Goal: Task Accomplishment & Management: Complete application form

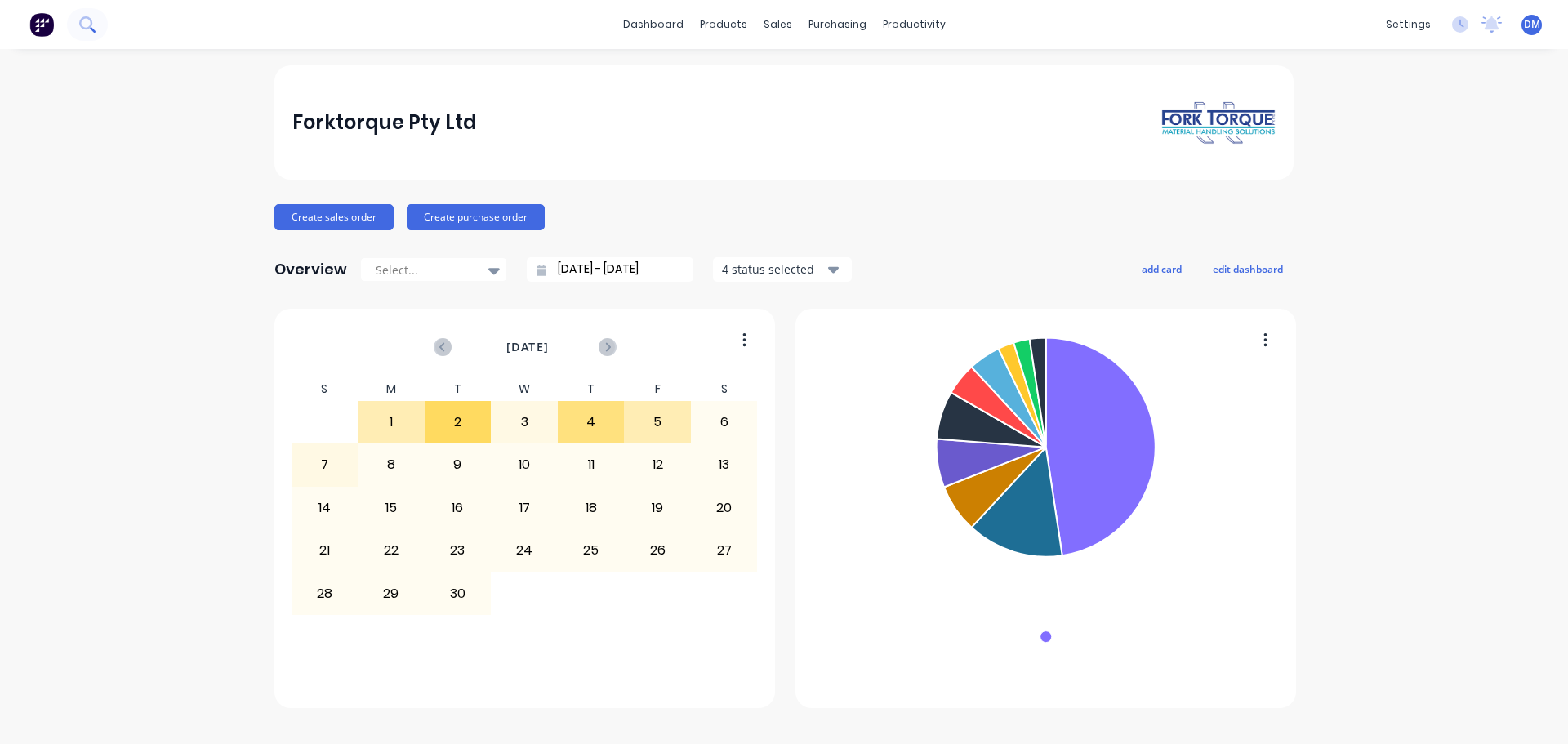
click at [85, 28] on icon at bounding box center [86, 23] width 13 height 13
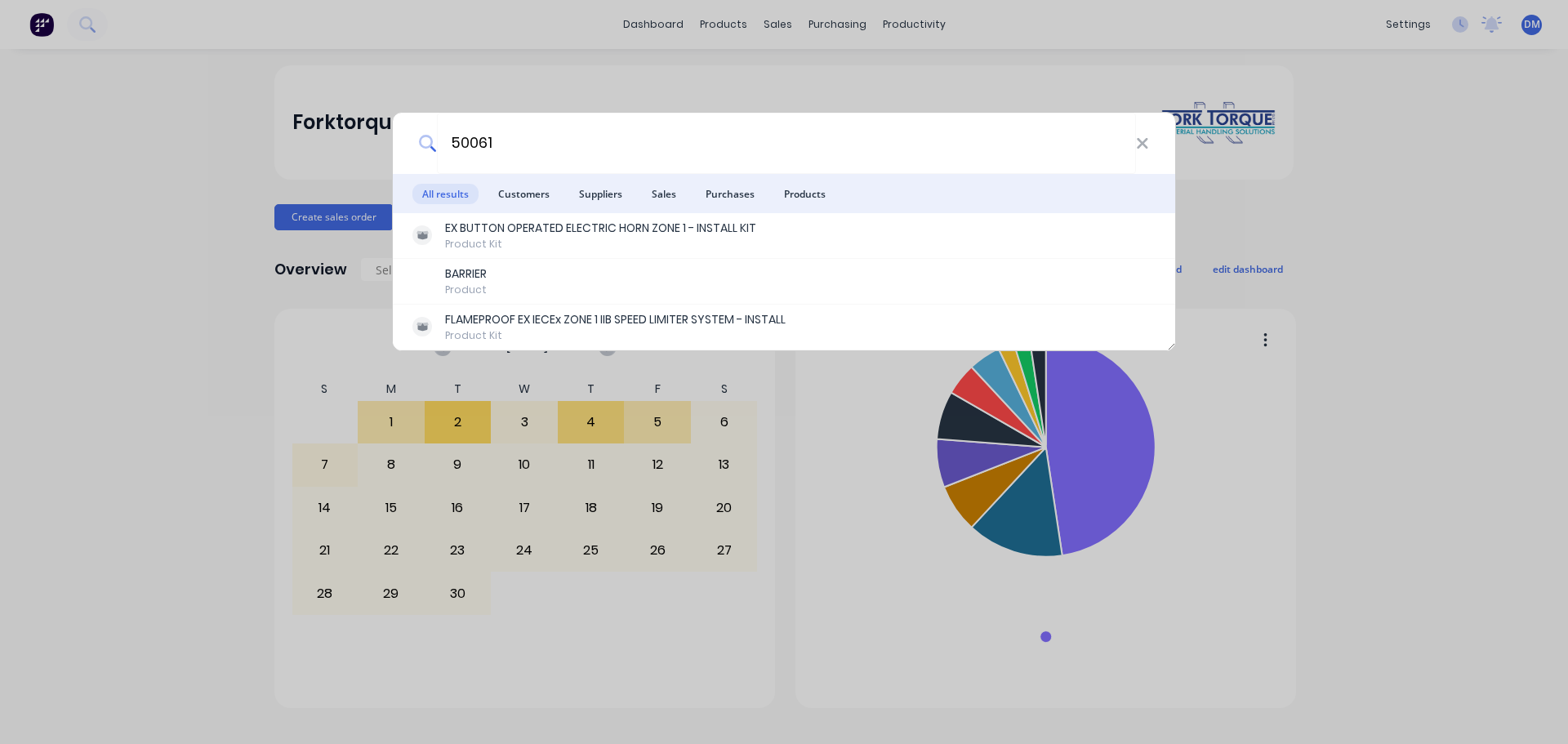
type input "50061"
drag, startPoint x: 182, startPoint y: 263, endPoint x: 156, endPoint y: 263, distance: 26.0
click at [186, 268] on div "50061 All results Customers Suppliers Sales Purchases Products EX BUTTON OPERAT…" at bounding box center [784, 372] width 1568 height 744
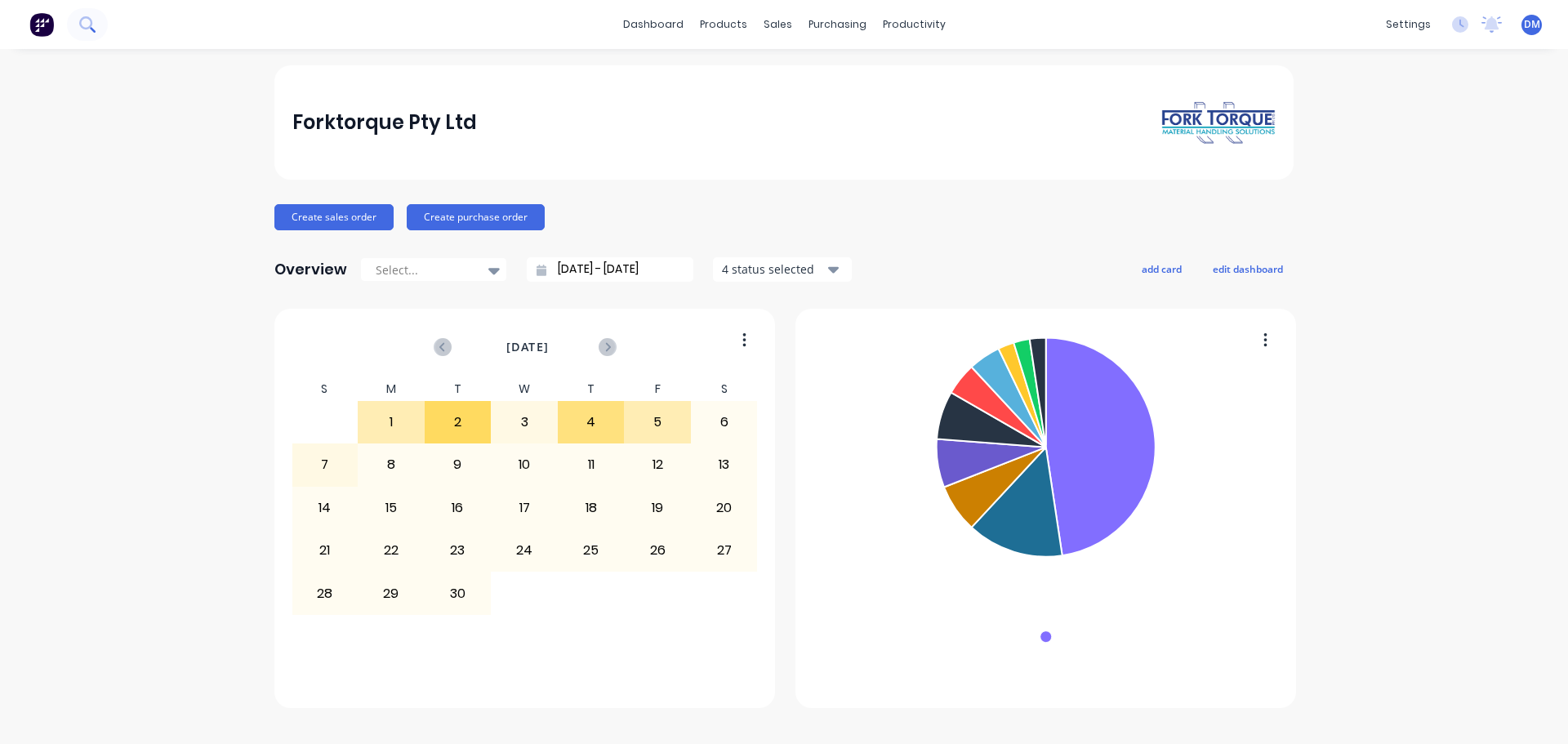
click at [85, 32] on icon at bounding box center [87, 24] width 15 height 15
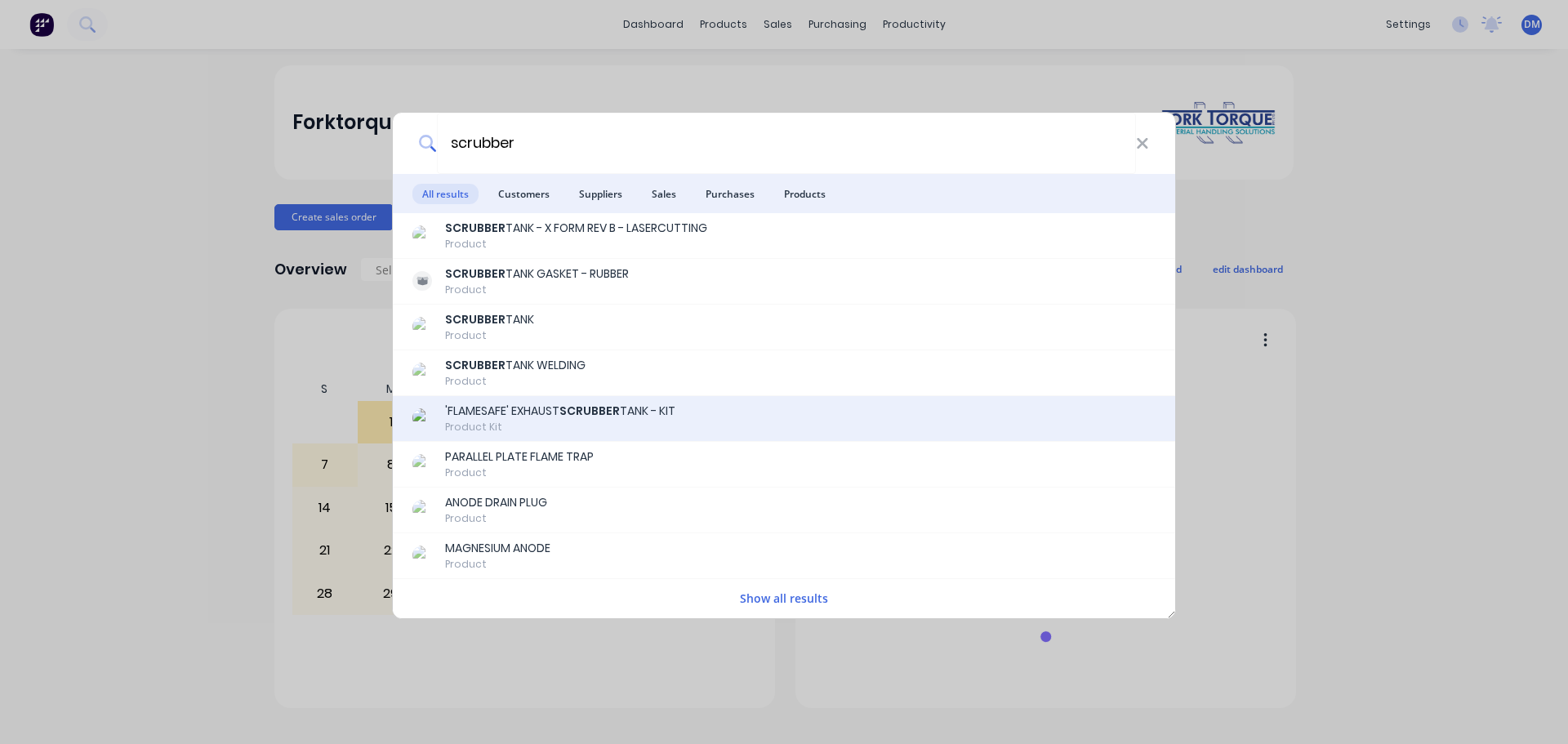
type input "scrubber"
click at [553, 408] on div "'FLAMESAFE' EXHAUST SCRUBBER TANK - KIT" at bounding box center [560, 411] width 230 height 17
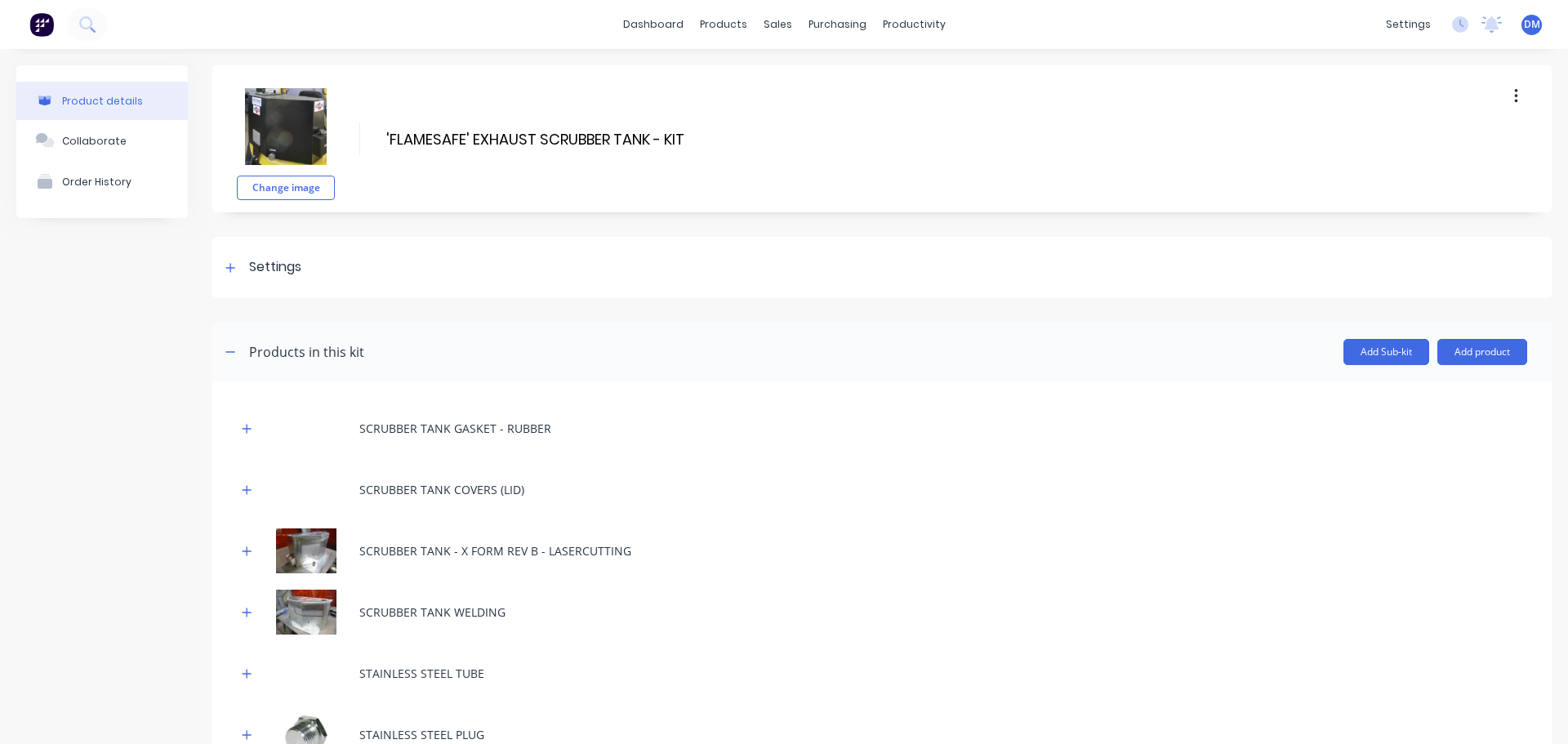
click at [39, 21] on img at bounding box center [42, 25] width 25 height 25
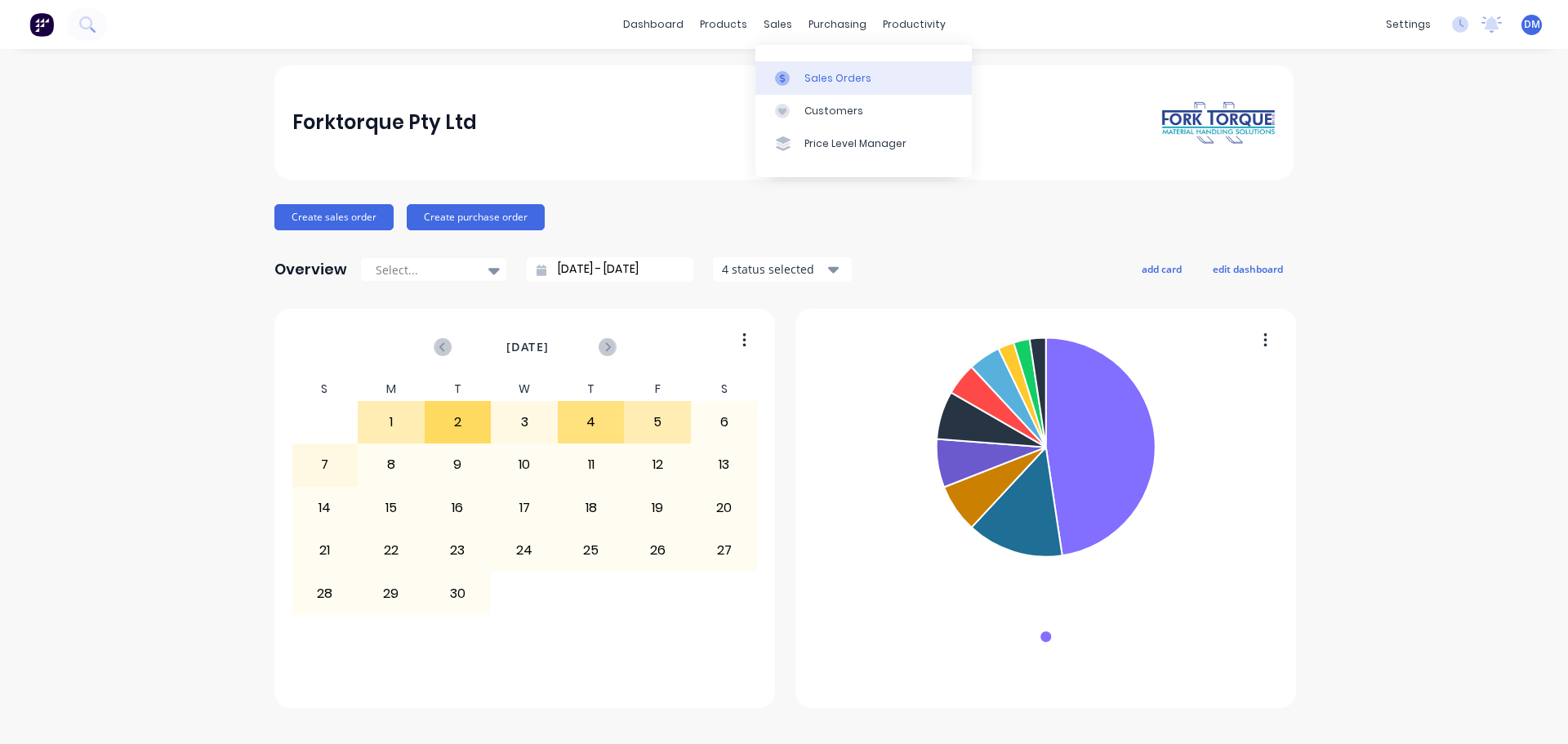
click at [807, 76] on div "Sales Orders" at bounding box center [838, 79] width 67 height 15
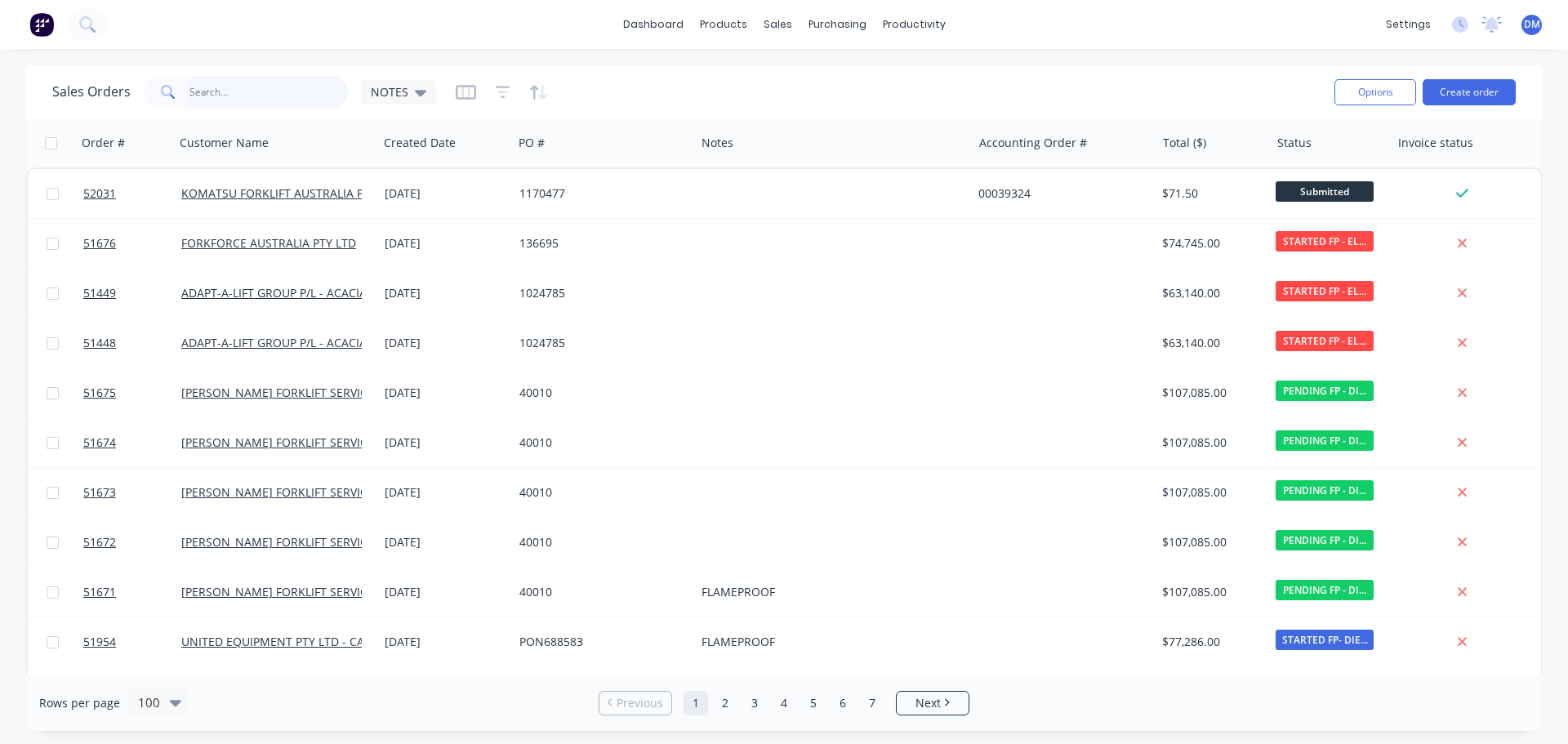
click at [249, 88] on input "text" at bounding box center [269, 92] width 159 height 32
type input "369733"
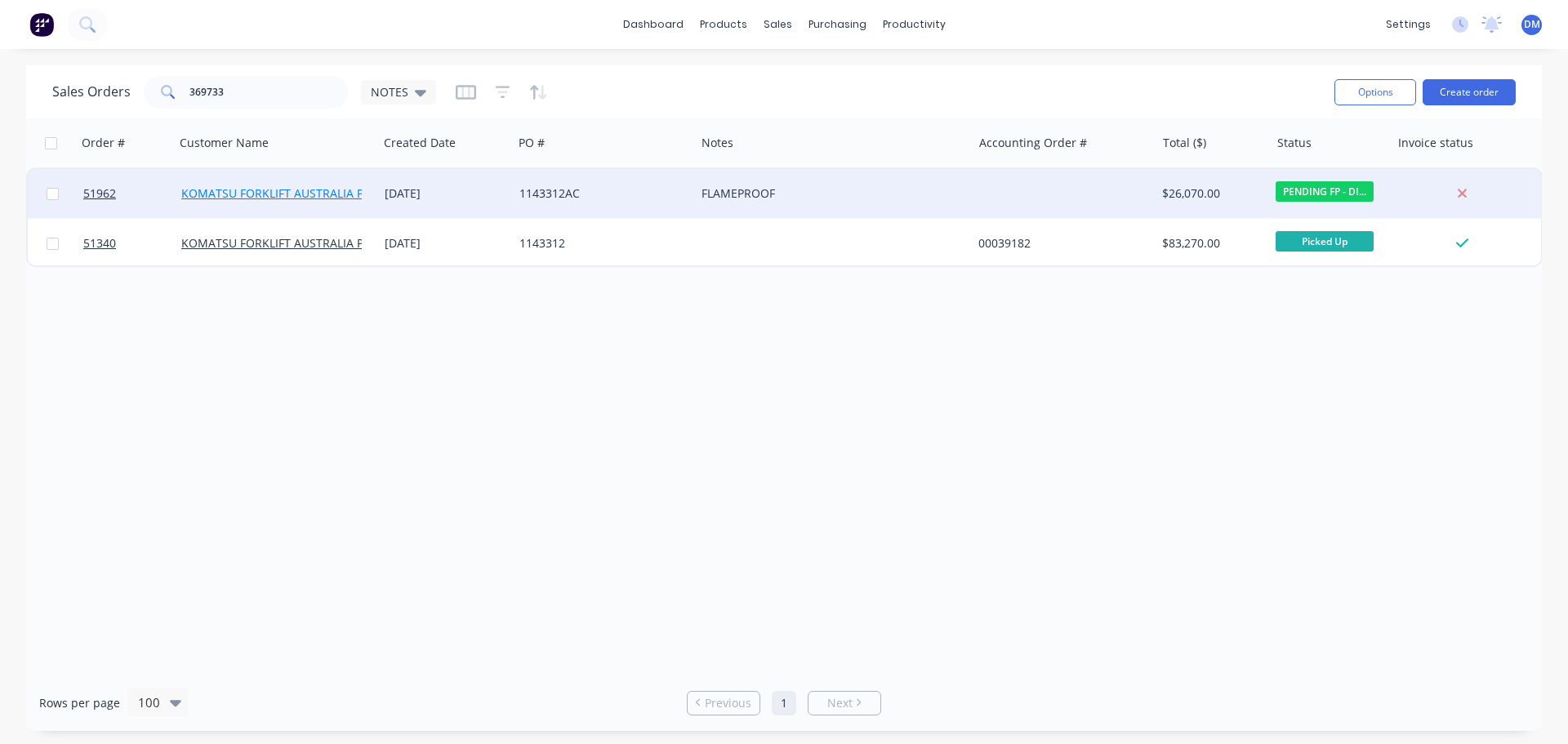
click at [280, 192] on link "KOMATSU FORKLIFT AUSTRALIA P/L-[GEOGRAPHIC_DATA]" at bounding box center [335, 193] width 309 height 15
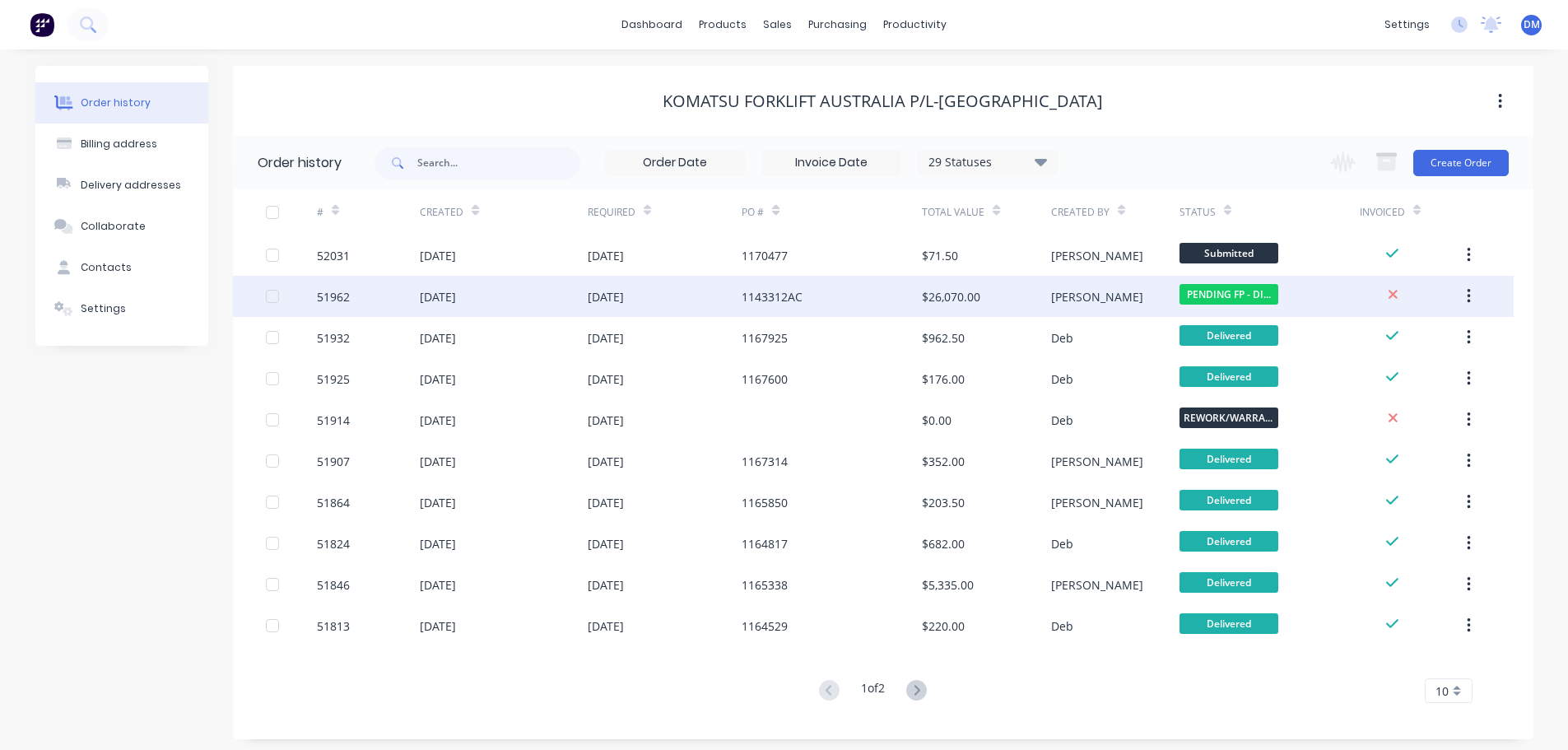
click at [1095, 288] on div "[PERSON_NAME]" at bounding box center [1115, 296] width 128 height 41
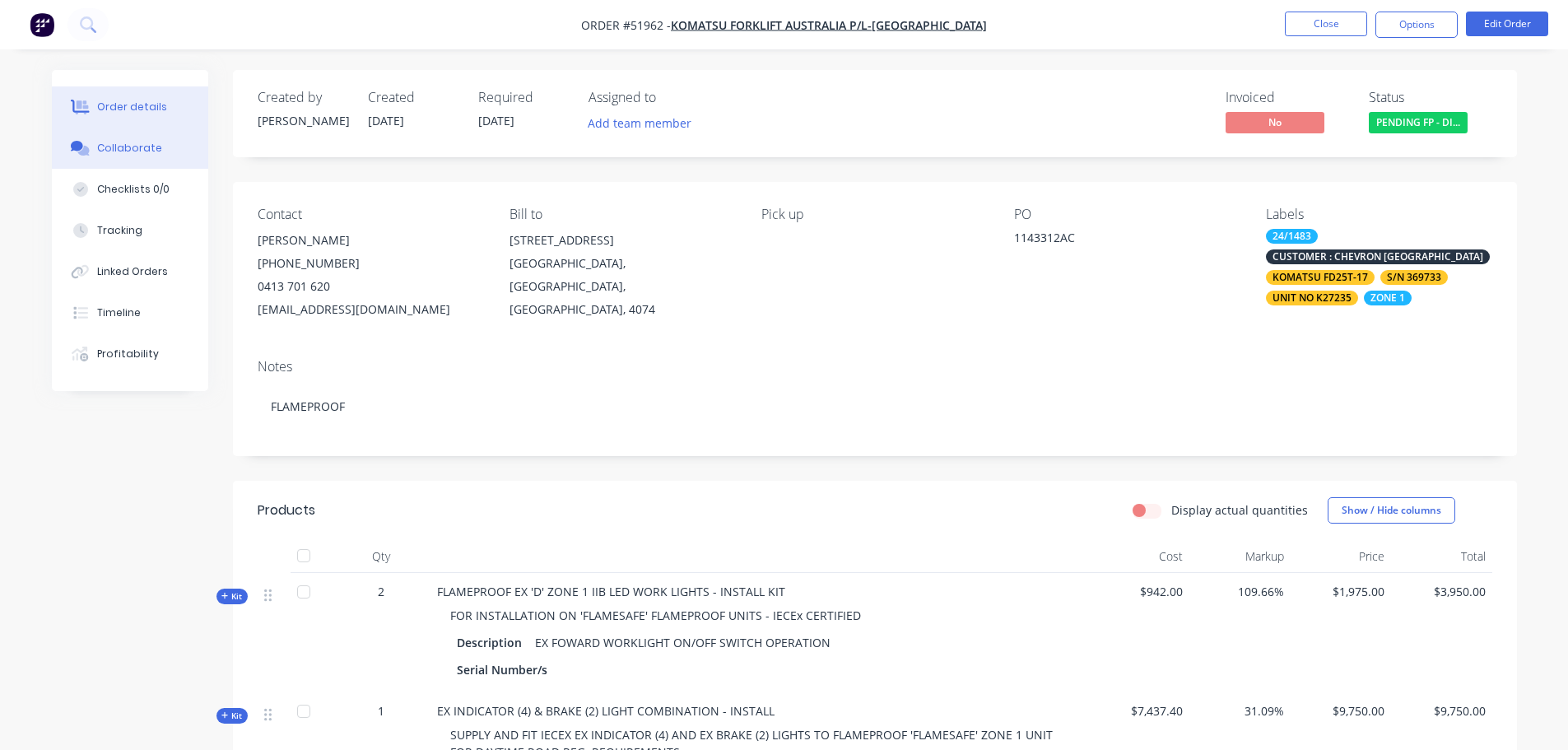
click at [117, 150] on div "Collaborate" at bounding box center [130, 148] width 65 height 15
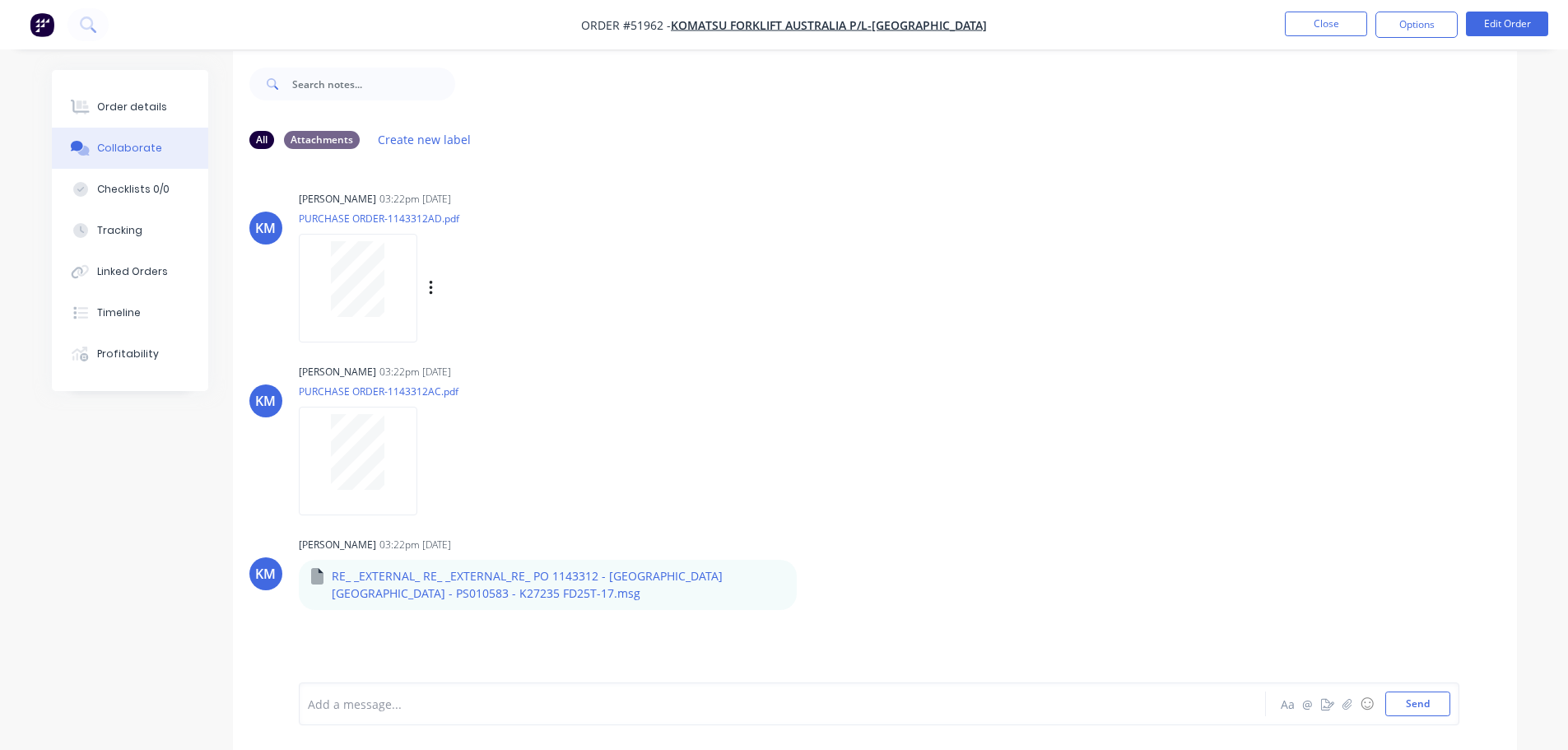
scroll to position [25, 0]
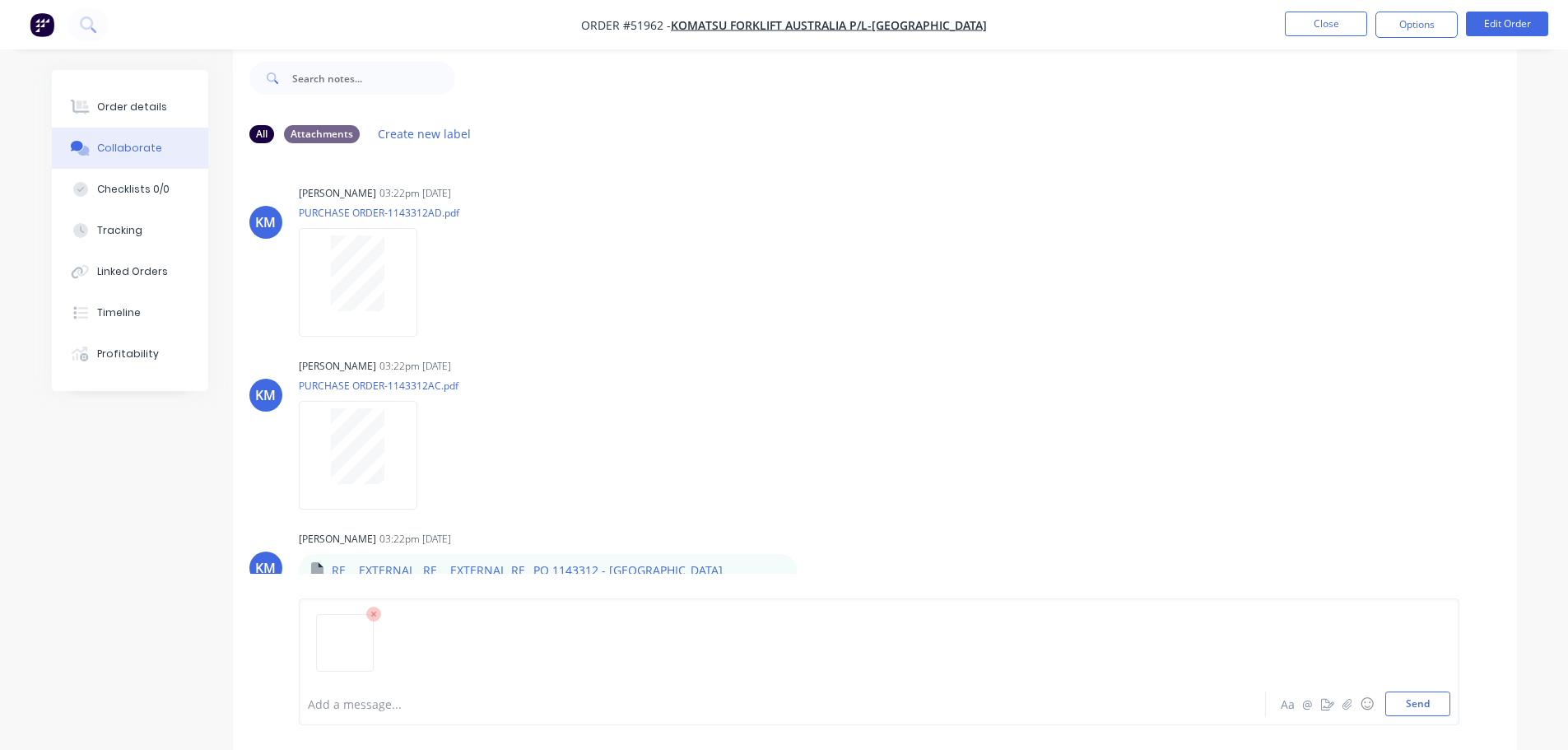
drag, startPoint x: 1403, startPoint y: 706, endPoint x: 1394, endPoint y: 663, distance: 43.9
click at [1403, 706] on button "Send" at bounding box center [1417, 704] width 65 height 25
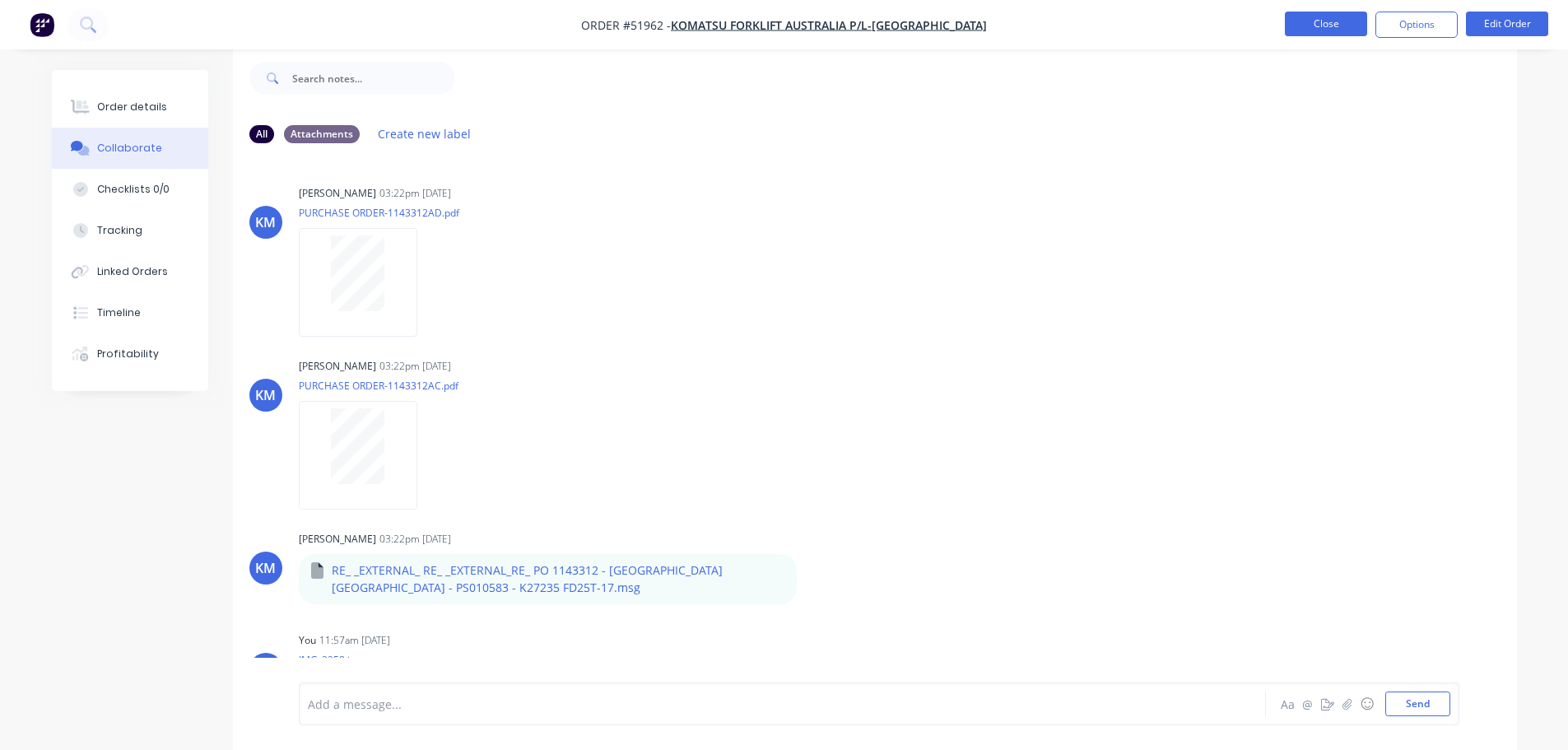
click at [1325, 23] on button "Close" at bounding box center [1325, 24] width 82 height 25
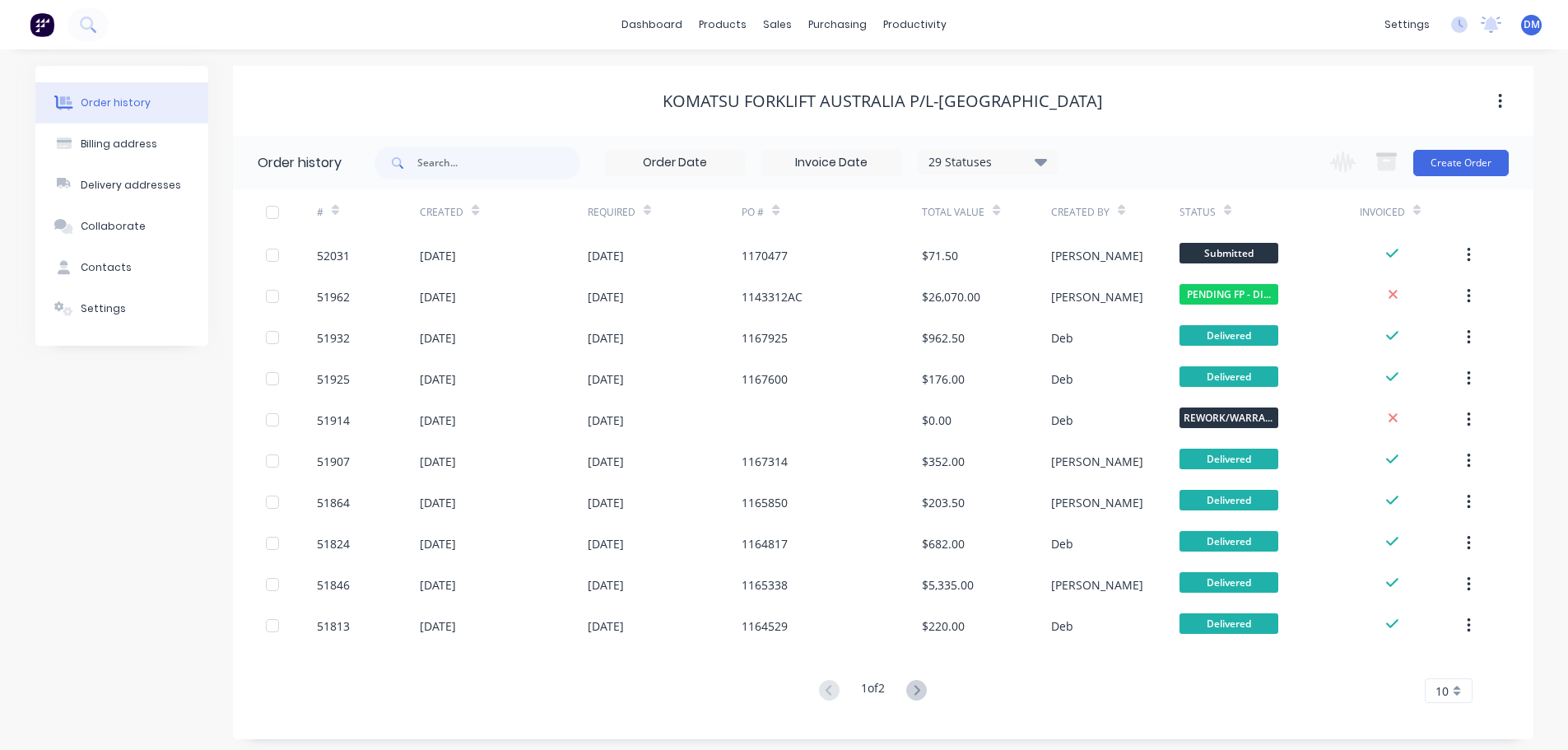
click at [39, 25] on img at bounding box center [42, 25] width 25 height 25
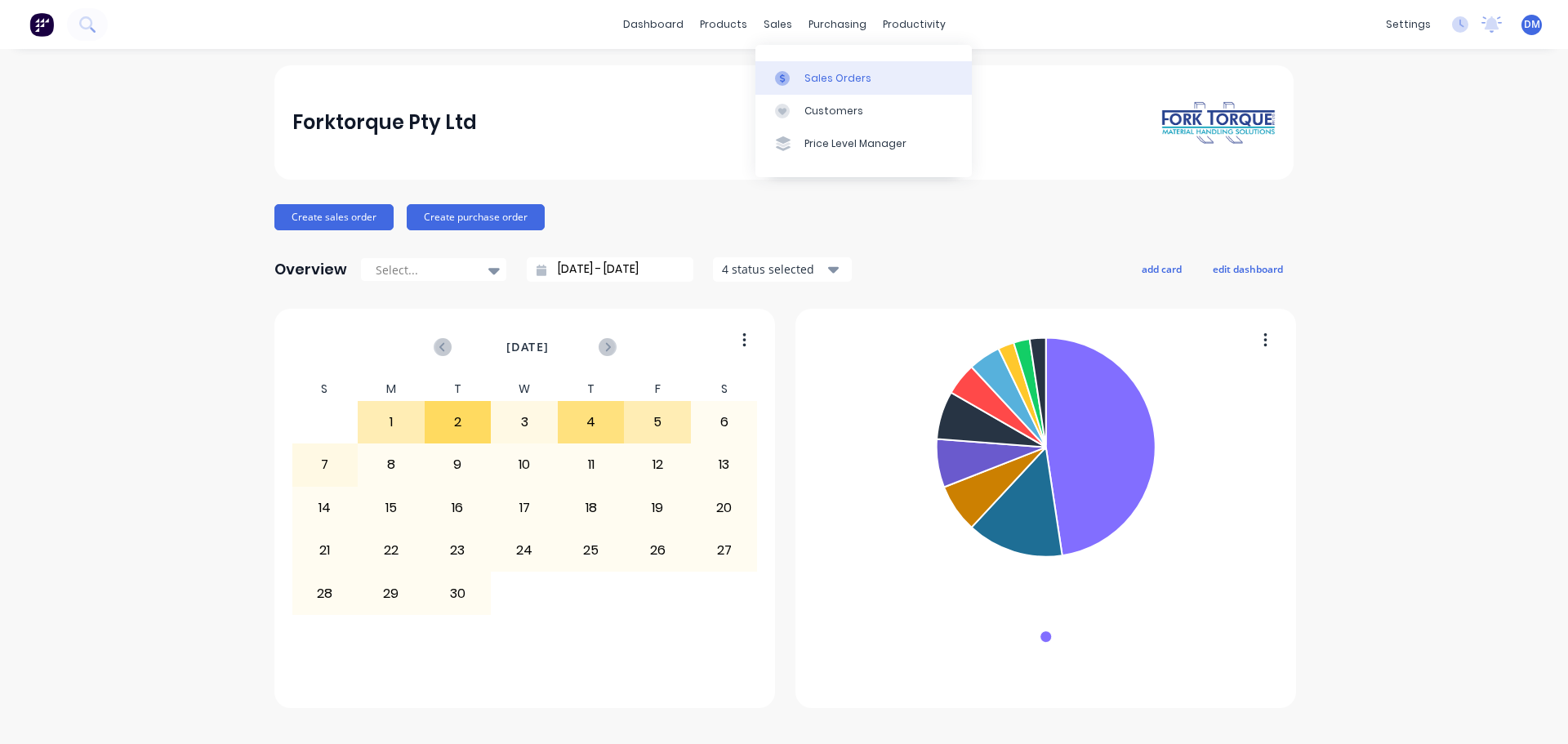
click at [816, 76] on div "Sales Orders" at bounding box center [838, 79] width 67 height 15
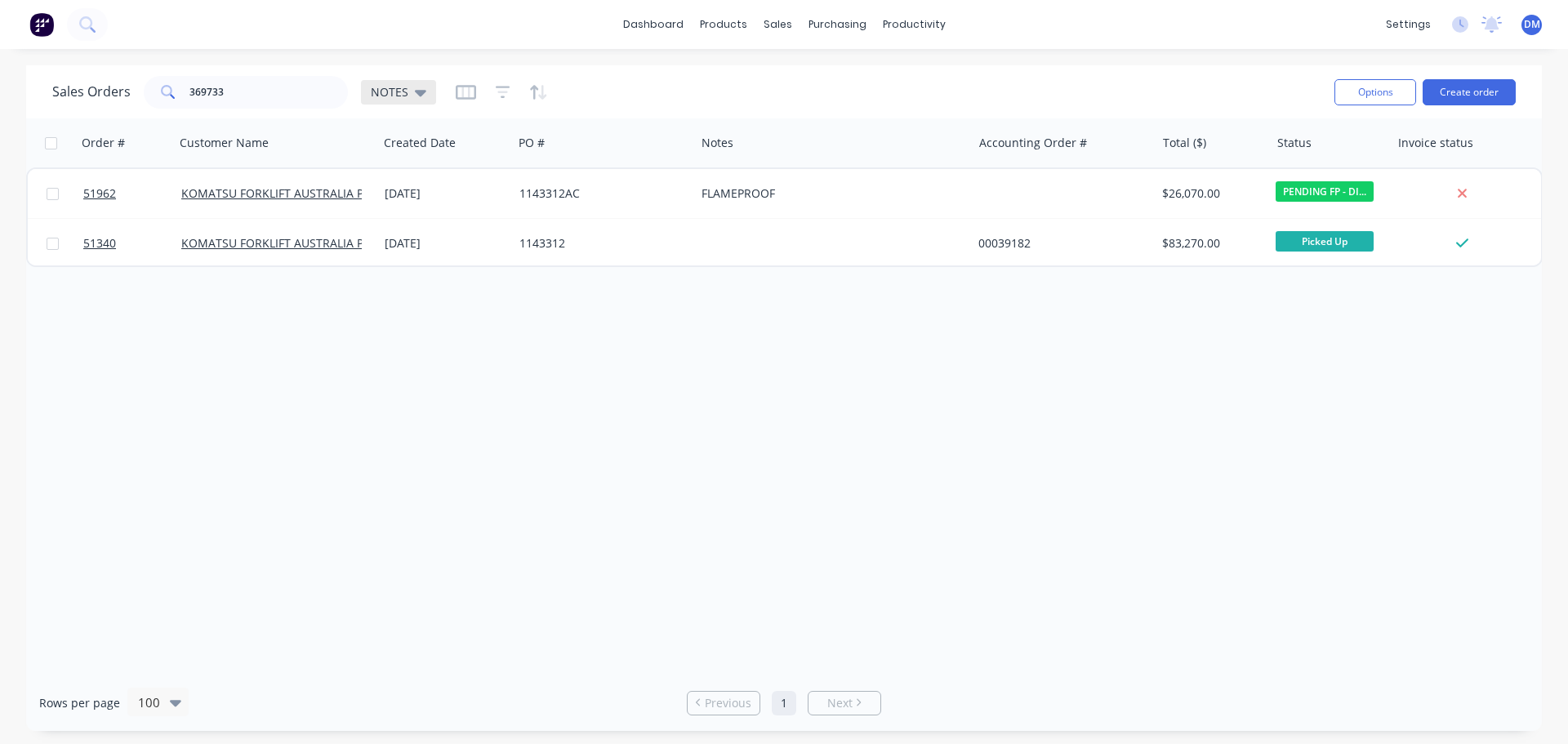
click at [422, 95] on icon at bounding box center [421, 92] width 11 height 18
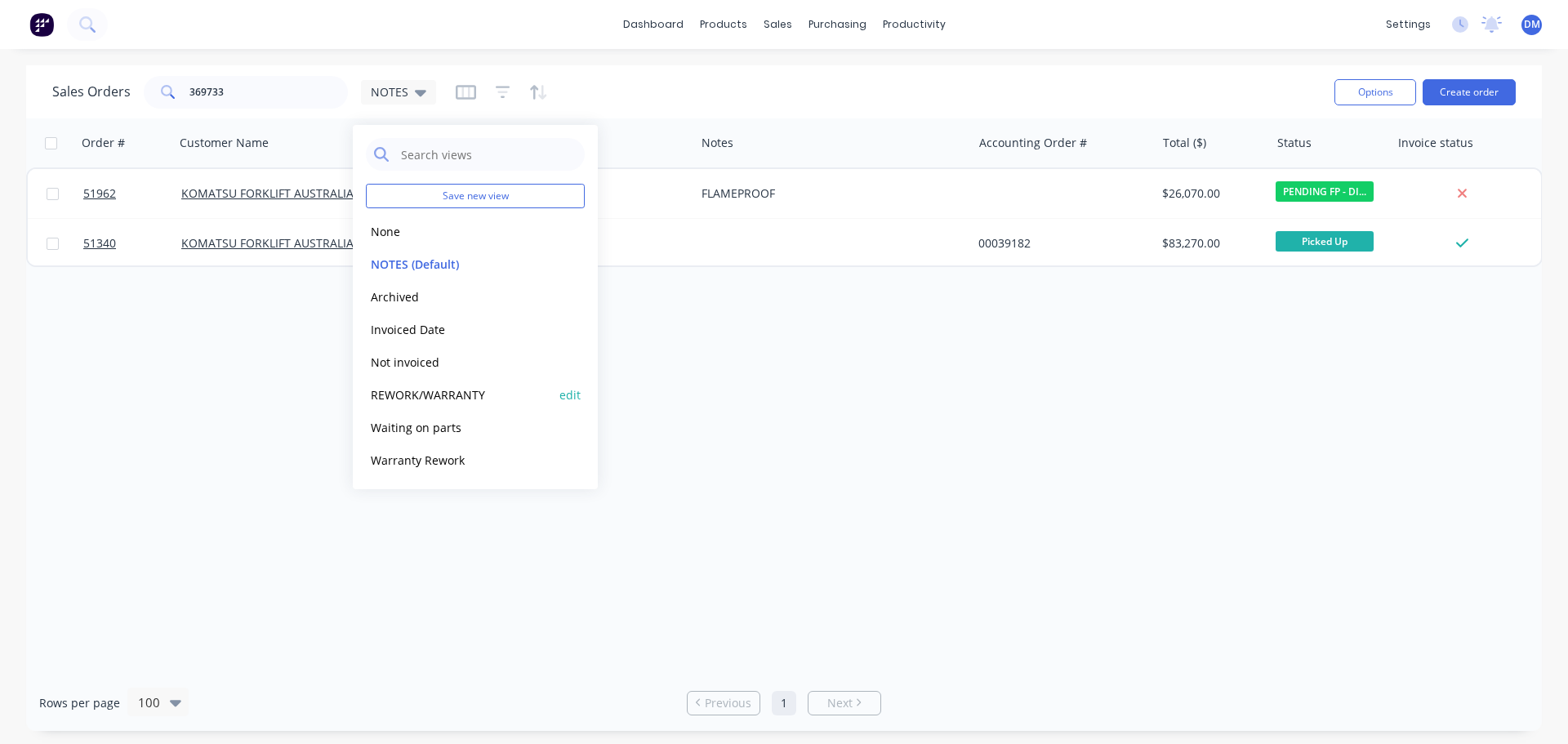
click at [479, 402] on button "REWORK/WARRANTY" at bounding box center [459, 395] width 187 height 19
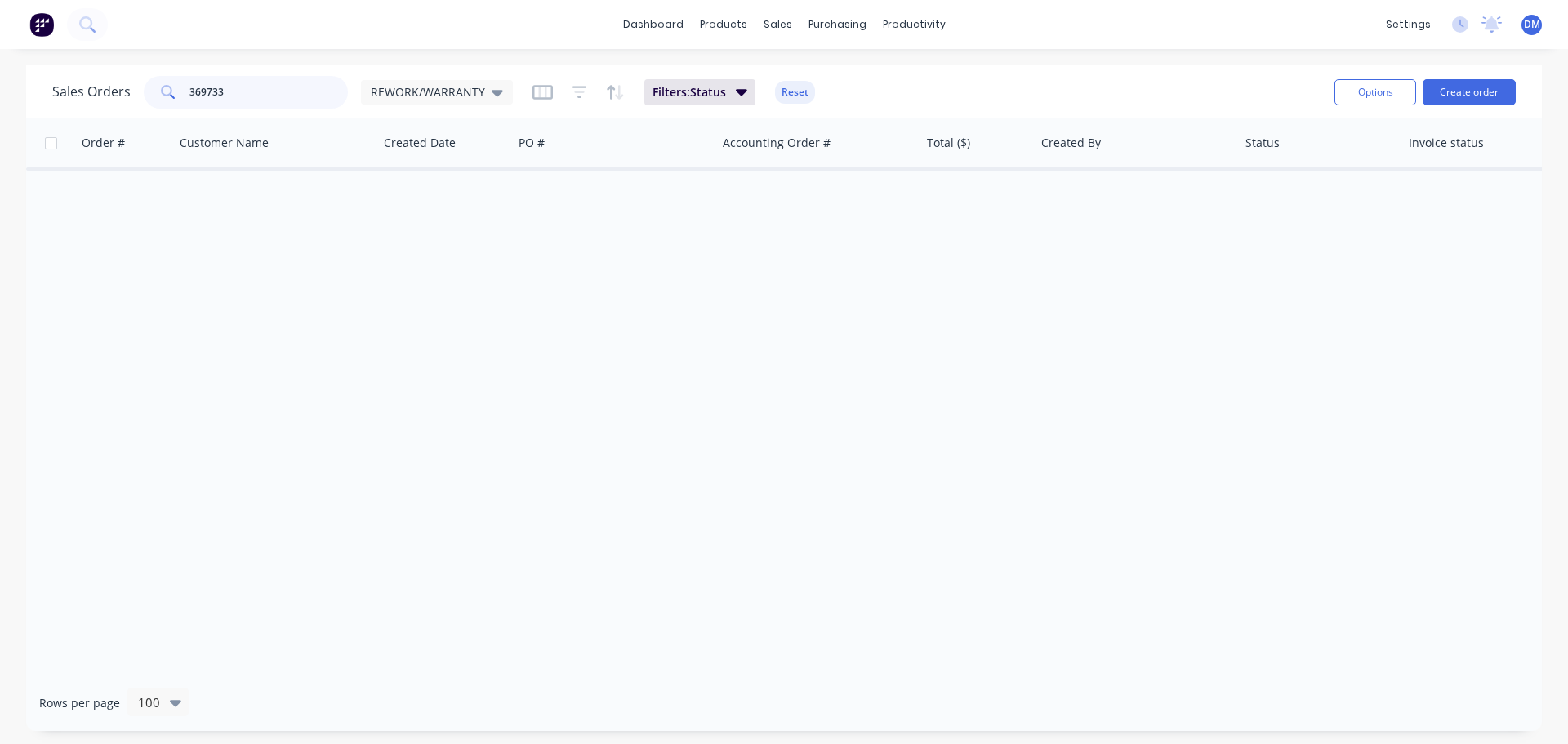
drag, startPoint x: 212, startPoint y: 92, endPoint x: 137, endPoint y: 106, distance: 76.3
click at [148, 103] on div "369733" at bounding box center [245, 92] width 204 height 32
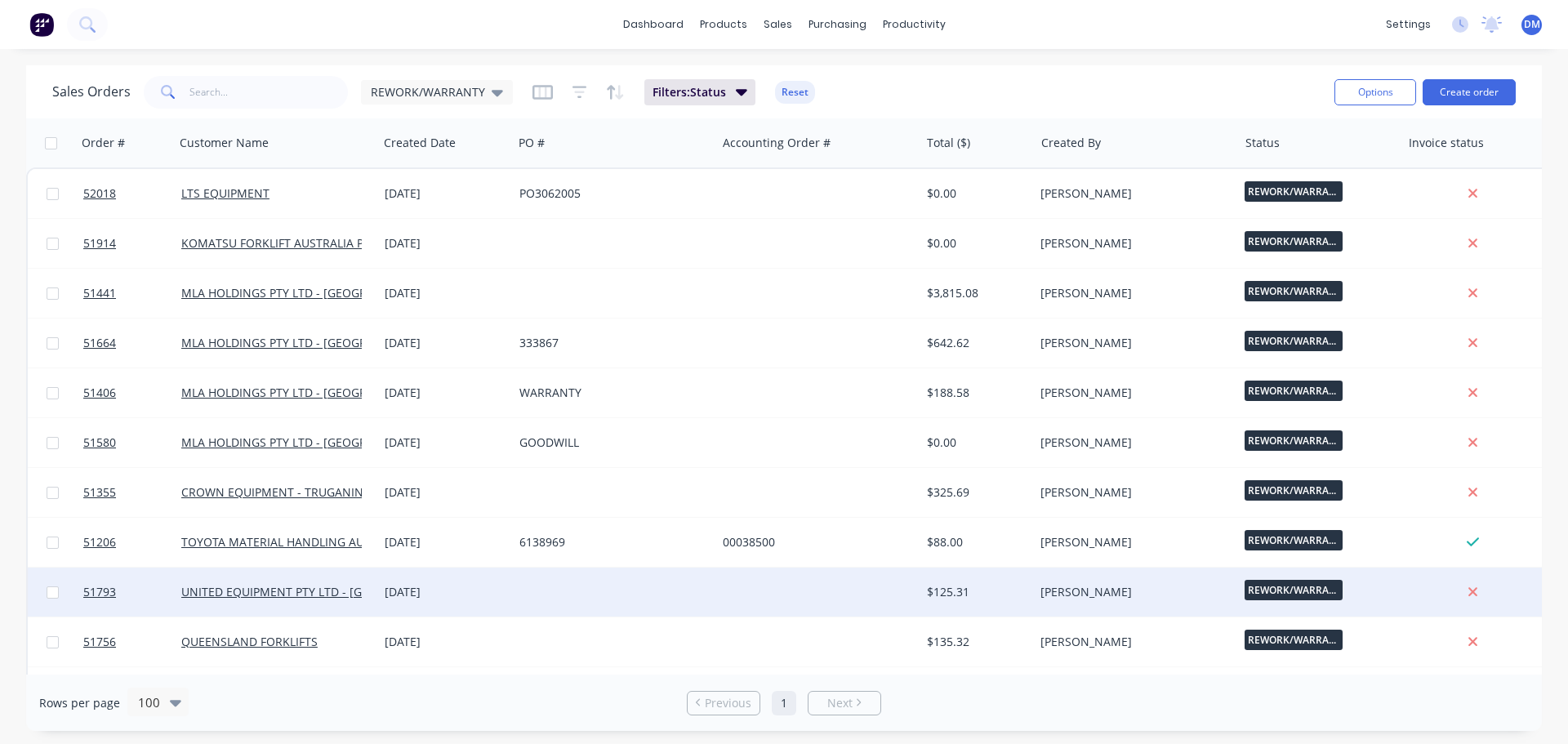
click at [496, 593] on div "[DATE]" at bounding box center [445, 591] width 121 height 16
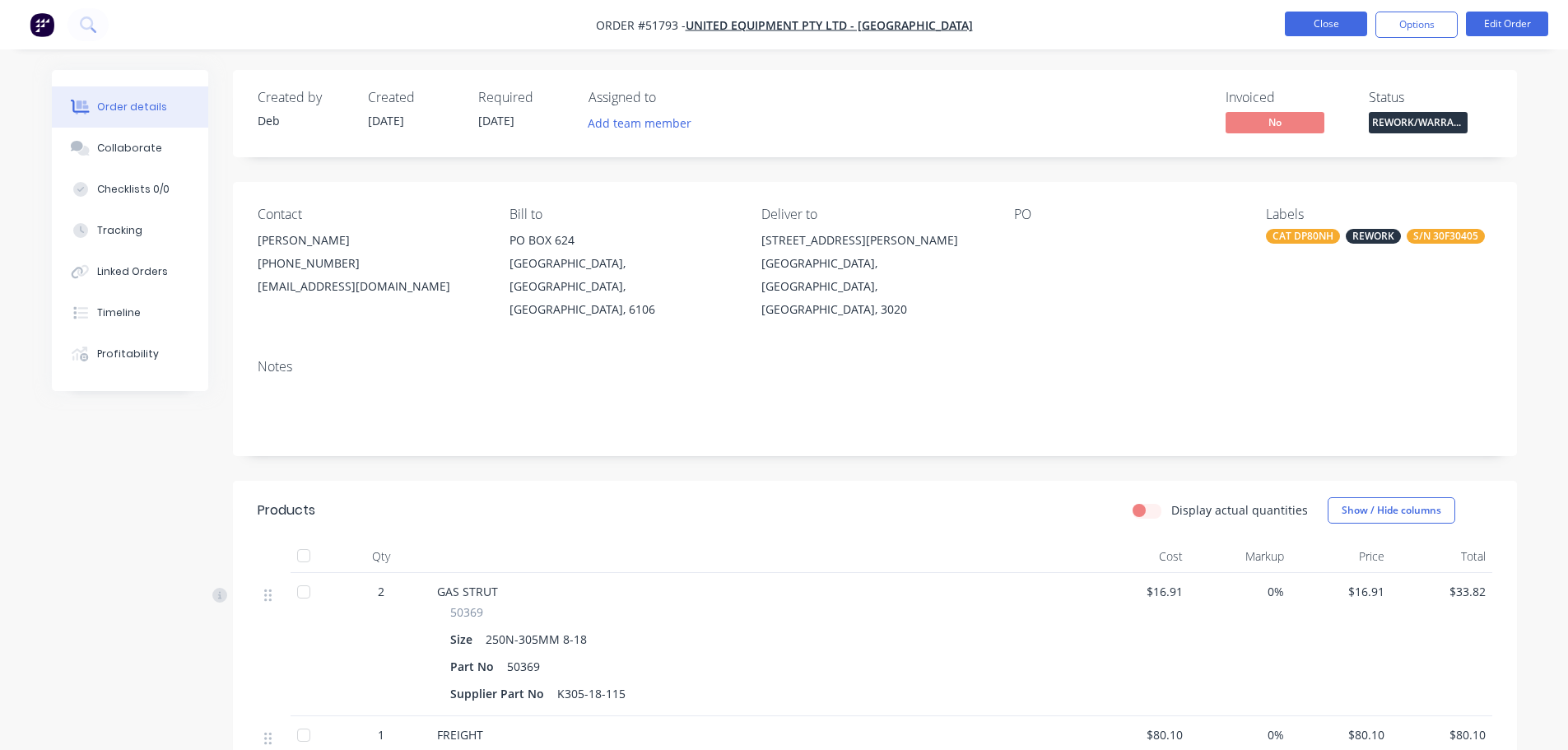
click at [1303, 25] on button "Close" at bounding box center [1325, 24] width 82 height 25
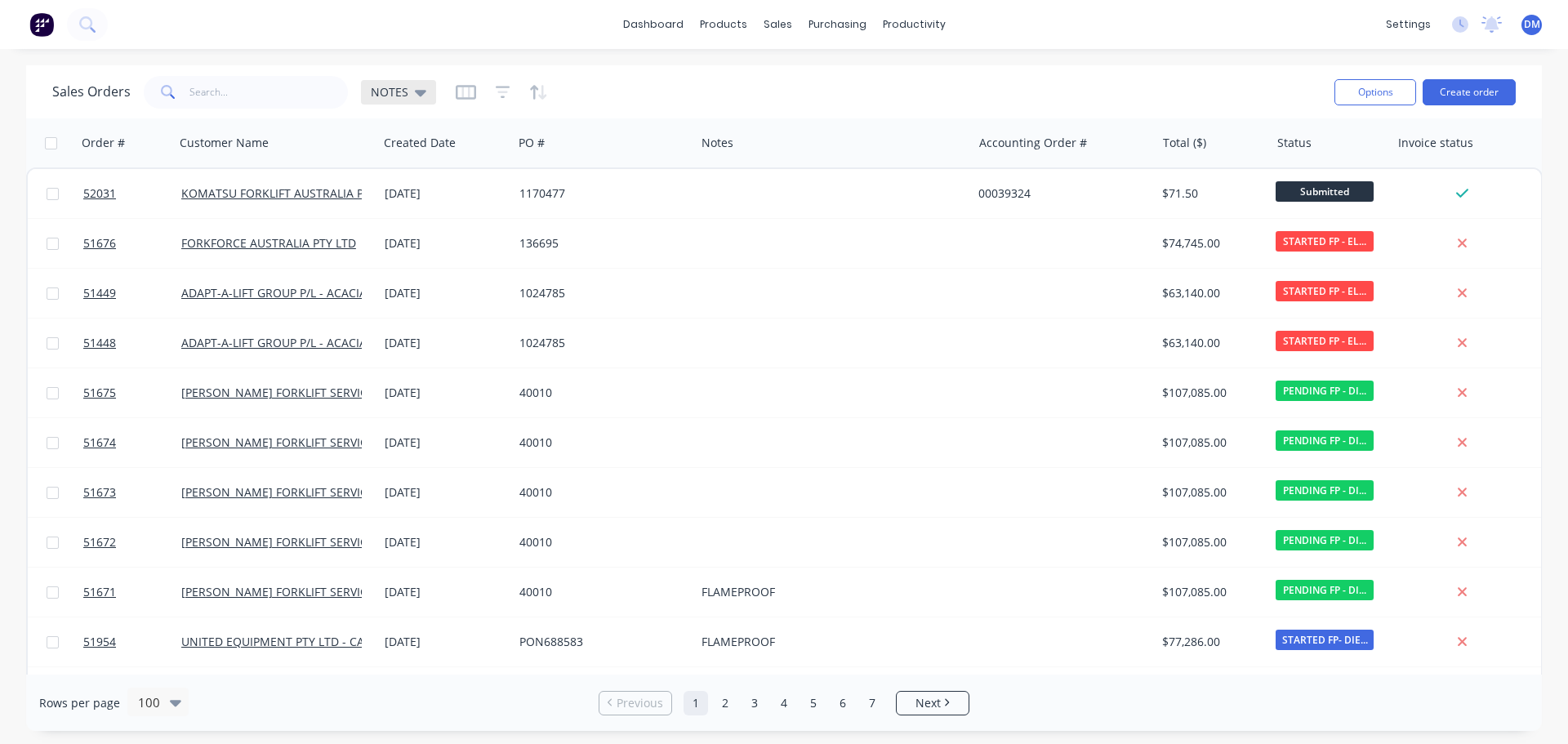
click at [402, 94] on span "NOTES" at bounding box center [389, 92] width 38 height 17
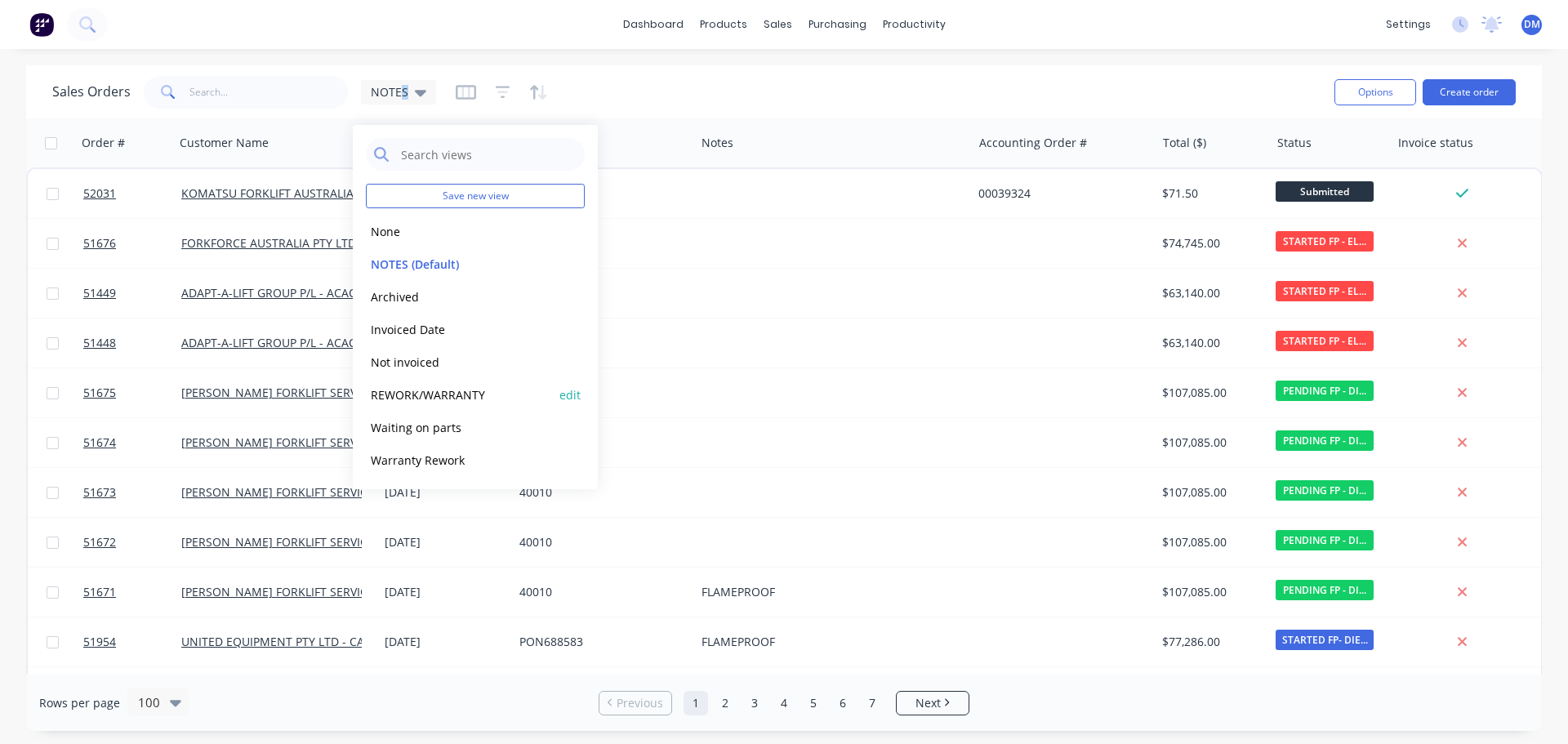
click at [470, 394] on button "REWORK/WARRANTY" at bounding box center [459, 395] width 187 height 19
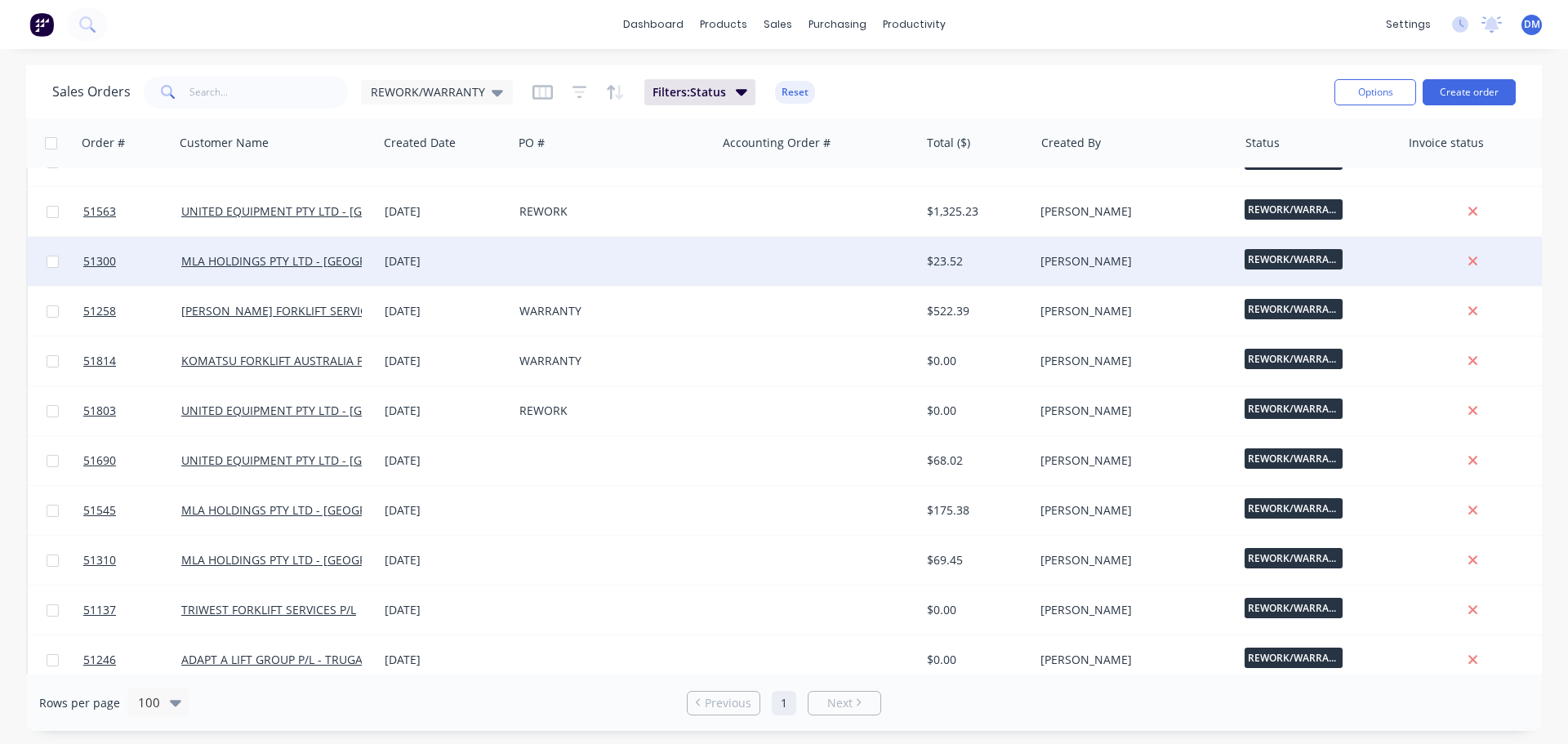
scroll to position [946, 0]
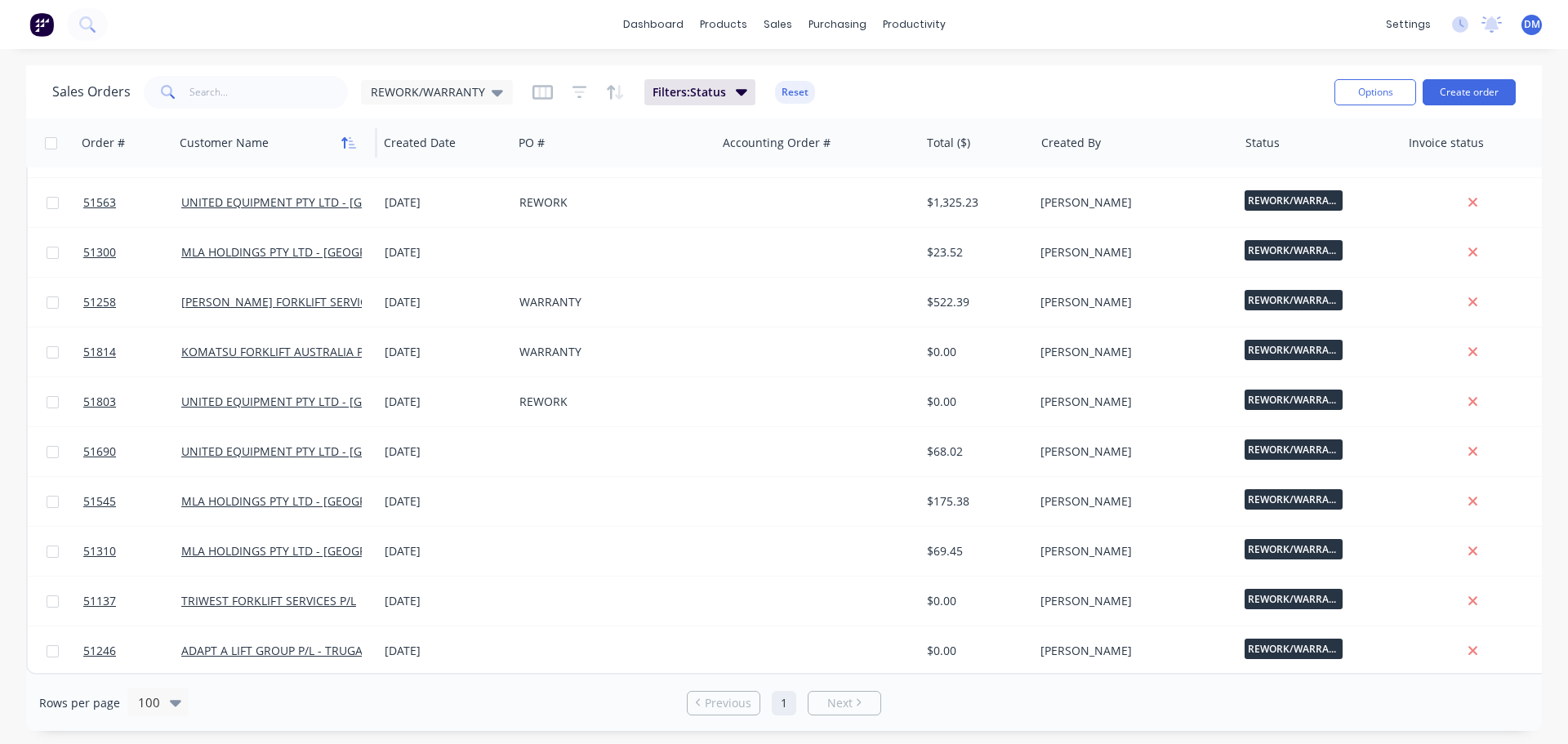
click at [340, 148] on button "button" at bounding box center [349, 143] width 25 height 25
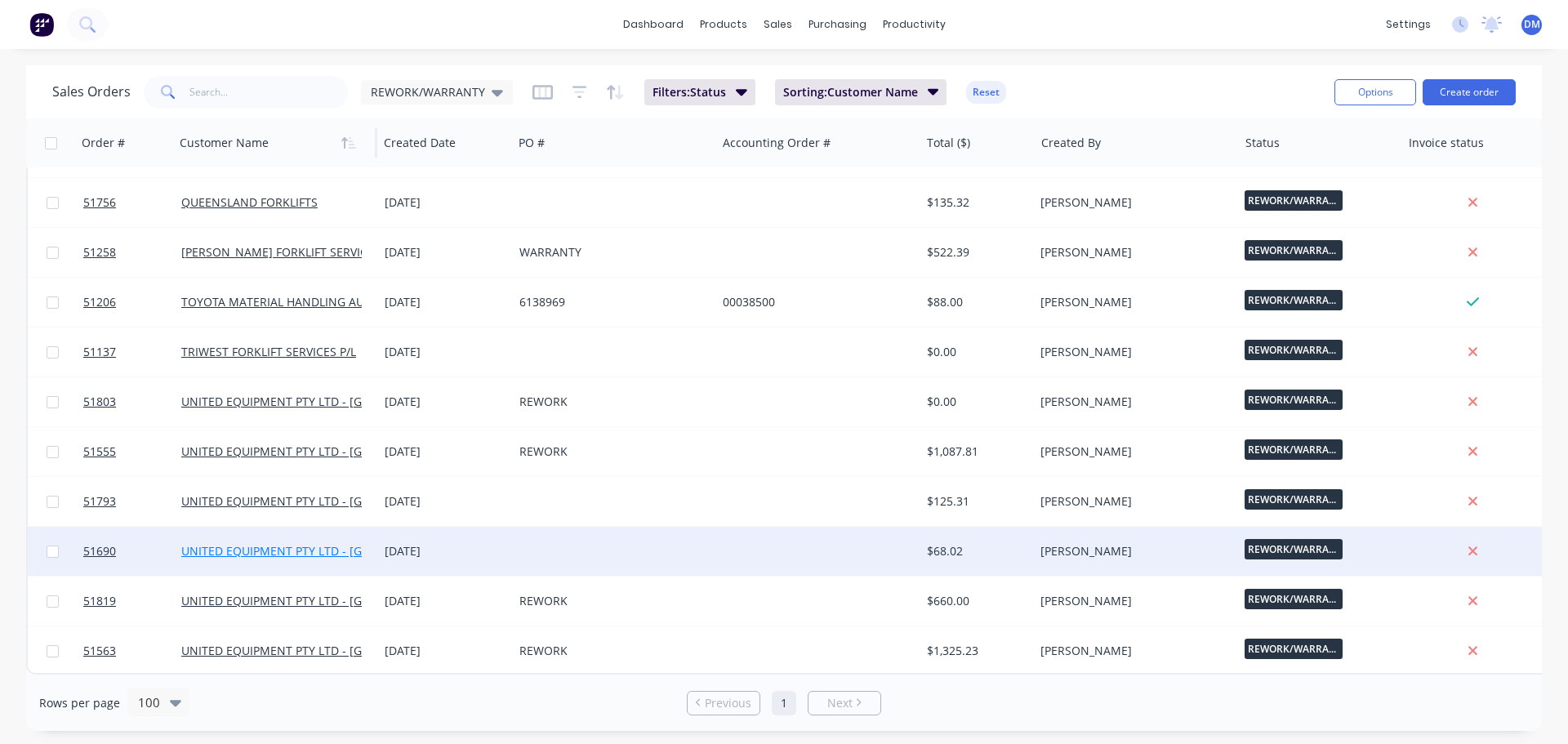
click at [272, 550] on link "UNITED EQUIPMENT PTY LTD - [GEOGRAPHIC_DATA]" at bounding box center [321, 551] width 280 height 15
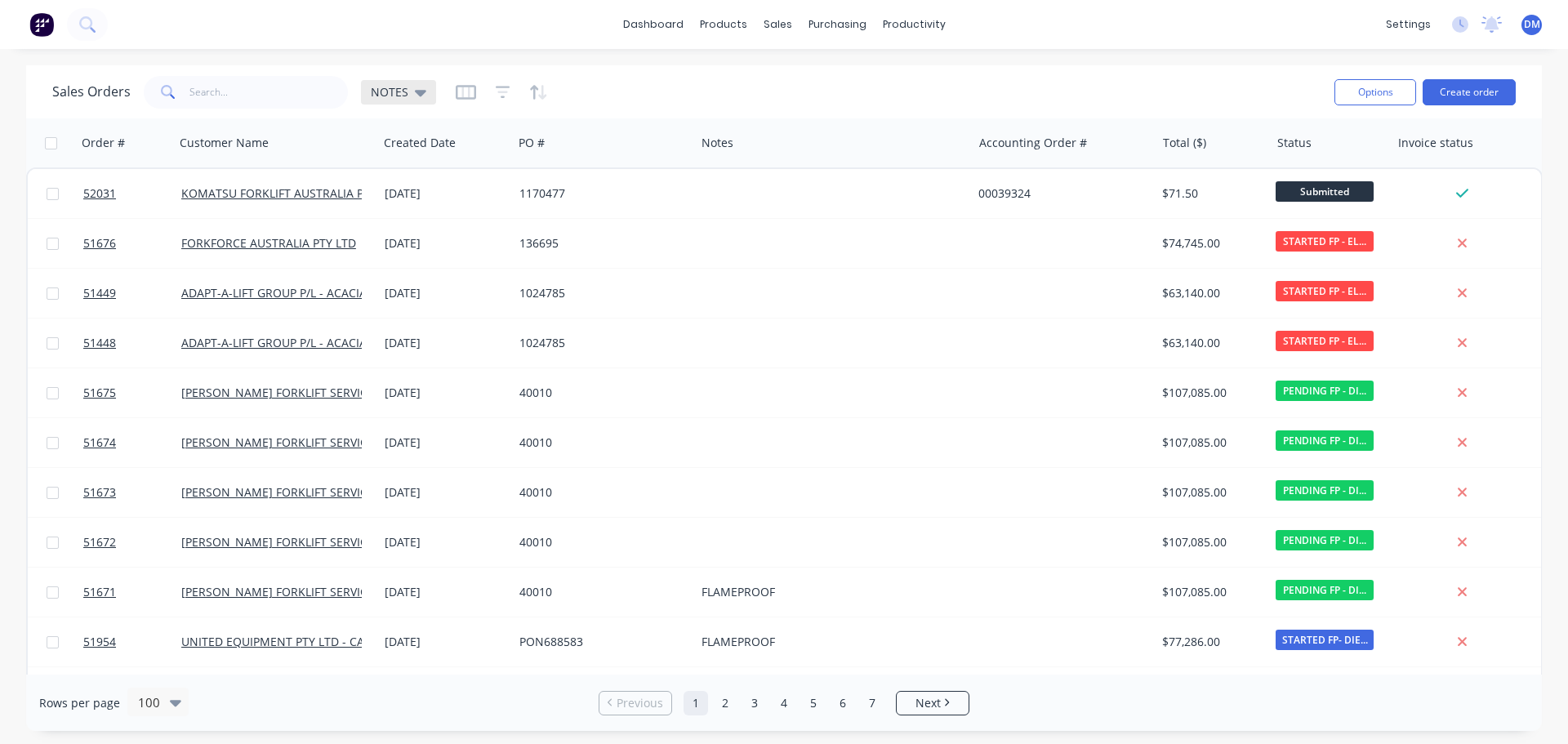
click at [415, 88] on icon at bounding box center [421, 92] width 11 height 18
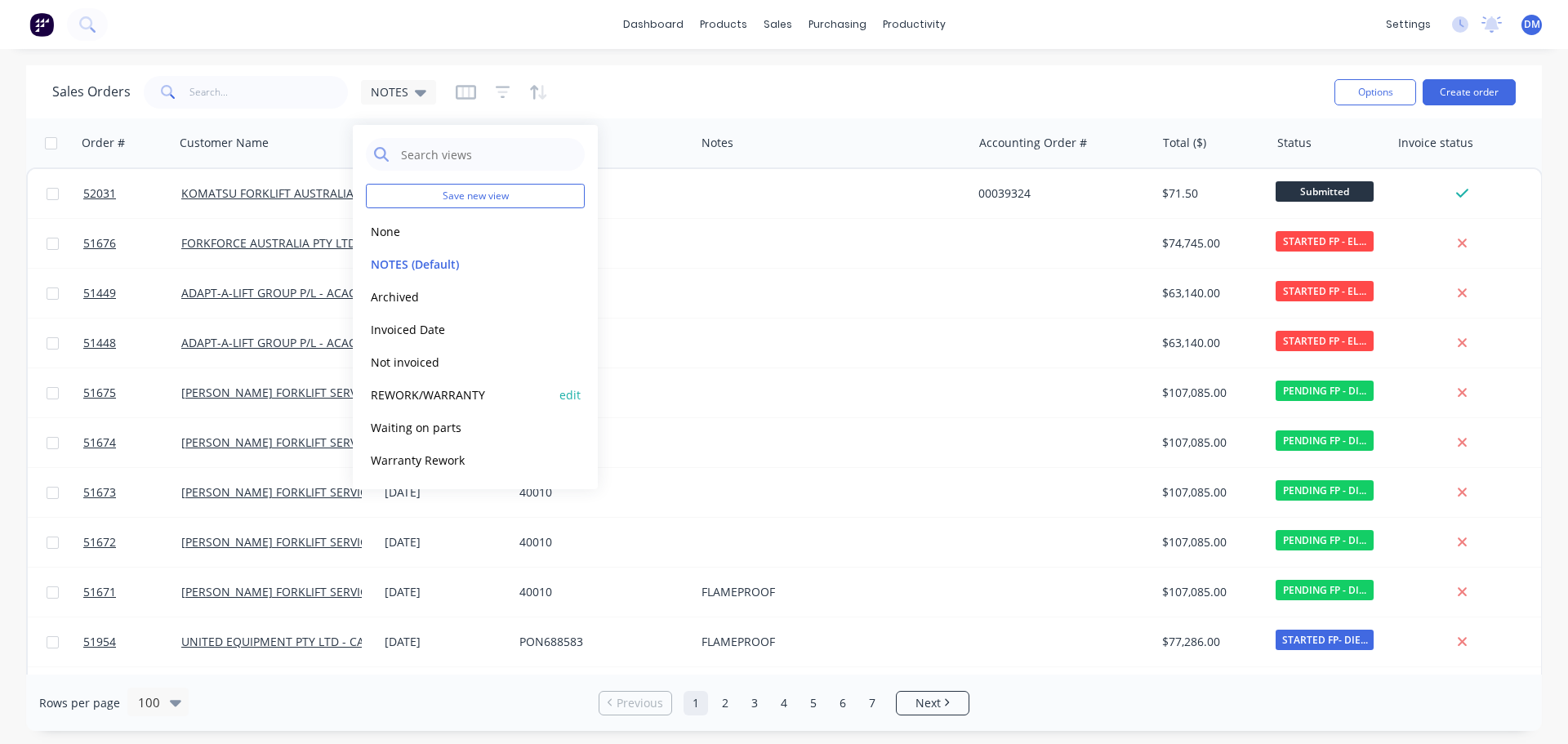
click at [437, 393] on button "REWORK/WARRANTY" at bounding box center [459, 395] width 187 height 19
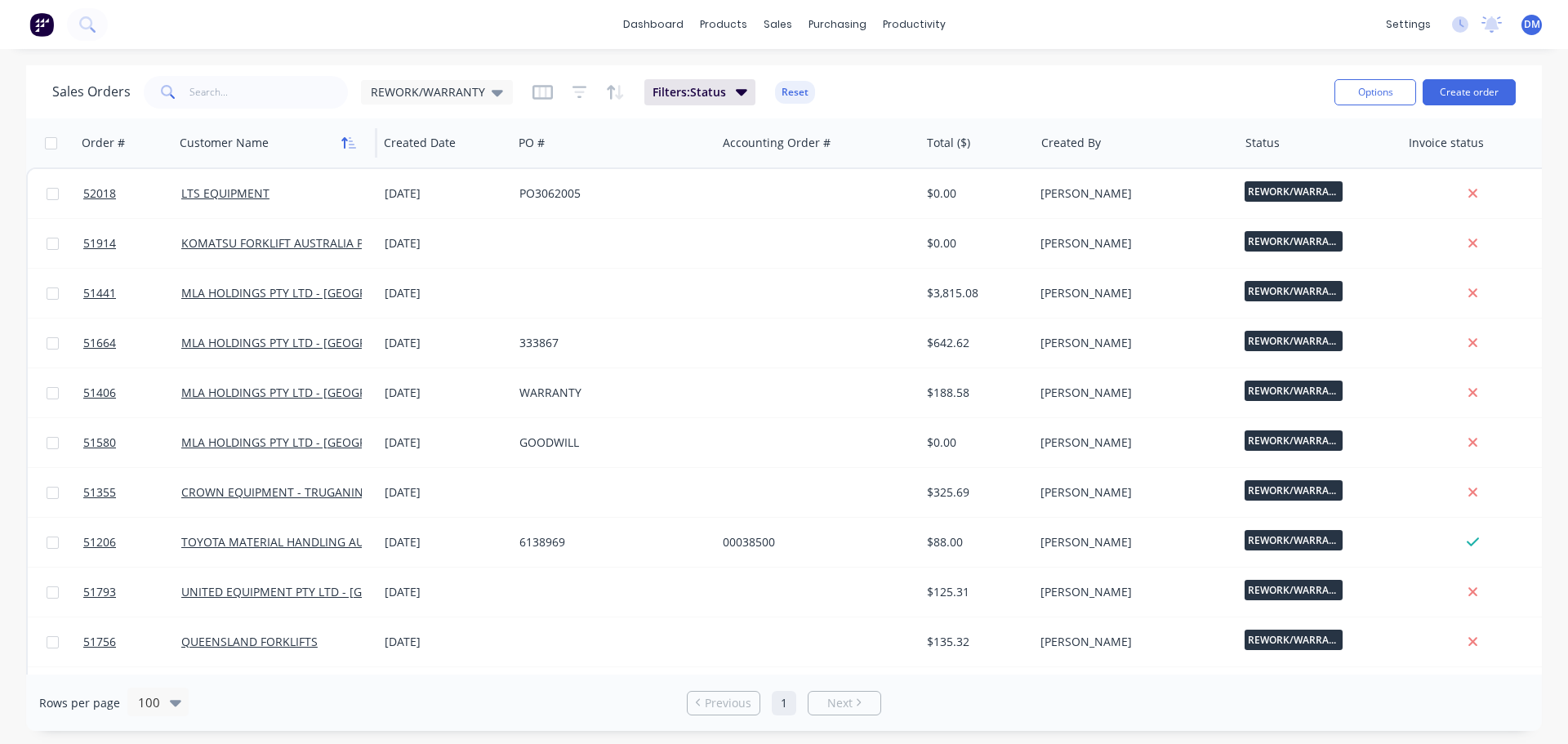
click at [346, 139] on icon "button" at bounding box center [345, 143] width 6 height 11
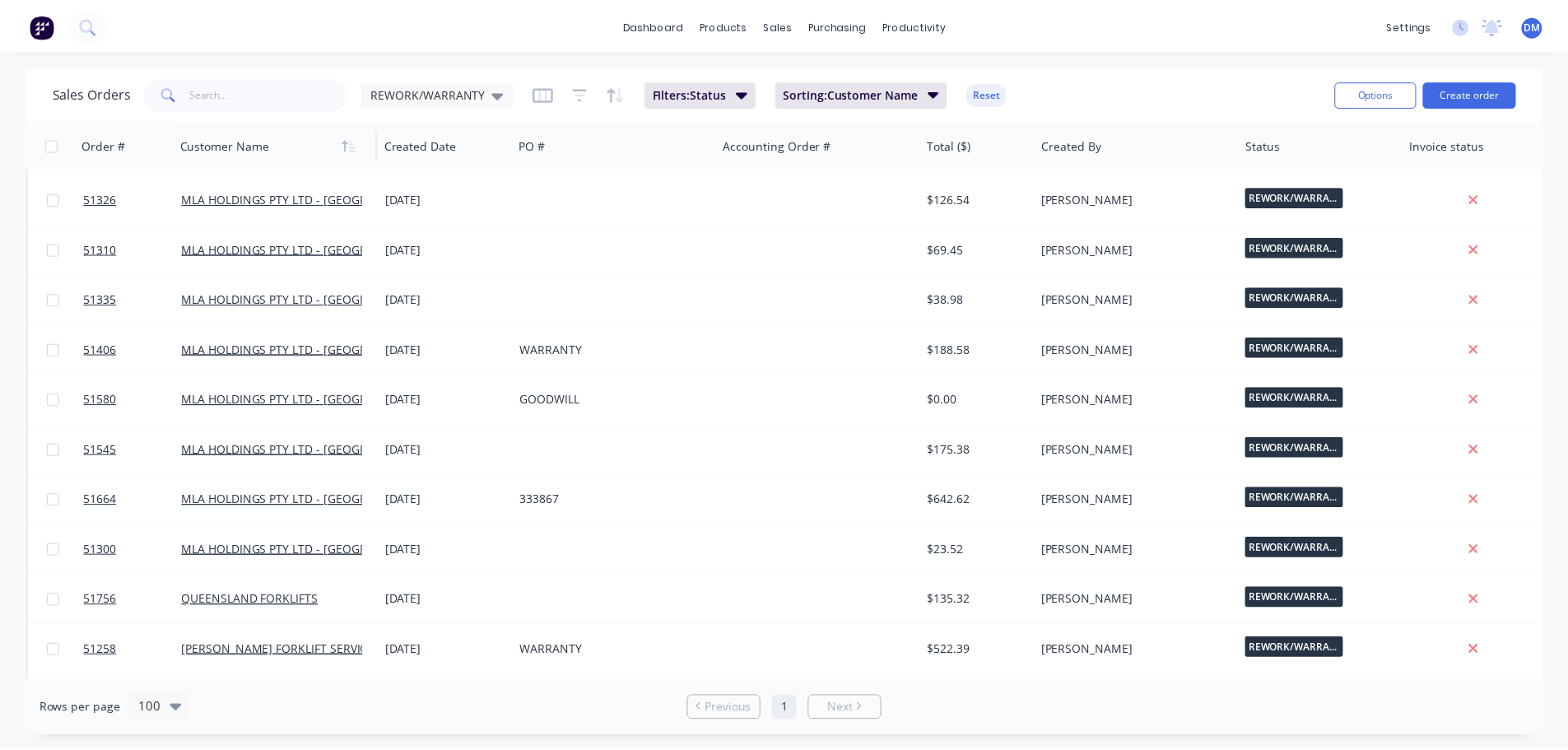
scroll to position [954, 0]
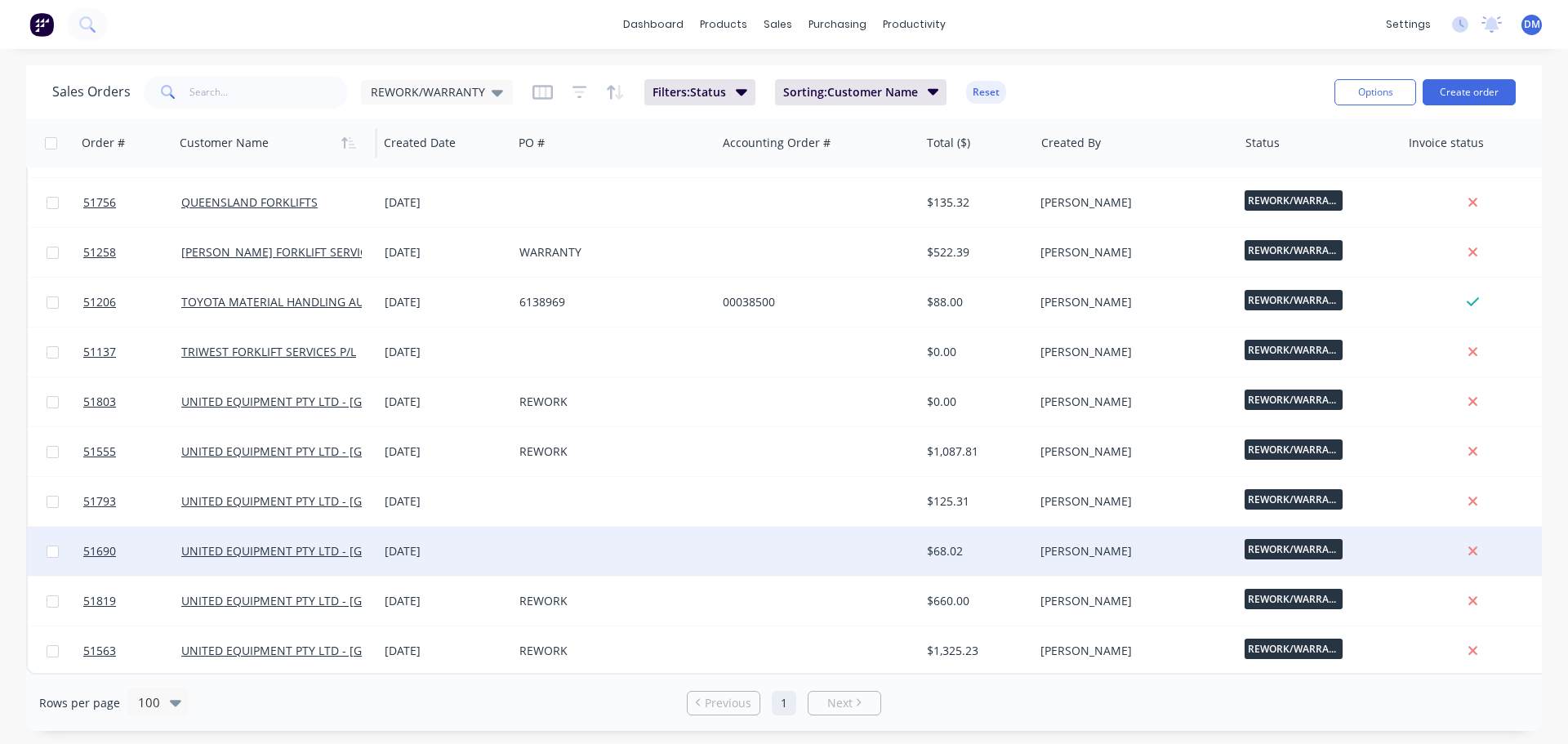
click at [714, 541] on div at bounding box center [614, 552] width 204 height 49
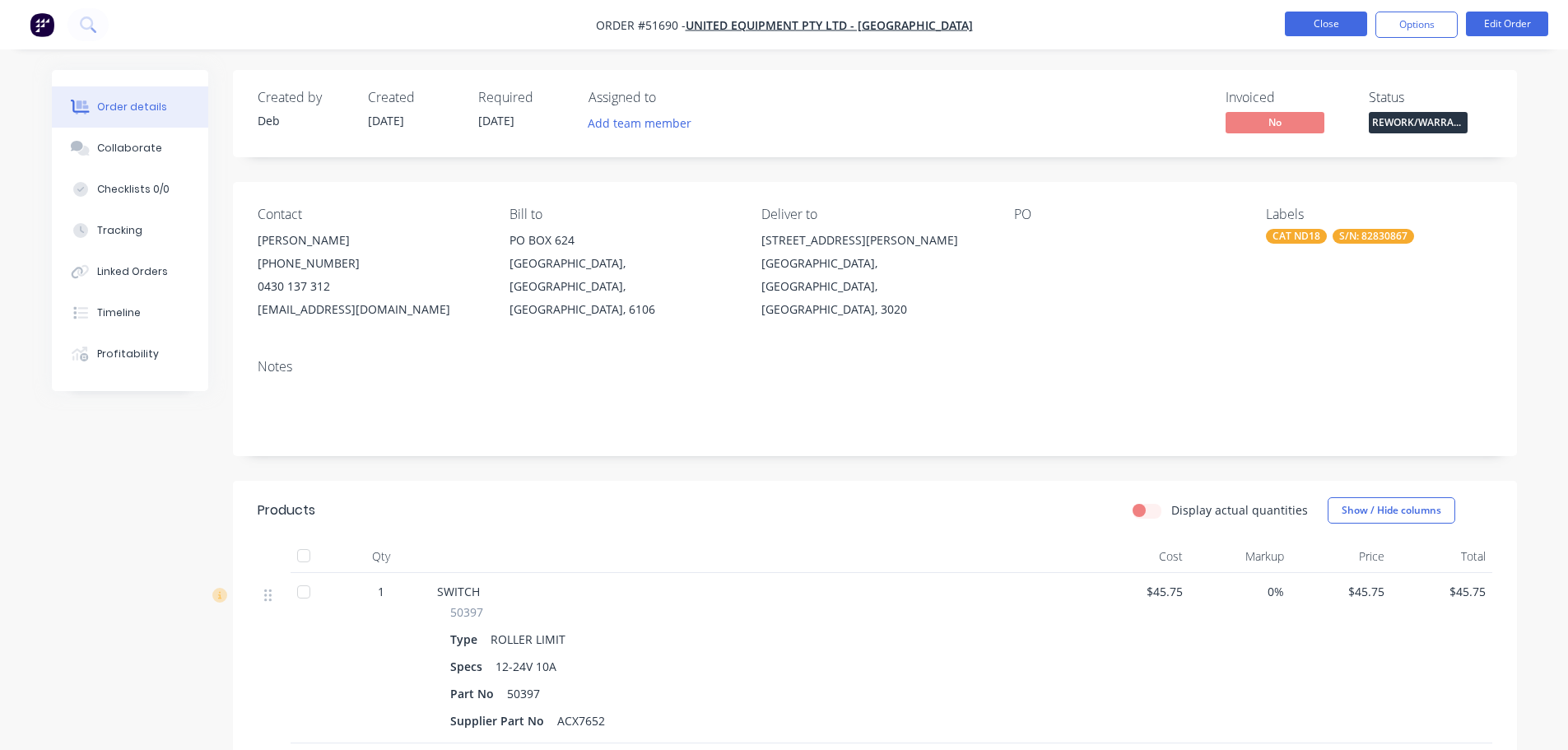
click at [1296, 28] on button "Close" at bounding box center [1325, 24] width 82 height 25
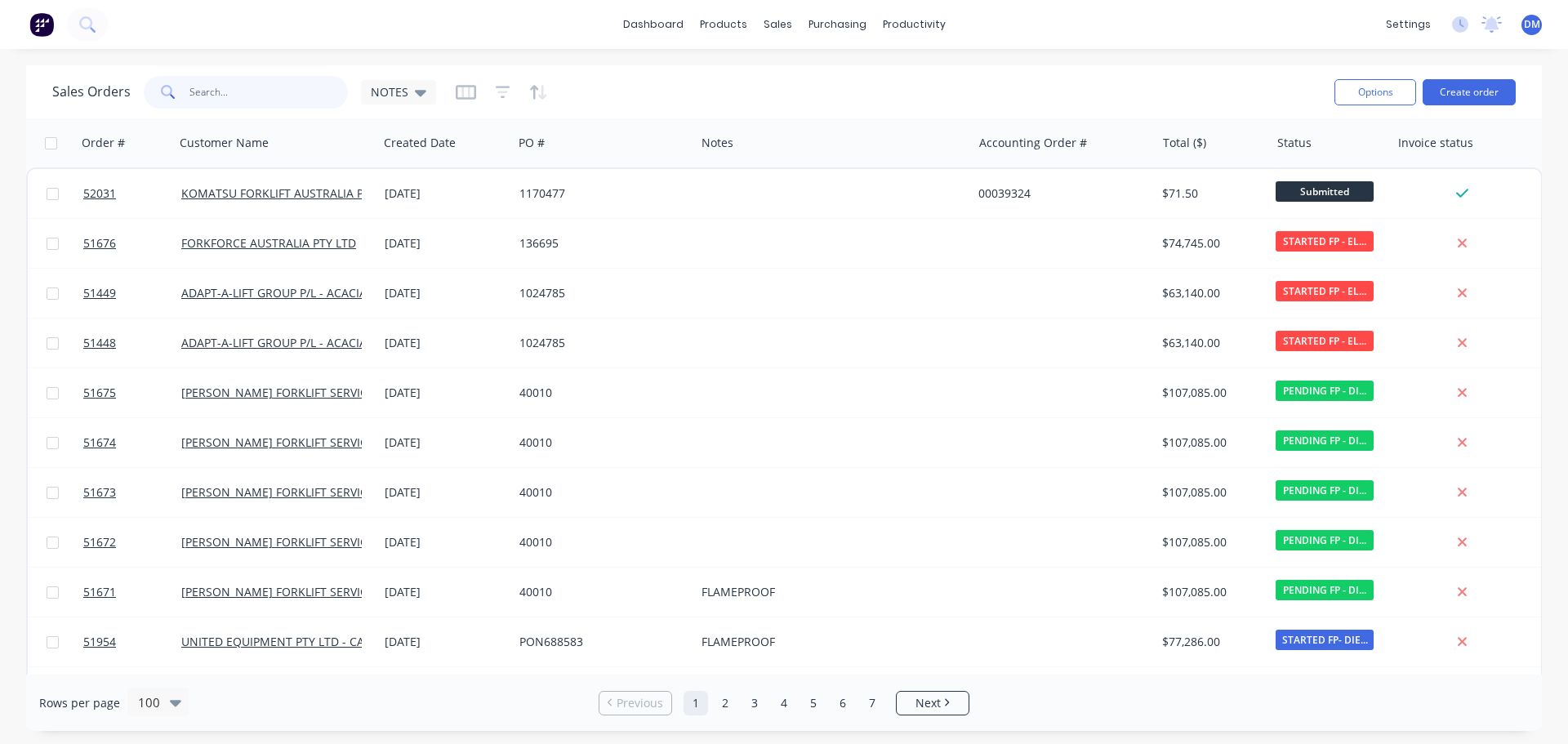
click at [206, 92] on input "text" at bounding box center [269, 92] width 159 height 32
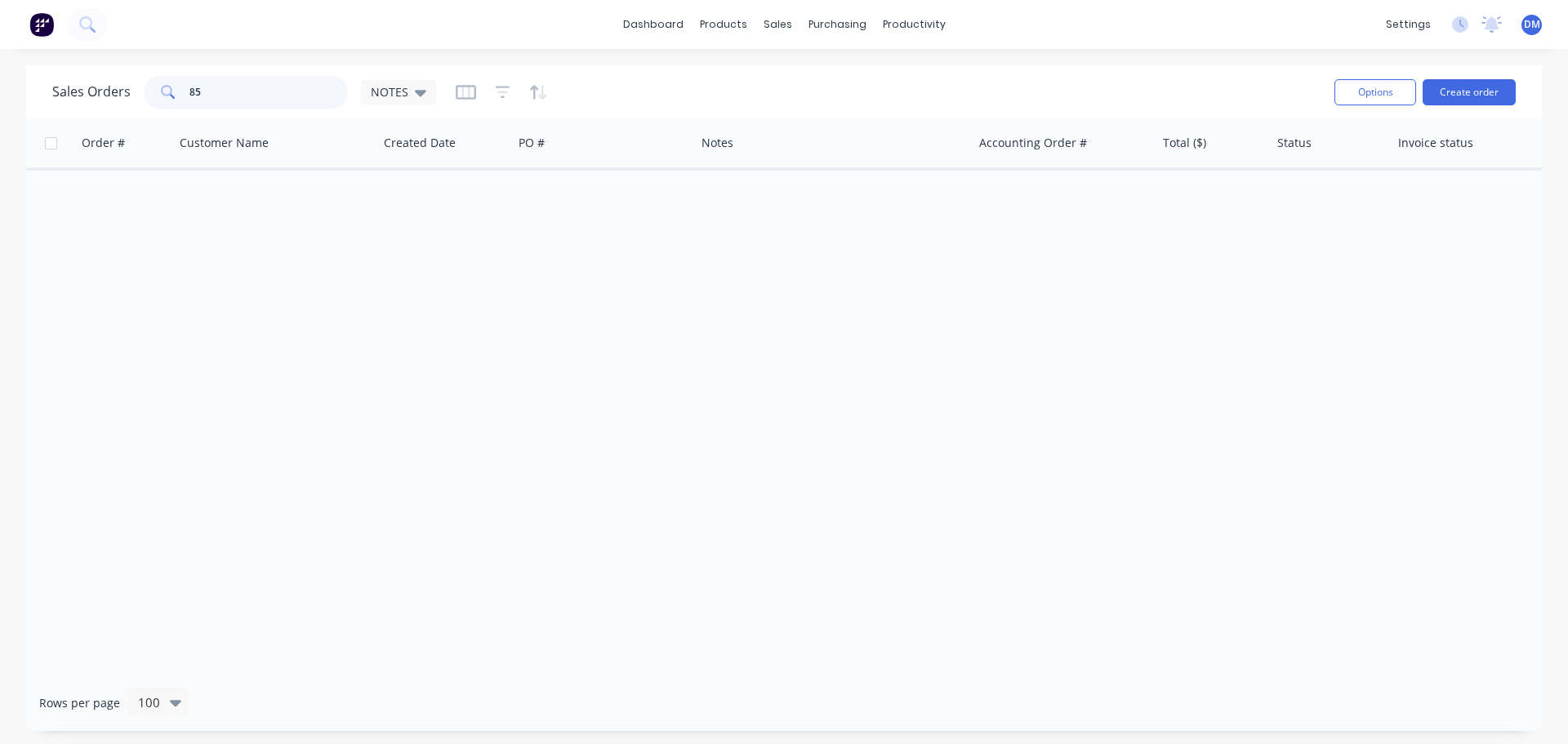
type input "8"
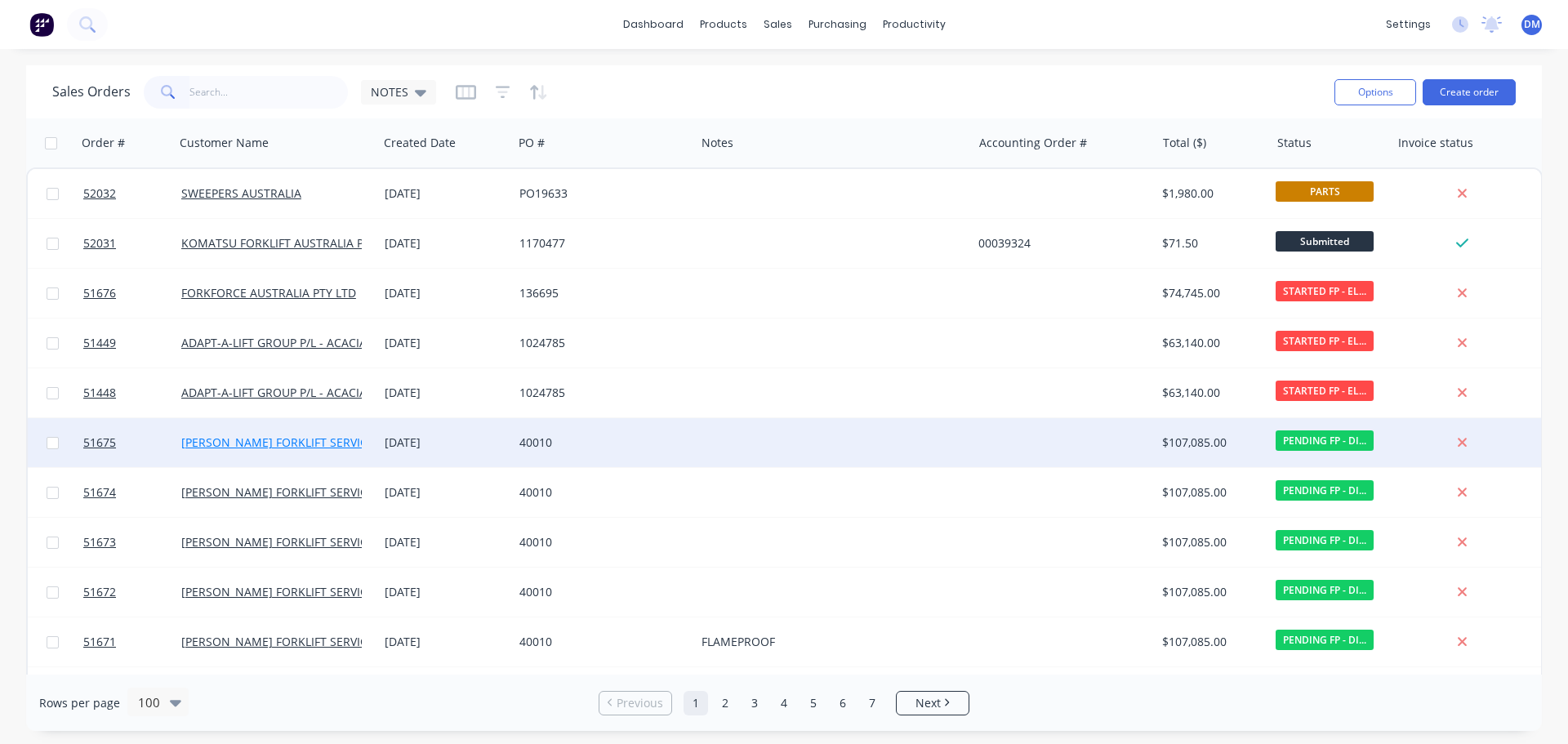
click at [291, 438] on link "[PERSON_NAME] FORKLIFT SERVICES - [GEOGRAPHIC_DATA]" at bounding box center [342, 443] width 322 height 15
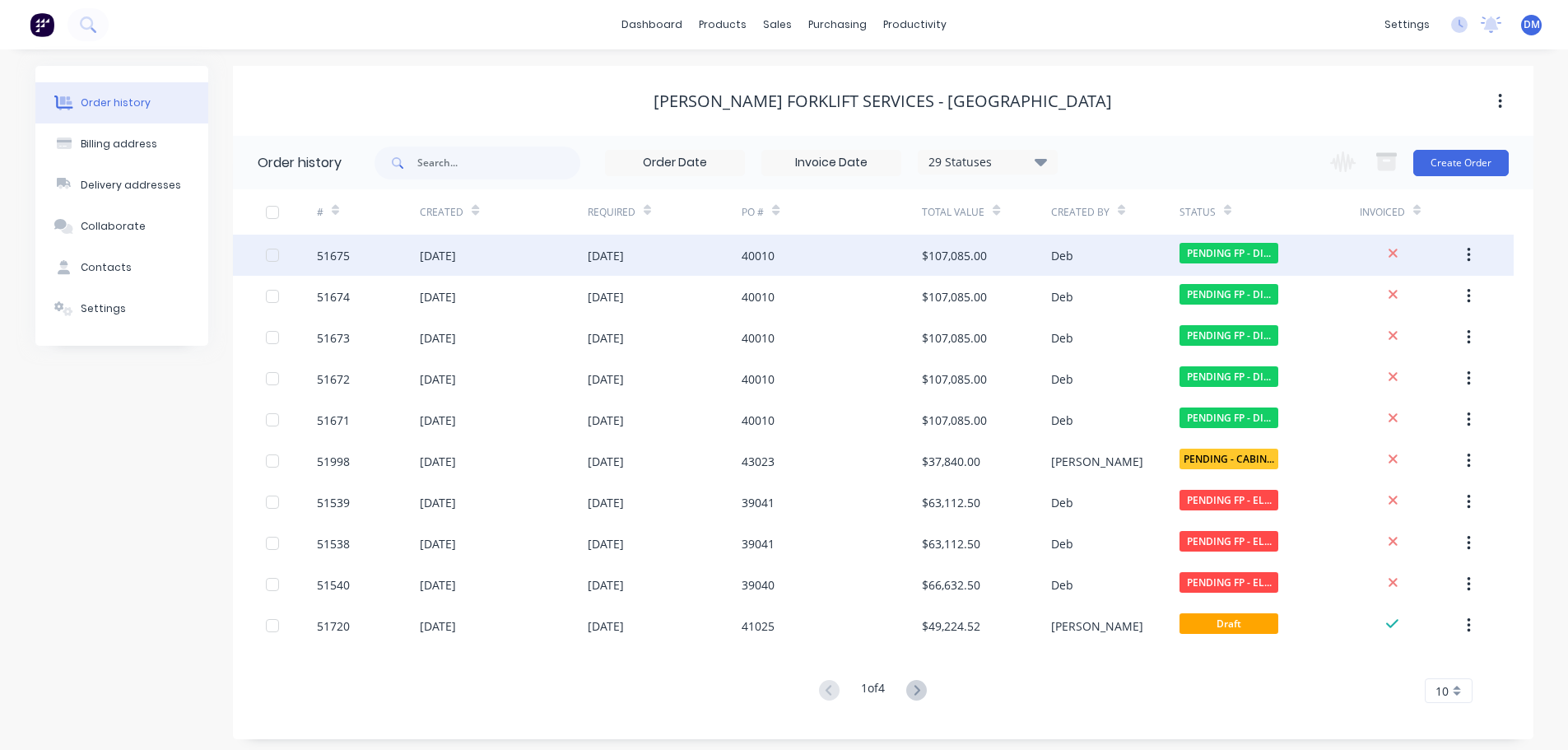
click at [1005, 250] on div "$107,085.00" at bounding box center [985, 255] width 128 height 41
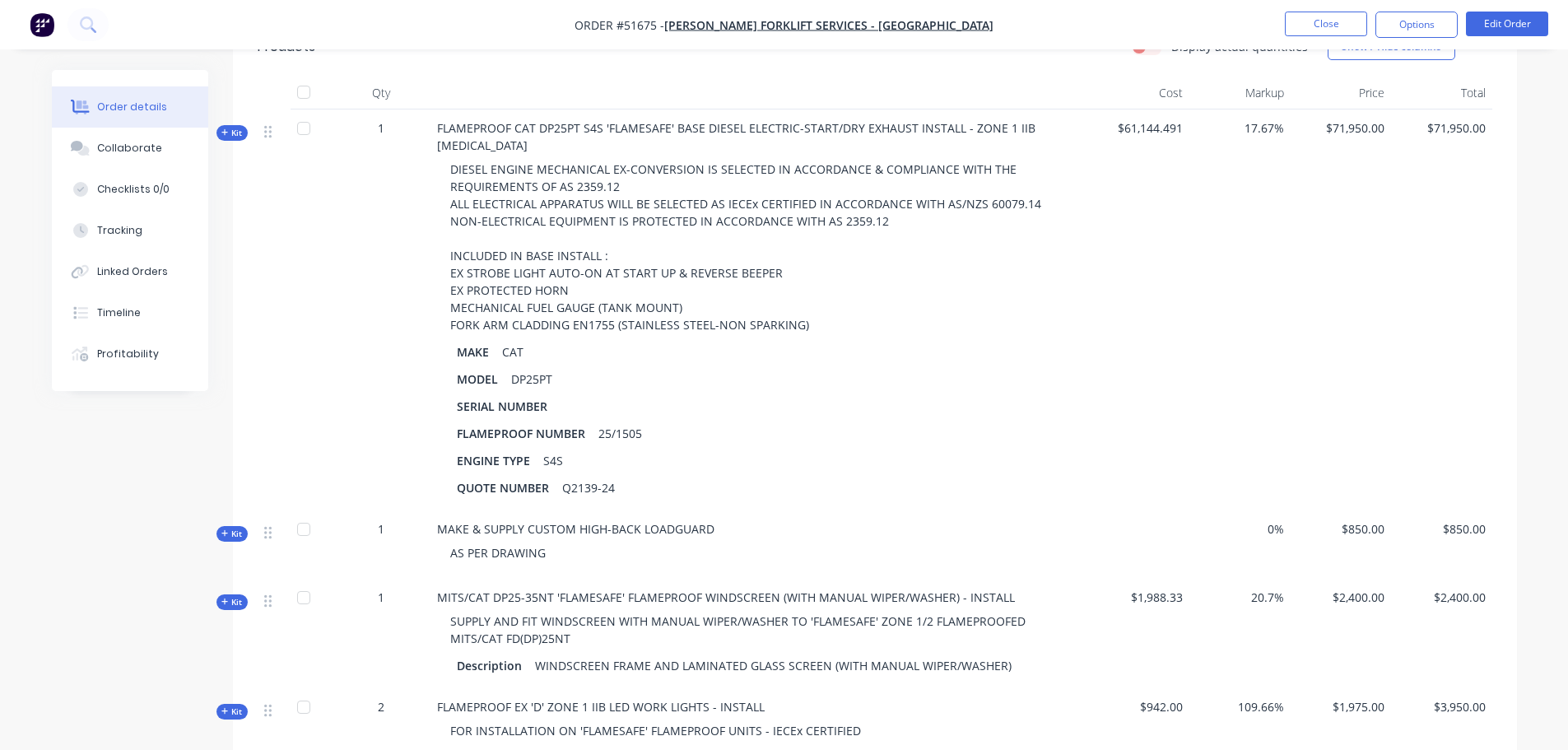
scroll to position [494, 0]
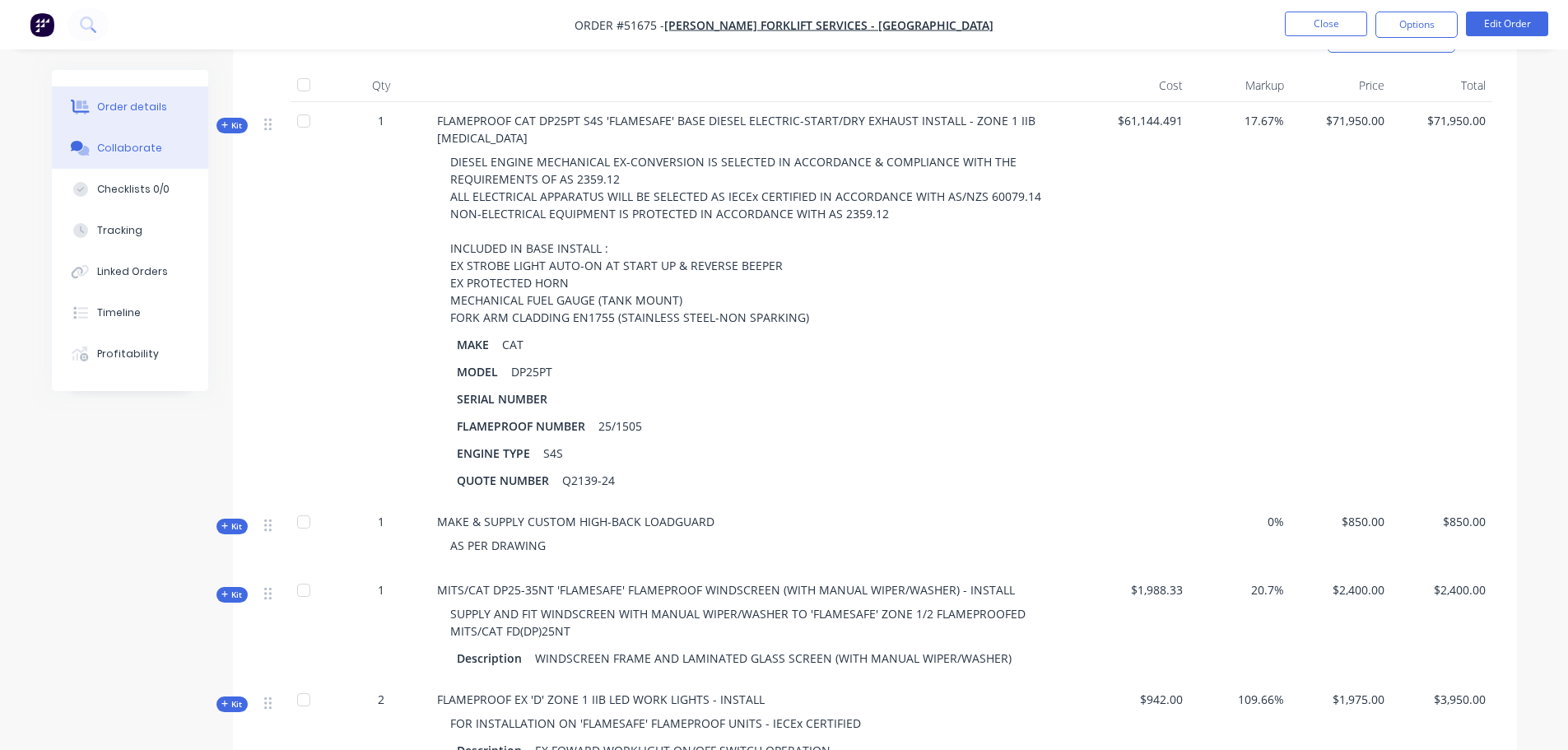
click at [145, 146] on div "Collaborate" at bounding box center [130, 148] width 65 height 15
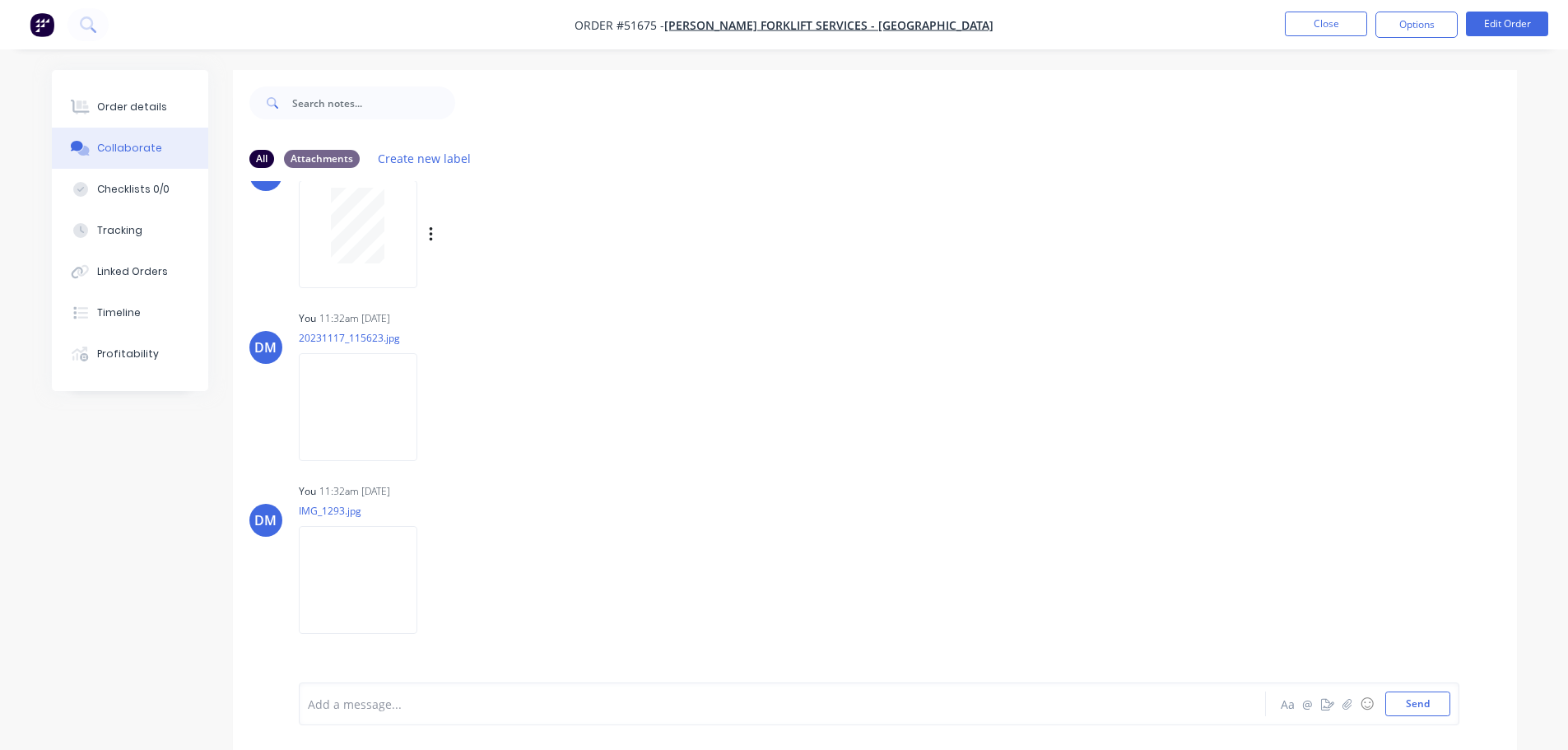
scroll to position [468, 0]
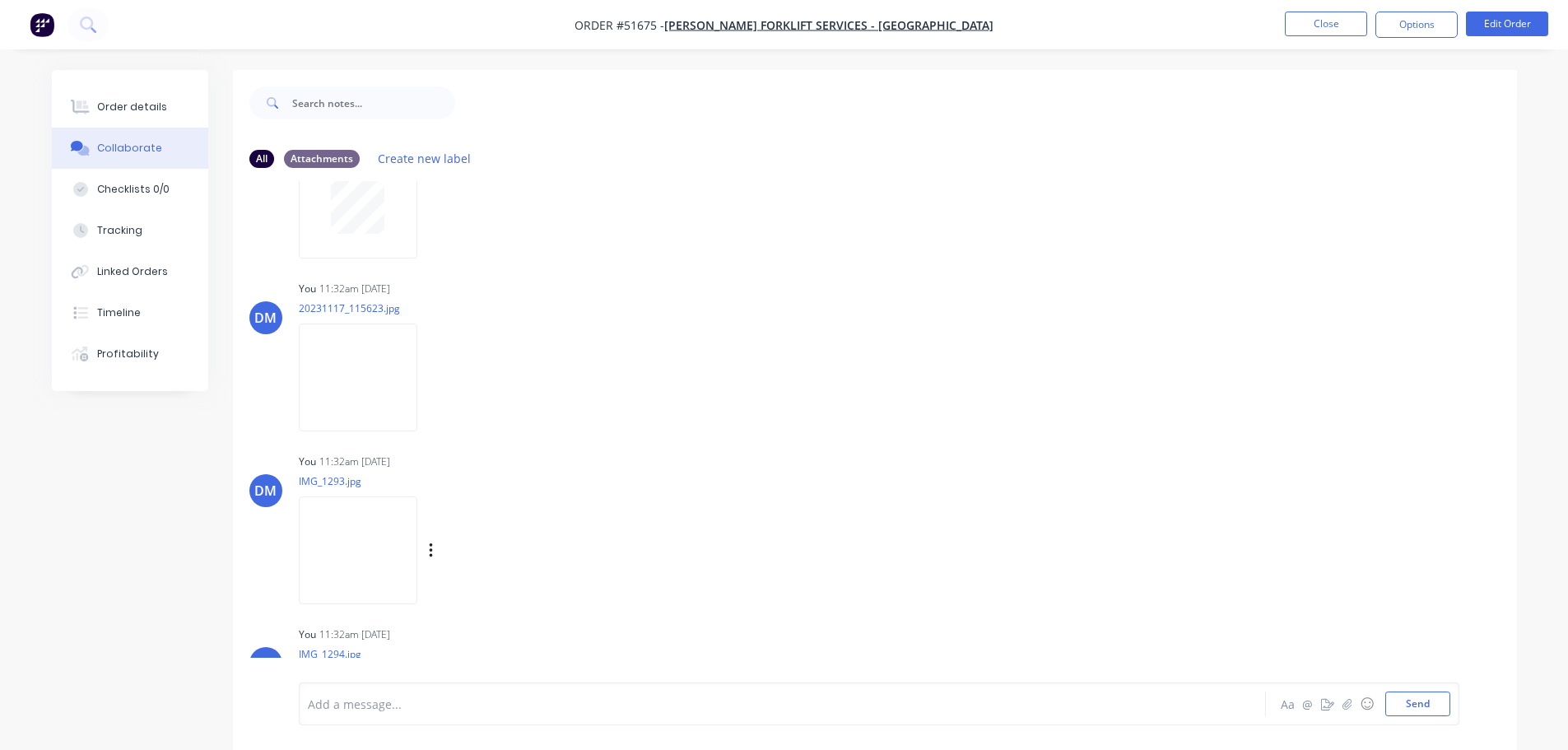
click at [355, 527] on img at bounding box center [358, 550] width 118 height 108
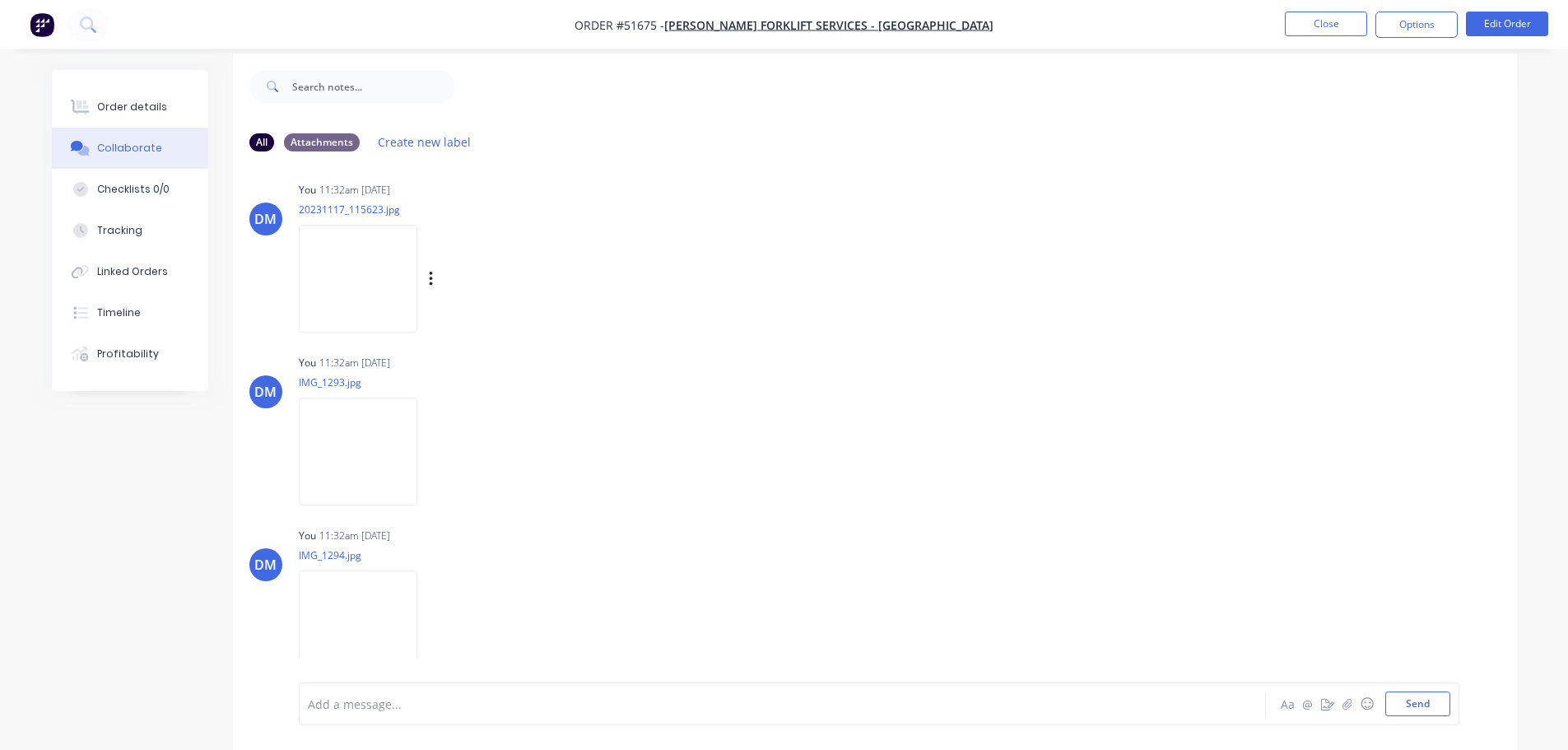
scroll to position [25, 0]
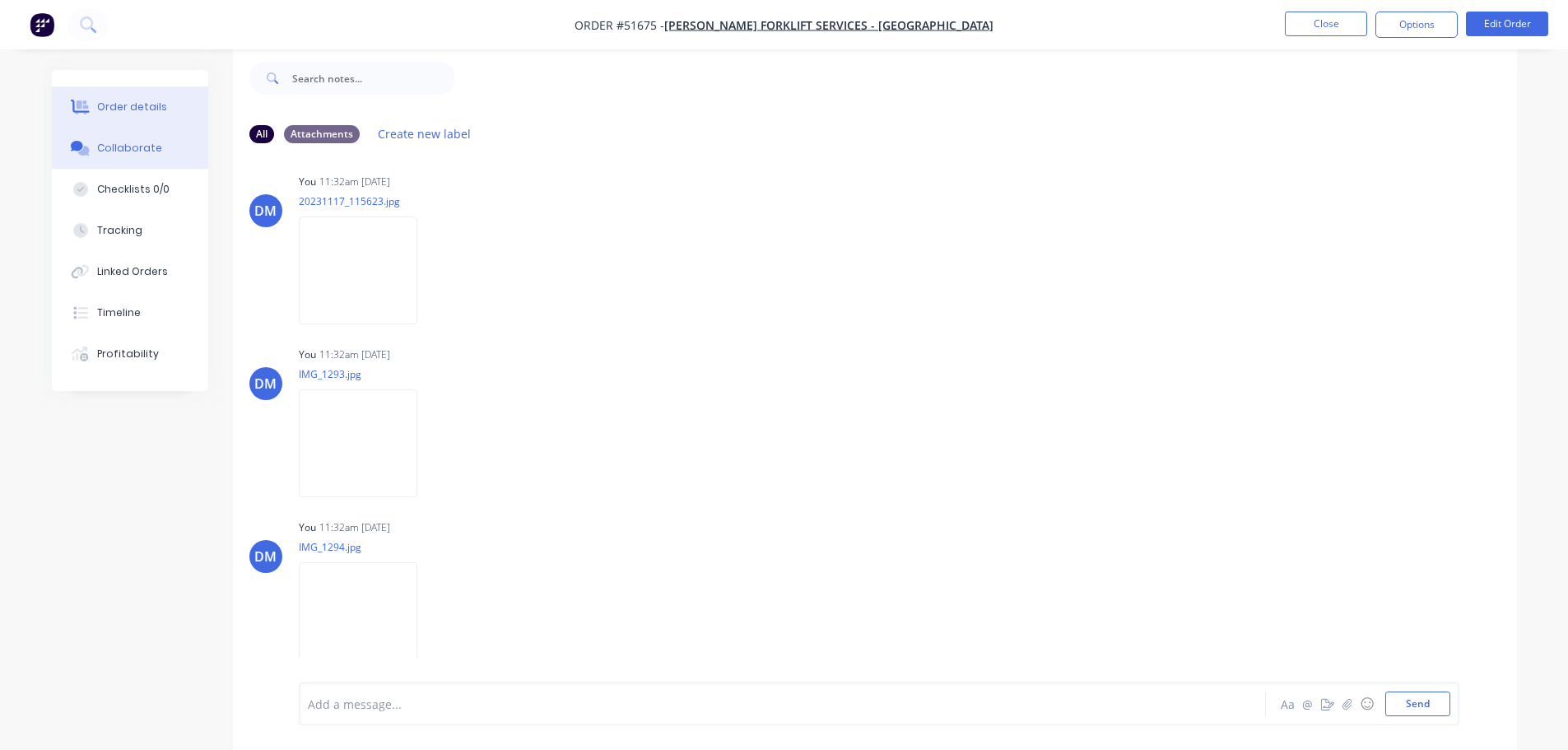
click at [110, 116] on button "Order details" at bounding box center [130, 106] width 157 height 41
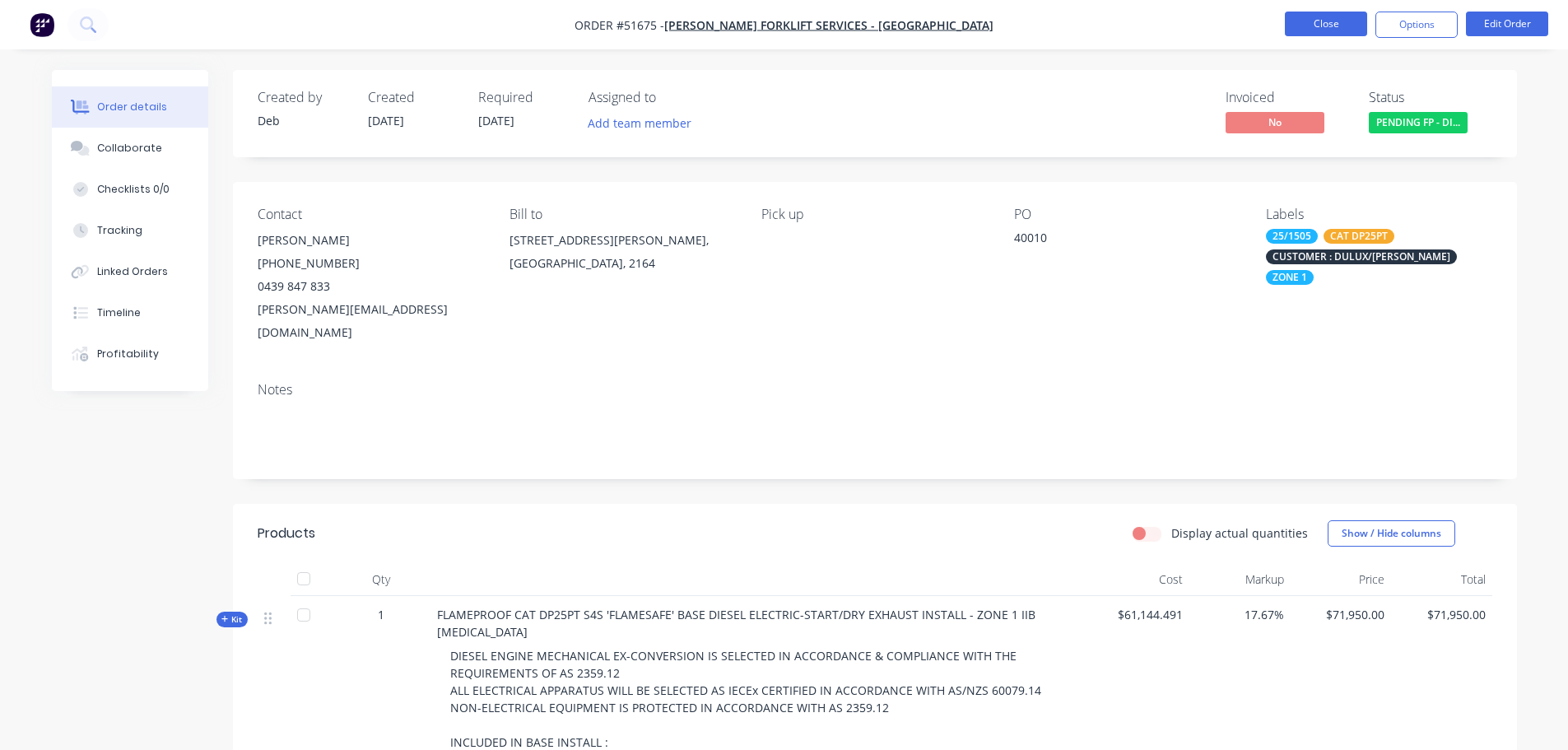
click at [1322, 32] on button "Close" at bounding box center [1325, 24] width 82 height 25
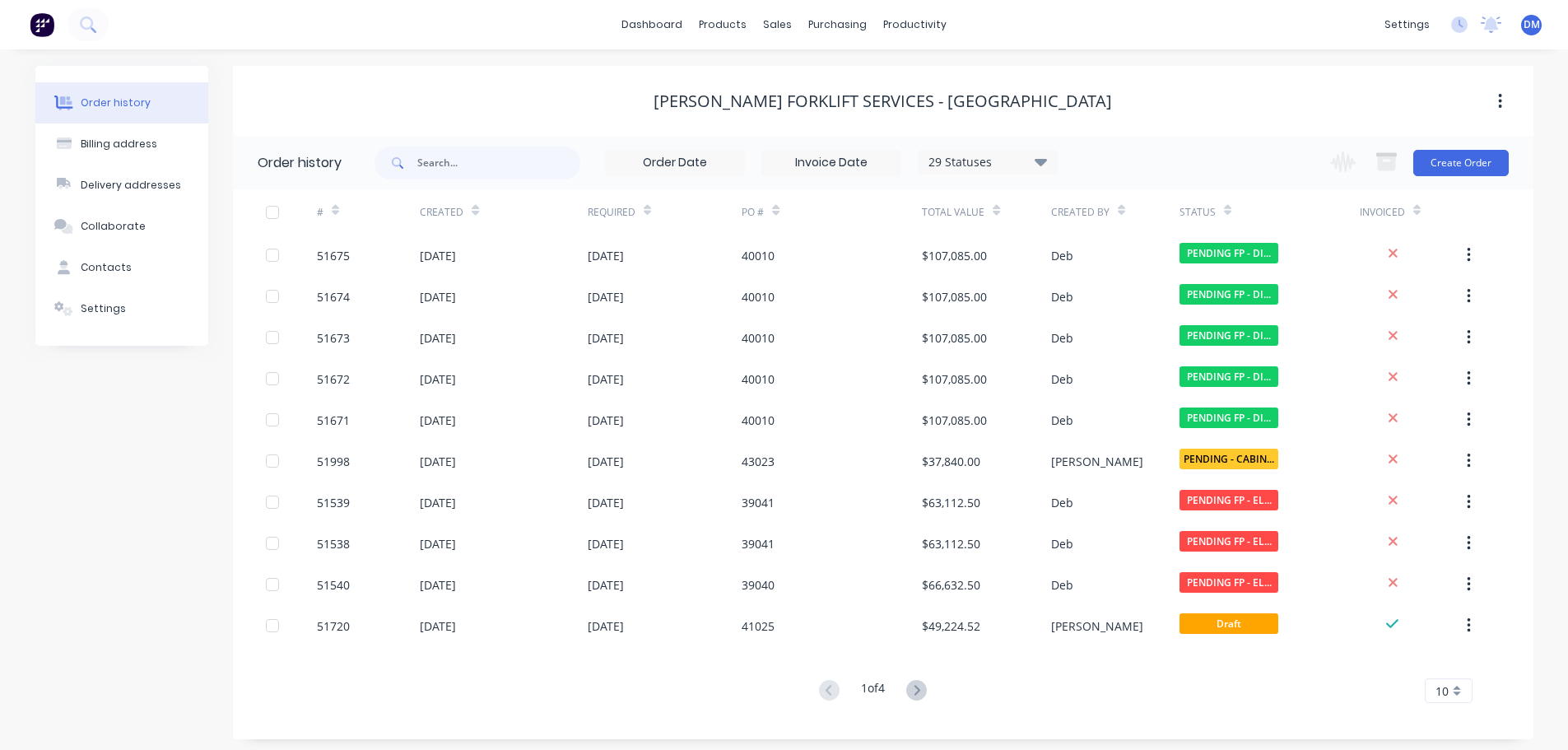
click at [35, 26] on img at bounding box center [42, 25] width 25 height 25
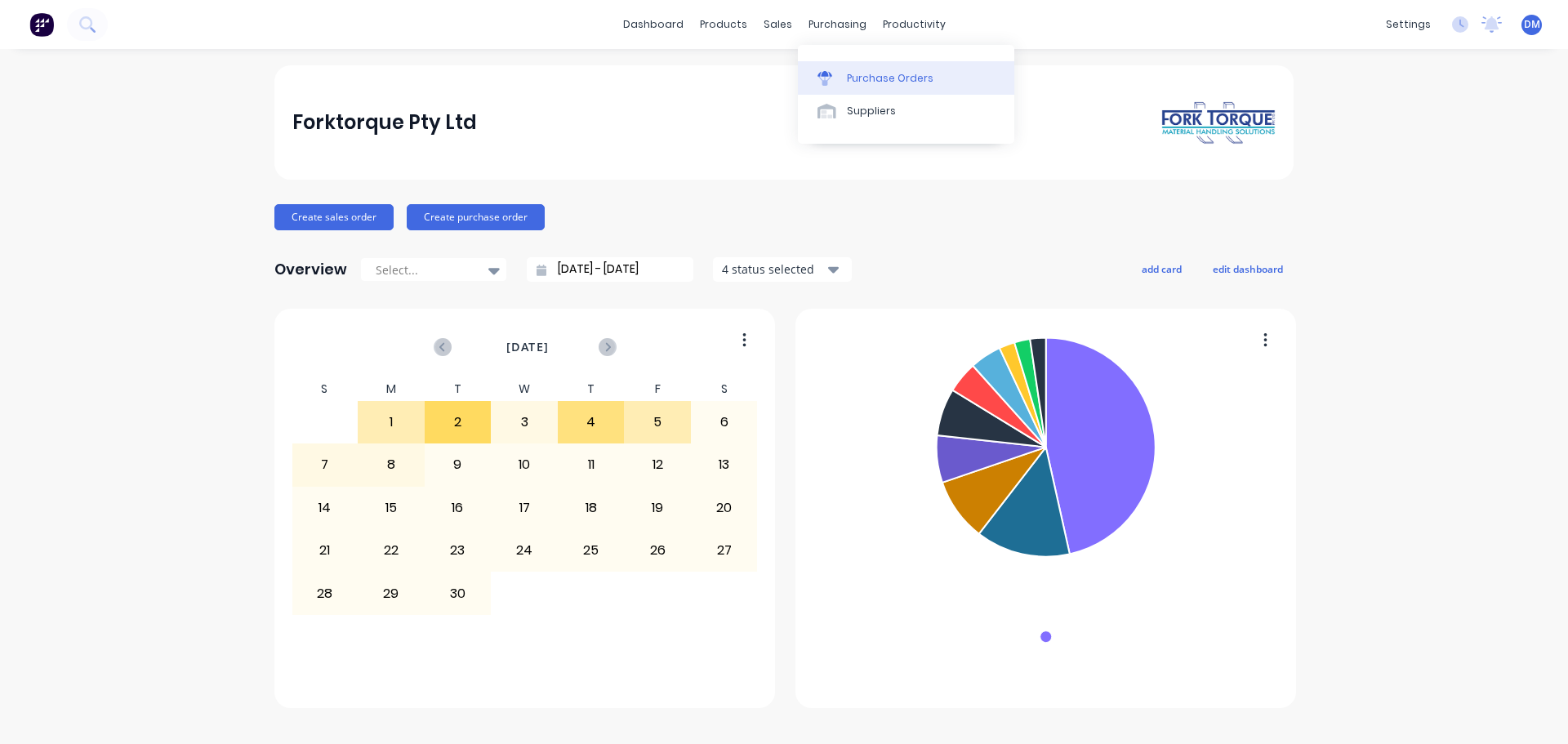
click at [872, 84] on div "Purchase Orders" at bounding box center [890, 79] width 86 height 15
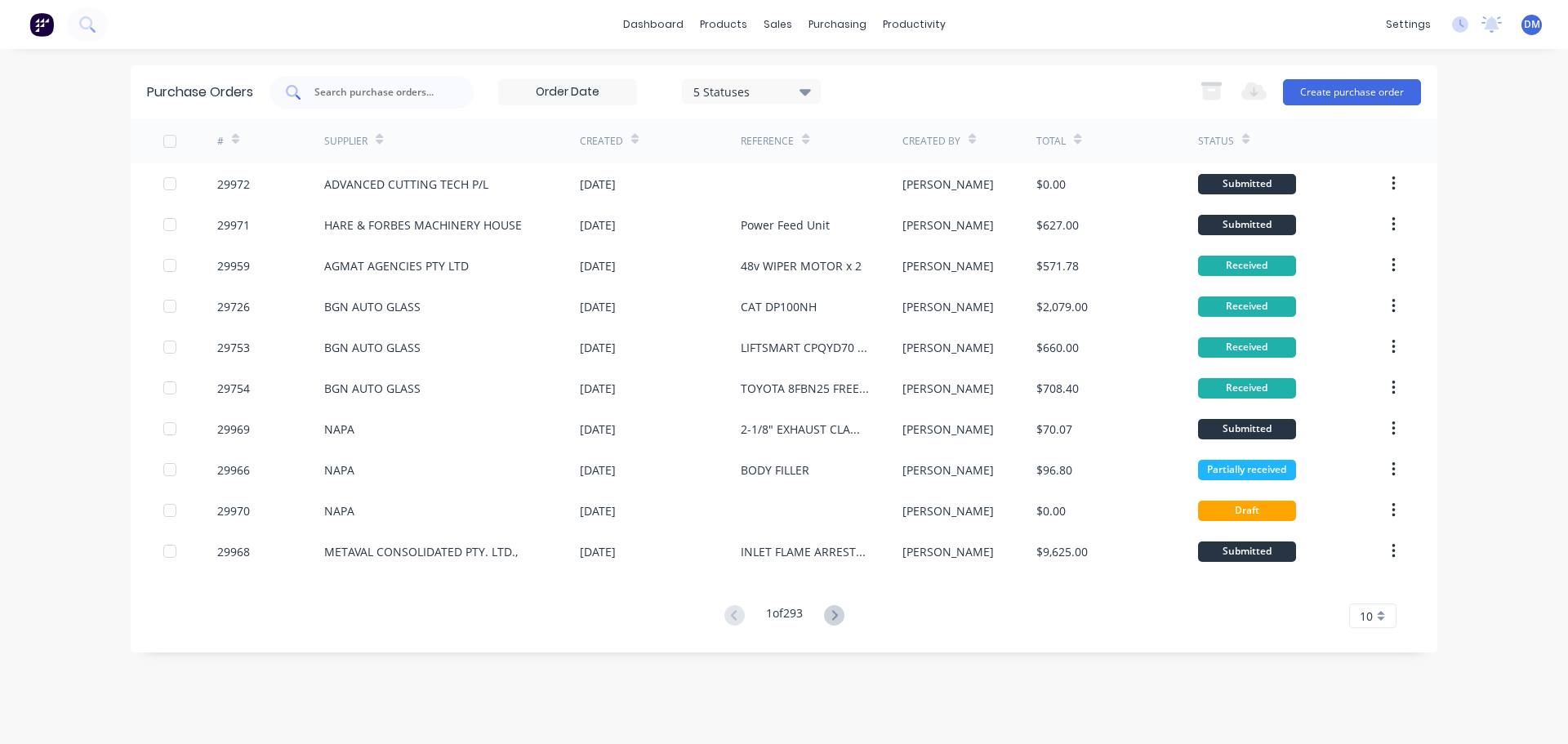
click at [389, 89] on input "text" at bounding box center [380, 92] width 135 height 16
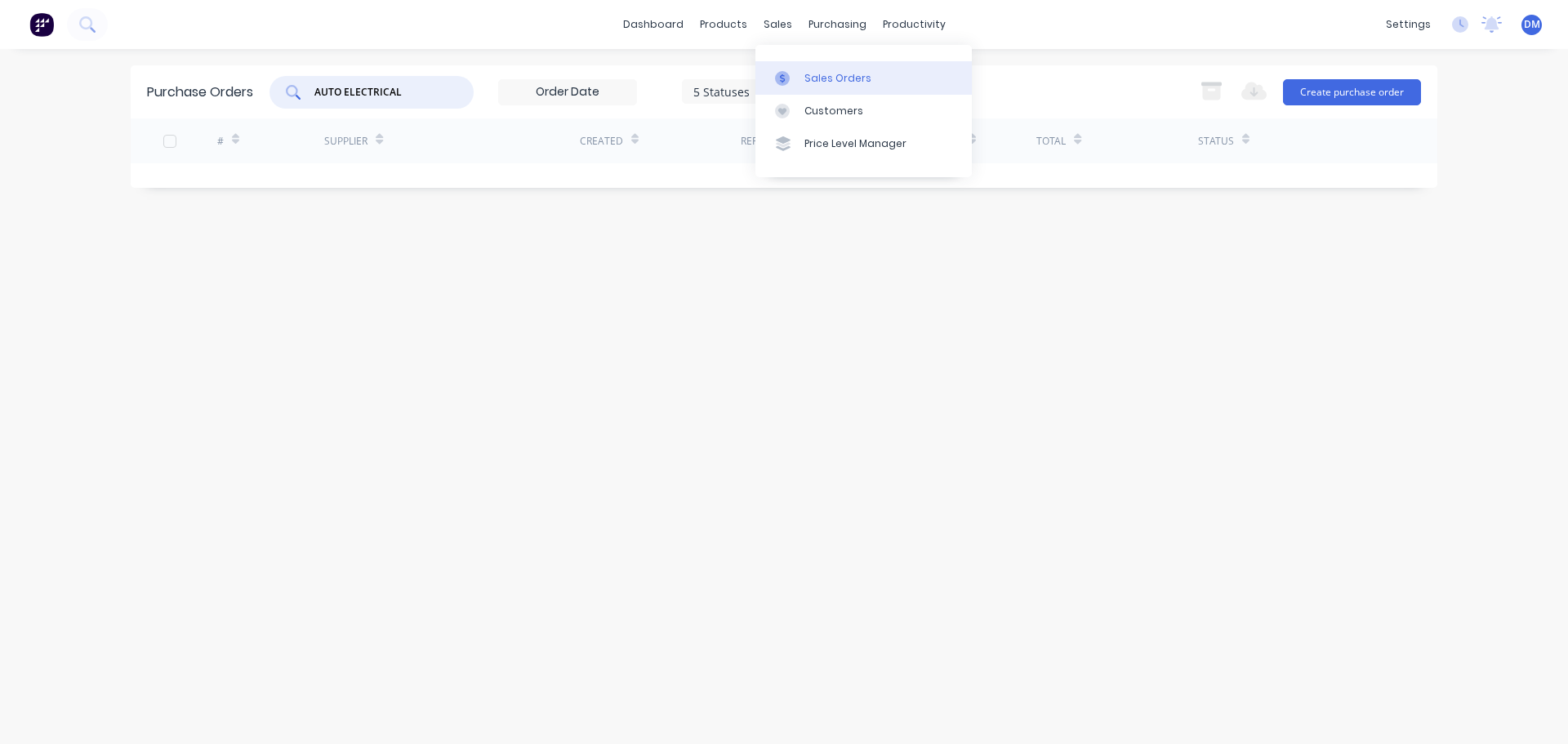
type input "AUTO ELECTRICAL"
click at [824, 77] on div "Sales Orders" at bounding box center [838, 79] width 67 height 15
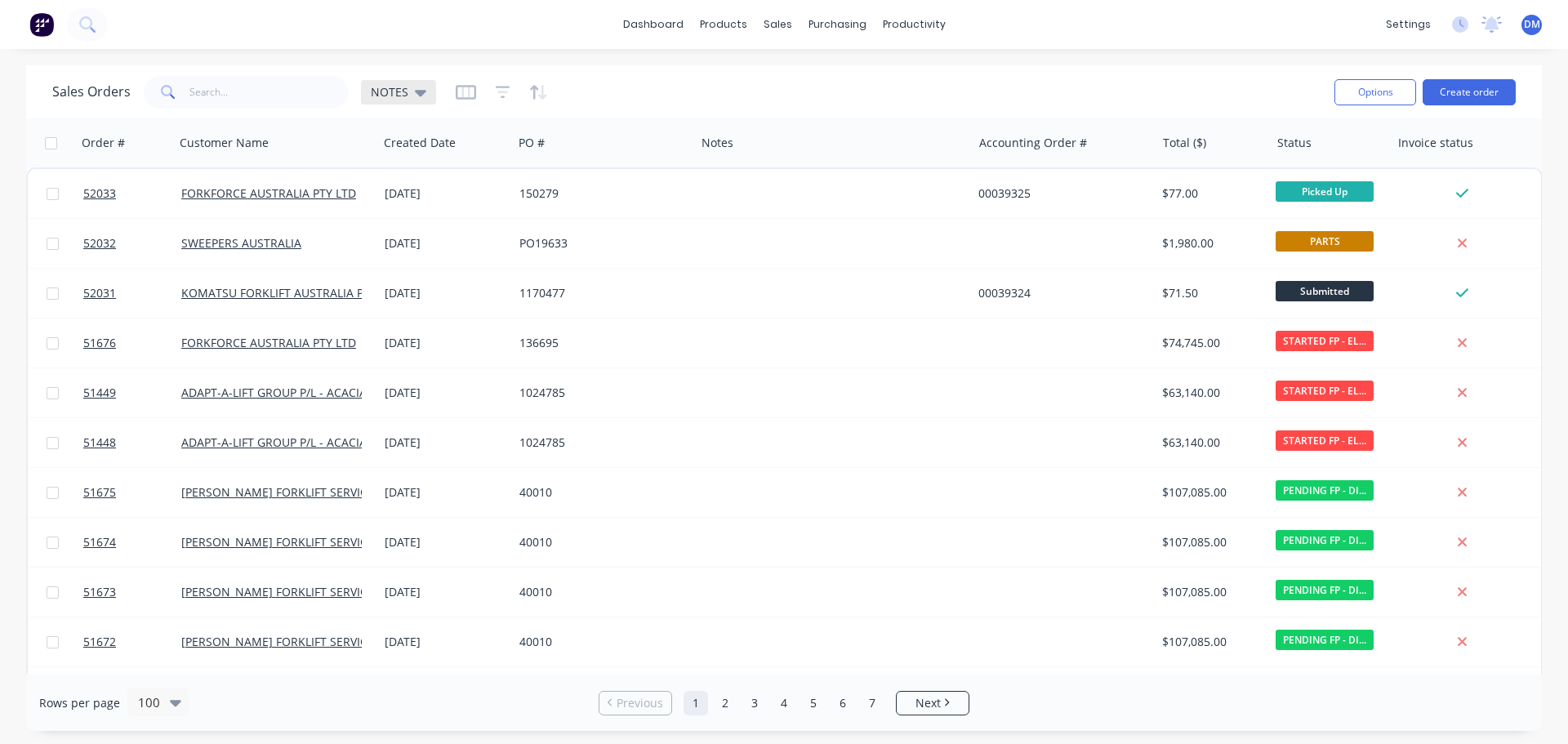
click at [409, 95] on div "NOTES" at bounding box center [398, 93] width 56 height 15
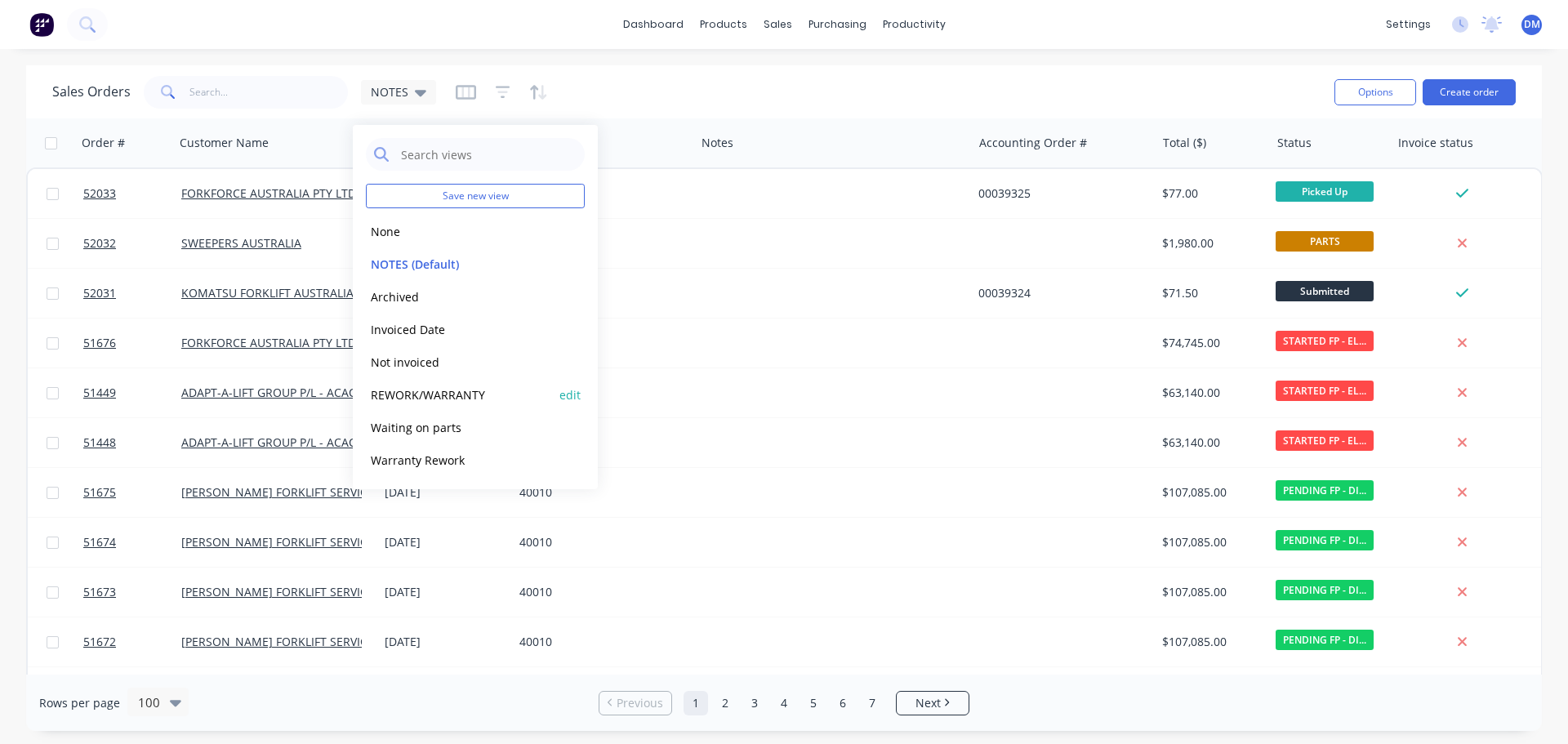
click at [428, 390] on button "REWORK/WARRANTY" at bounding box center [459, 395] width 187 height 19
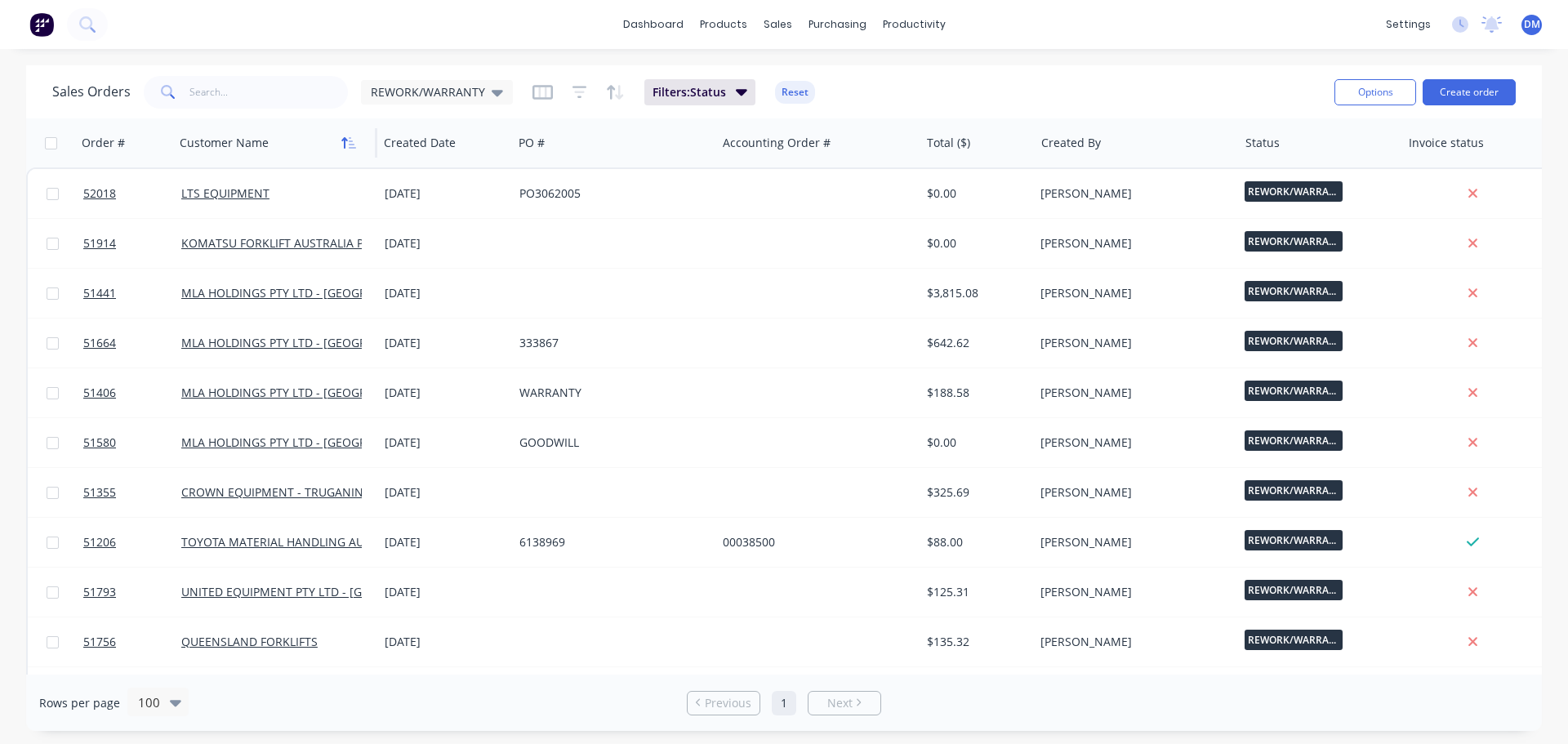
click at [342, 144] on icon "button" at bounding box center [349, 143] width 15 height 13
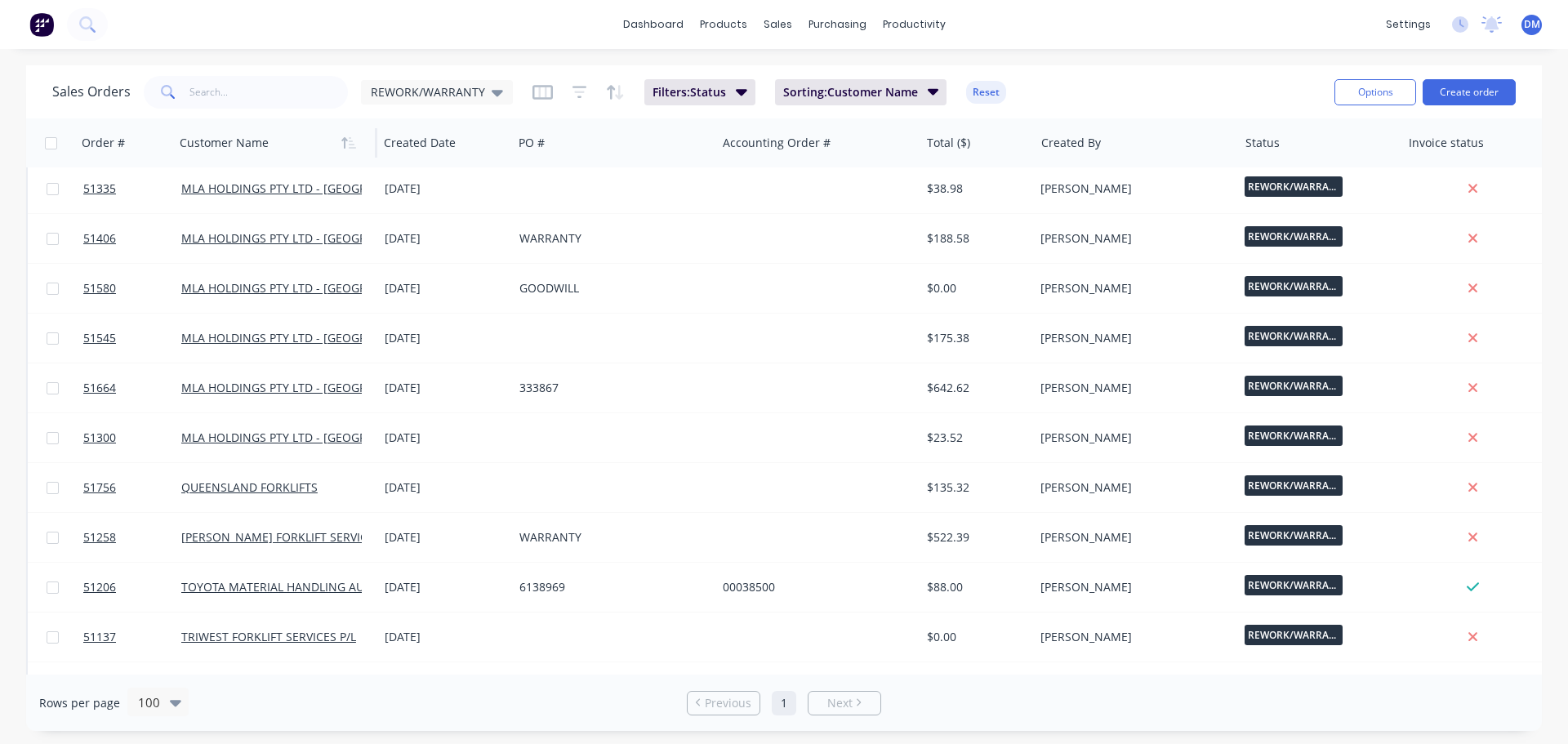
scroll to position [946, 0]
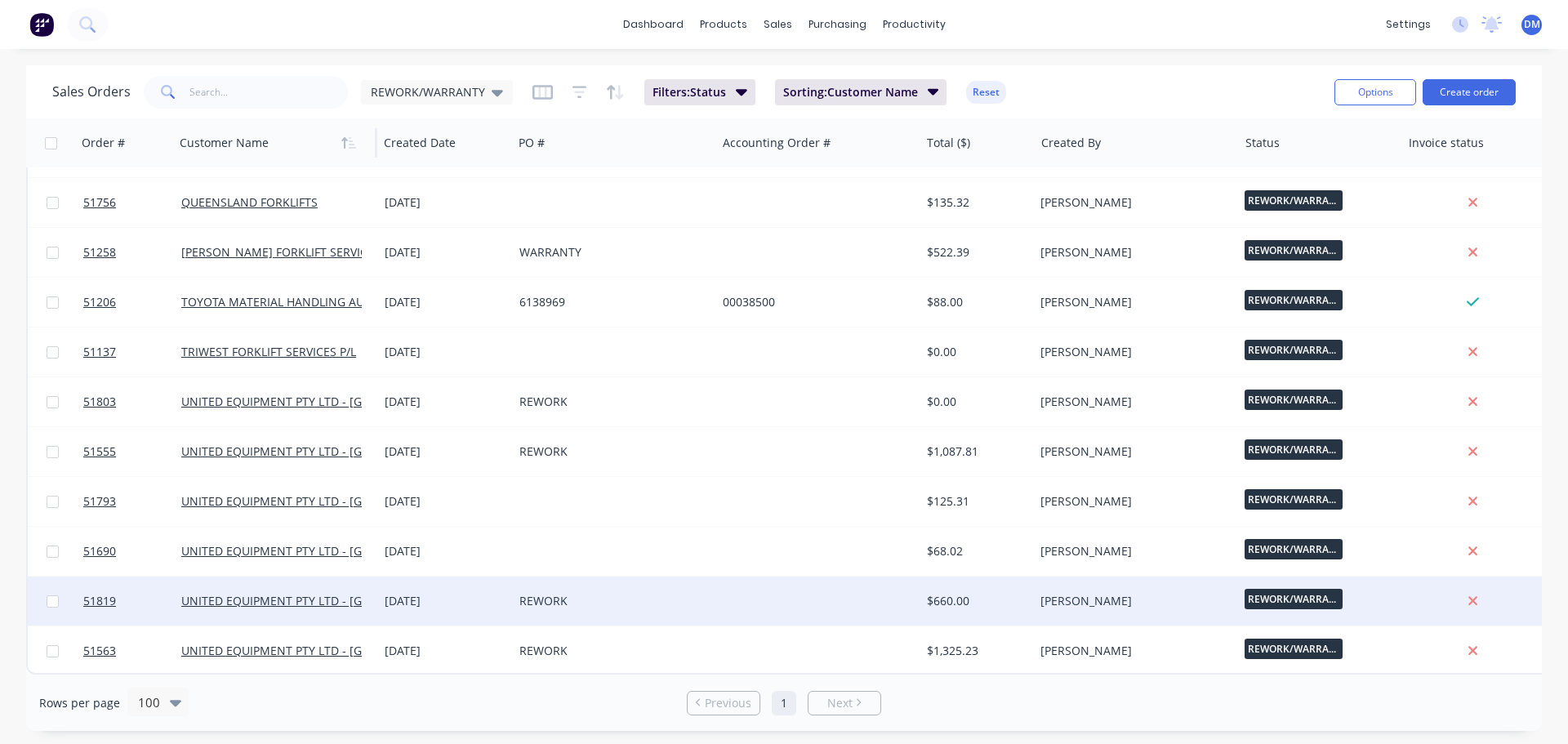
click at [893, 590] on div at bounding box center [818, 601] width 204 height 49
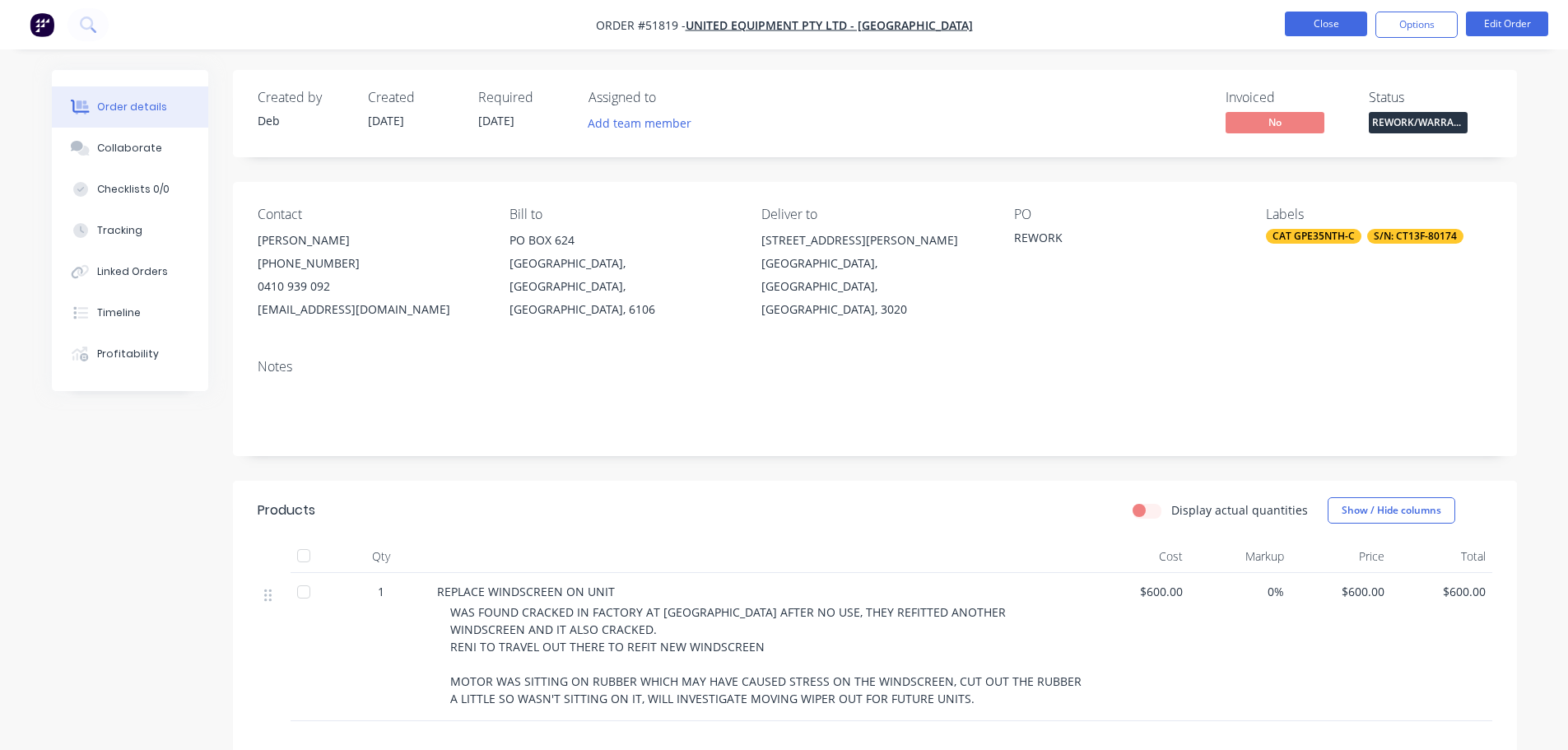
click at [1349, 17] on button "Close" at bounding box center [1325, 24] width 82 height 25
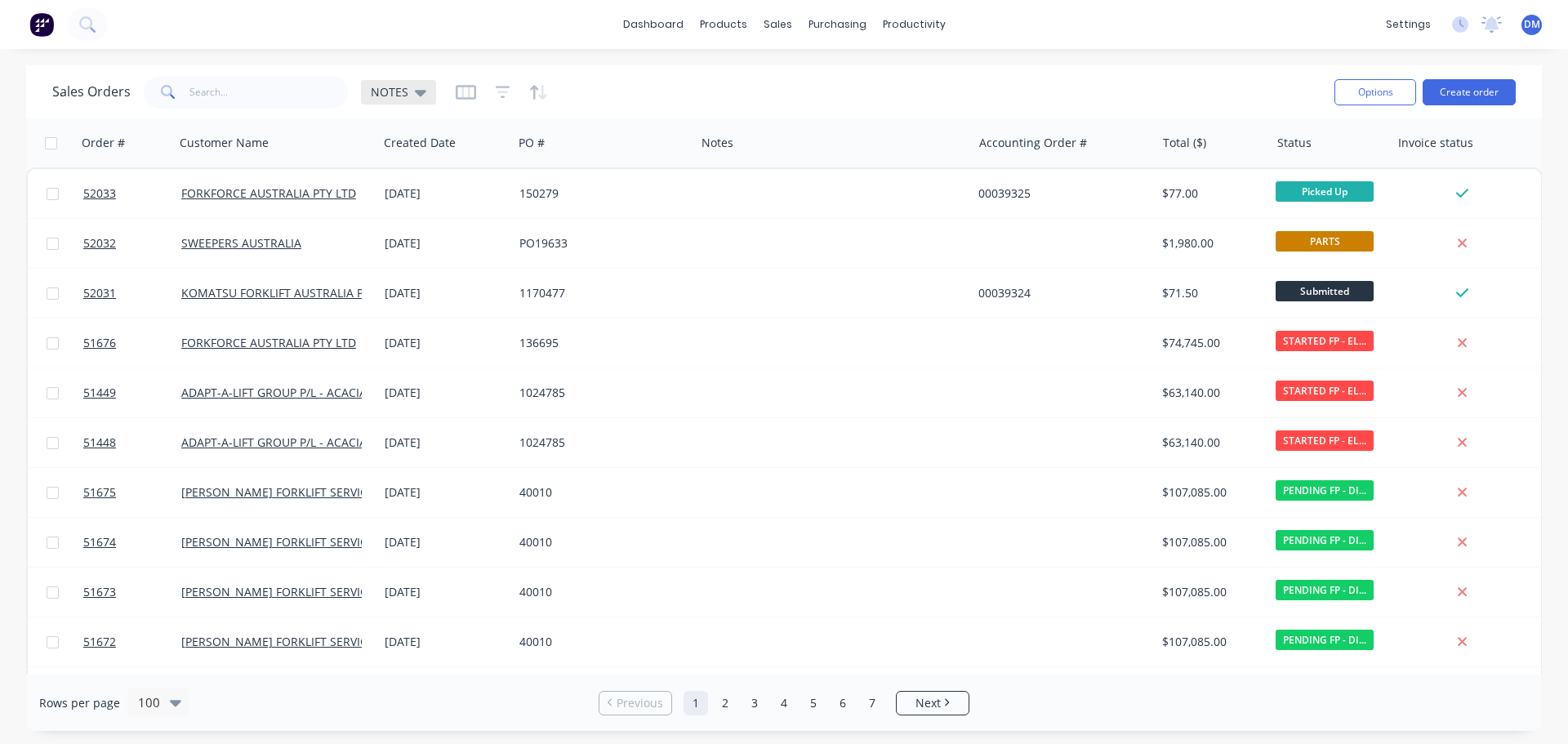
click at [420, 90] on icon at bounding box center [421, 93] width 11 height 7
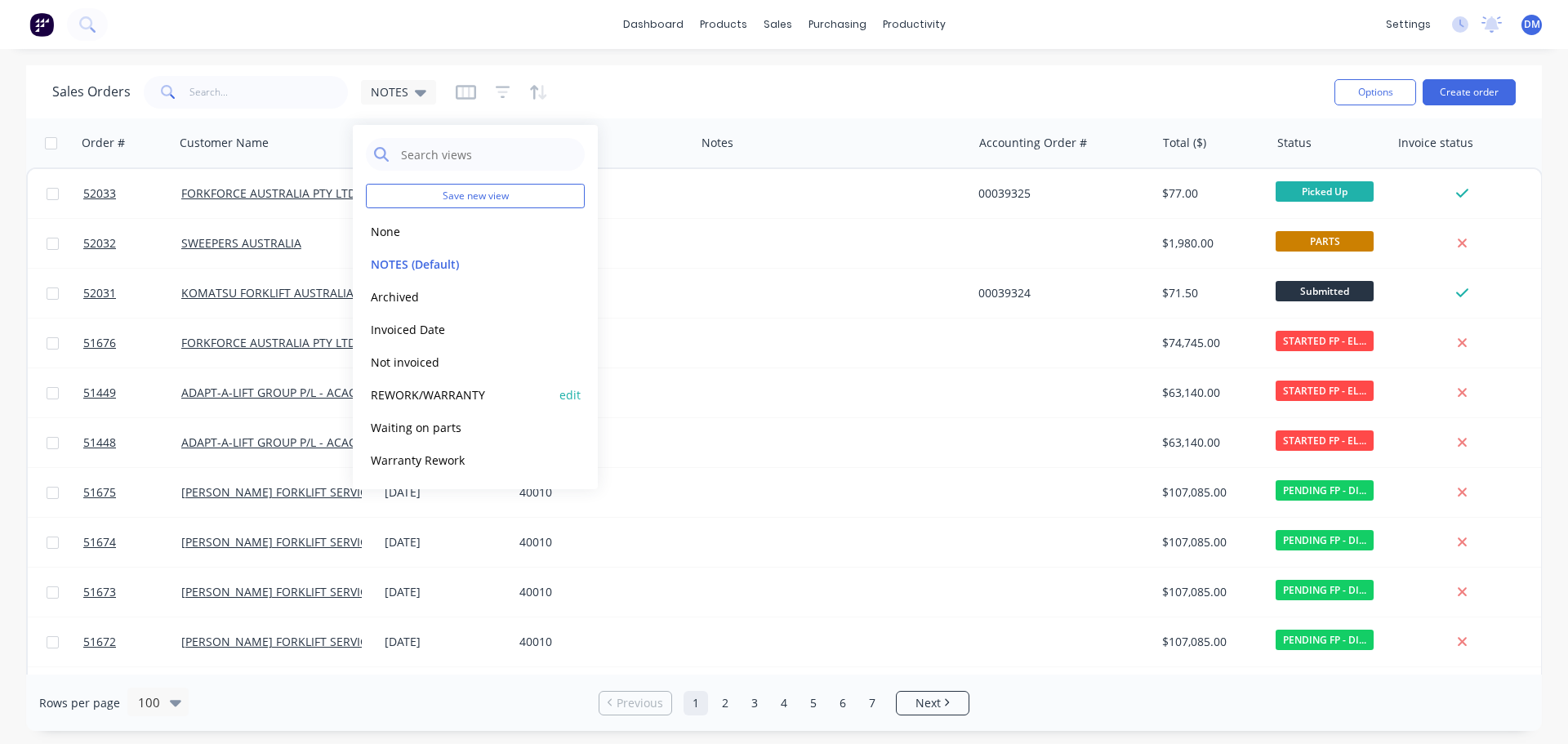
click at [452, 391] on button "REWORK/WARRANTY" at bounding box center [459, 395] width 187 height 19
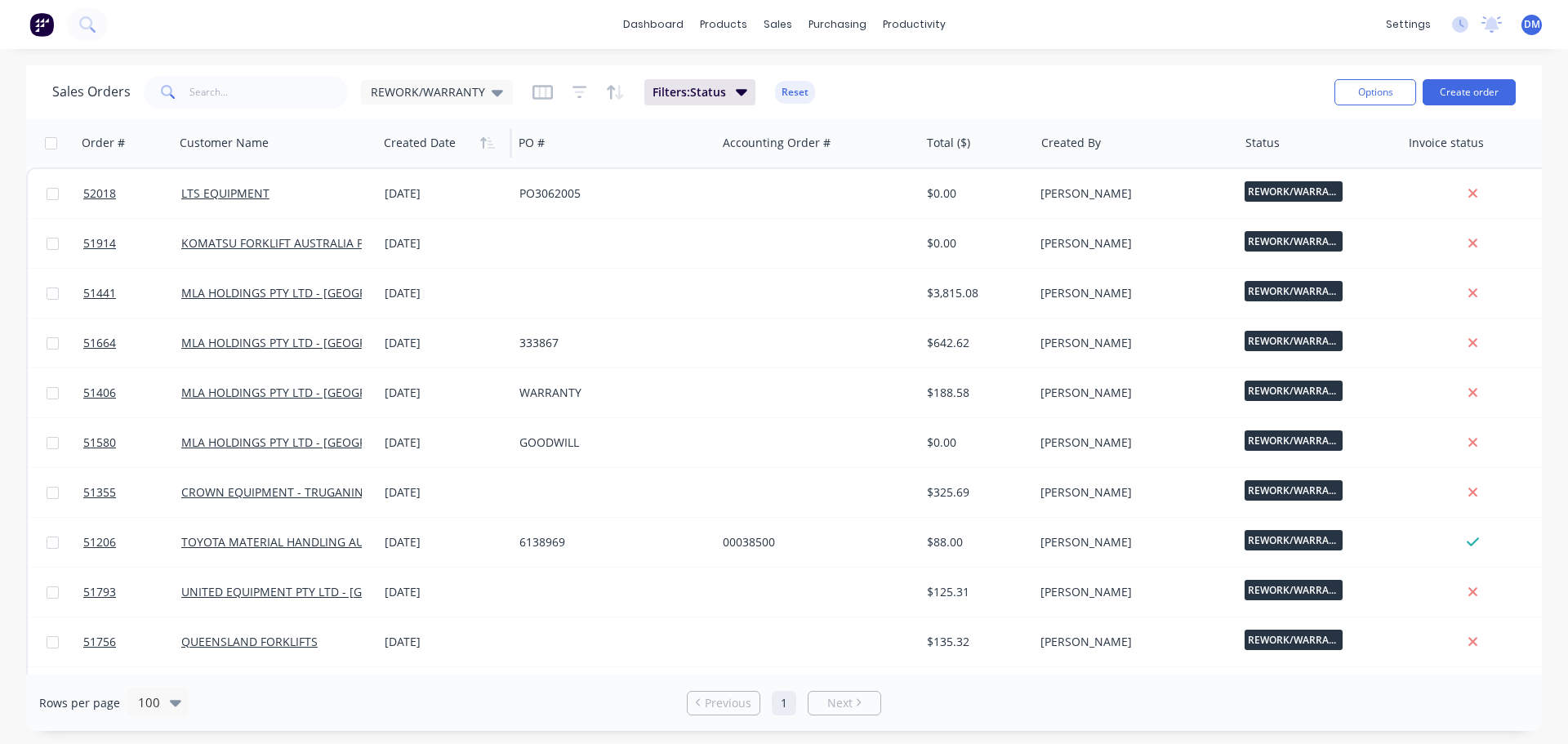
click at [439, 145] on div at bounding box center [442, 143] width 116 height 32
click at [478, 146] on button "button" at bounding box center [488, 143] width 25 height 25
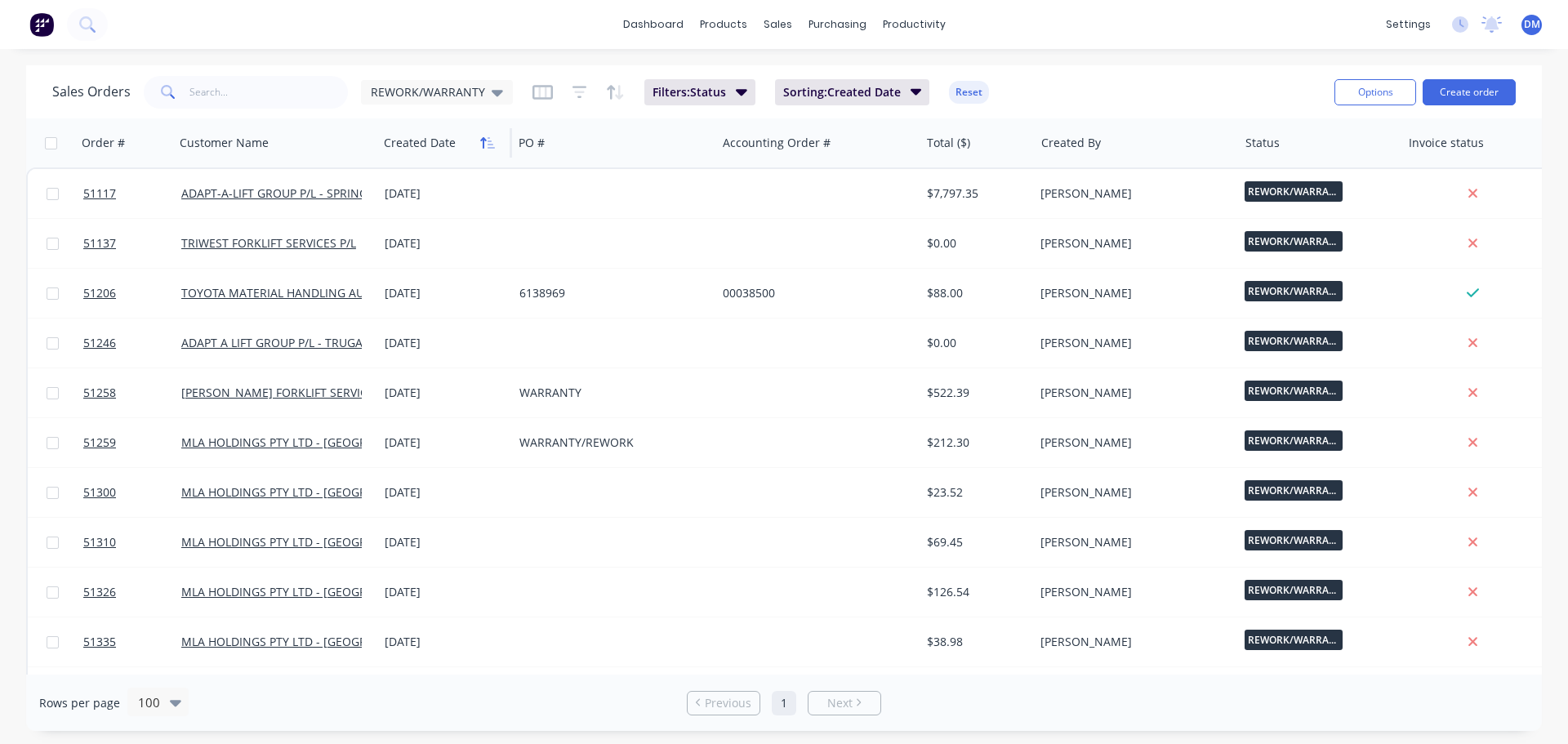
click at [478, 139] on button "button" at bounding box center [488, 143] width 25 height 25
click at [1138, 39] on div "dashboard products sales purchasing productivity dashboard products Product Cat…" at bounding box center [784, 25] width 1568 height 49
click at [1456, 87] on button "Create order" at bounding box center [1469, 93] width 93 height 27
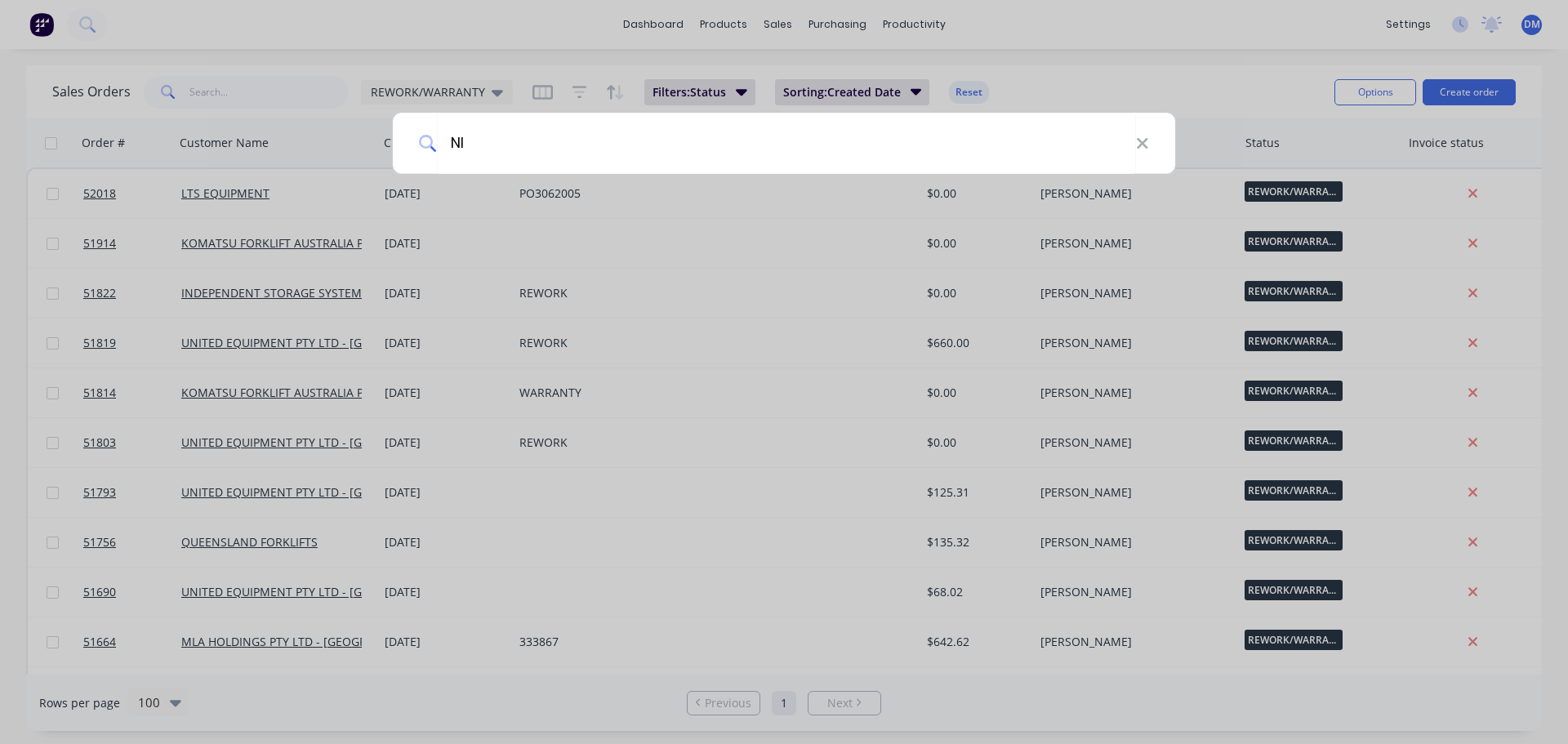
type input "N"
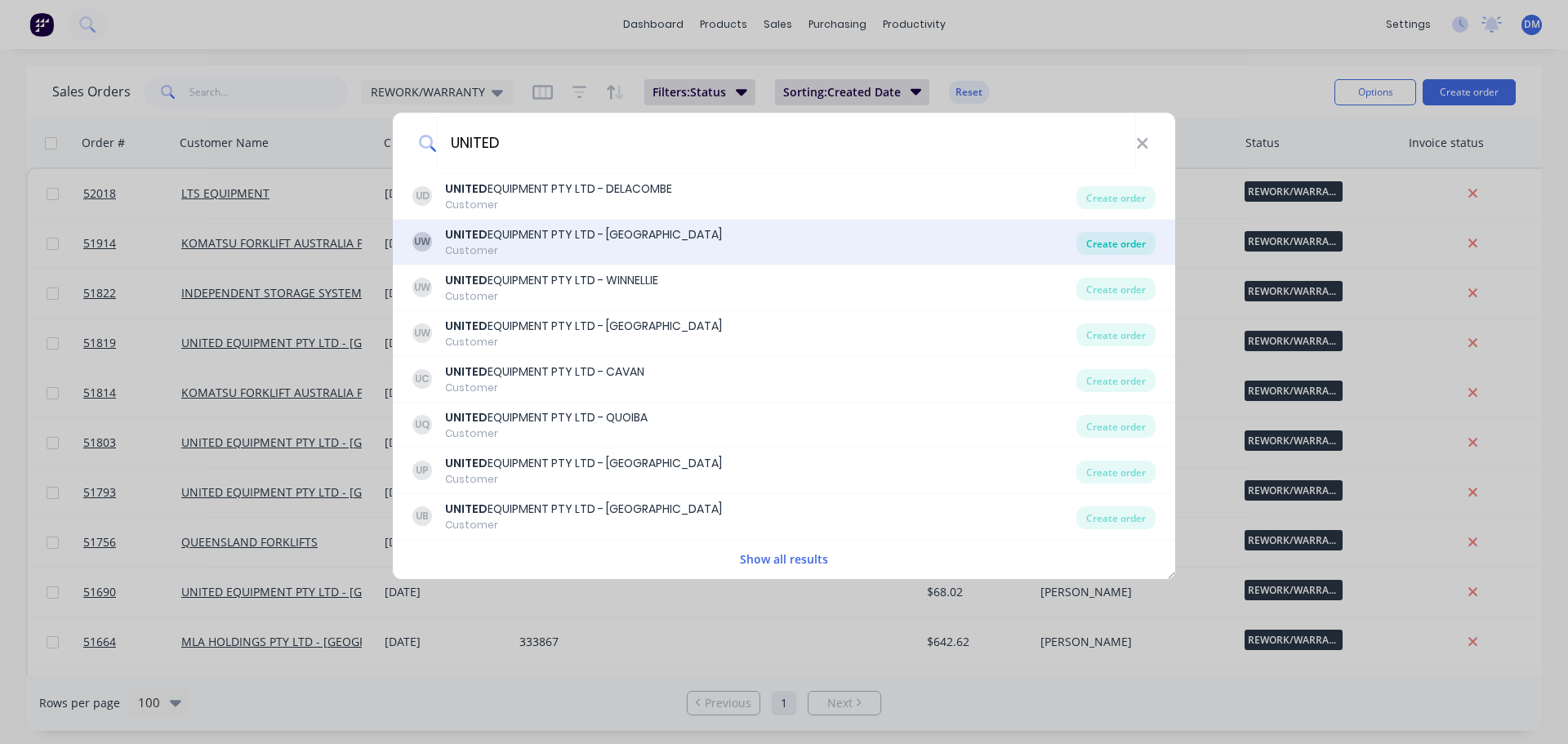
type input "UNITED"
click at [1084, 244] on div "Create order" at bounding box center [1116, 244] width 80 height 23
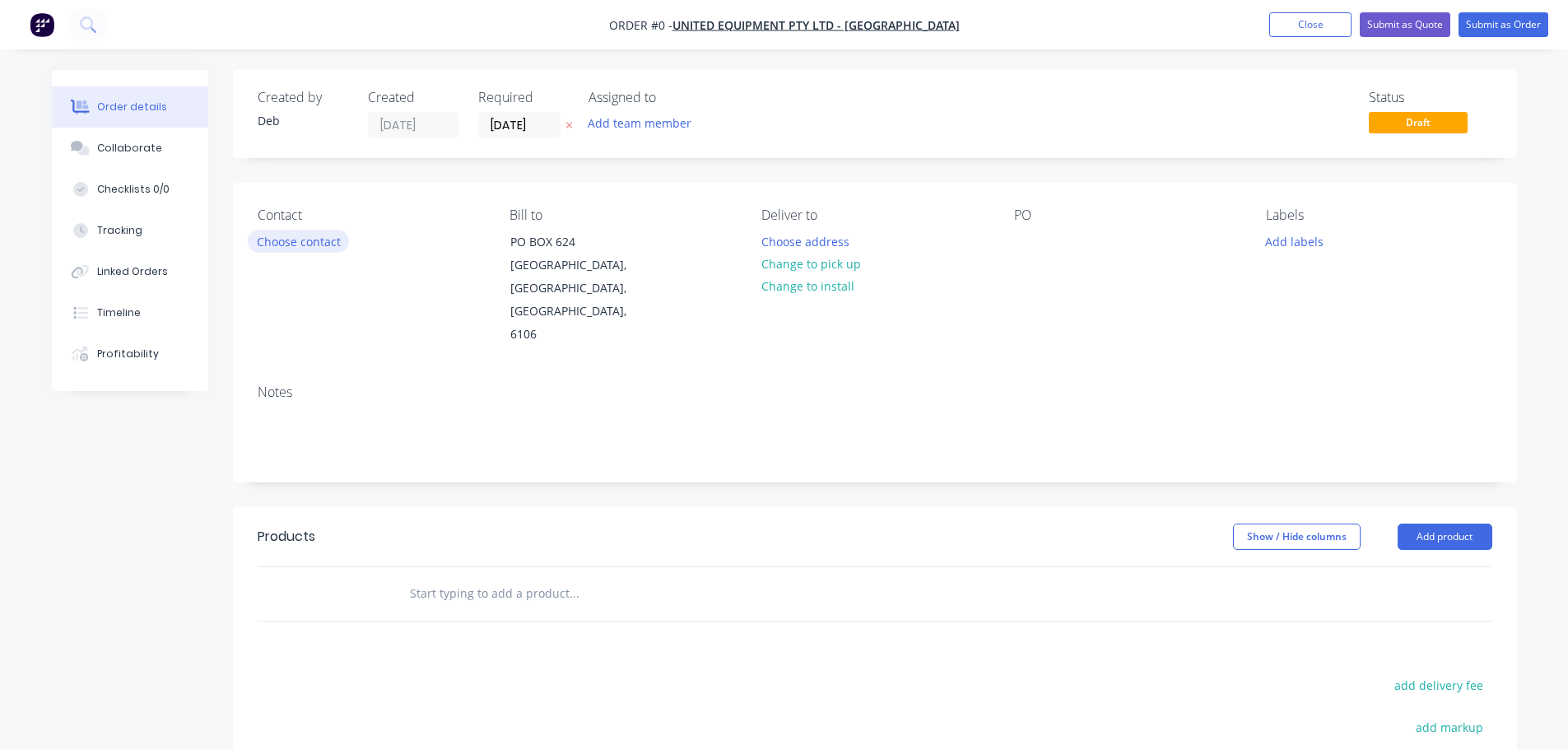
click at [281, 245] on button "Choose contact" at bounding box center [298, 240] width 101 height 22
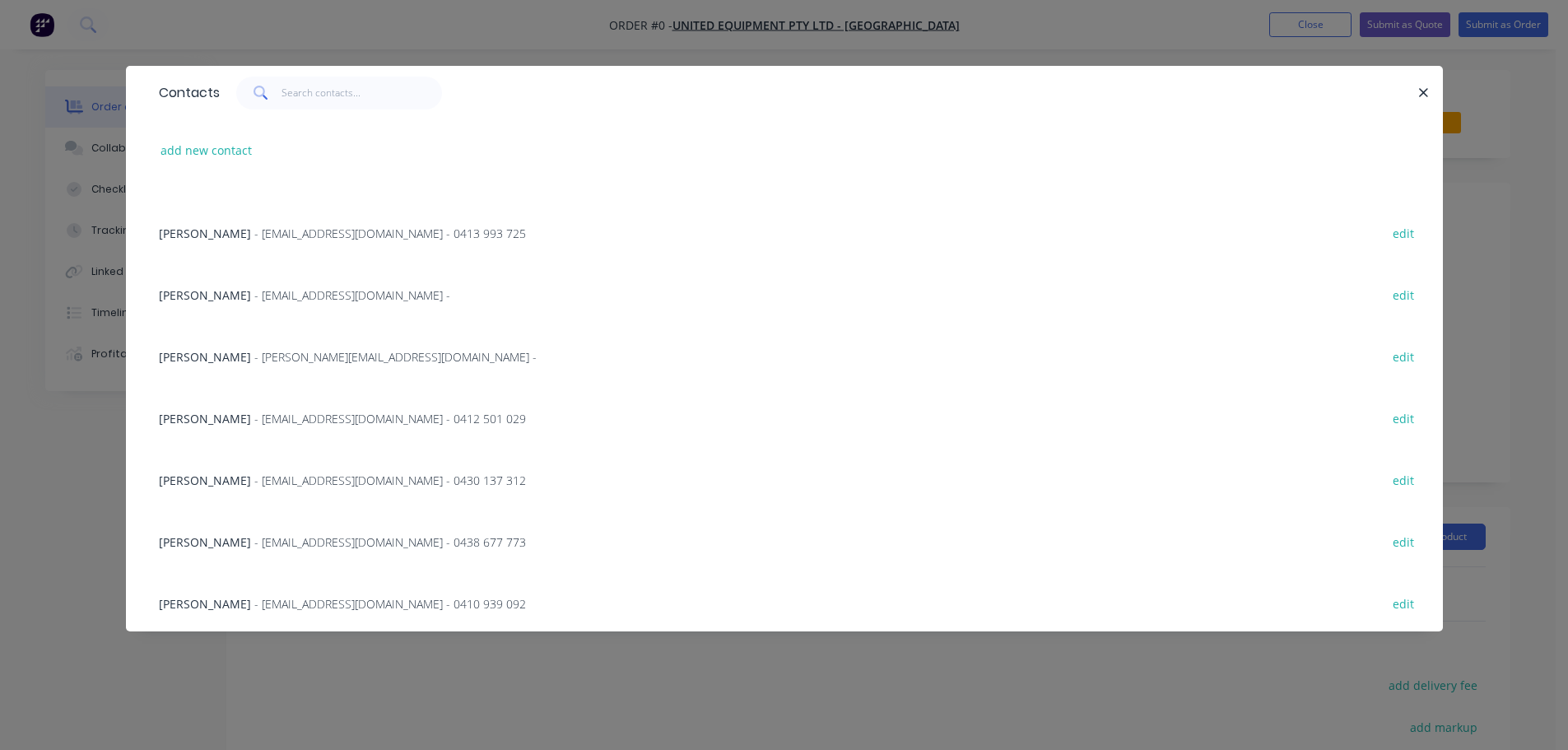
scroll to position [661, 0]
click at [317, 600] on span "- [EMAIL_ADDRESS][DOMAIN_NAME] - 0410 939 092" at bounding box center [390, 601] width 271 height 15
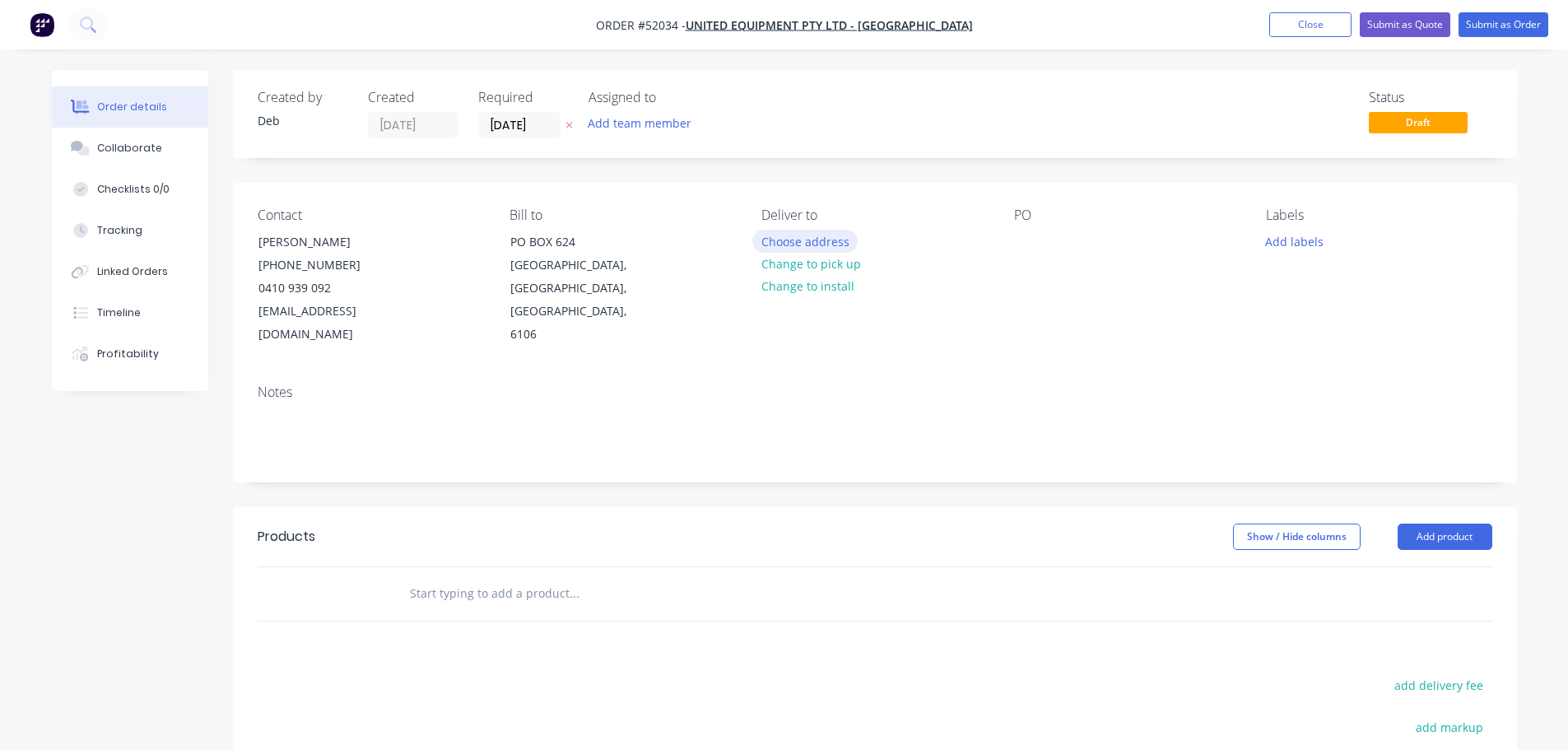
click at [795, 241] on button "Choose address" at bounding box center [805, 240] width 105 height 22
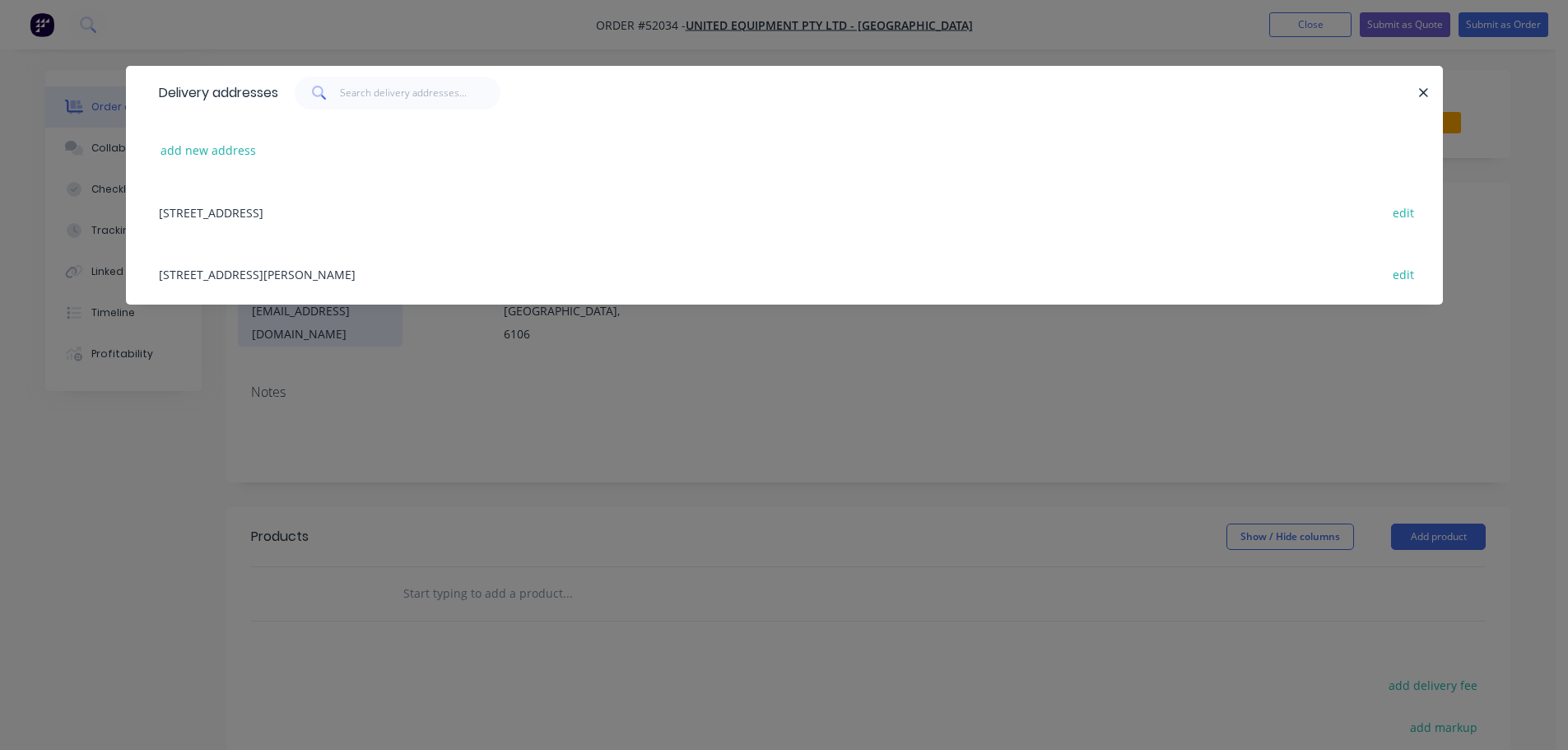
drag, startPoint x: 285, startPoint y: 270, endPoint x: 389, endPoint y: 260, distance: 104.5
click at [285, 269] on div "[STREET_ADDRESS][PERSON_NAME] edit" at bounding box center [784, 273] width 1267 height 62
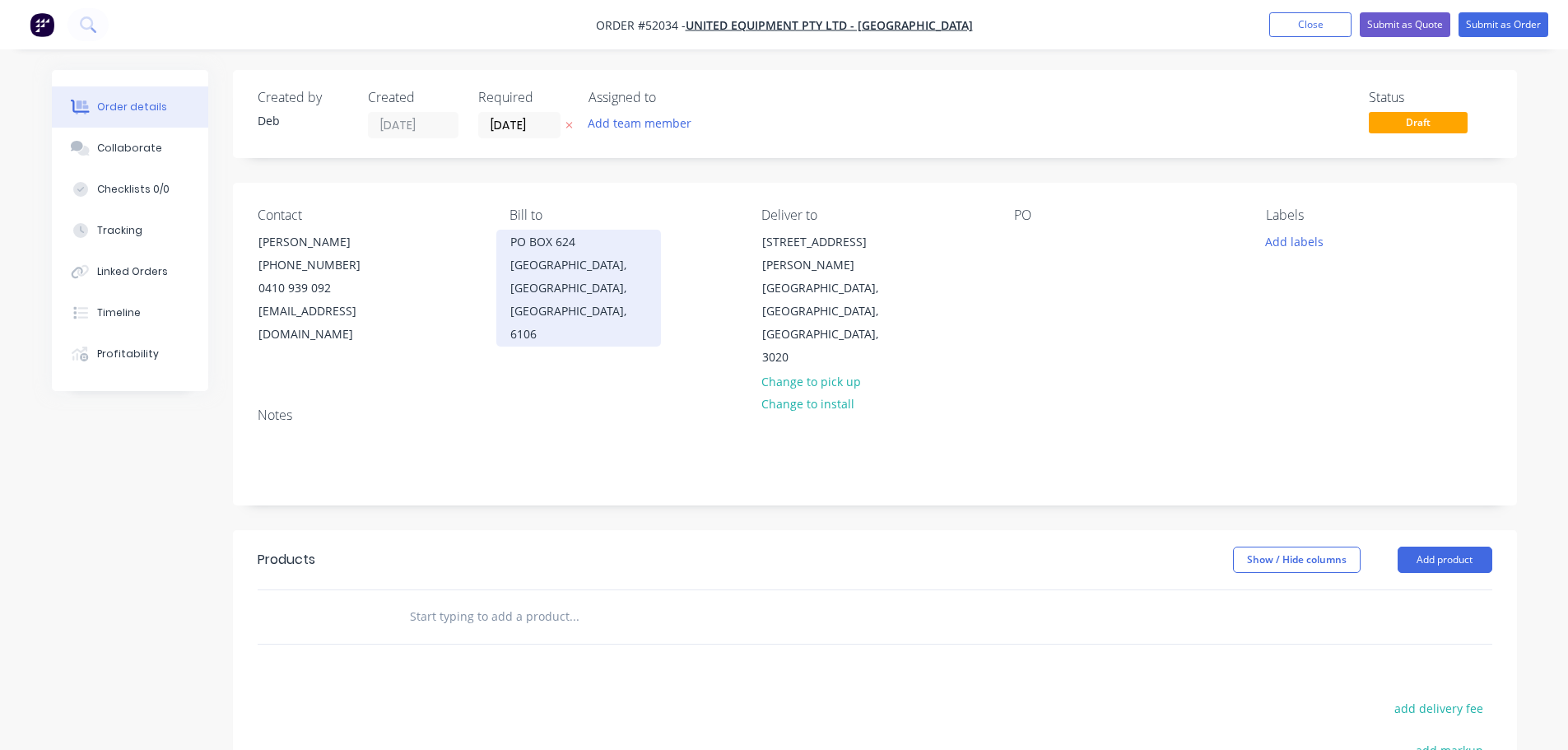
drag, startPoint x: 1310, startPoint y: 242, endPoint x: 625, endPoint y: 265, distance: 685.4
click at [1309, 244] on button "Add labels" at bounding box center [1294, 240] width 75 height 22
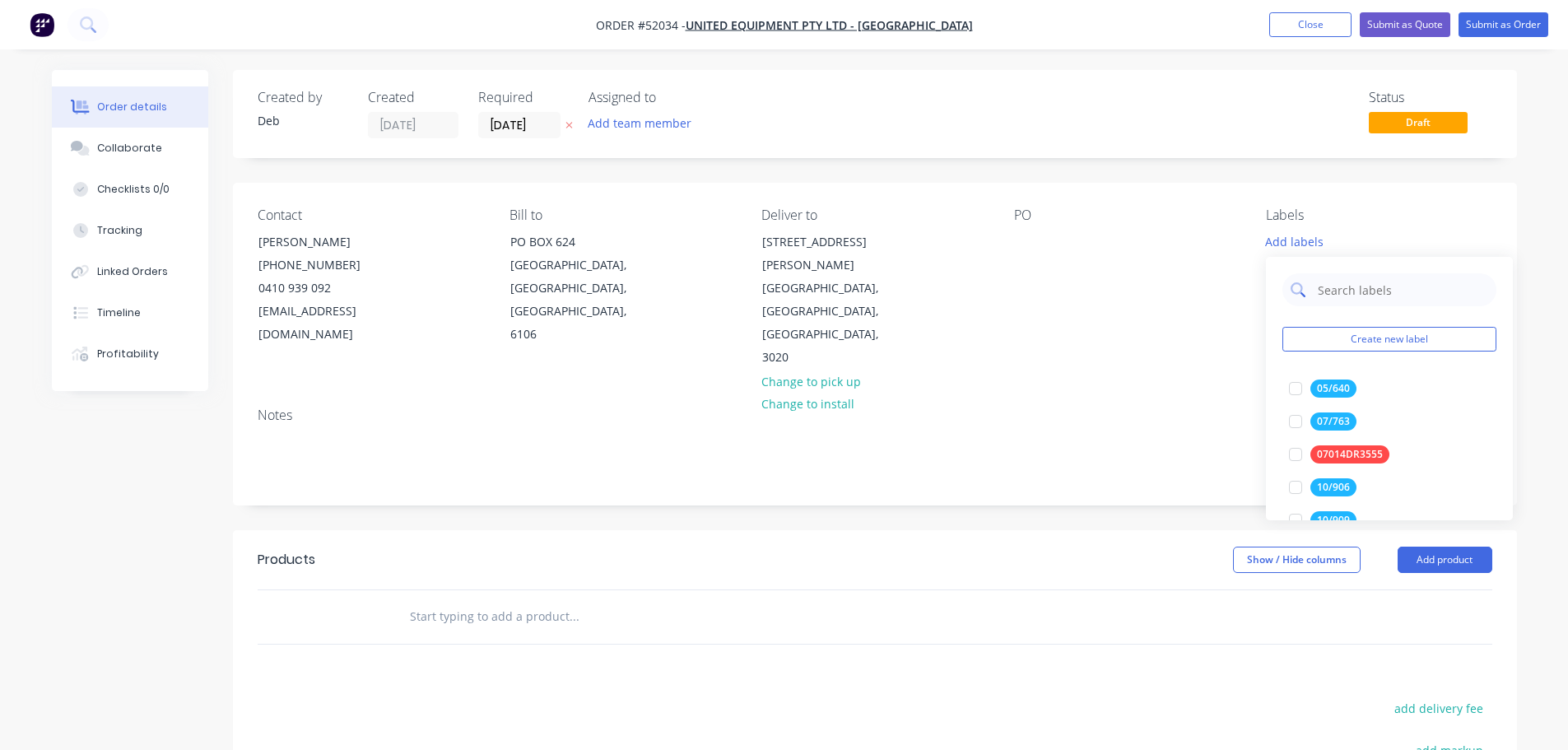
click at [1353, 294] on input "text" at bounding box center [1402, 289] width 172 height 32
click at [1299, 387] on div at bounding box center [1295, 389] width 32 height 32
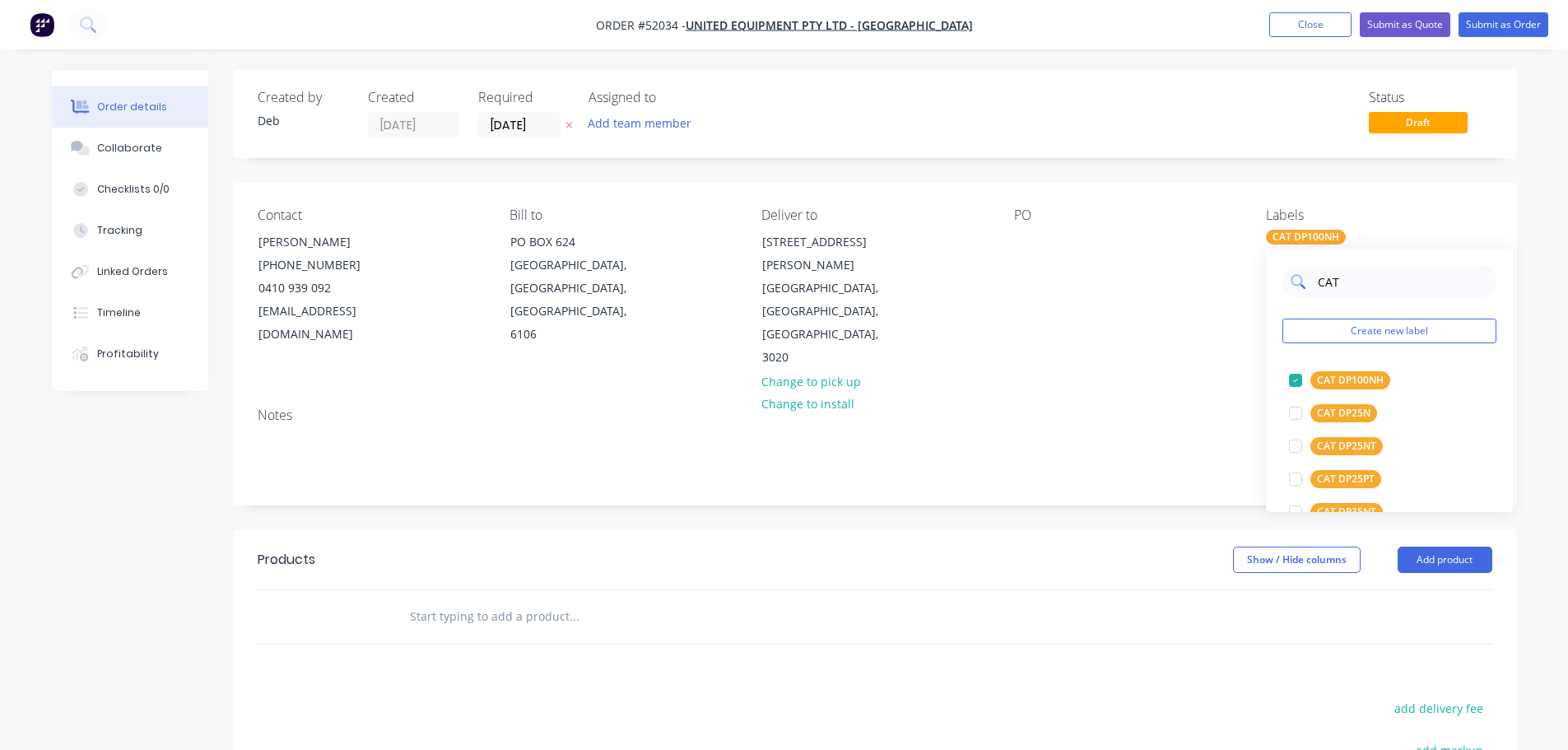
drag, startPoint x: 1337, startPoint y: 282, endPoint x: 1326, endPoint y: 279, distance: 11.4
click at [1326, 279] on input "CAT" at bounding box center [1402, 282] width 172 height 32
type input "C"
type input "32211"
click at [1295, 378] on div at bounding box center [1295, 380] width 32 height 32
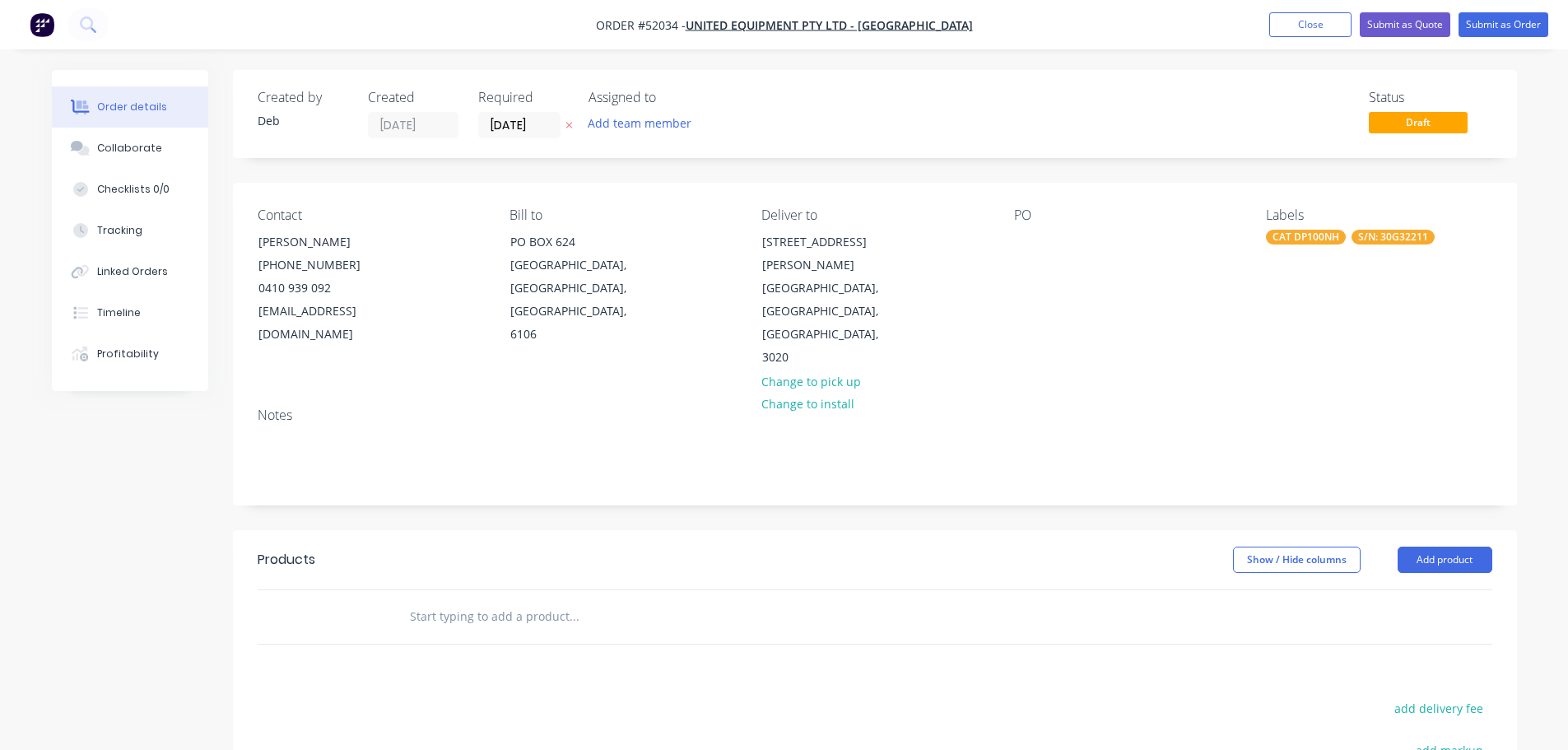
click at [1134, 395] on div "Notes" at bounding box center [875, 449] width 1283 height 110
click at [1457, 546] on button "Add product" at bounding box center [1444, 560] width 95 height 27
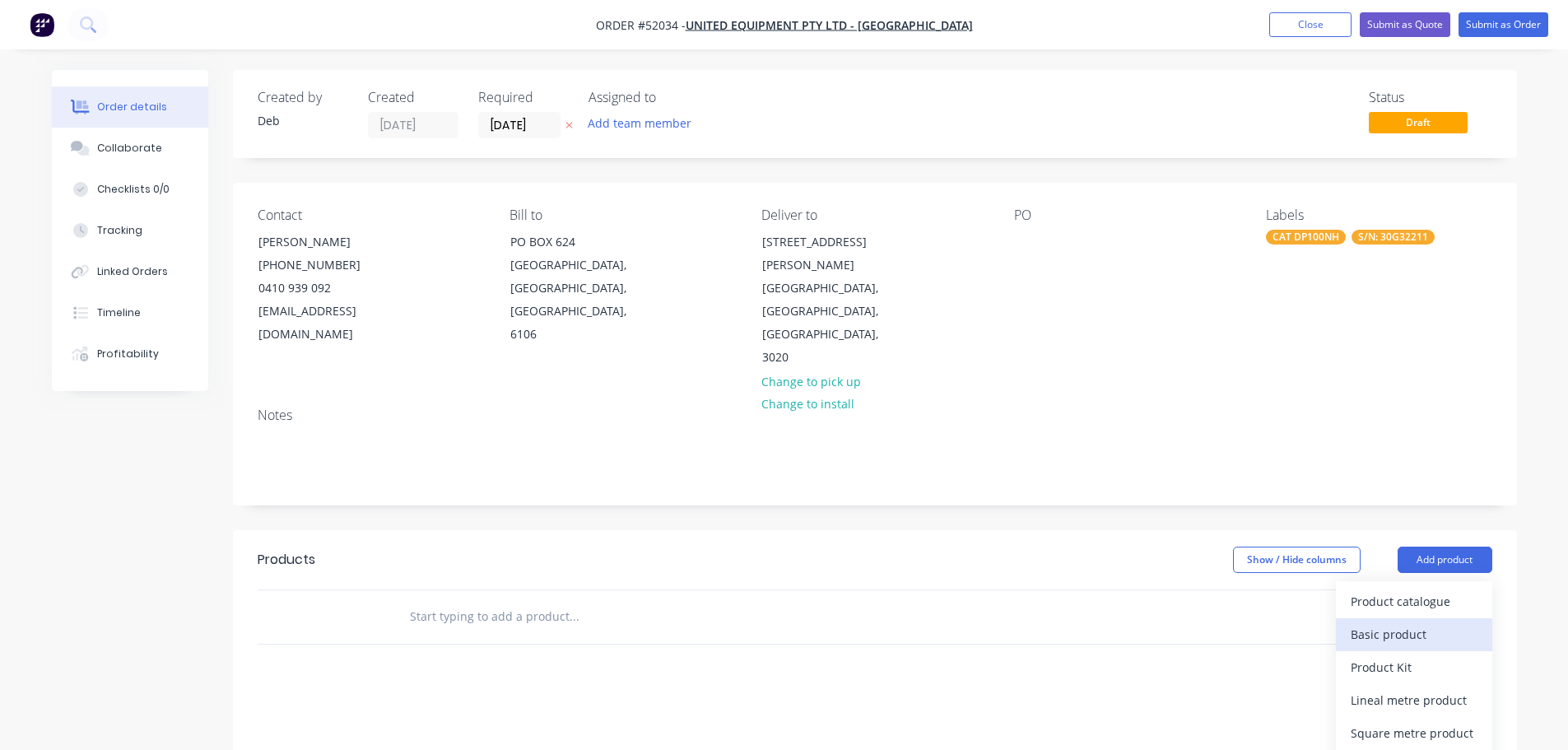
click at [1397, 623] on div "Basic product" at bounding box center [1413, 634] width 127 height 24
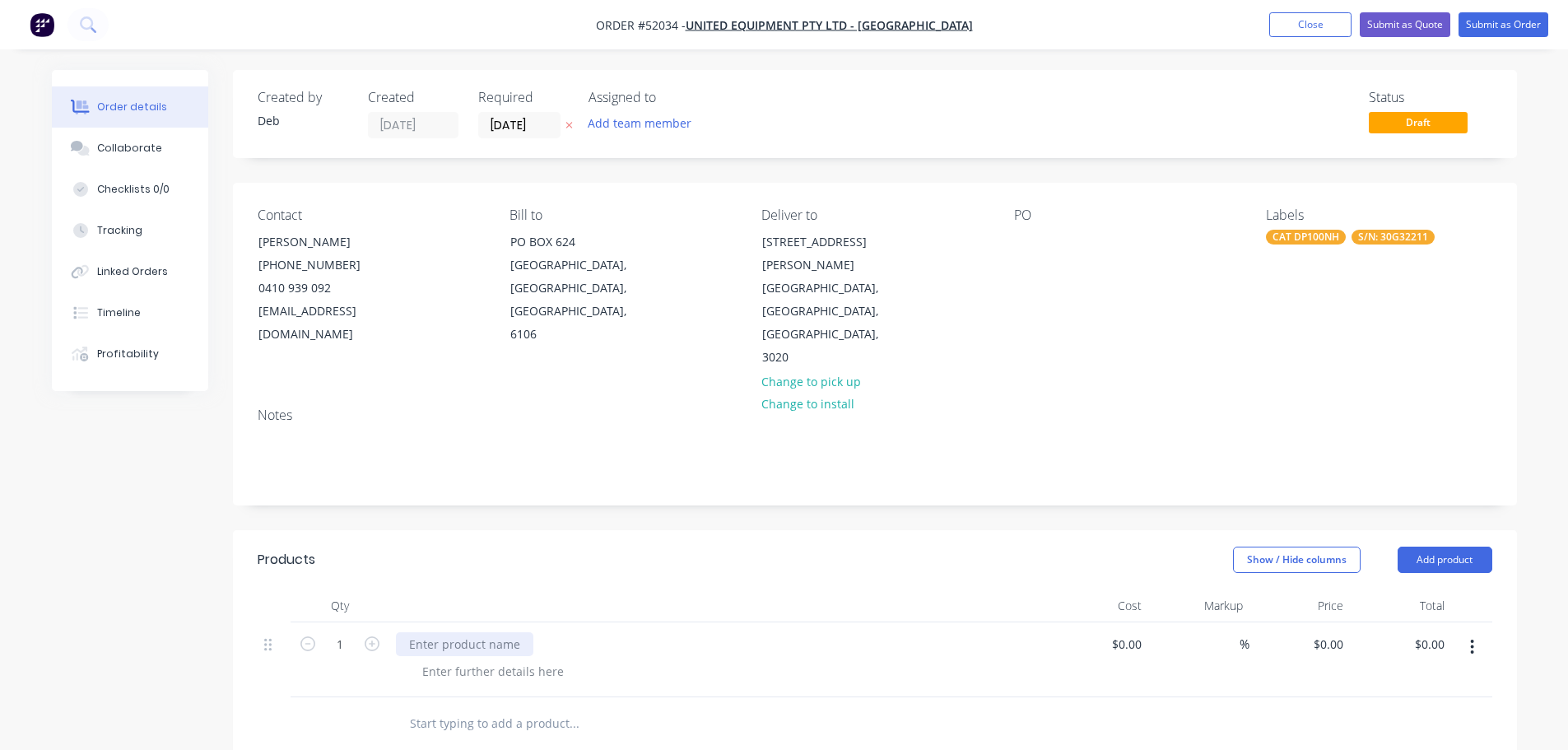
click at [466, 632] on div at bounding box center [465, 644] width 138 height 24
paste div
click at [403, 632] on div "a leaking A/C fitting on a red dot system" at bounding box center [519, 644] width 246 height 24
drag, startPoint x: 146, startPoint y: 146, endPoint x: 91, endPoint y: 156, distance: 55.9
click at [145, 144] on div "Collaborate" at bounding box center [130, 148] width 65 height 15
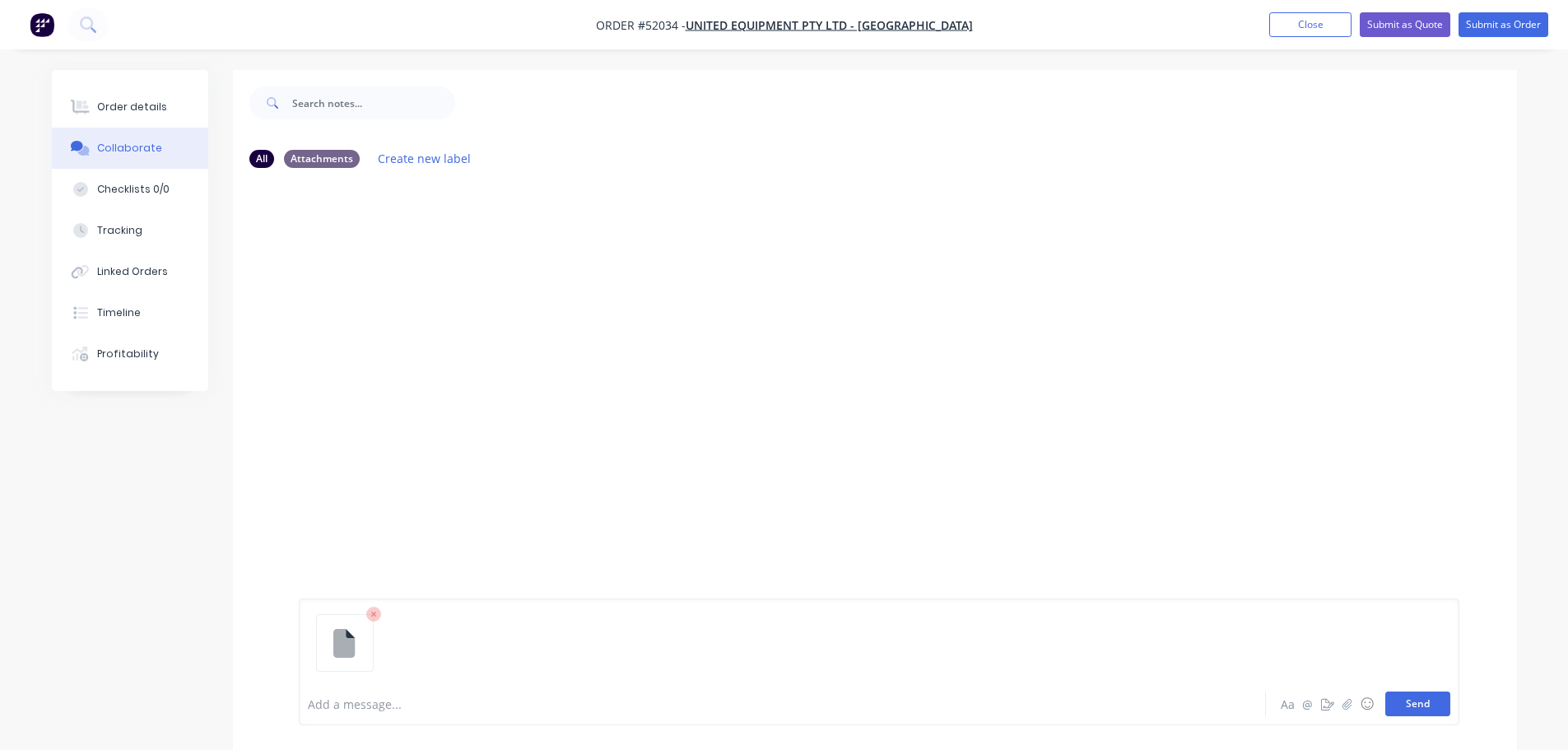
click at [1429, 706] on button "Send" at bounding box center [1417, 704] width 65 height 25
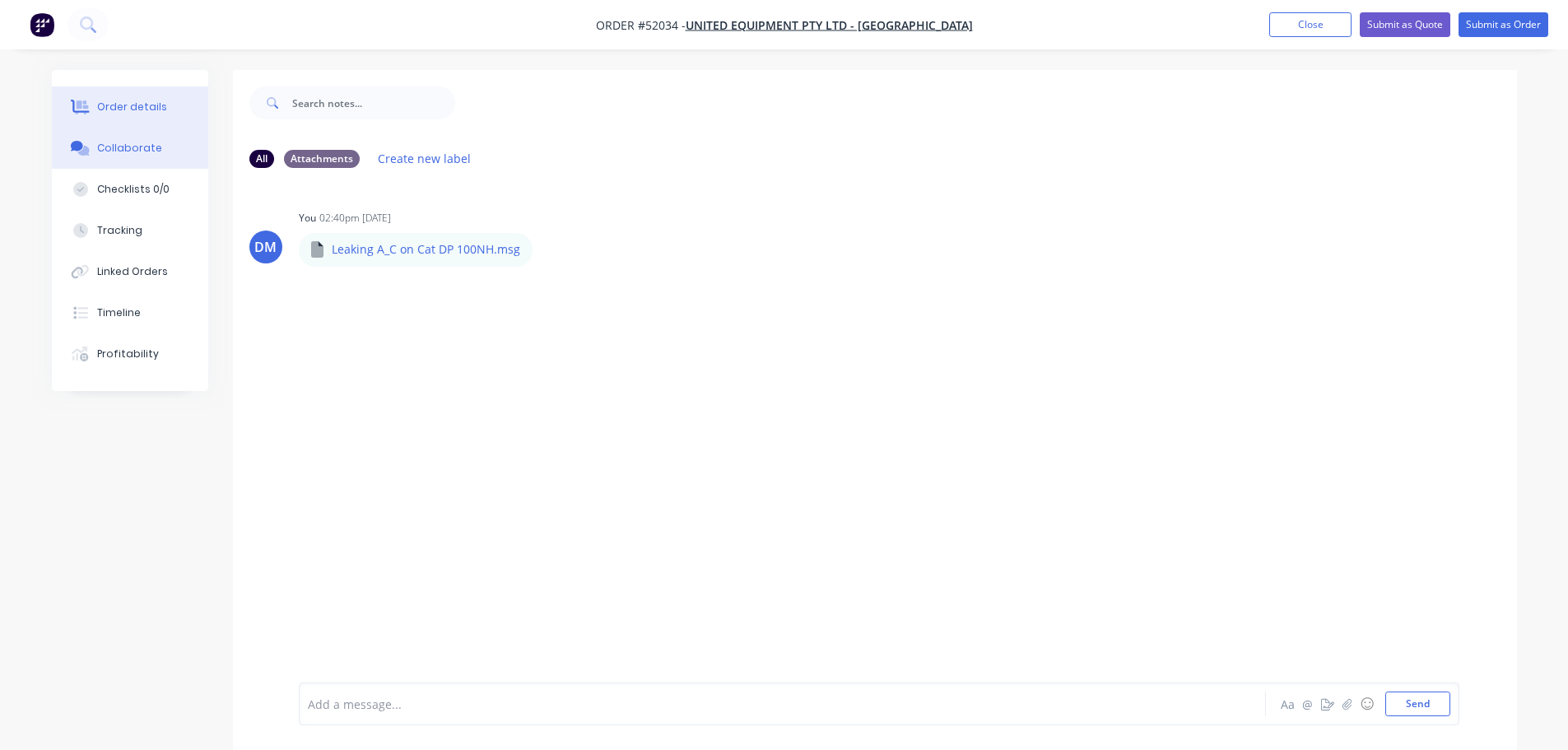
click at [104, 110] on div "Order details" at bounding box center [132, 107] width 70 height 15
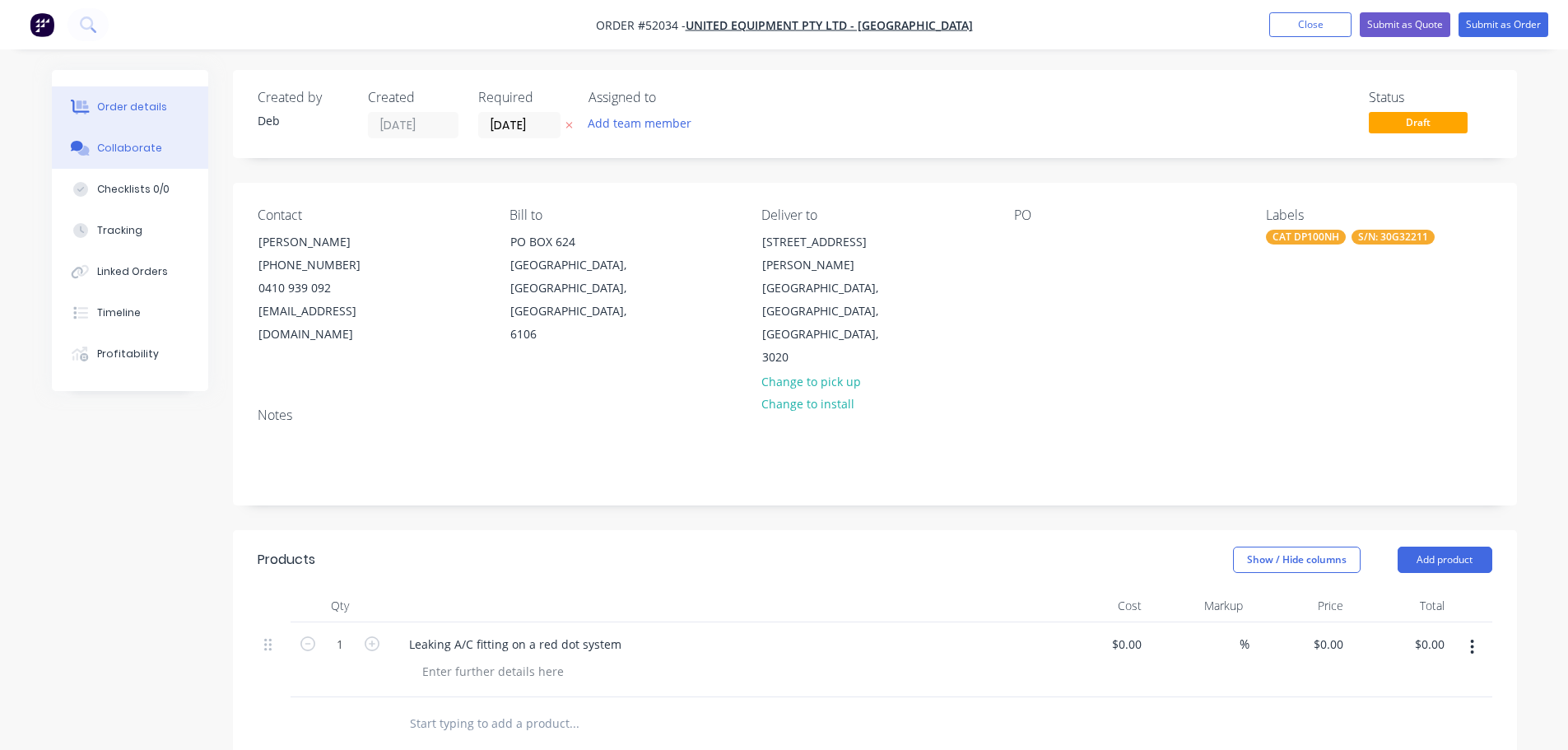
click at [152, 145] on div "Collaborate" at bounding box center [130, 148] width 65 height 15
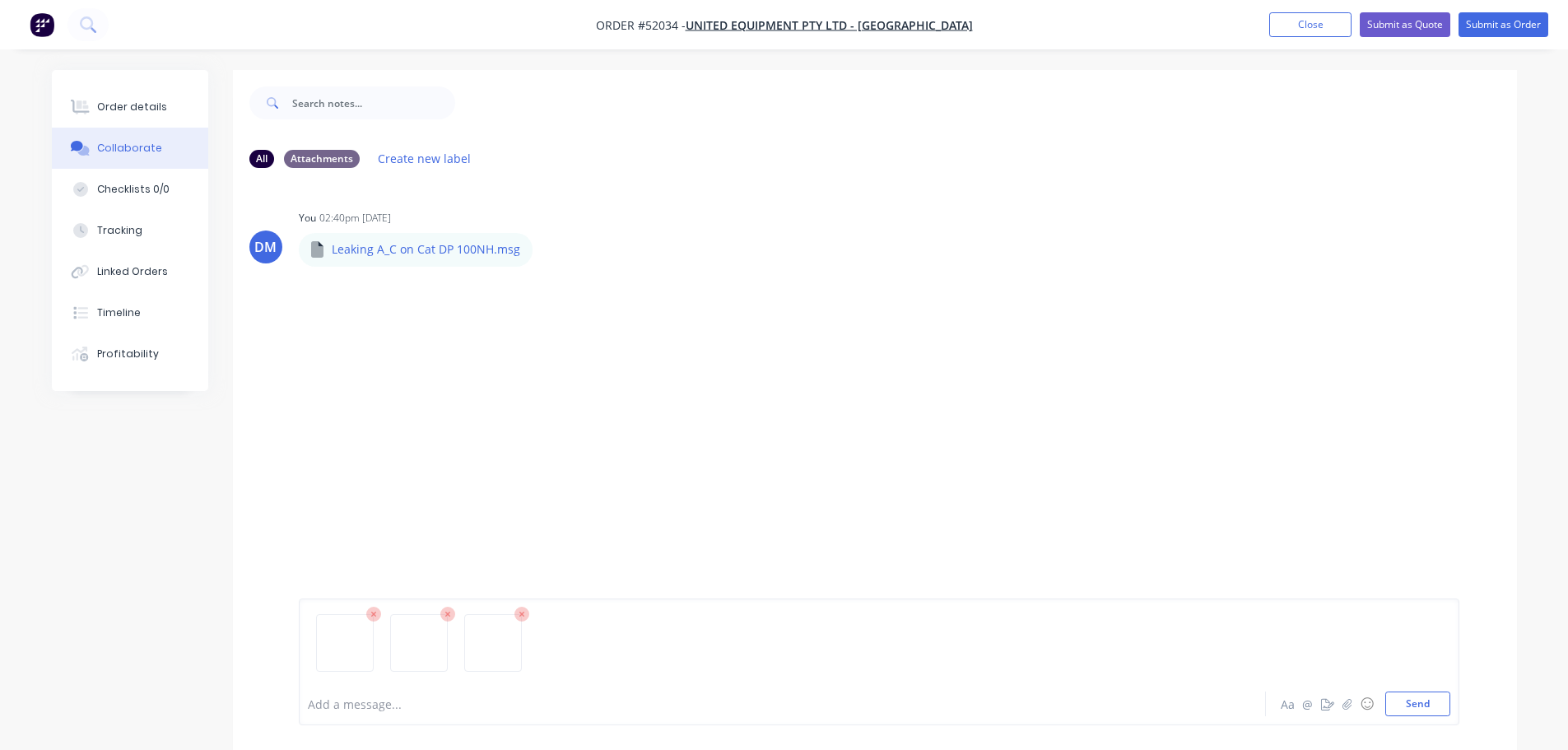
drag, startPoint x: 1423, startPoint y: 700, endPoint x: 1354, endPoint y: 718, distance: 71.3
click at [1421, 701] on button "Send" at bounding box center [1417, 704] width 65 height 25
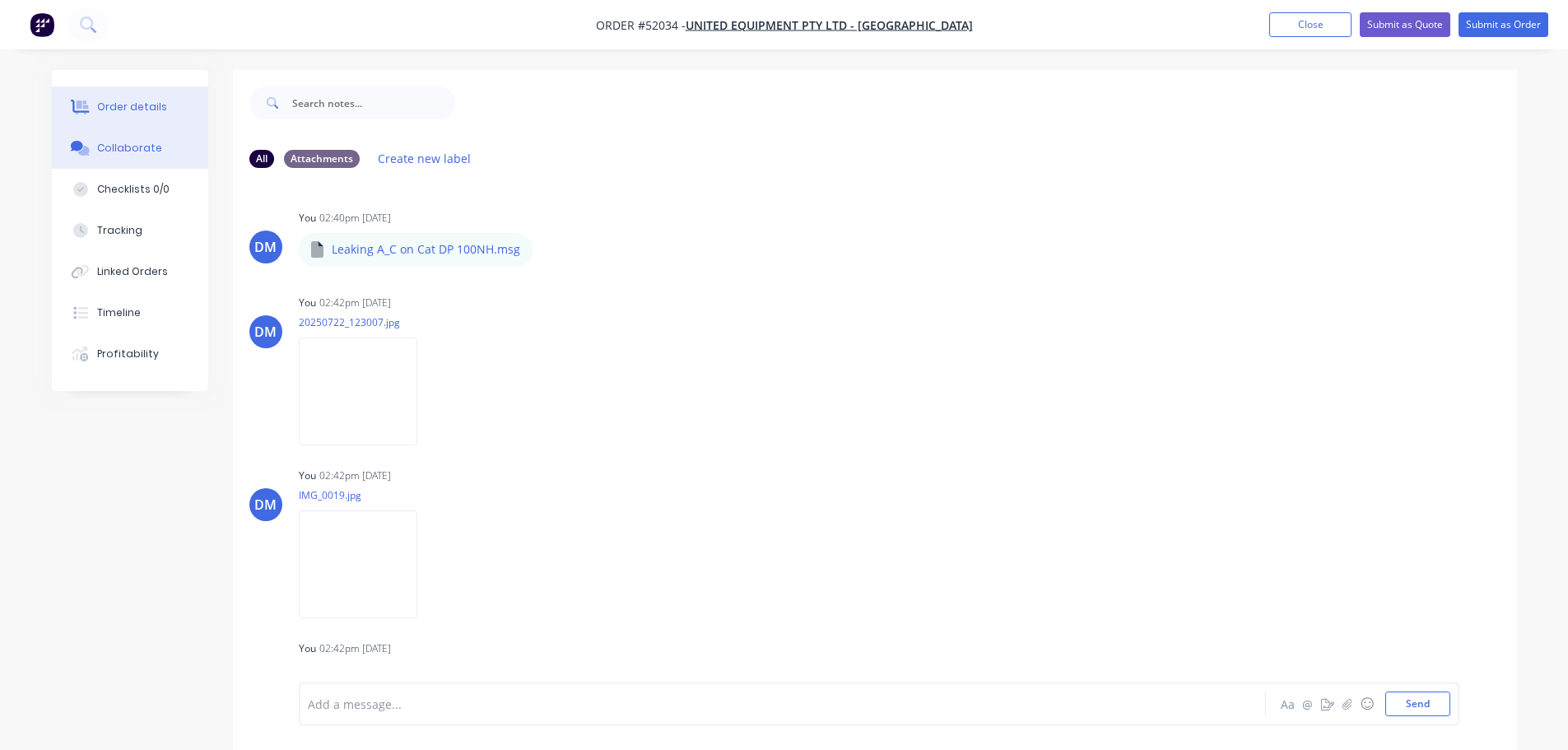
click at [118, 105] on div "Order details" at bounding box center [132, 107] width 70 height 15
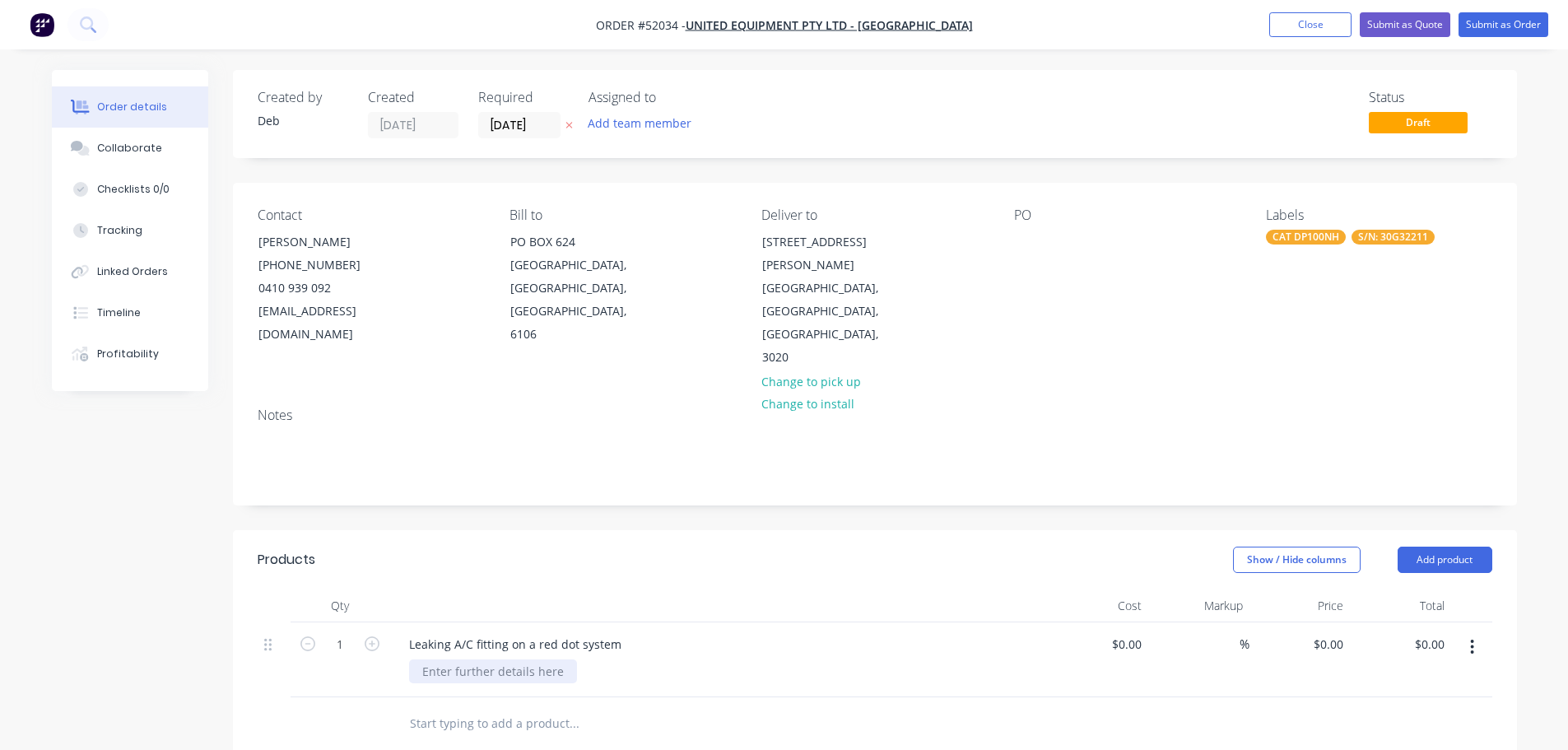
click at [471, 659] on div at bounding box center [493, 671] width 168 height 24
click at [1490, 27] on button "Submit as Order" at bounding box center [1503, 25] width 90 height 25
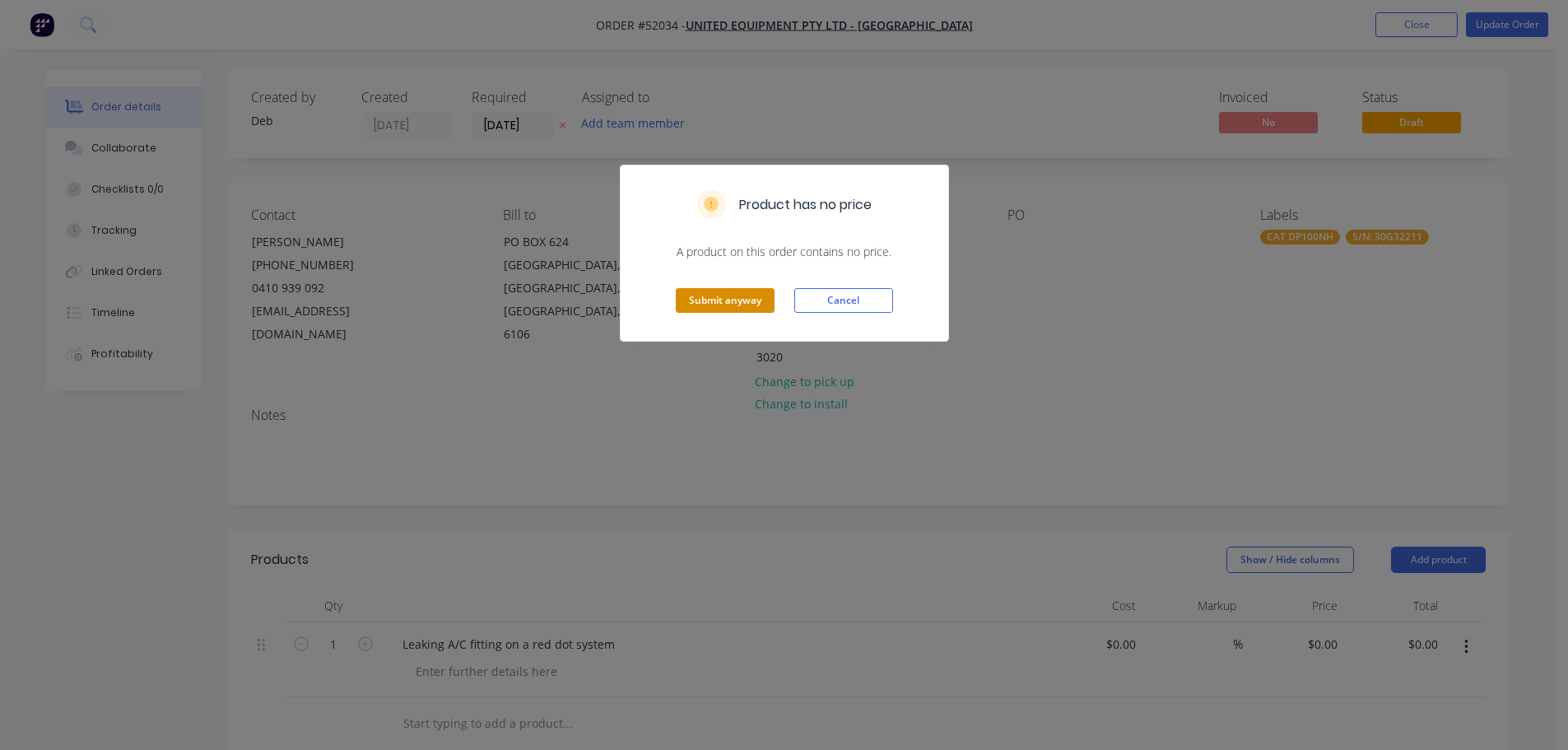
click at [732, 306] on button "Submit anyway" at bounding box center [725, 301] width 98 height 25
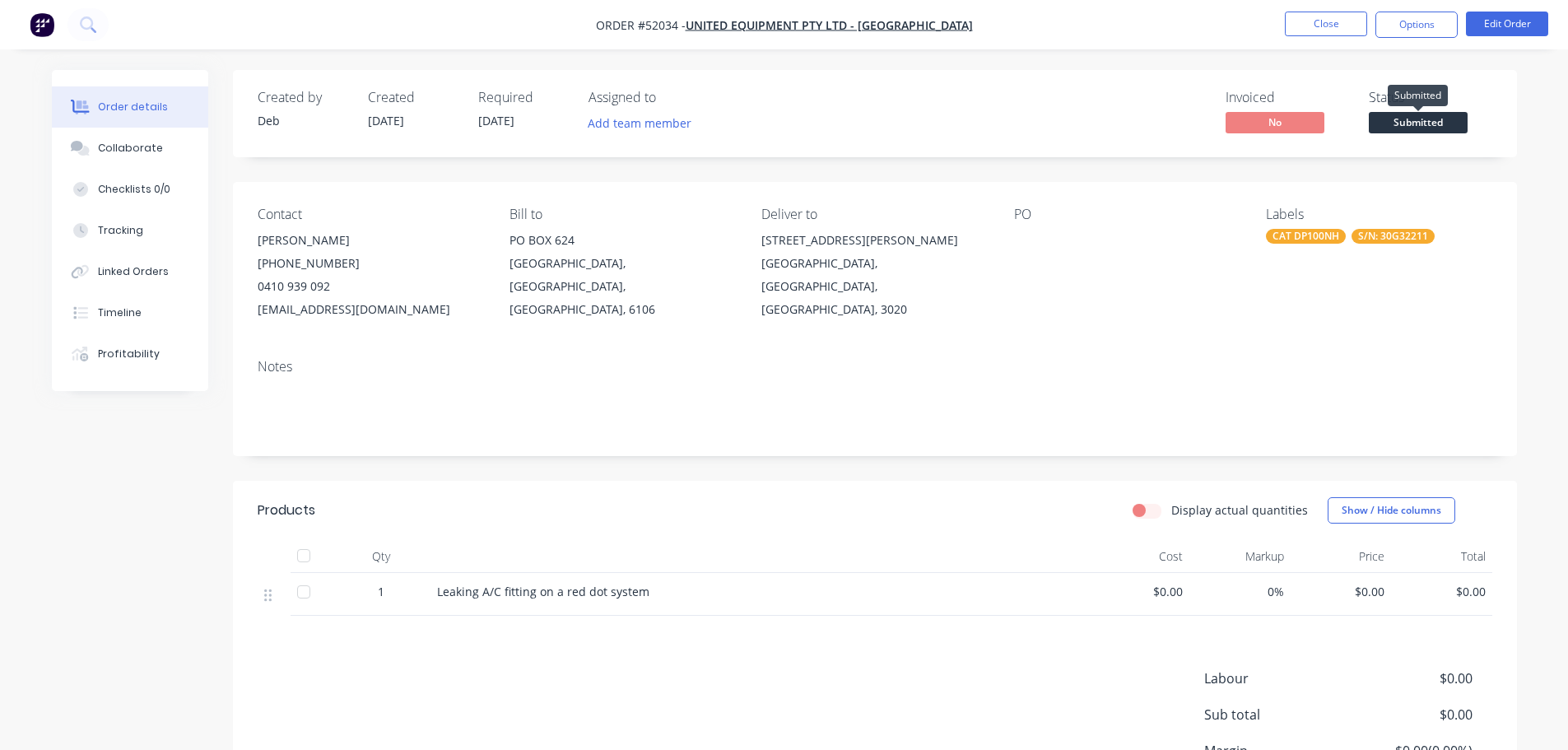
click at [1422, 113] on span "Submitted" at bounding box center [1417, 122] width 98 height 21
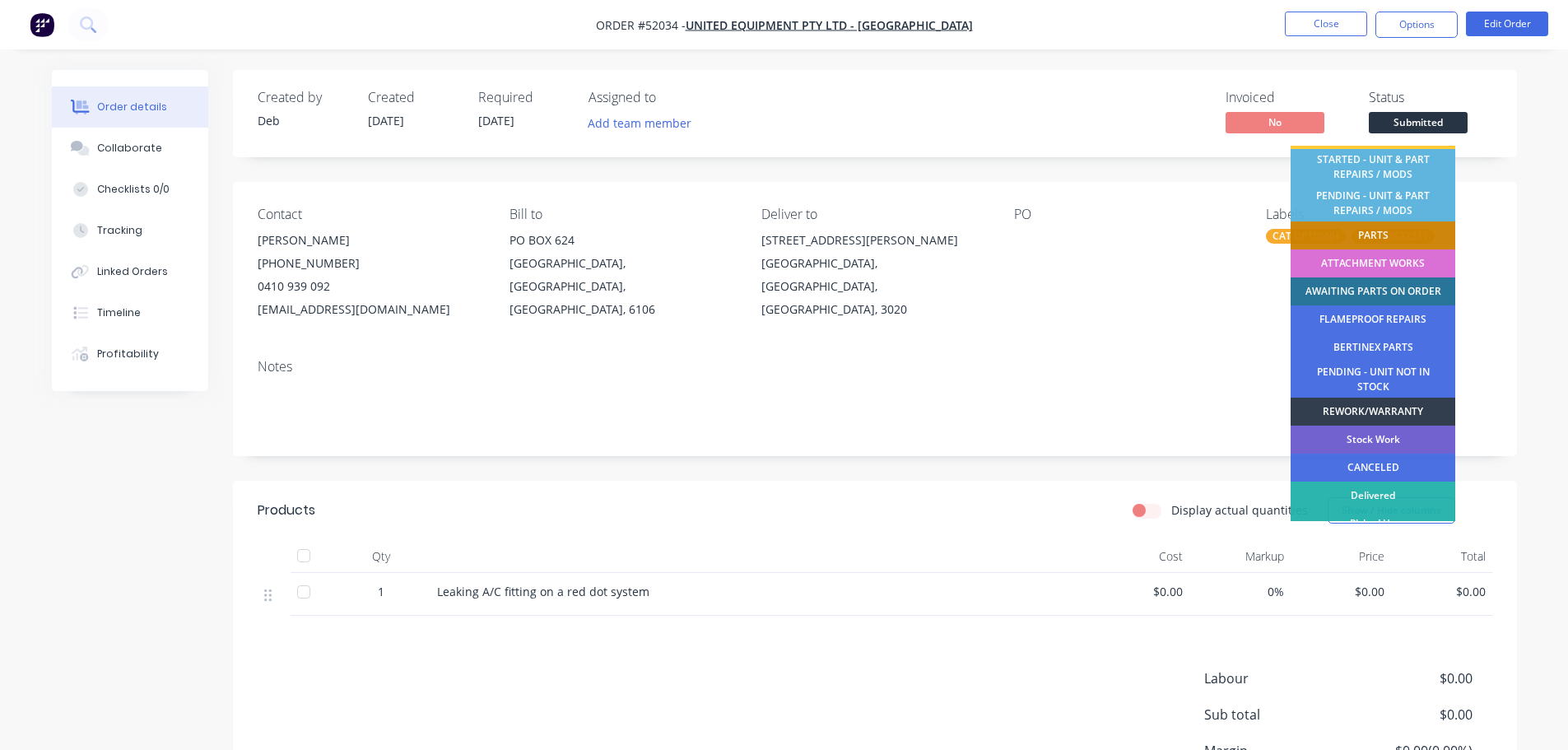
scroll to position [334, 0]
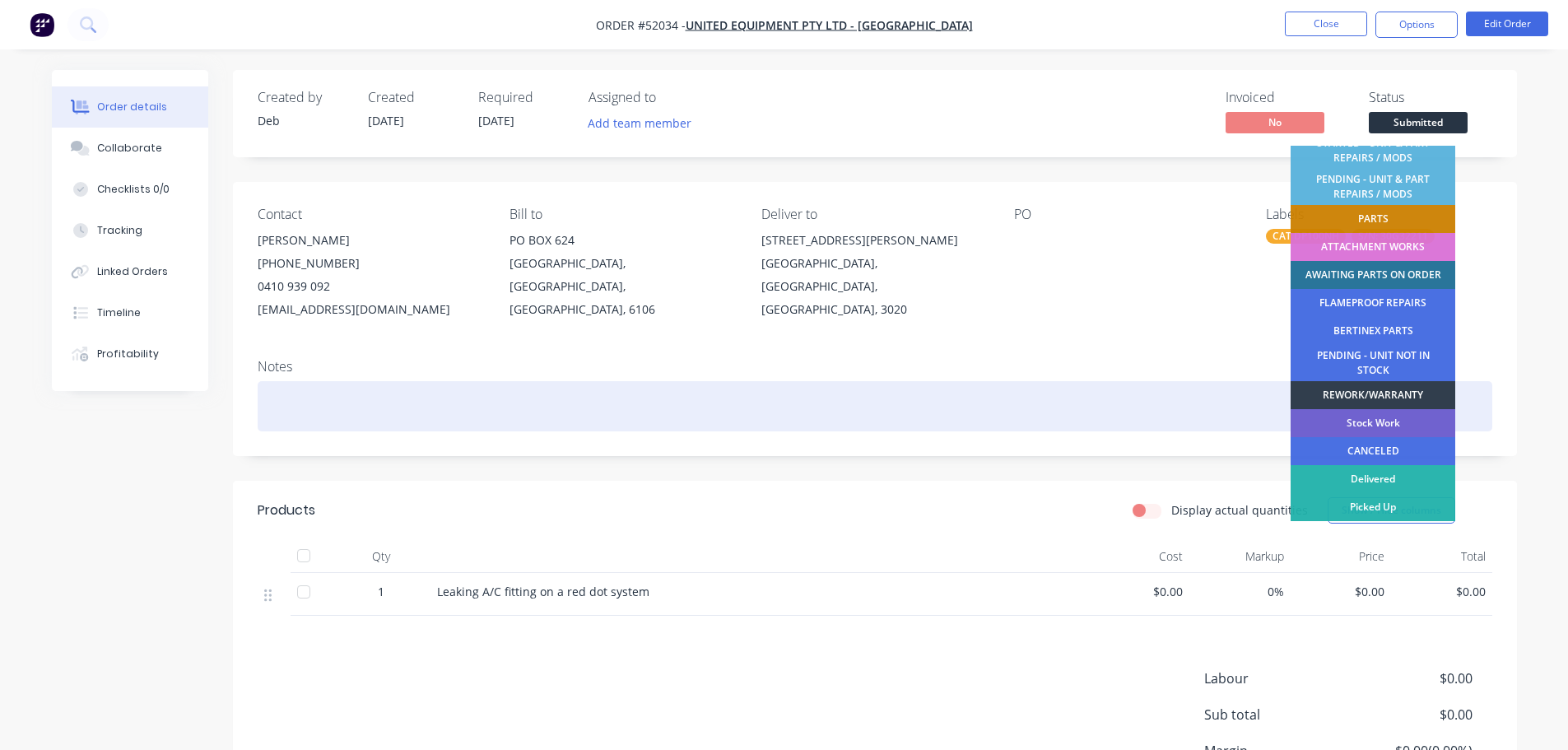
click at [1391, 395] on div "REWORK/WARRANTY" at bounding box center [1372, 395] width 164 height 28
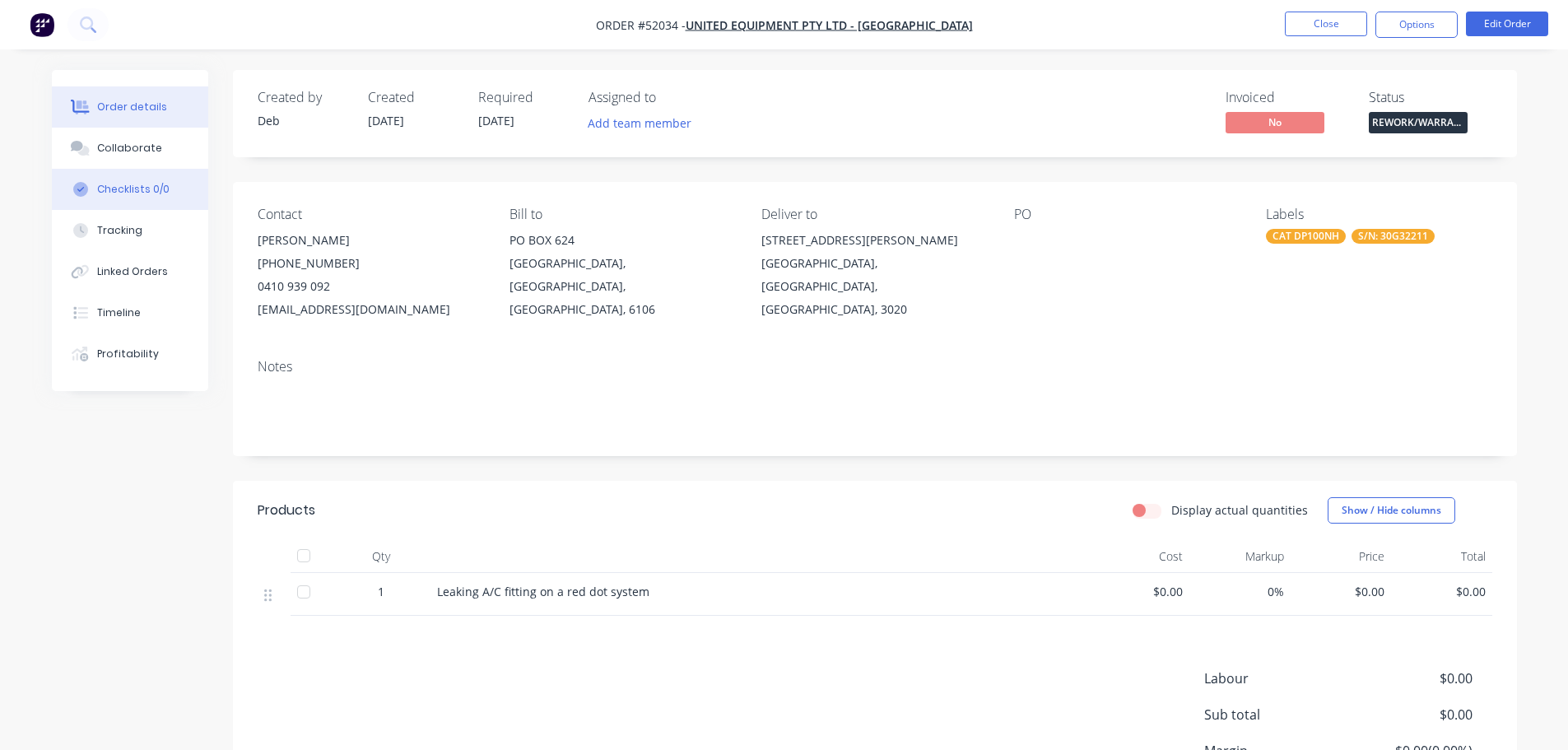
drag, startPoint x: 137, startPoint y: 144, endPoint x: 128, endPoint y: 170, distance: 27.5
click at [137, 144] on div "Collaborate" at bounding box center [130, 148] width 65 height 15
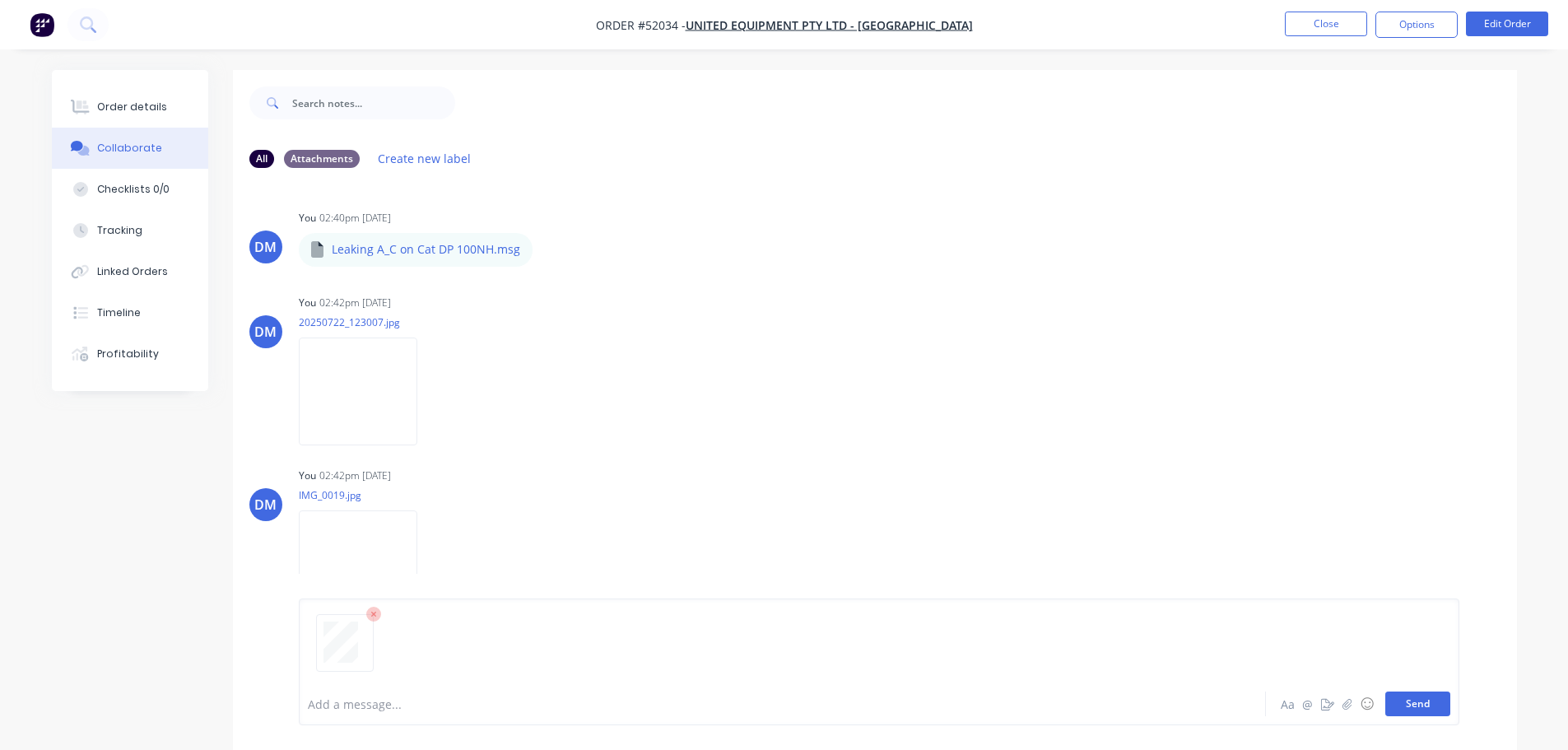
drag, startPoint x: 1422, startPoint y: 701, endPoint x: 1299, endPoint y: 706, distance: 123.1
click at [1421, 701] on button "Send" at bounding box center [1417, 704] width 65 height 25
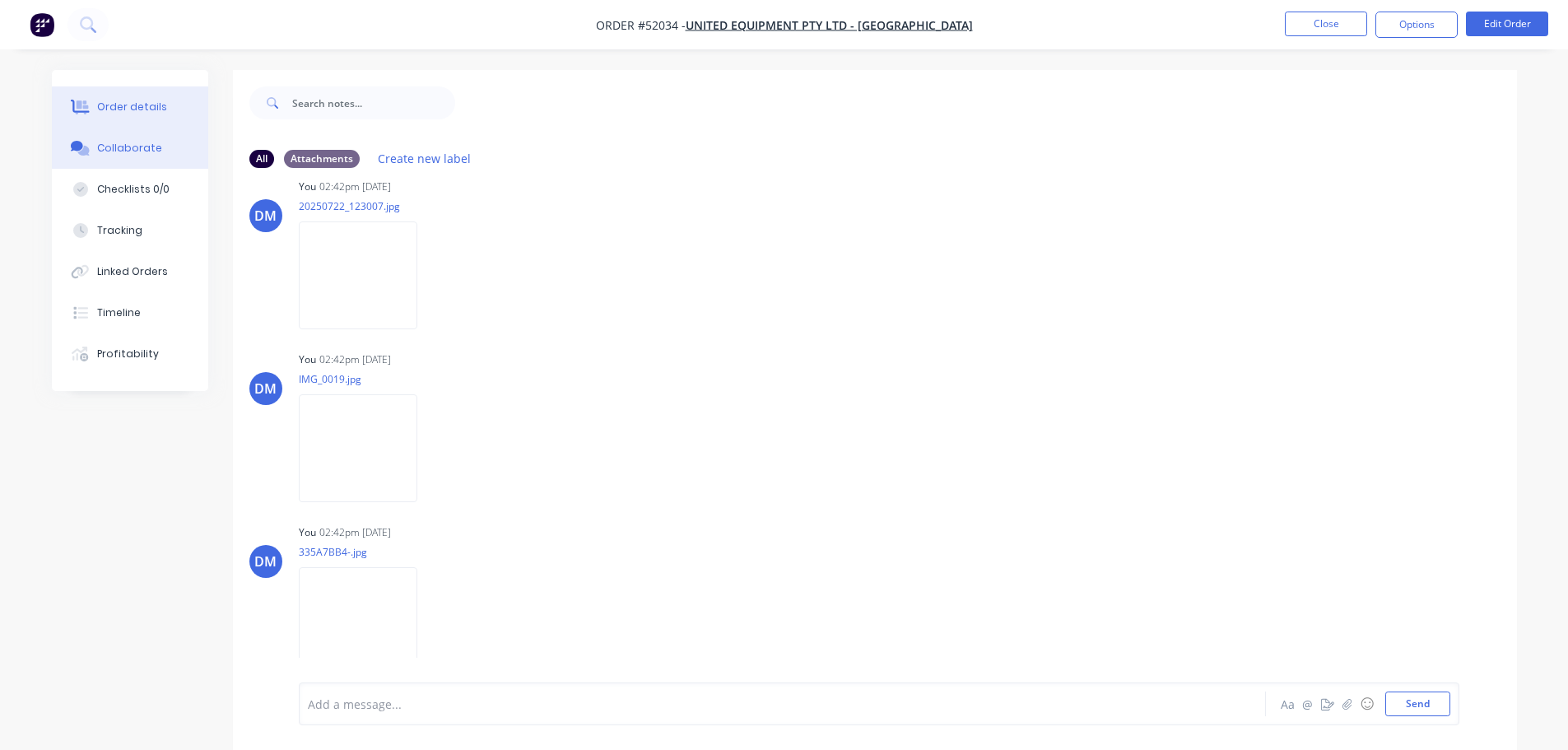
click at [125, 111] on div "Order details" at bounding box center [132, 107] width 70 height 15
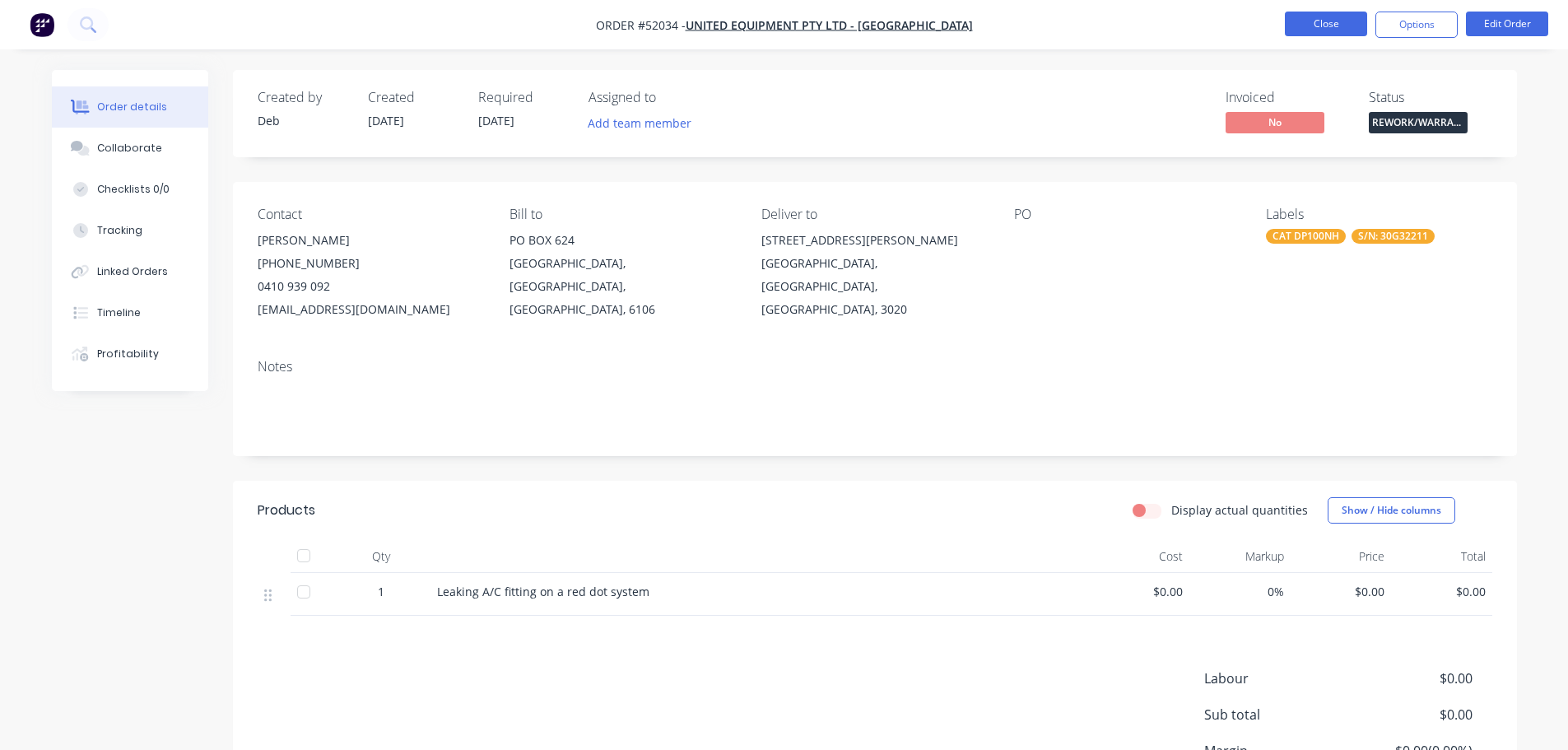
click at [1331, 21] on button "Close" at bounding box center [1325, 24] width 82 height 25
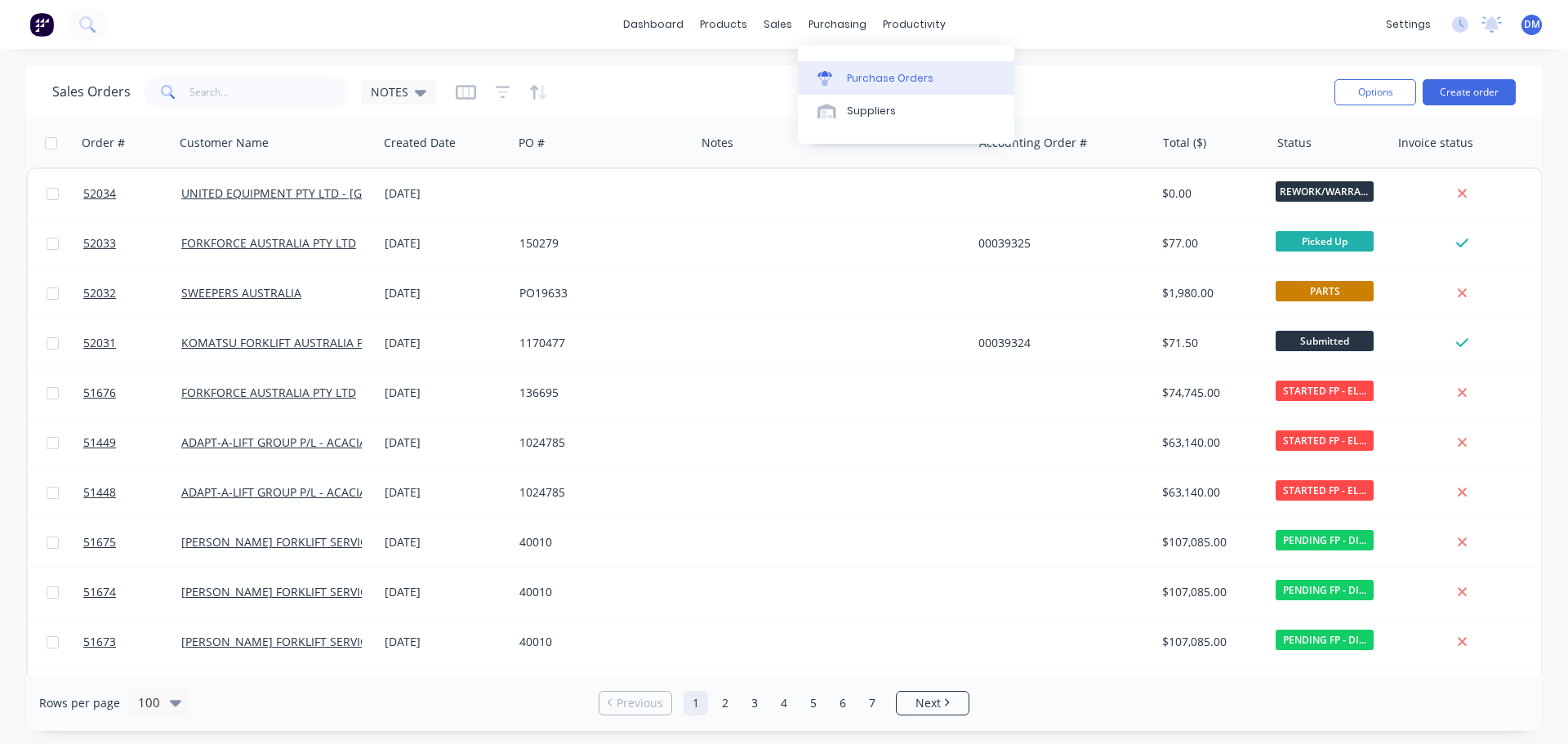
click at [861, 69] on link "Purchase Orders" at bounding box center [906, 78] width 216 height 32
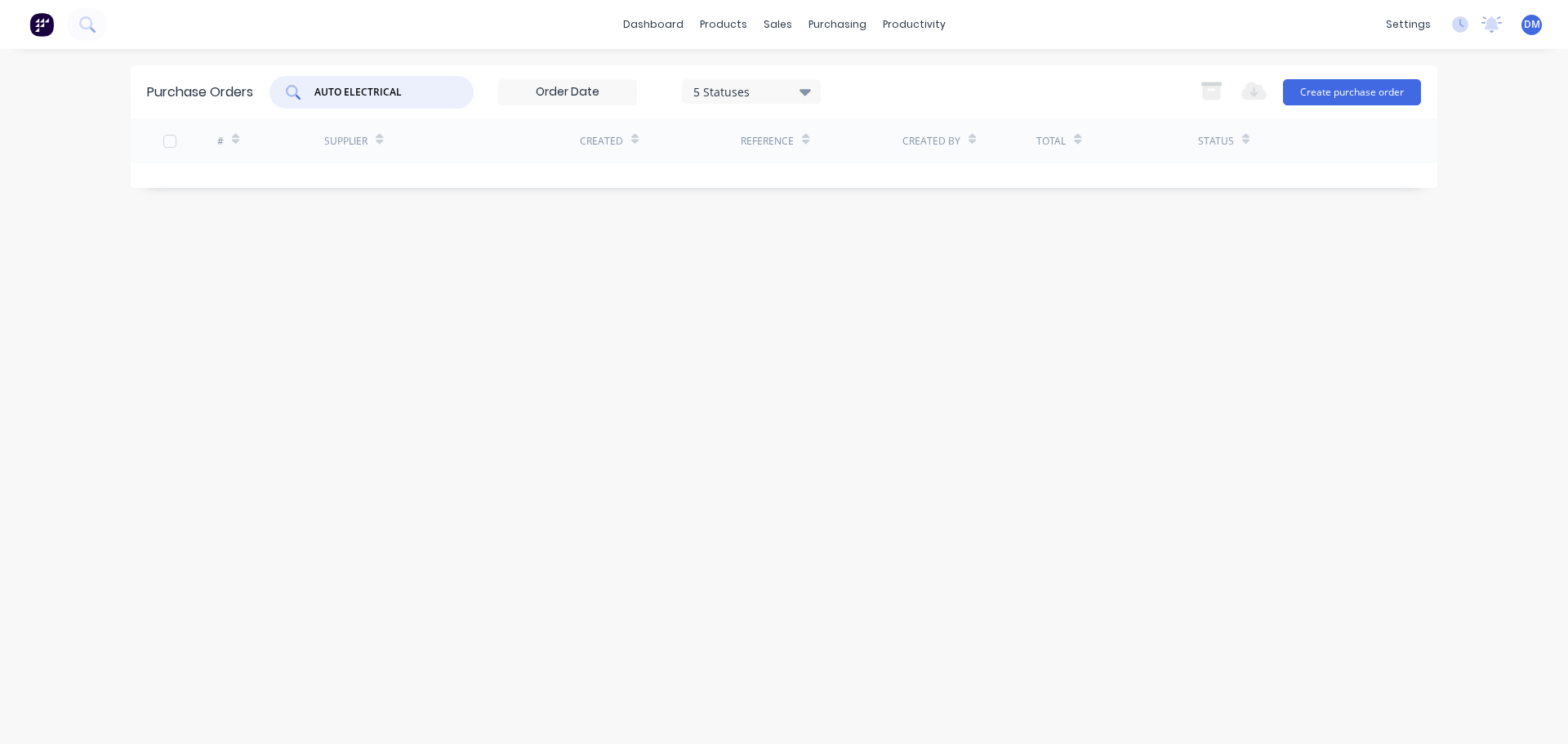
drag, startPoint x: 423, startPoint y: 93, endPoint x: 102, endPoint y: 151, distance: 326.2
click at [103, 151] on div "dashboard products sales purchasing productivity dashboard products Product Cat…" at bounding box center [784, 372] width 1568 height 744
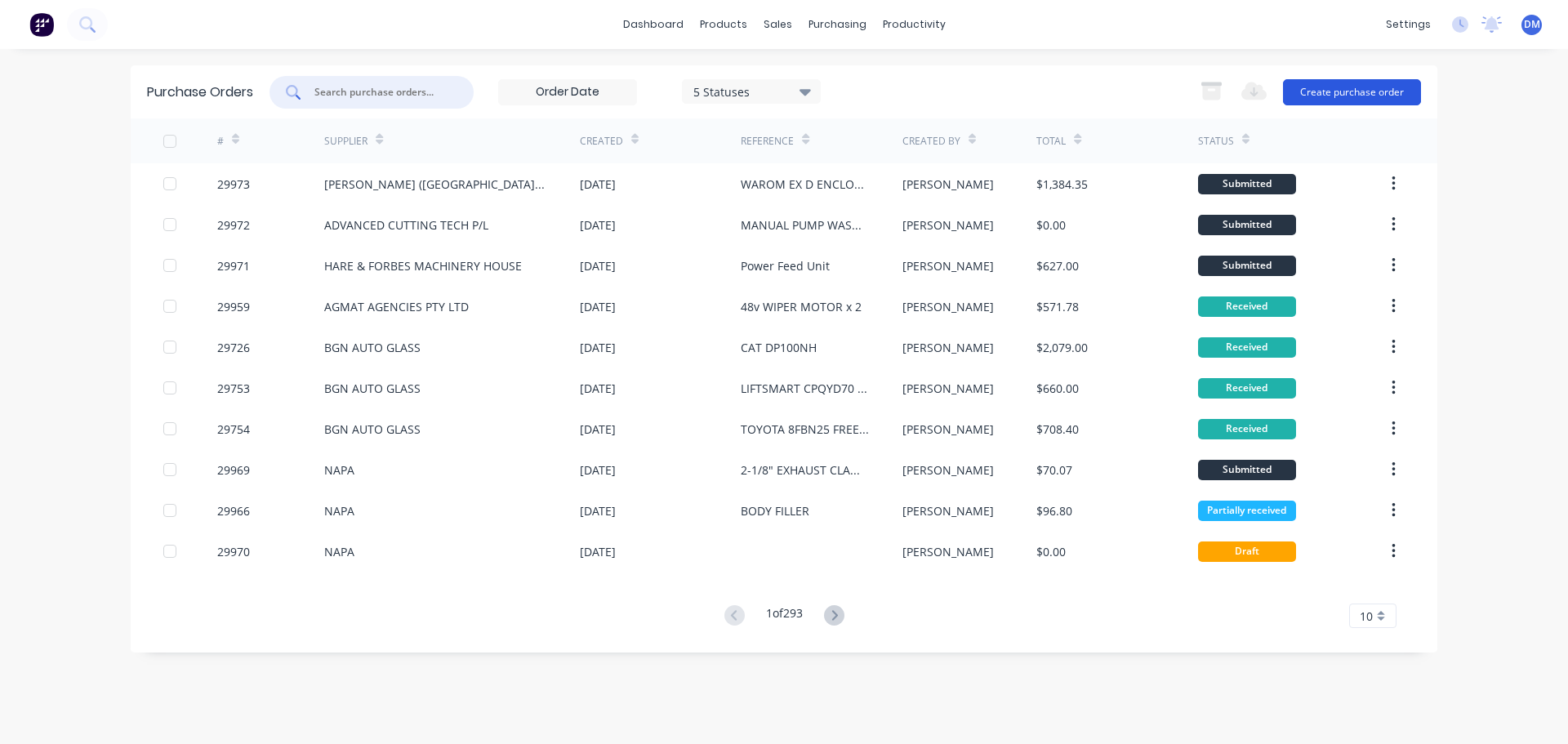
click at [1337, 81] on button "Create purchase order" at bounding box center [1352, 93] width 138 height 27
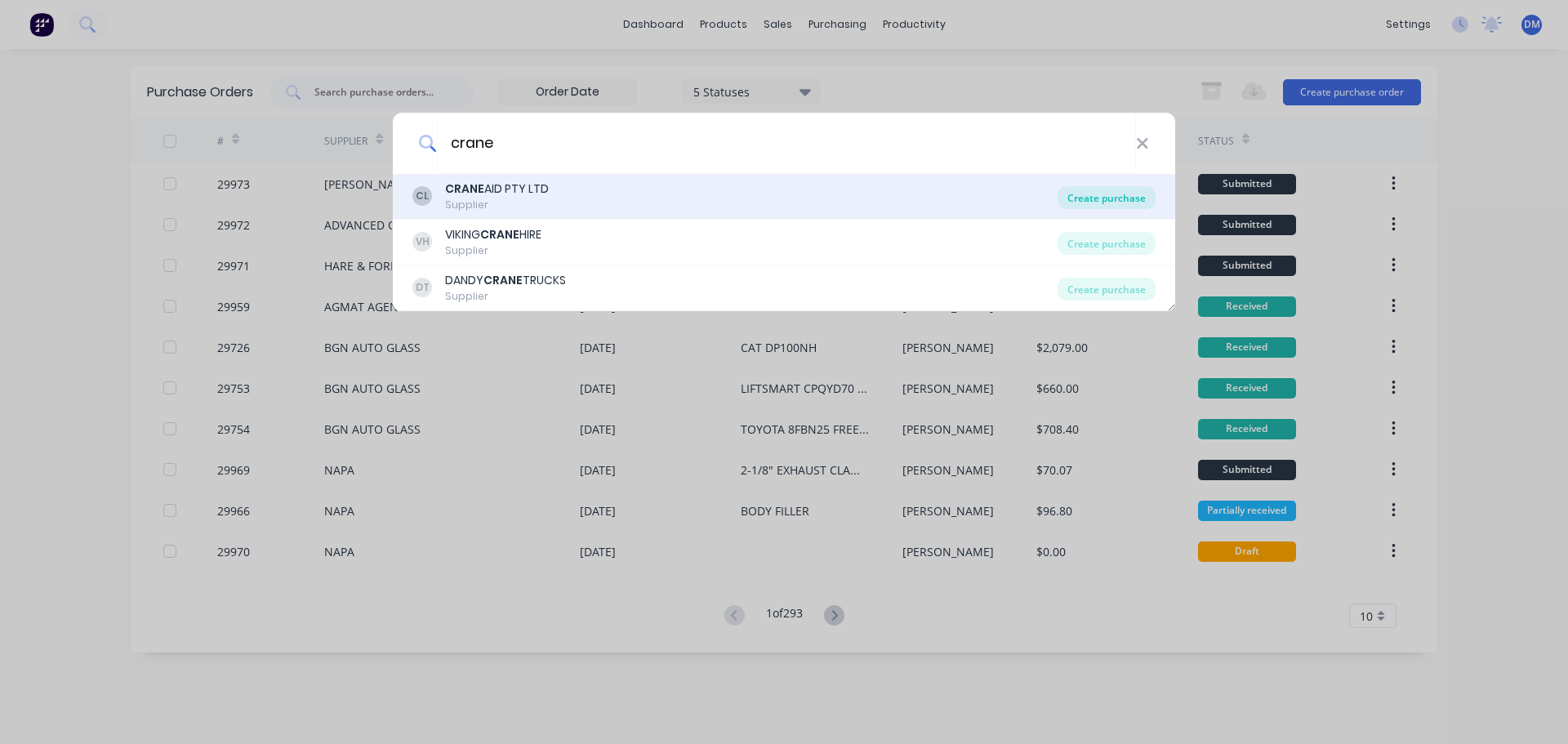
type input "crane"
click at [1084, 198] on div "Create purchase" at bounding box center [1106, 198] width 98 height 23
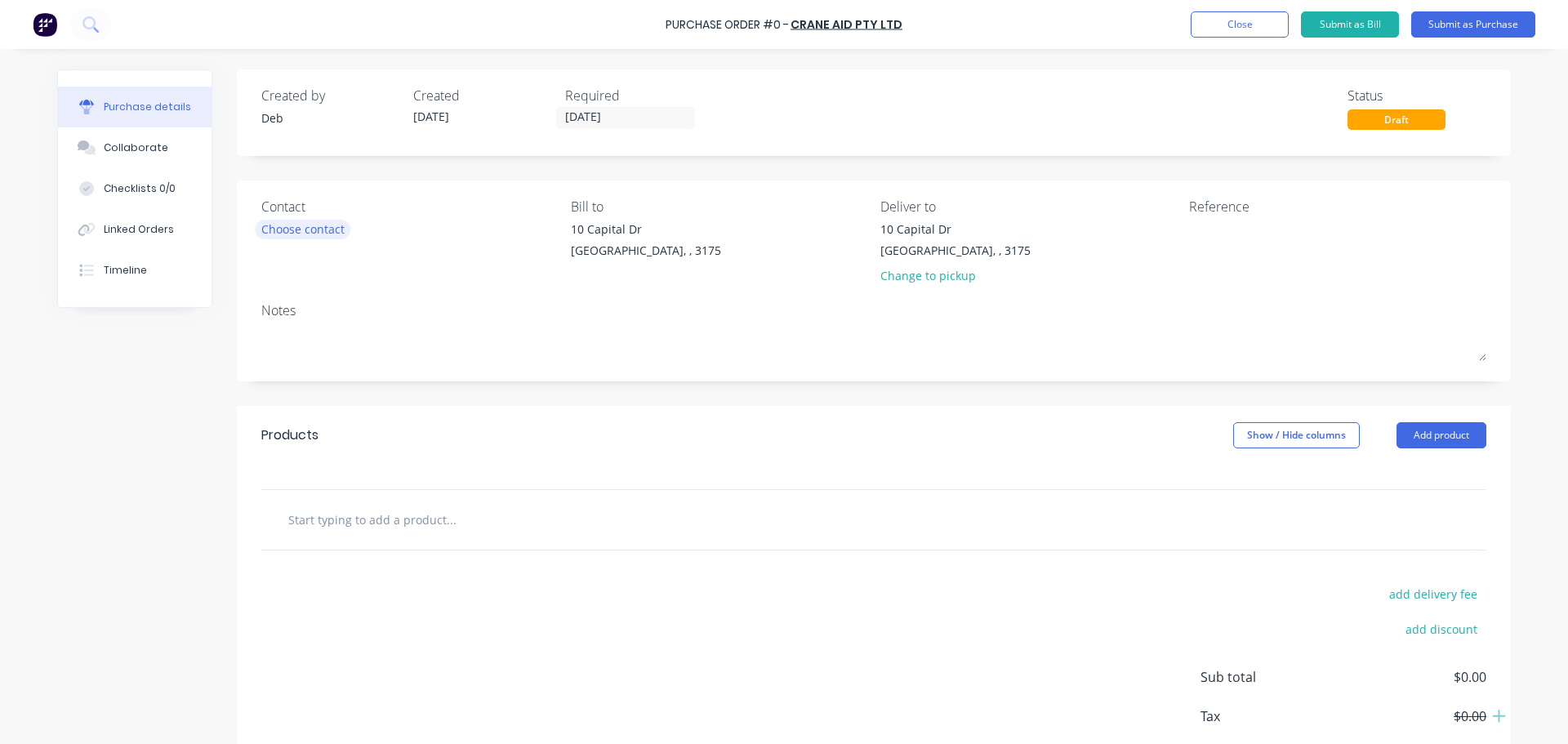
click at [307, 235] on div "Choose contact" at bounding box center [303, 229] width 83 height 17
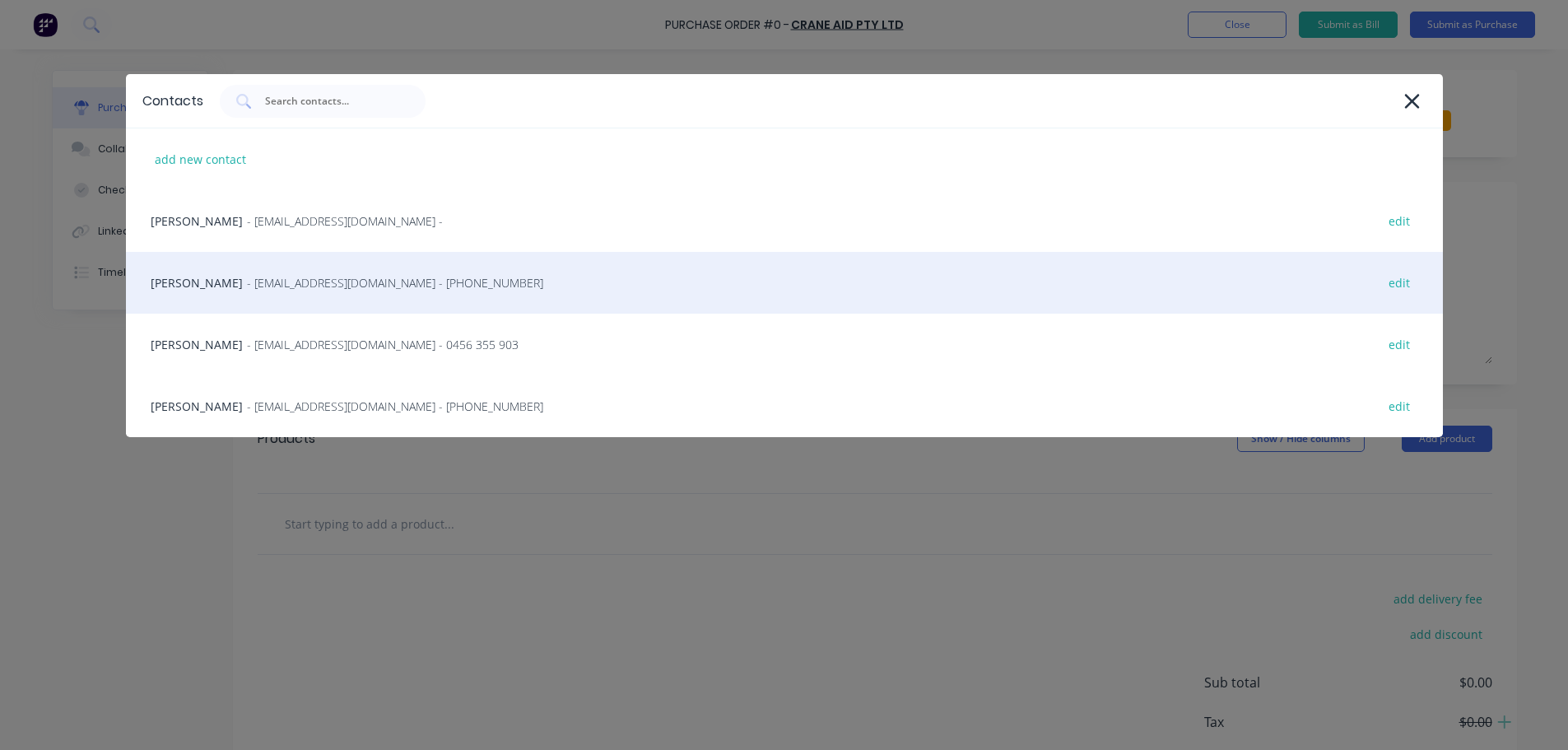
click at [295, 285] on span "- [EMAIL_ADDRESS][DOMAIN_NAME] - [PHONE_NUMBER]" at bounding box center [395, 283] width 296 height 17
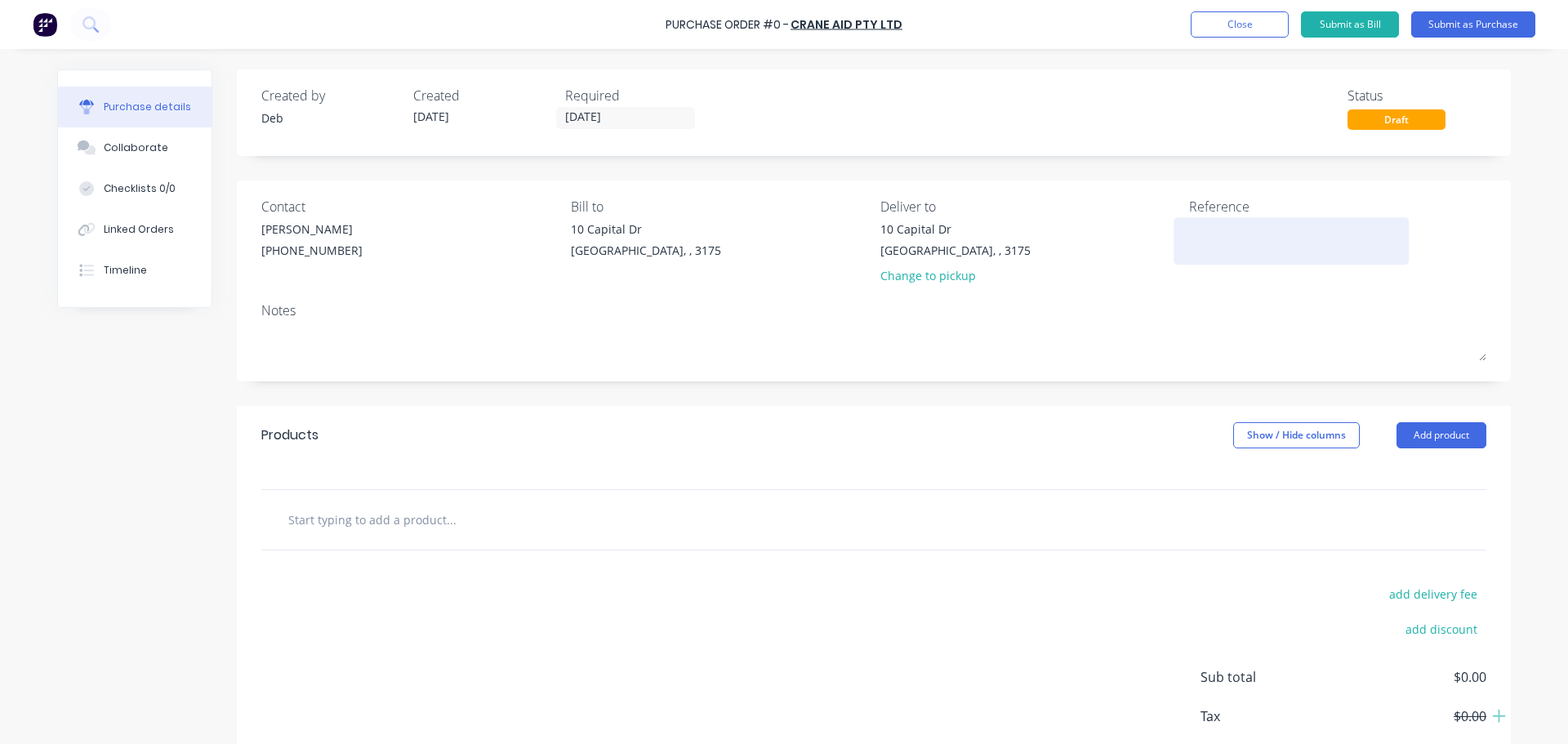
click at [1189, 232] on textarea at bounding box center [1290, 239] width 204 height 37
click at [1238, 239] on textarea at bounding box center [1290, 239] width 204 height 37
type textarea "6M SLING INSPECTION"
type textarea "x"
type textarea "6M SLING INSPECTION"
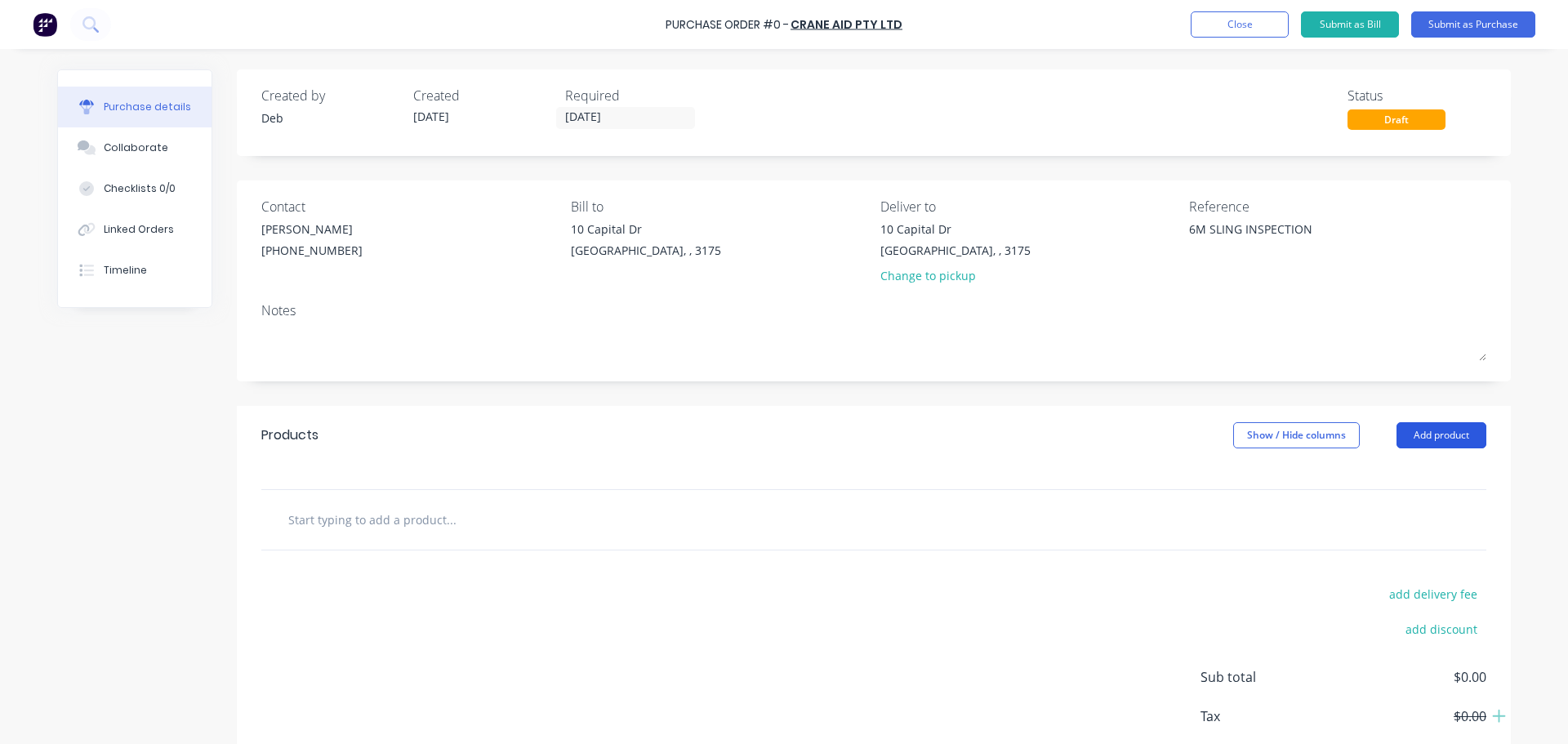
click at [1421, 430] on button "Add product" at bounding box center [1441, 436] width 90 height 27
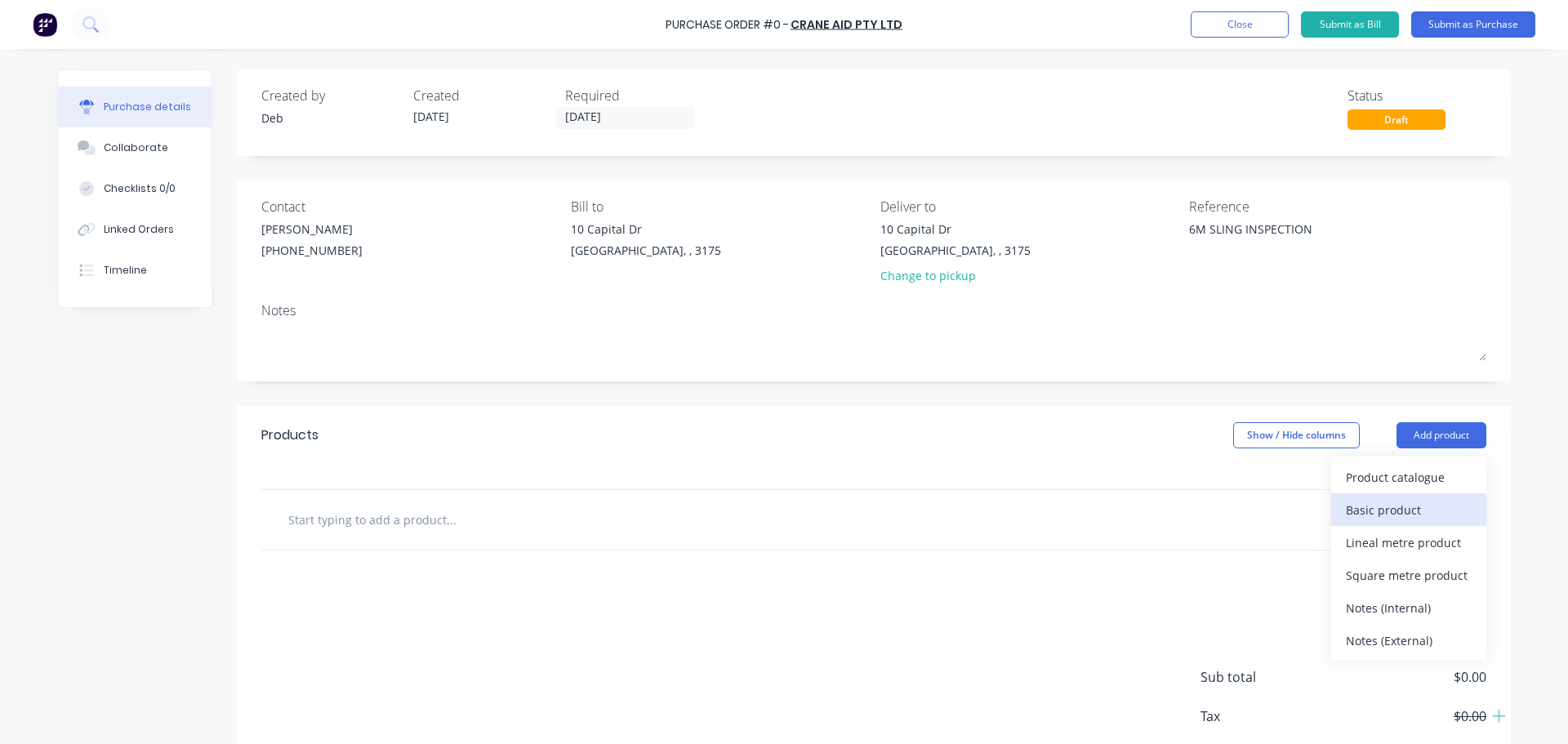
click at [1365, 517] on div "Basic product" at bounding box center [1408, 510] width 126 height 24
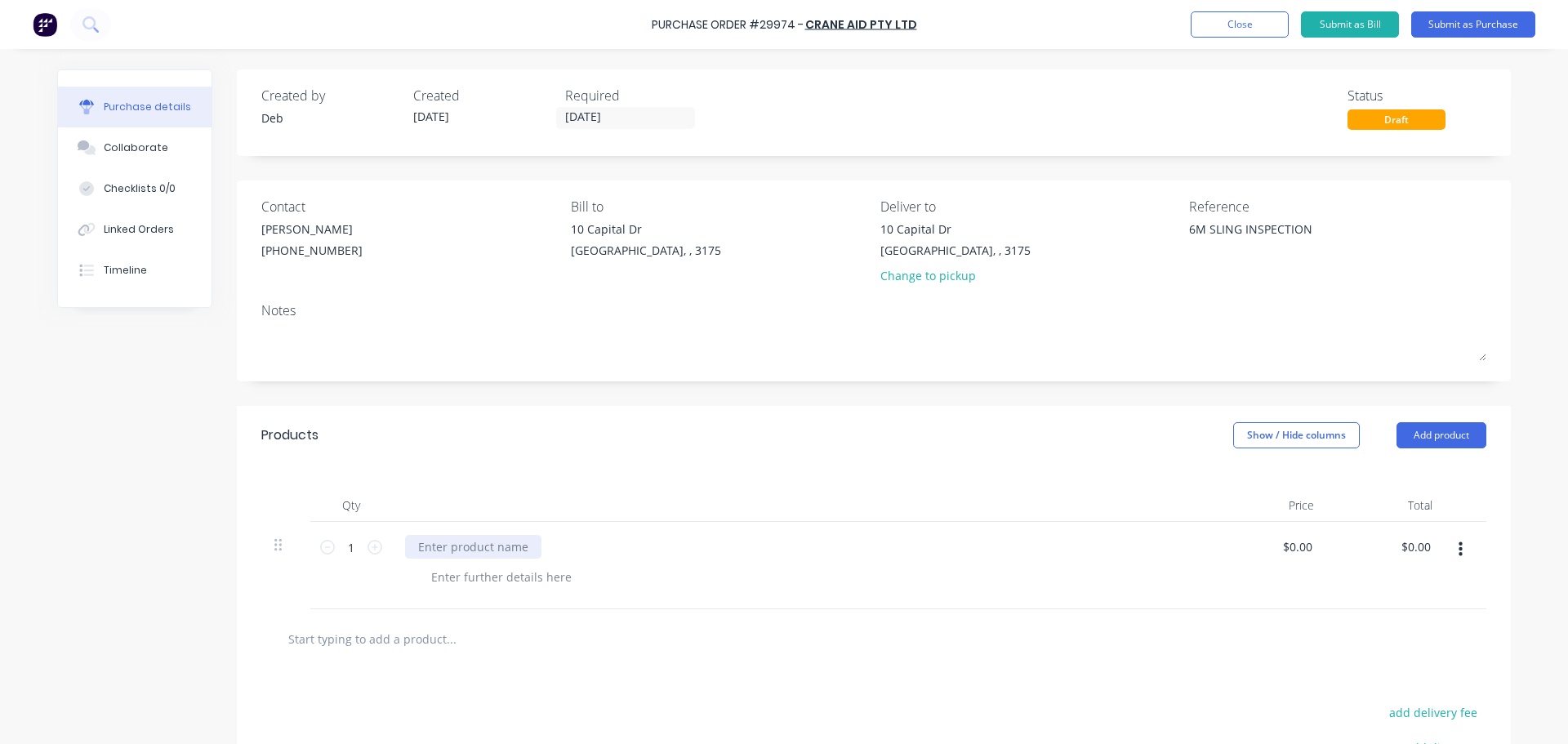
click at [505, 543] on div at bounding box center [473, 547] width 136 height 24
type textarea "x"
click at [471, 538] on div at bounding box center [473, 547] width 136 height 24
paste div
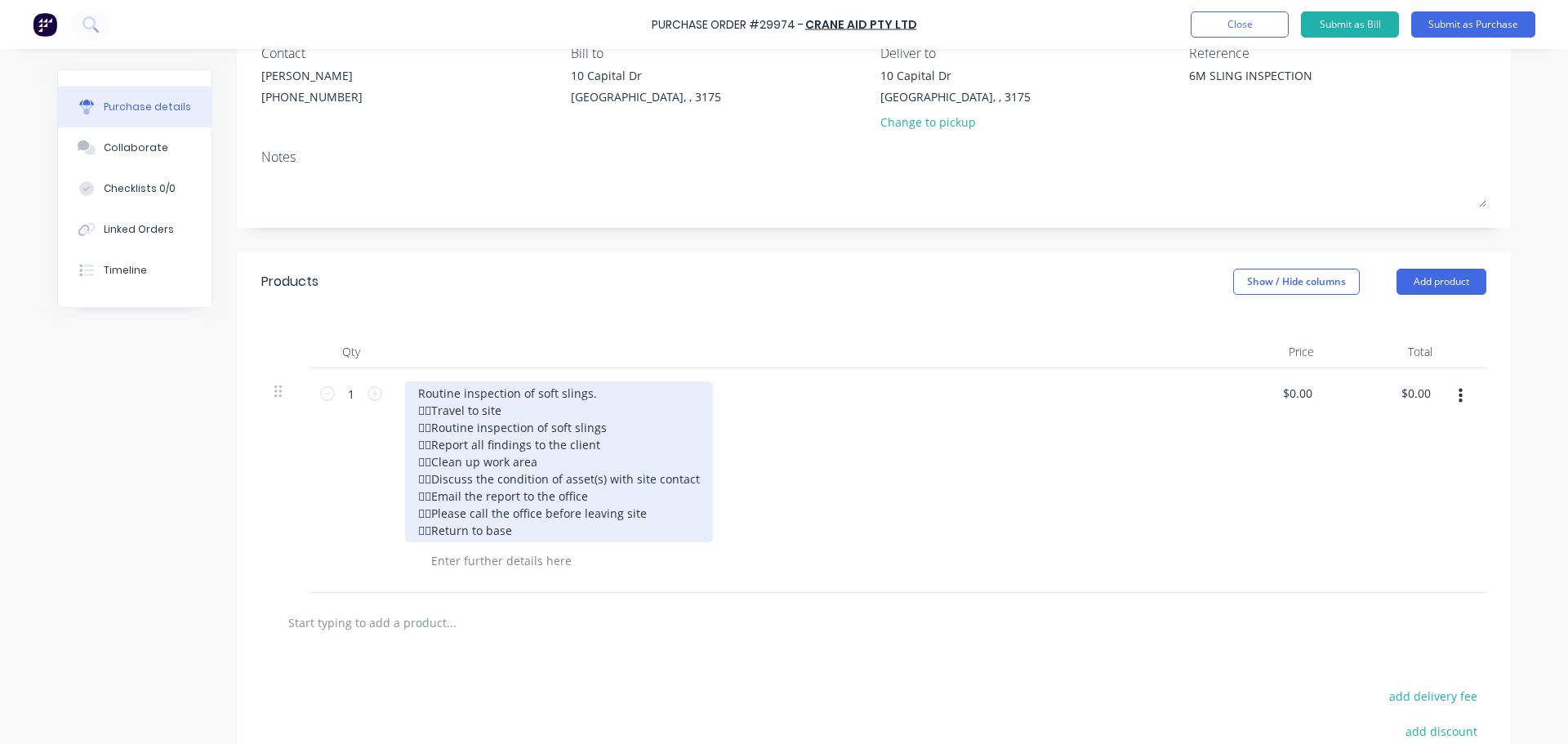
scroll to position [163, 0]
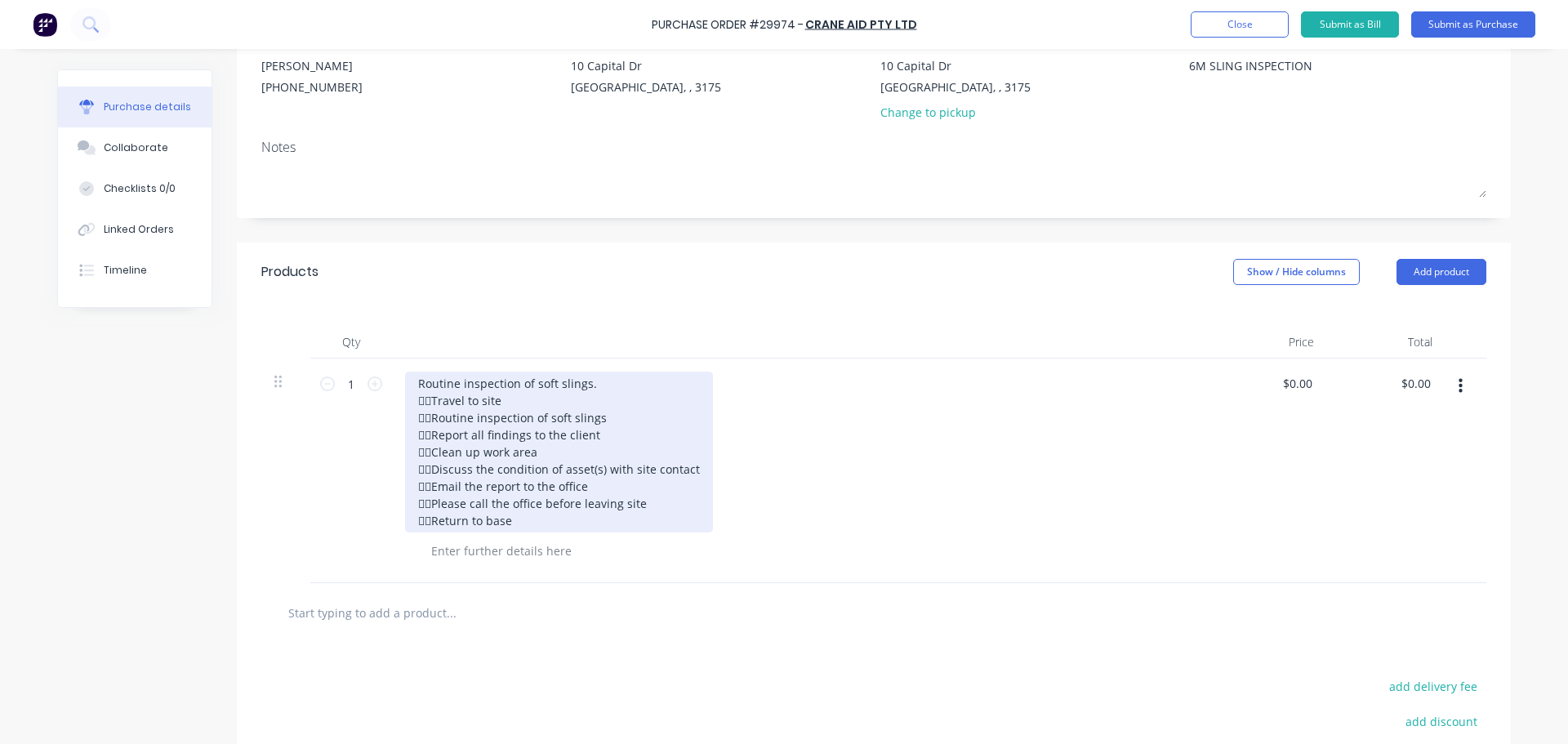
type textarea "x"
type input "0.0000629"
type textarea "x"
type input "$0.0001"
type input "0.00"
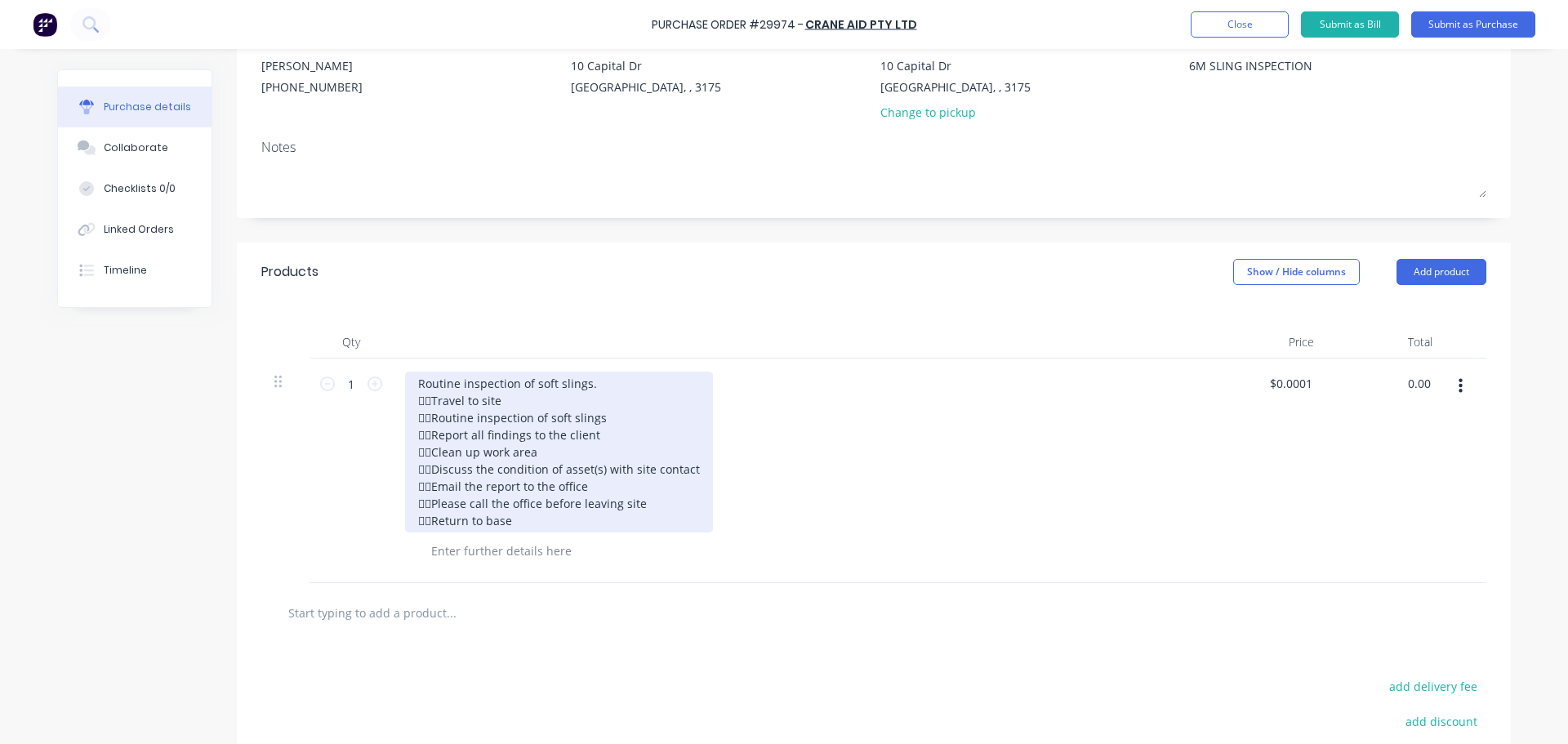
type textarea "x"
type input "0.0000"
type input "$0.00"
type input "0.0000629"
type textarea "x"
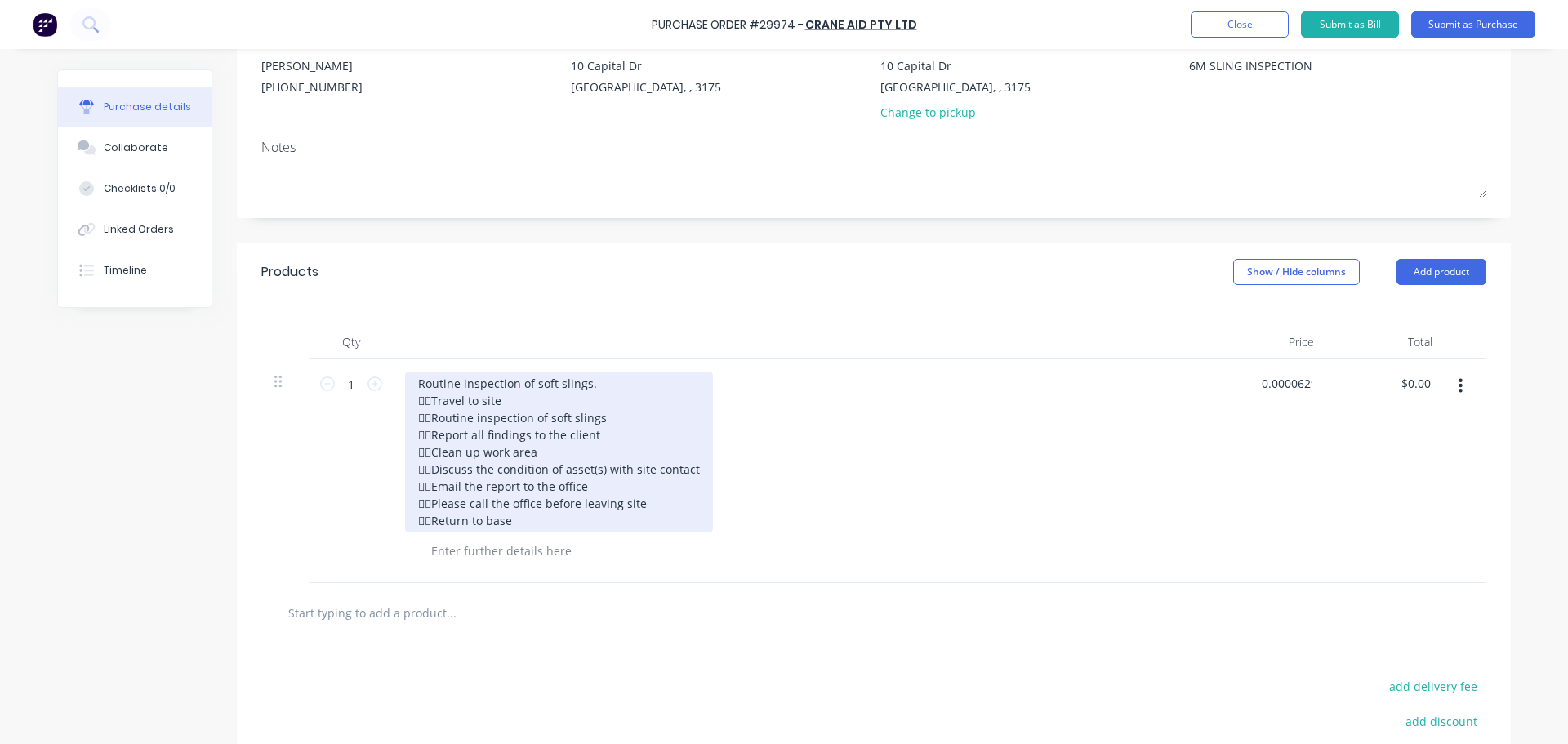
type input "$0.0001"
type input "0.00"
type textarea "x"
type input "0.0000"
type input "$0.00"
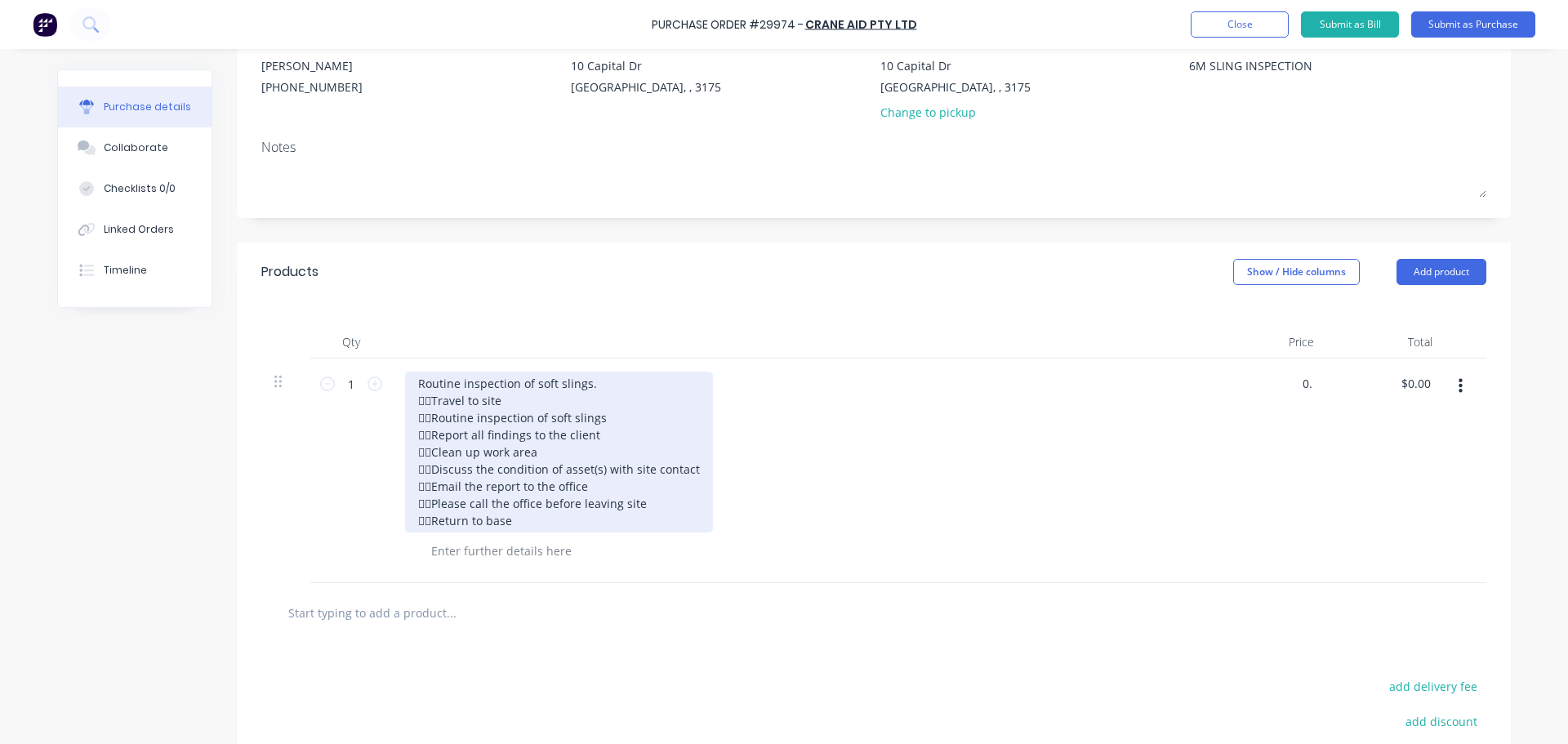
type input "0"
type input "629"
type textarea "x"
type input "$629.00"
type input "629.00"
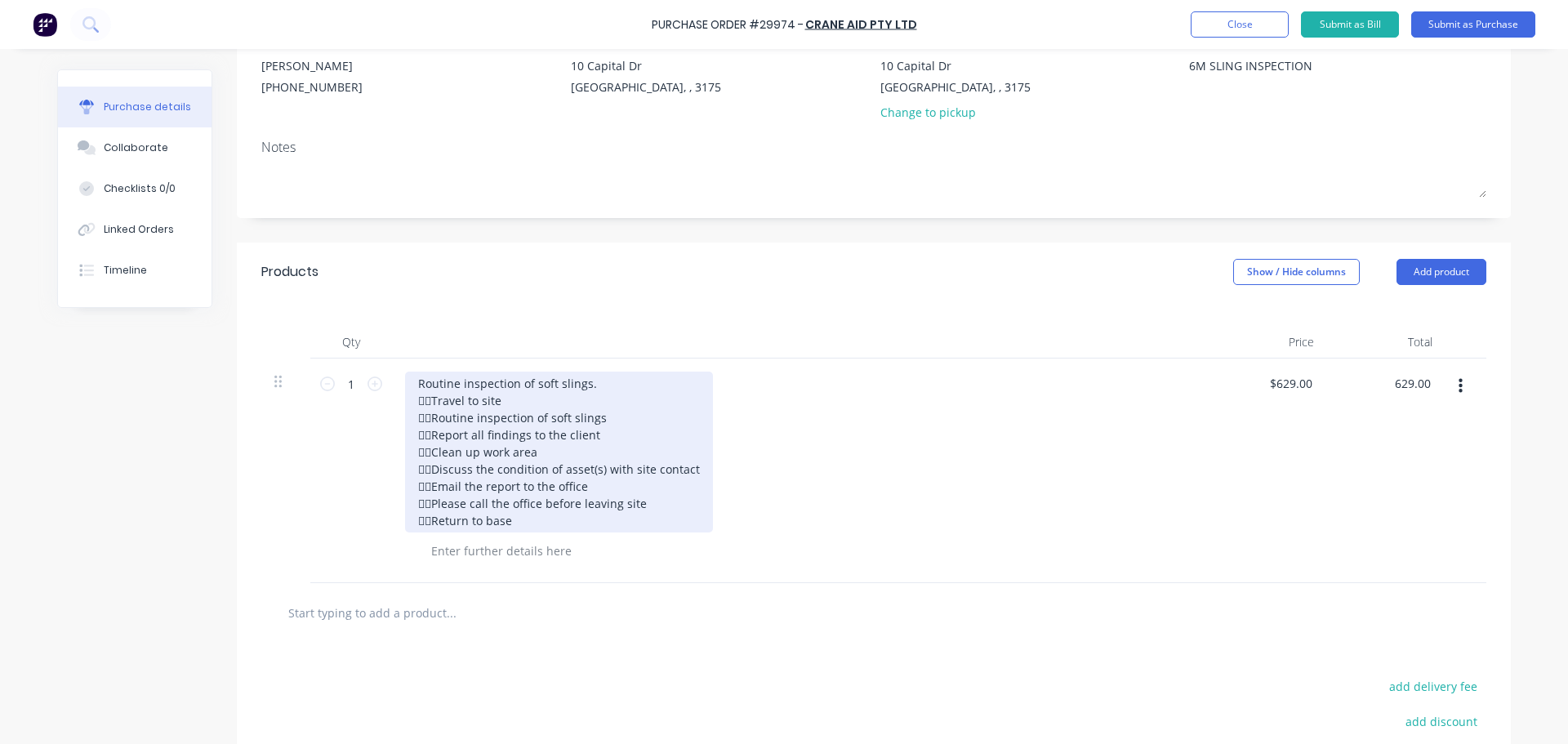
type textarea "x"
type input "$629.00"
click at [441, 452] on div "Routine inspection of soft slings. Travel to site Routine inspection of sof…" at bounding box center [558, 452] width 308 height 161
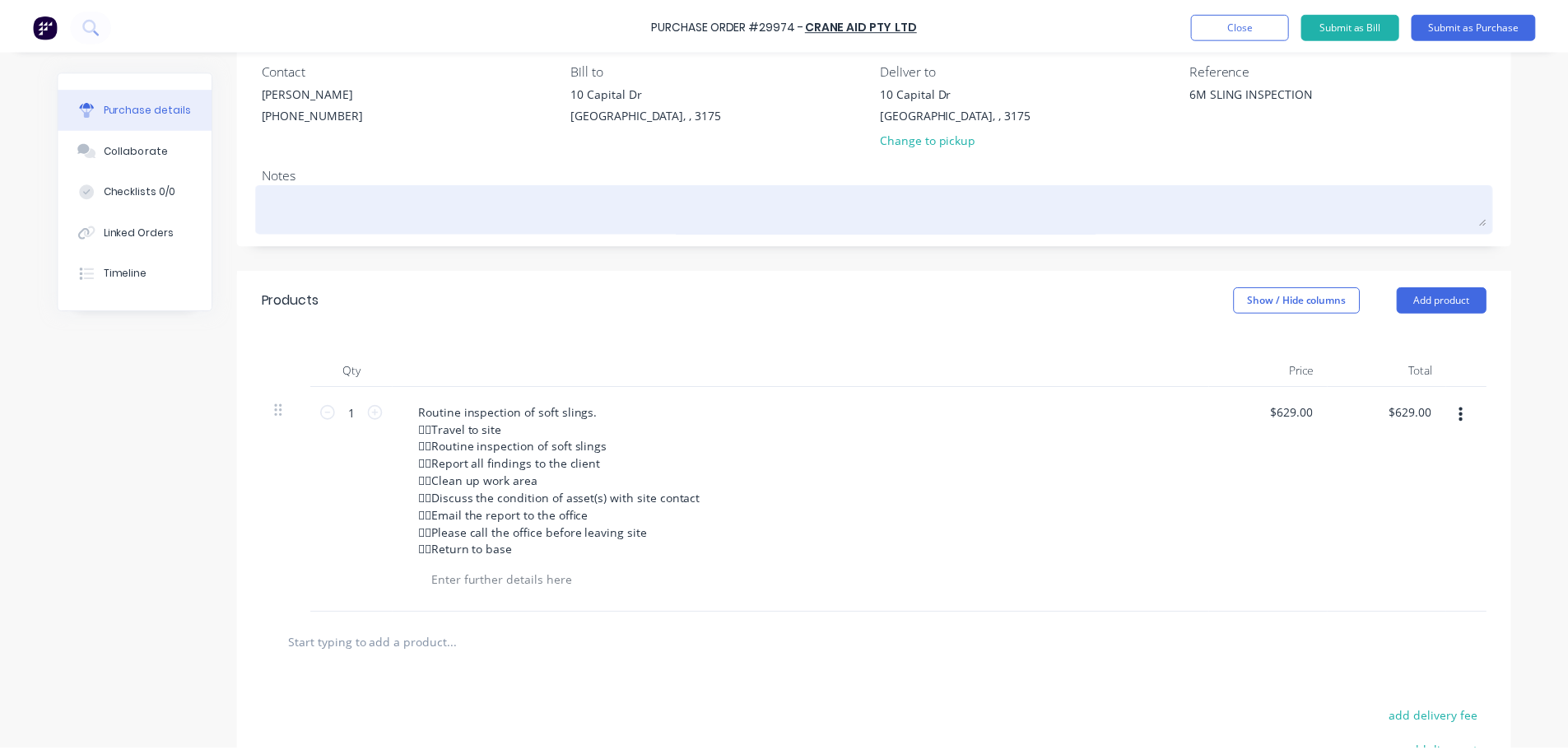
scroll to position [0, 0]
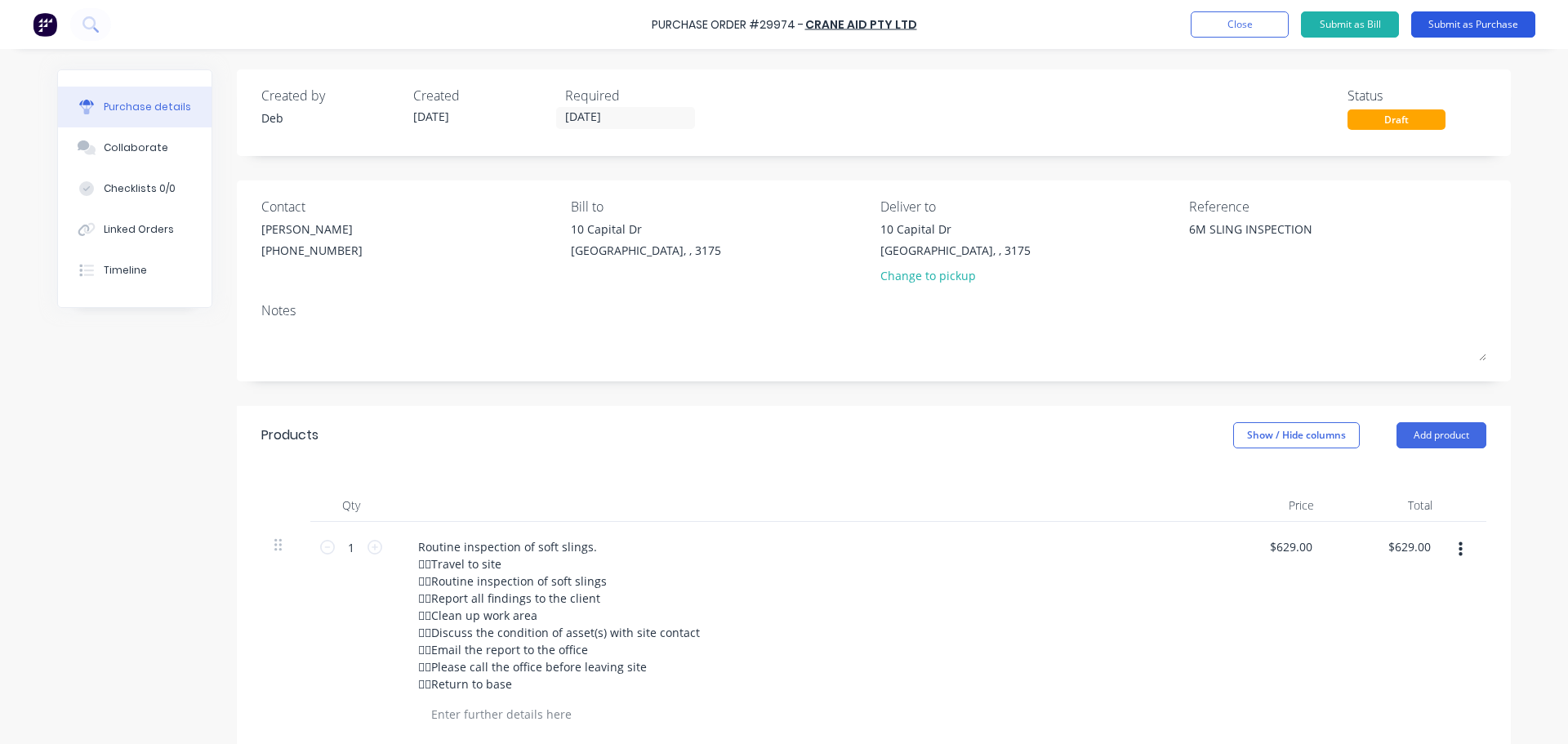
click at [1478, 21] on button "Submit as Purchase" at bounding box center [1472, 25] width 124 height 27
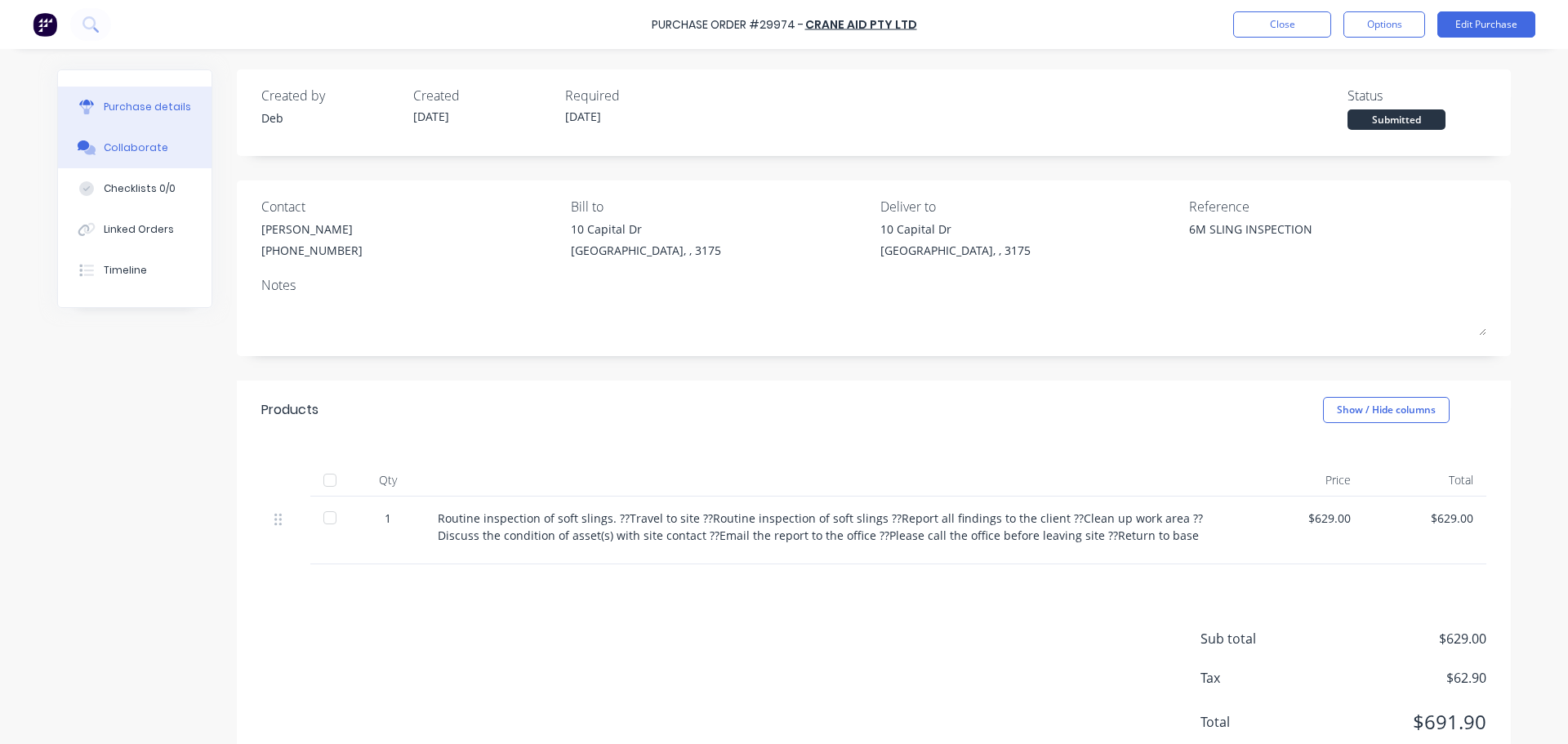
click at [119, 144] on div "Collaborate" at bounding box center [135, 148] width 64 height 15
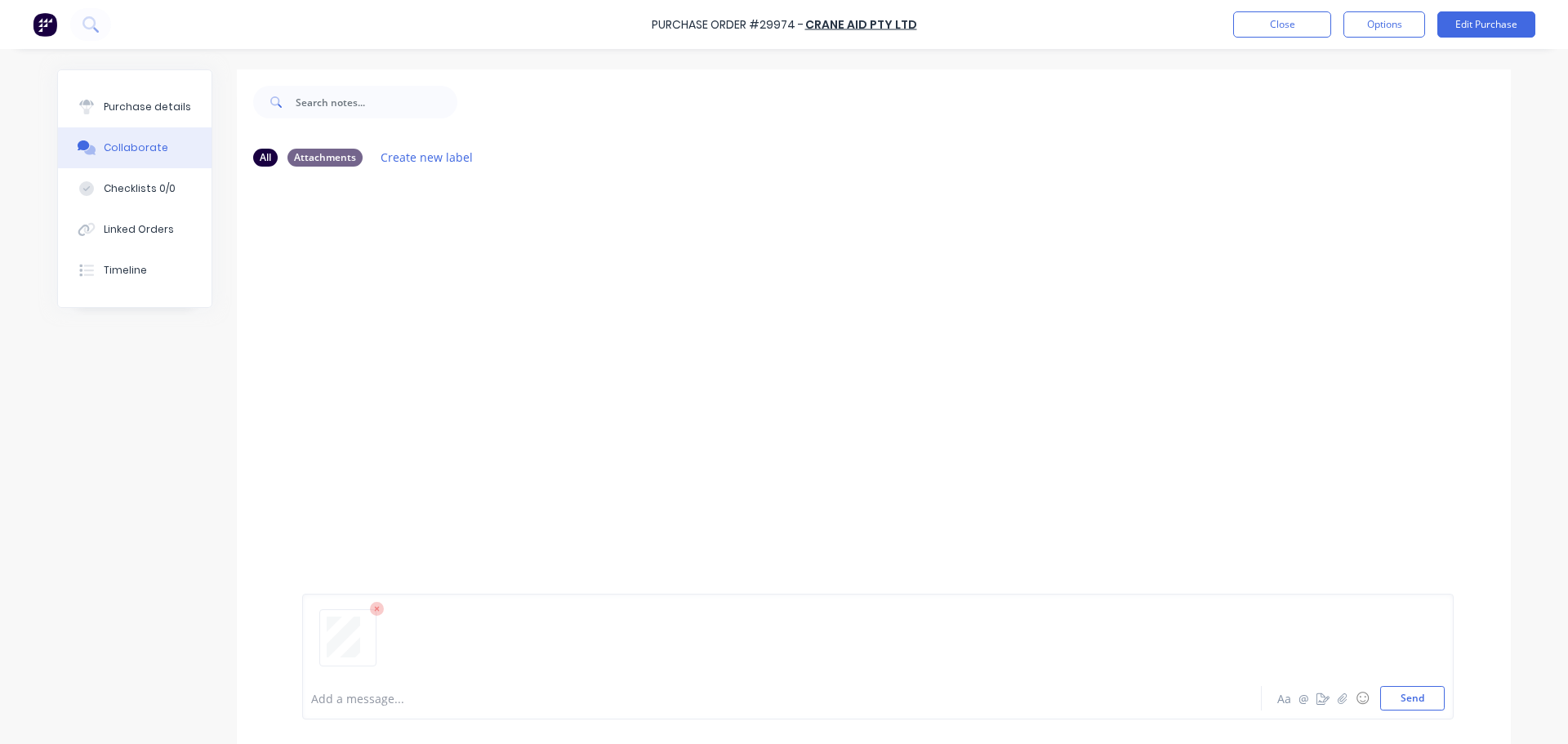
drag, startPoint x: 1380, startPoint y: 694, endPoint x: 1369, endPoint y: 688, distance: 12.5
click at [1380, 694] on button "Send" at bounding box center [1413, 699] width 64 height 25
click at [168, 106] on div "Purchase details" at bounding box center [147, 107] width 87 height 15
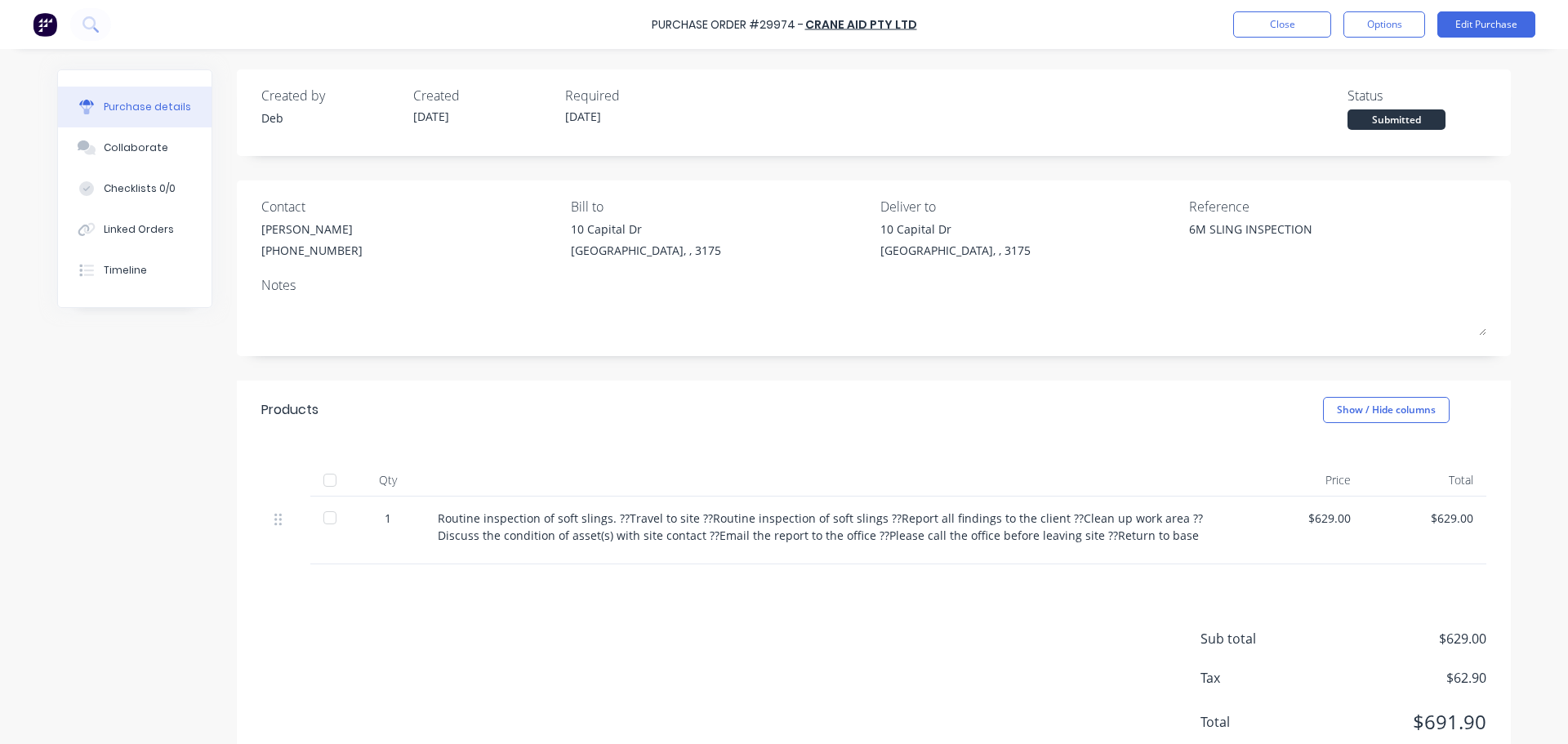
click at [609, 519] on div "Routine inspection of soft slings. ??Travel to site ??Routine inspection of sof…" at bounding box center [833, 527] width 790 height 34
click at [1450, 16] on button "Edit Purchase" at bounding box center [1486, 25] width 98 height 27
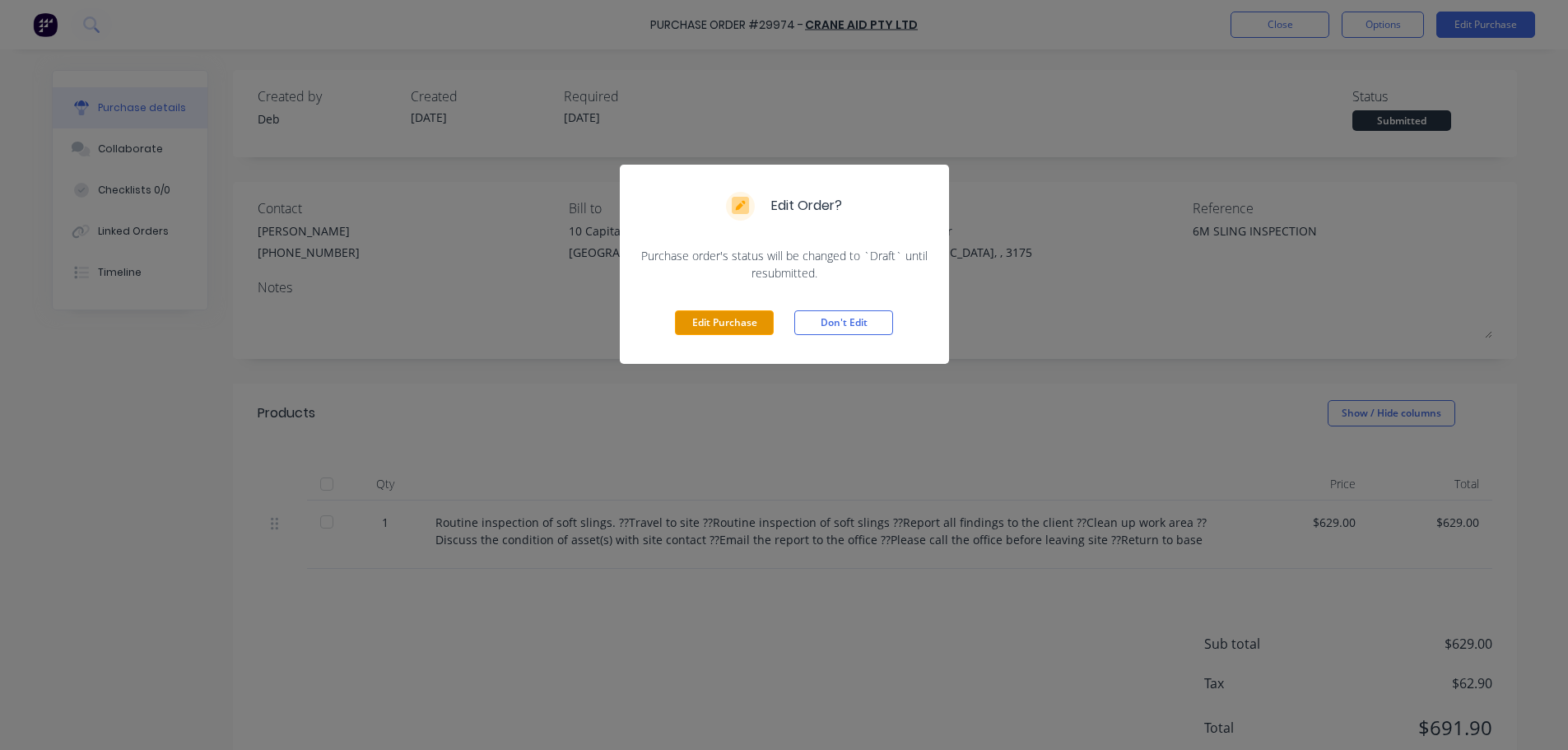
click at [711, 318] on button "Edit Purchase" at bounding box center [724, 323] width 98 height 25
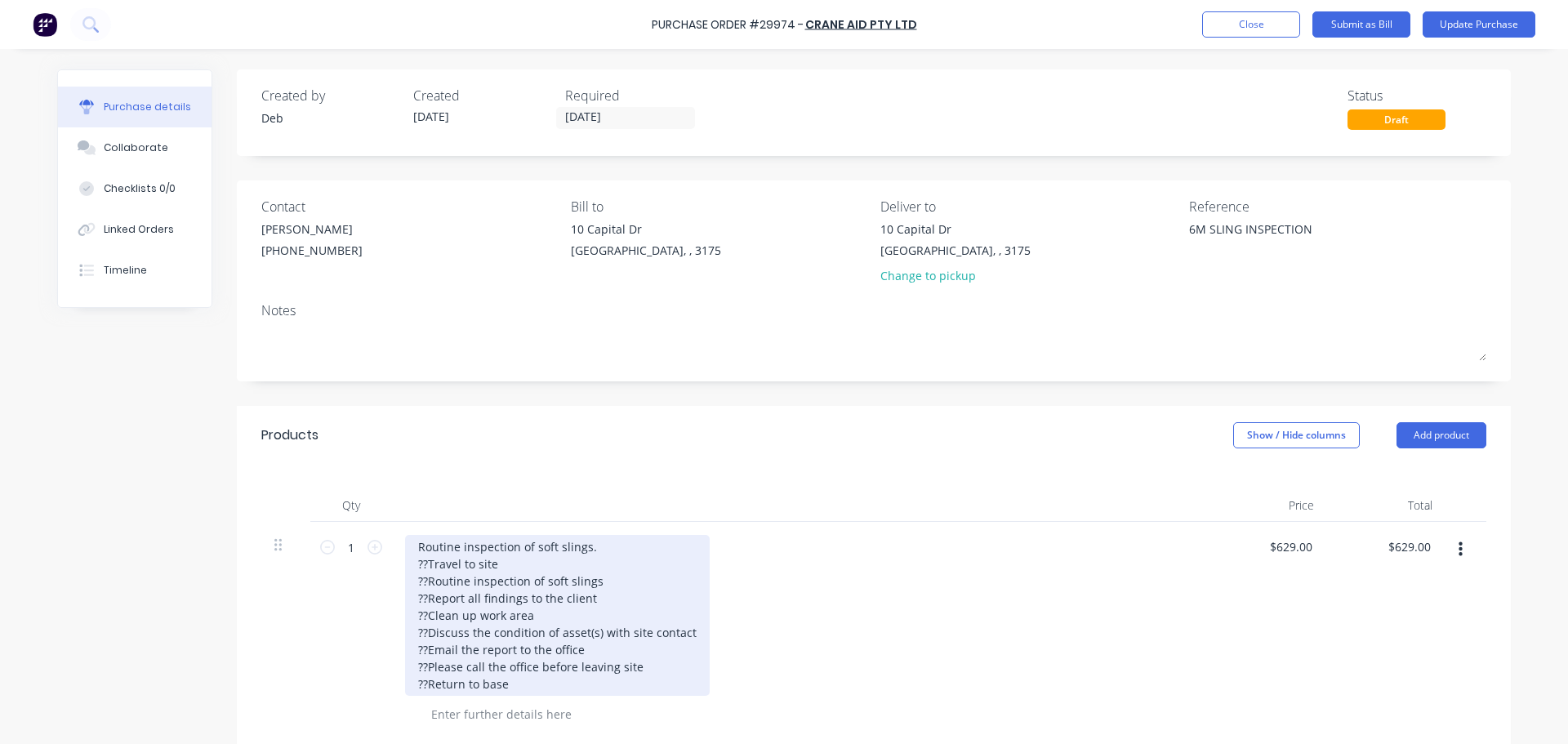
type textarea "x"
click at [409, 567] on div "Routine inspection of soft slings. ??Travel to site ??Routine inspection of sof…" at bounding box center [556, 616] width 304 height 161
click at [407, 583] on div "Routine inspection of soft slings. Travel to site ??Routine inspection of soft …" at bounding box center [556, 616] width 304 height 161
click at [410, 596] on div "Routine inspection of soft slings. Travel to site Routine inspection of soft sl…" at bounding box center [556, 616] width 304 height 161
click at [411, 613] on div "Routine inspection of soft slings. Travel to site Routine inspection of soft sl…" at bounding box center [556, 616] width 304 height 161
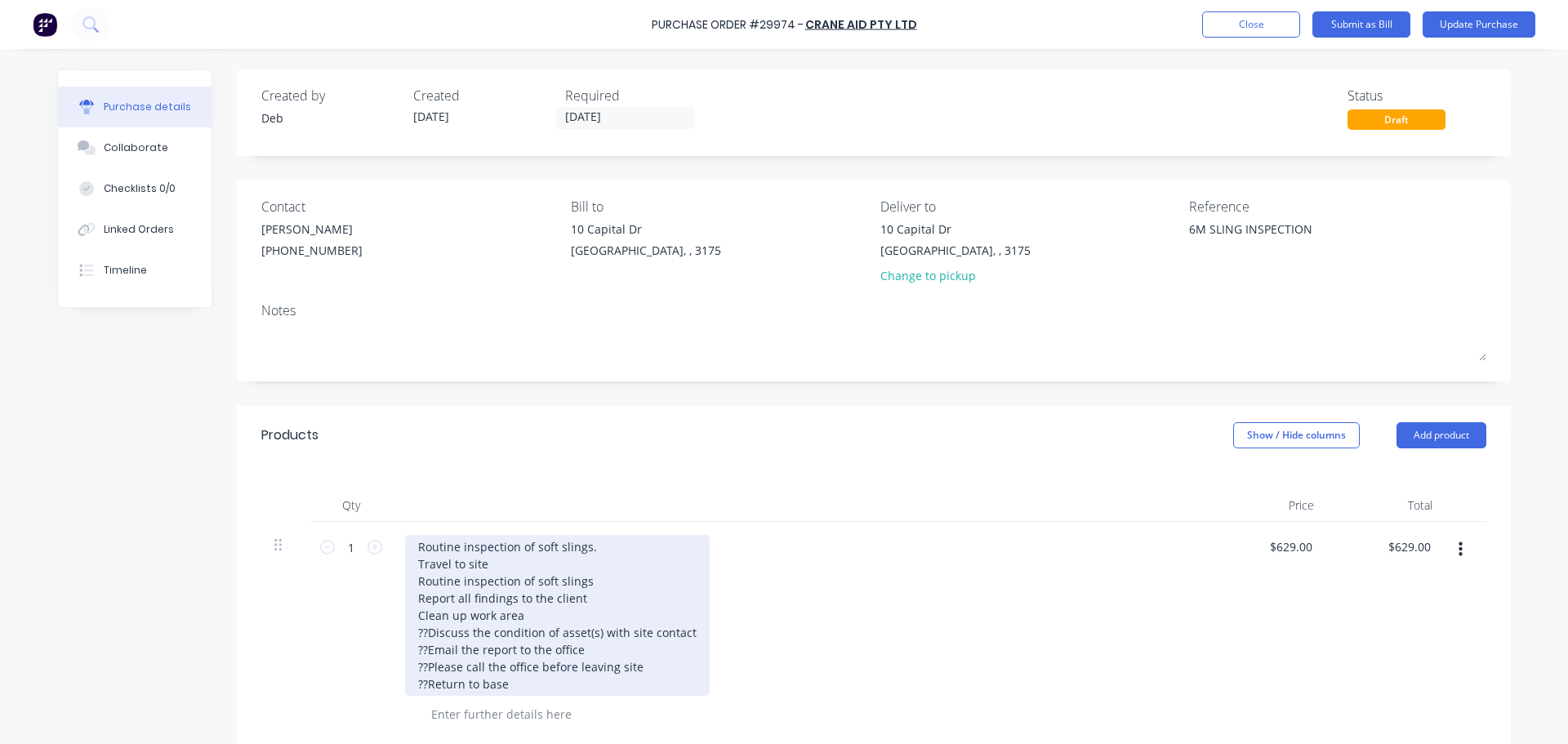
click at [410, 634] on div "Routine inspection of soft slings. Travel to site Routine inspection of soft sl…" at bounding box center [556, 616] width 304 height 161
click at [411, 647] on div "Routine inspection of soft slings. Travel to site Routine inspection of soft sl…" at bounding box center [551, 616] width 295 height 161
click at [409, 665] on div "Routine inspection of soft slings. Travel to site Routine inspection of soft sl…" at bounding box center [551, 616] width 295 height 161
click at [411, 685] on div "Routine inspection of soft slings. Travel to site Routine inspection of soft sl…" at bounding box center [551, 616] width 295 height 161
drag, startPoint x: 410, startPoint y: 671, endPoint x: 498, endPoint y: 699, distance: 92.3
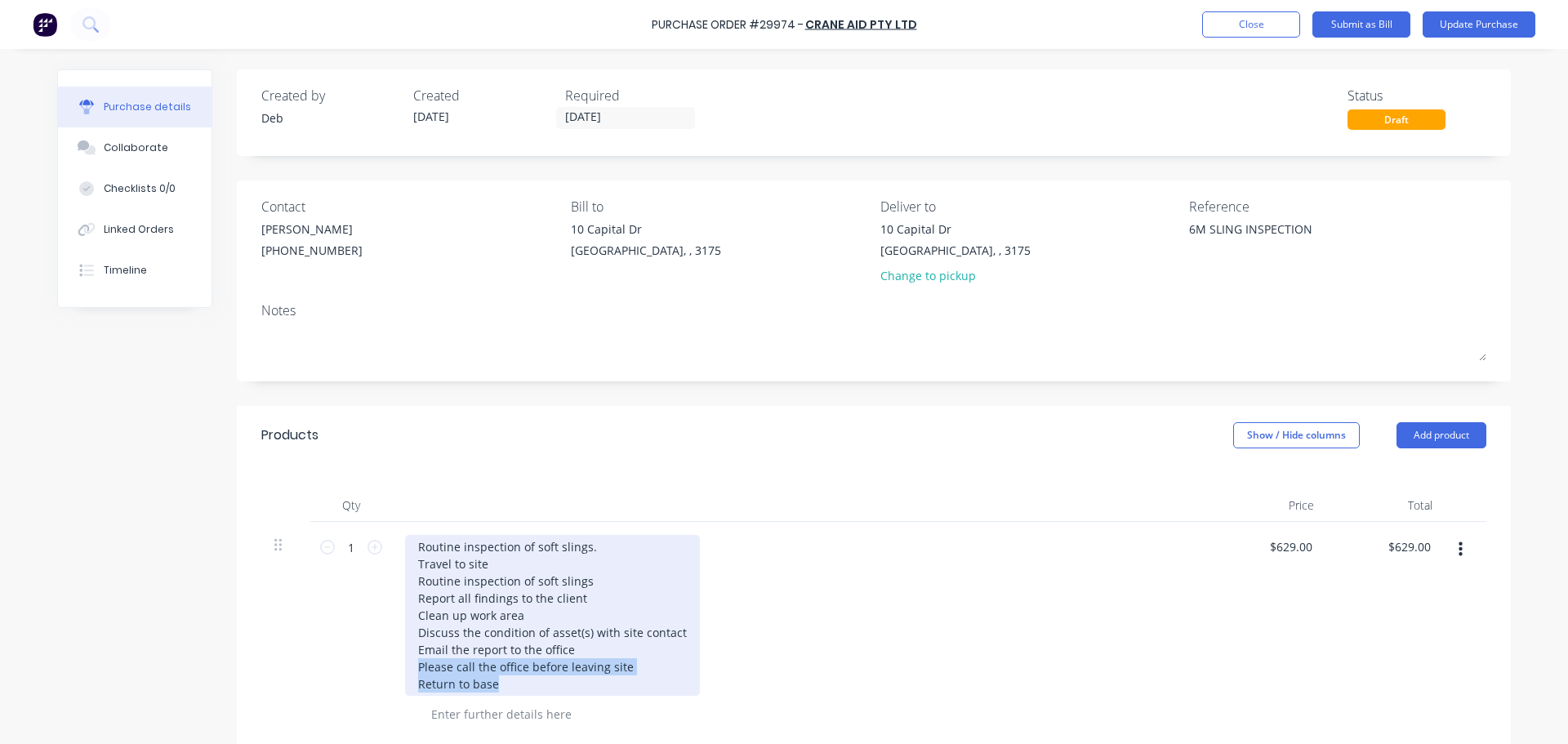
click at [497, 699] on div "Routine inspection of soft slings. Travel to site Routine inspection of soft sl…" at bounding box center [801, 634] width 817 height 225
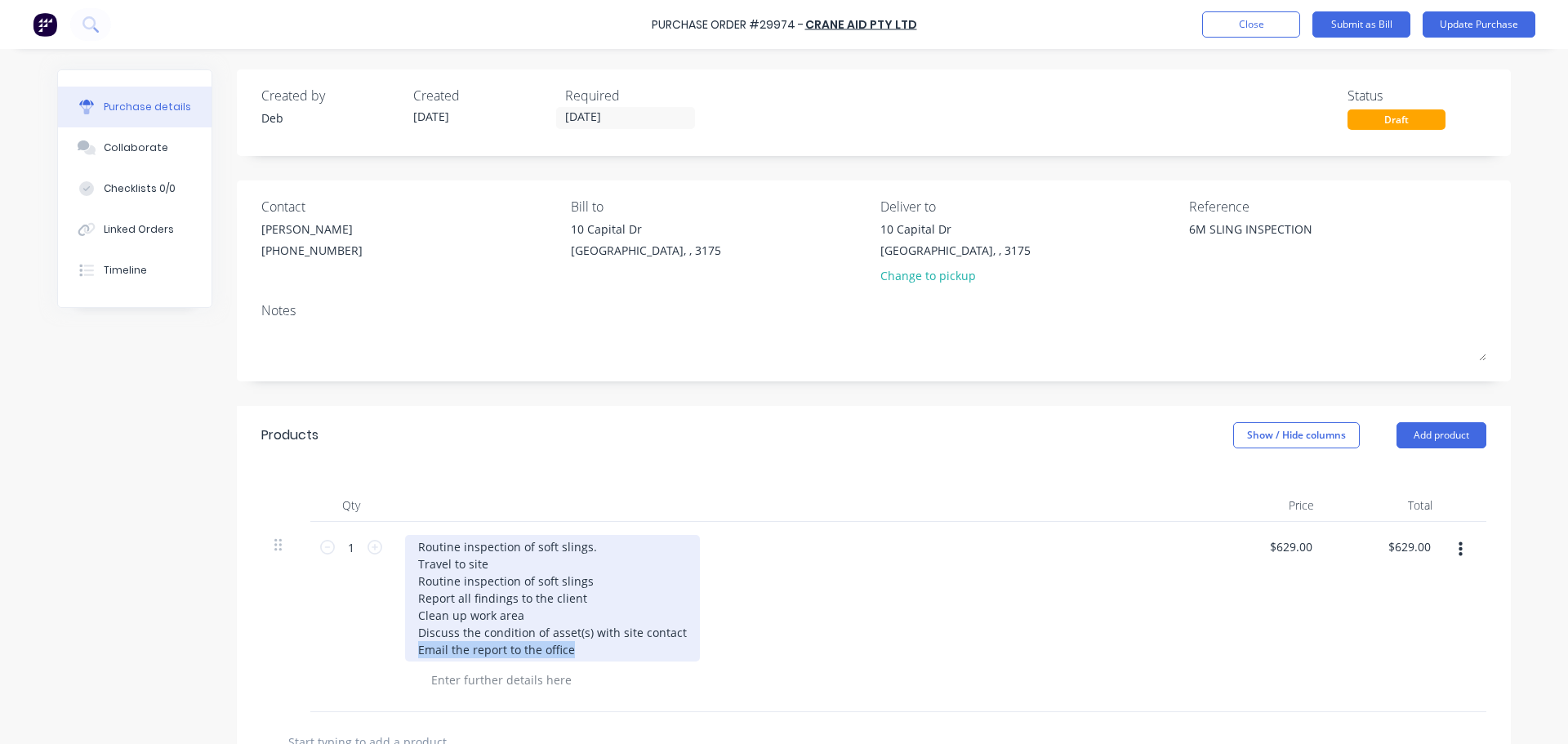
drag, startPoint x: 406, startPoint y: 653, endPoint x: 565, endPoint y: 657, distance: 159.1
click at [566, 659] on div "Routine inspection of soft slings. Travel to site Routine inspection of soft sl…" at bounding box center [551, 599] width 295 height 127
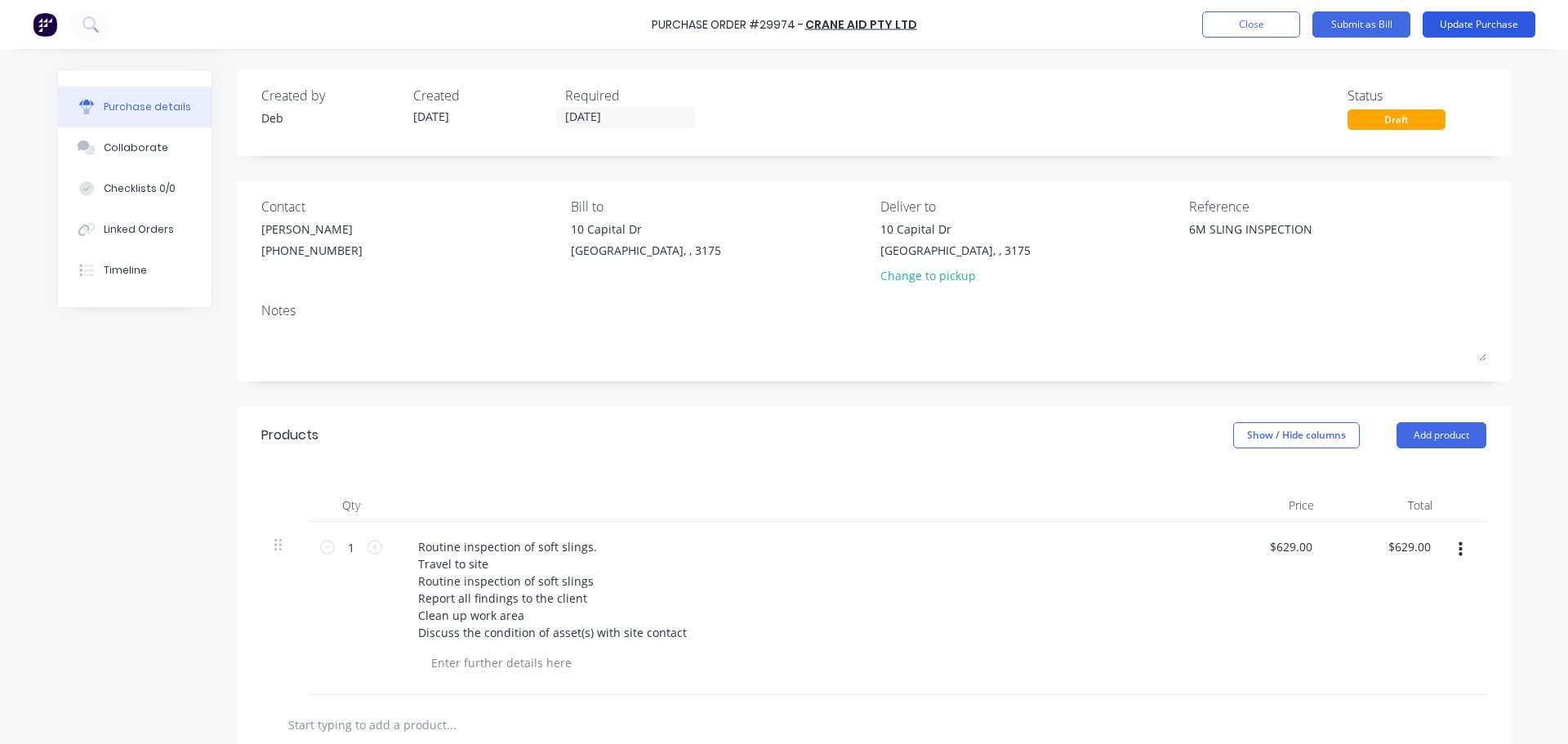
click at [1501, 24] on button "Update Purchase" at bounding box center [1478, 25] width 113 height 27
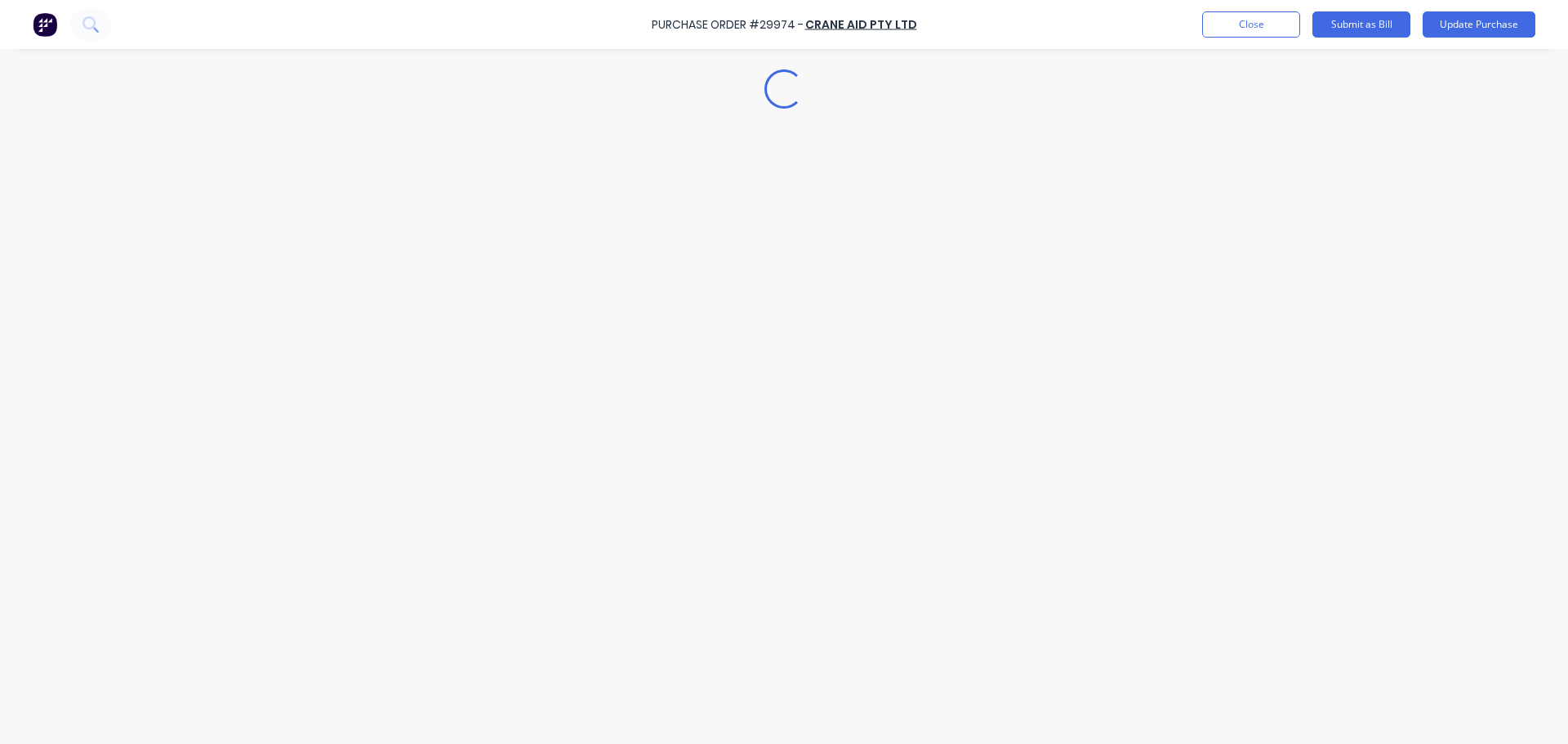
type textarea "x"
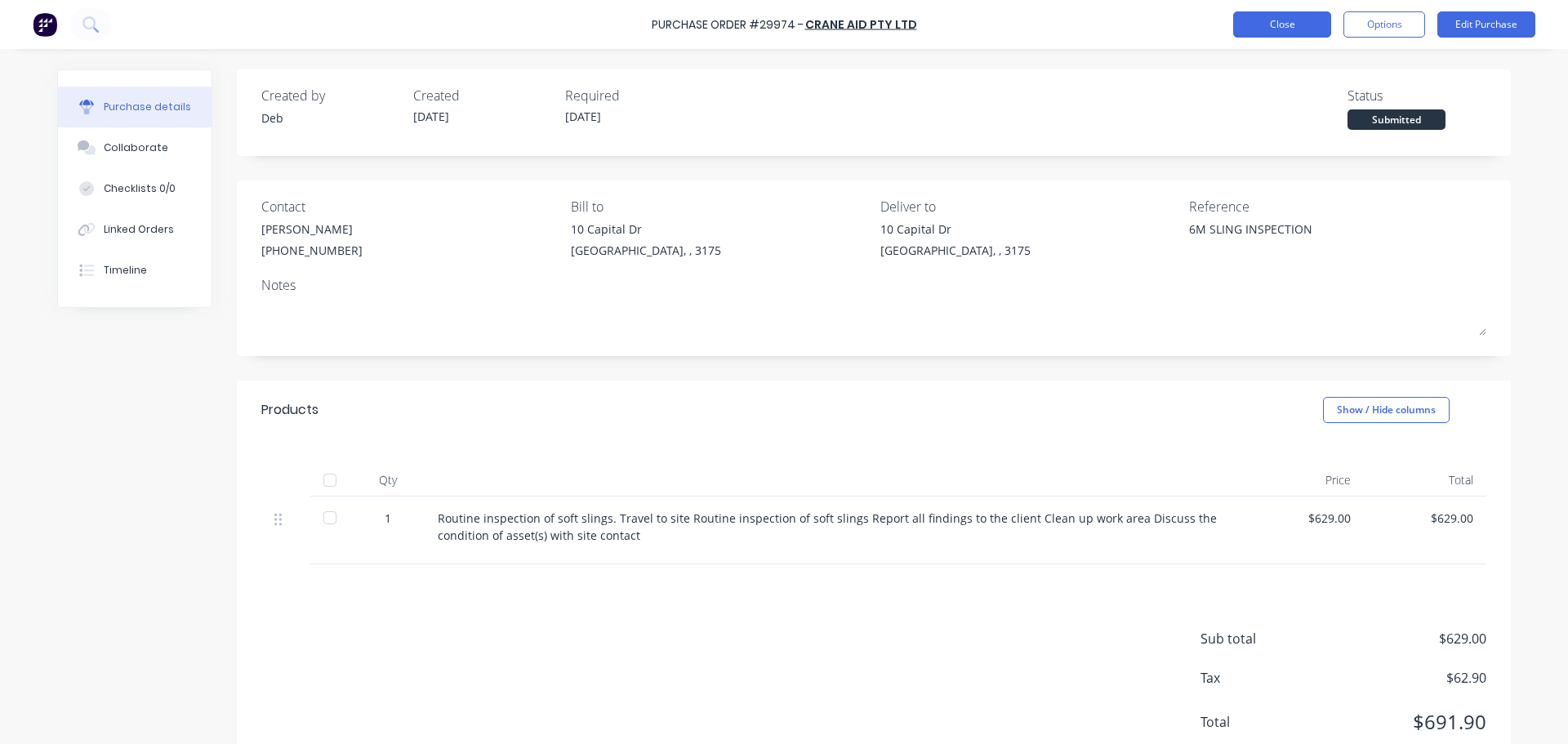
click at [1264, 22] on button "Close" at bounding box center [1281, 25] width 98 height 27
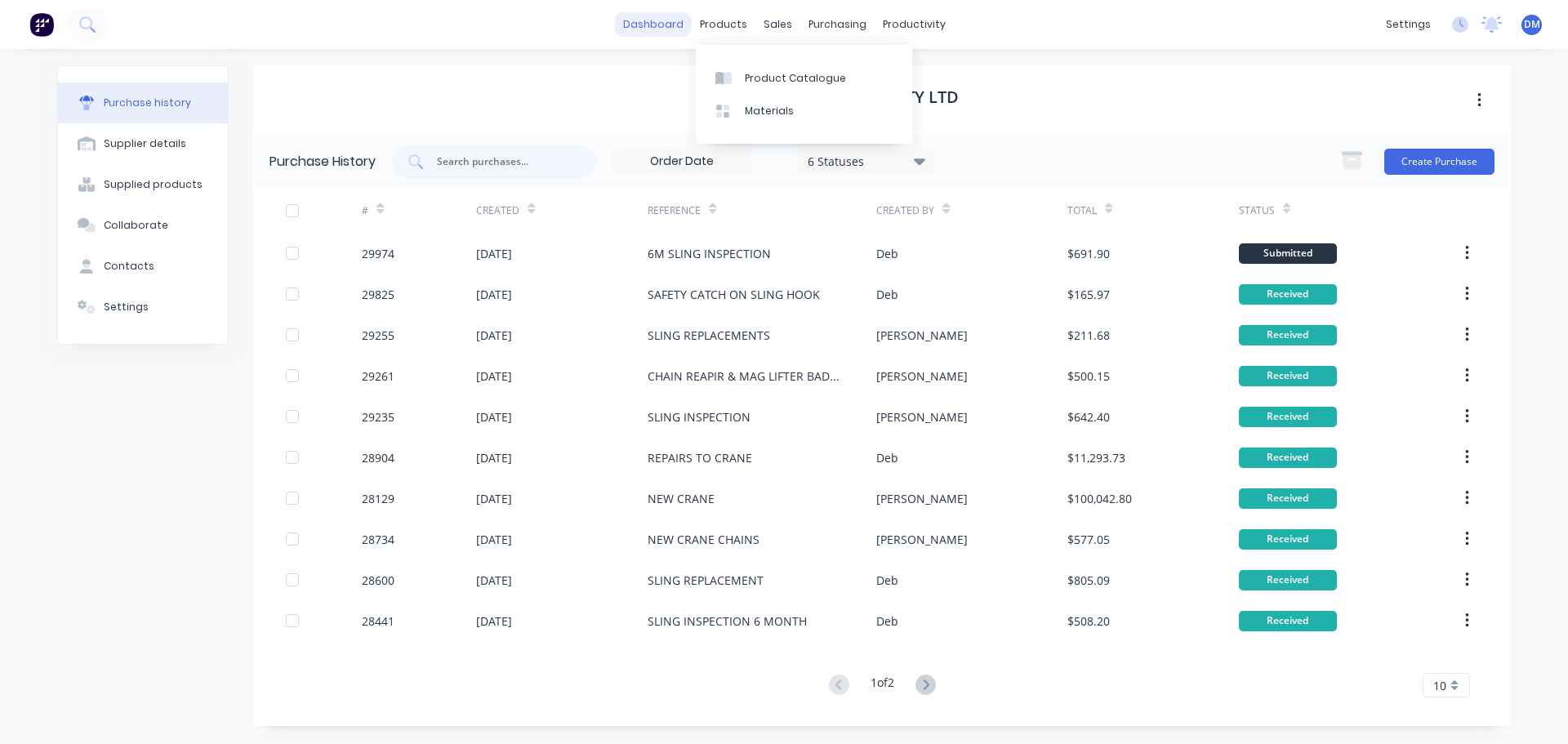
click at [658, 19] on link "dashboard" at bounding box center [653, 25] width 77 height 25
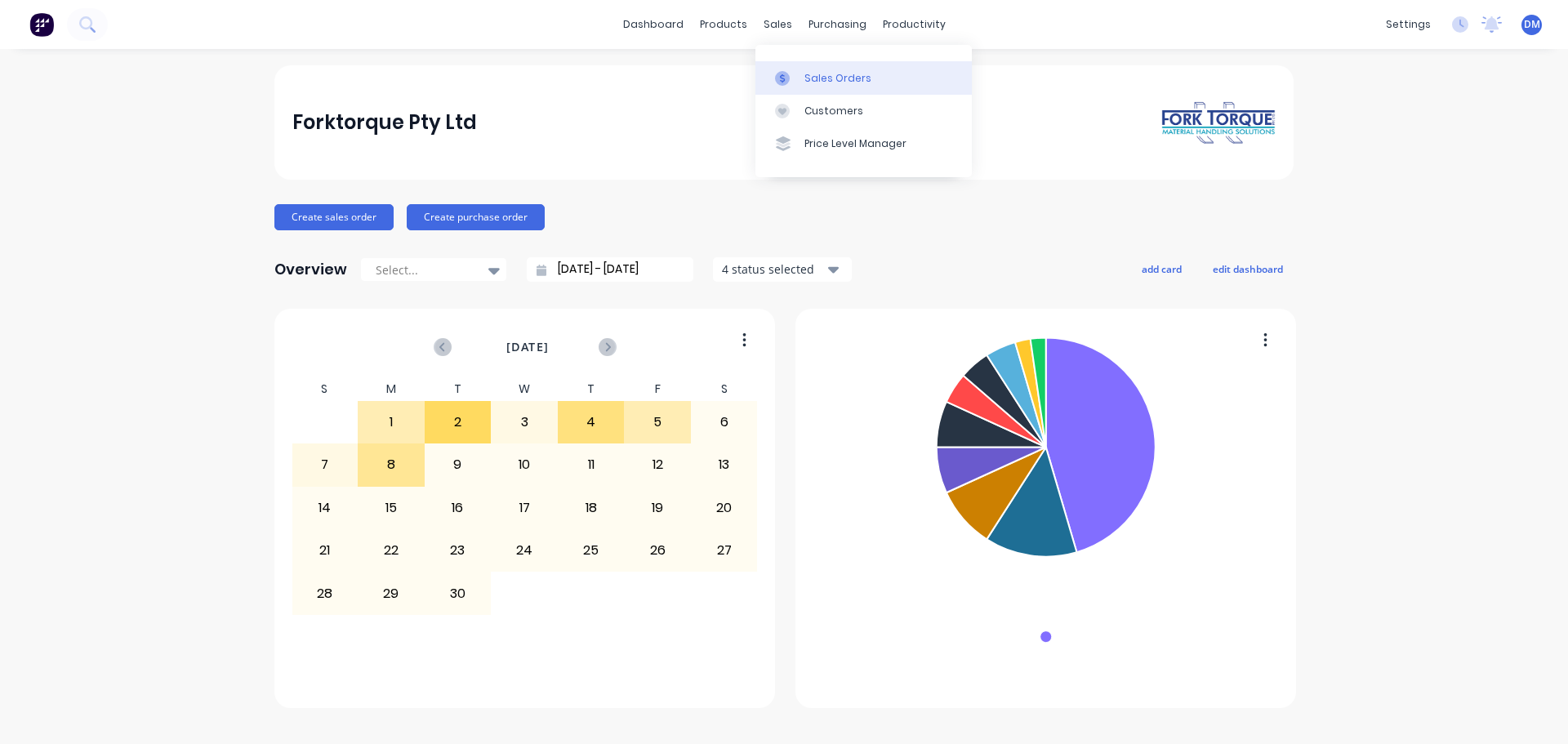
click at [819, 81] on div "Sales Orders" at bounding box center [838, 79] width 67 height 15
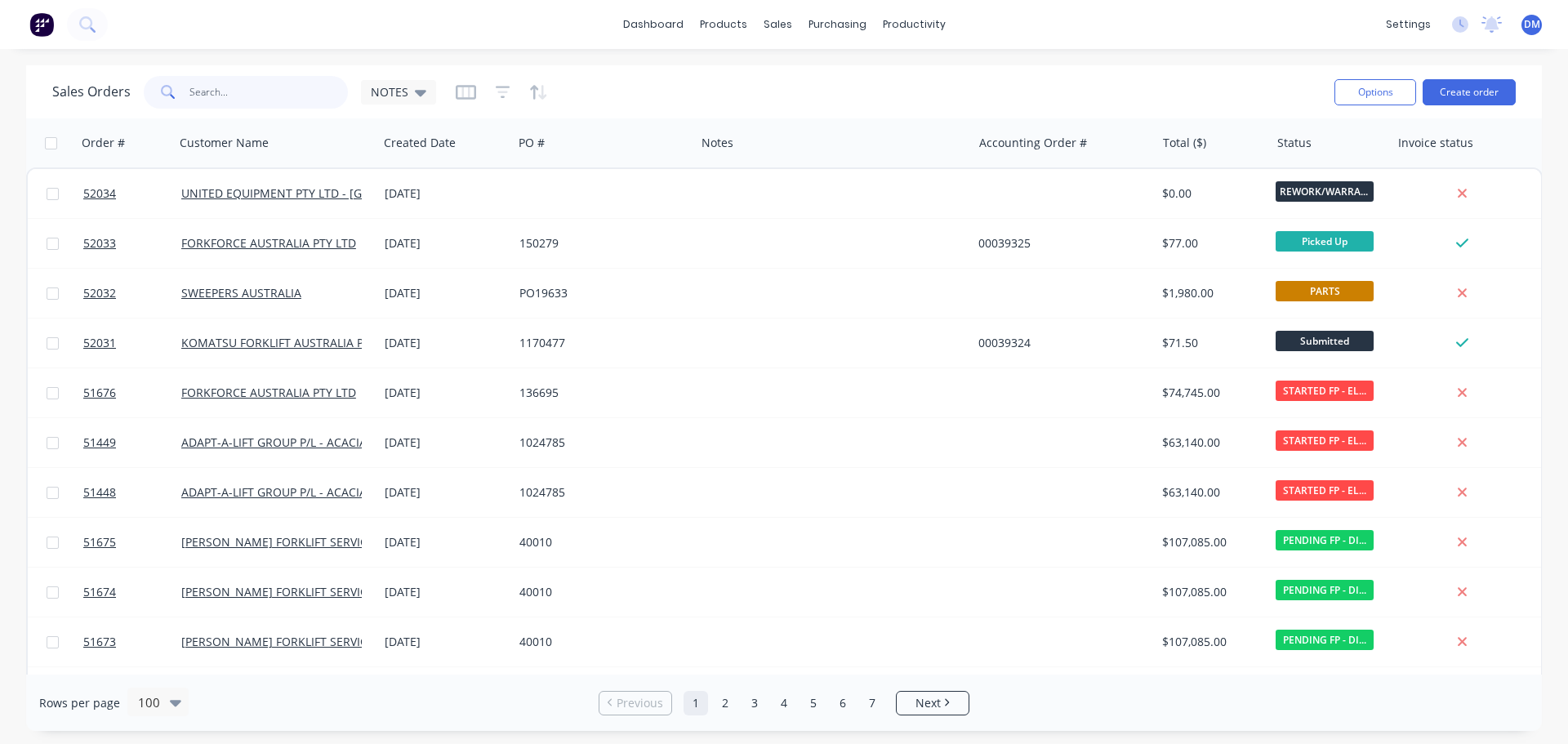
click at [215, 97] on input "text" at bounding box center [269, 92] width 159 height 32
type input "51246"
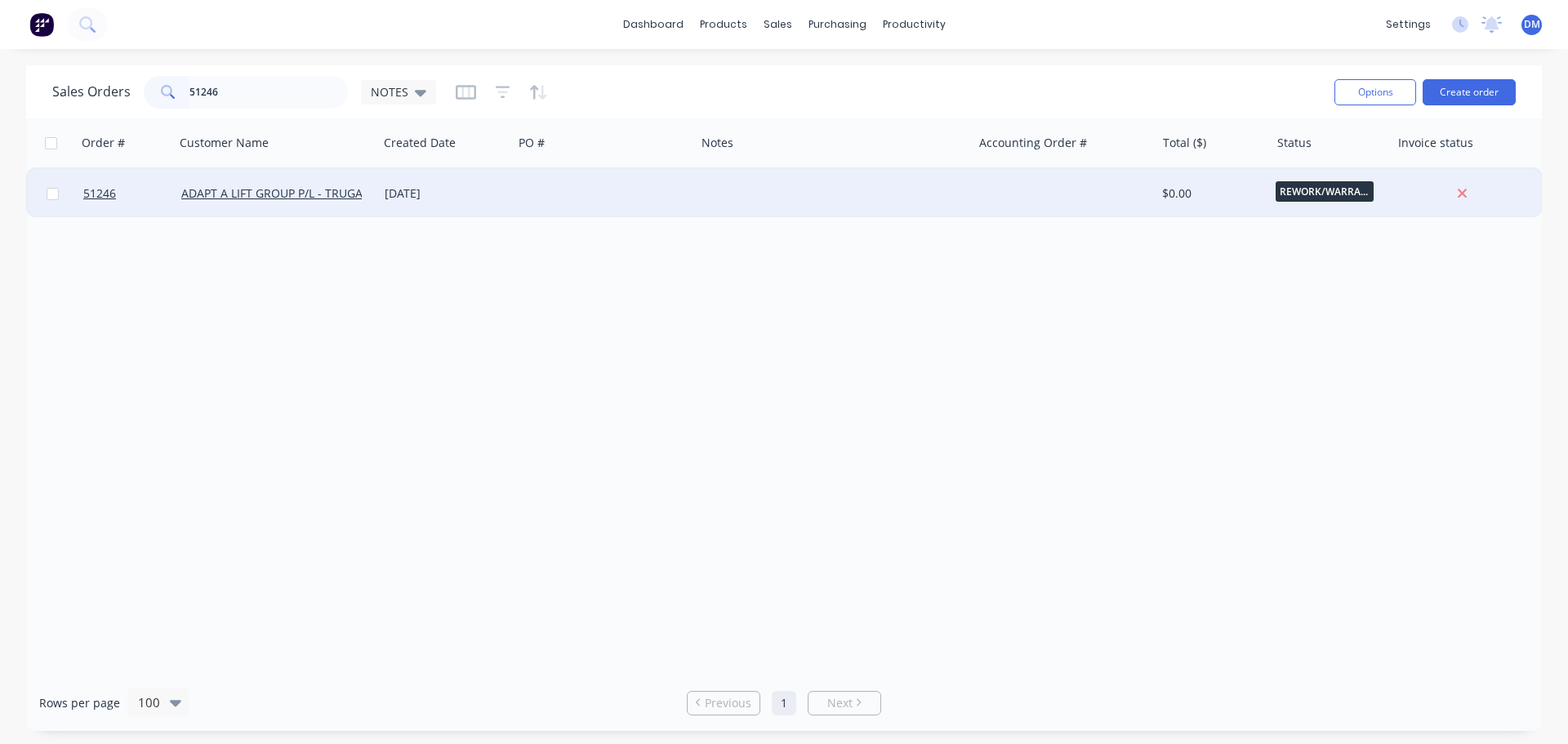
click at [568, 195] on div at bounding box center [604, 193] width 182 height 49
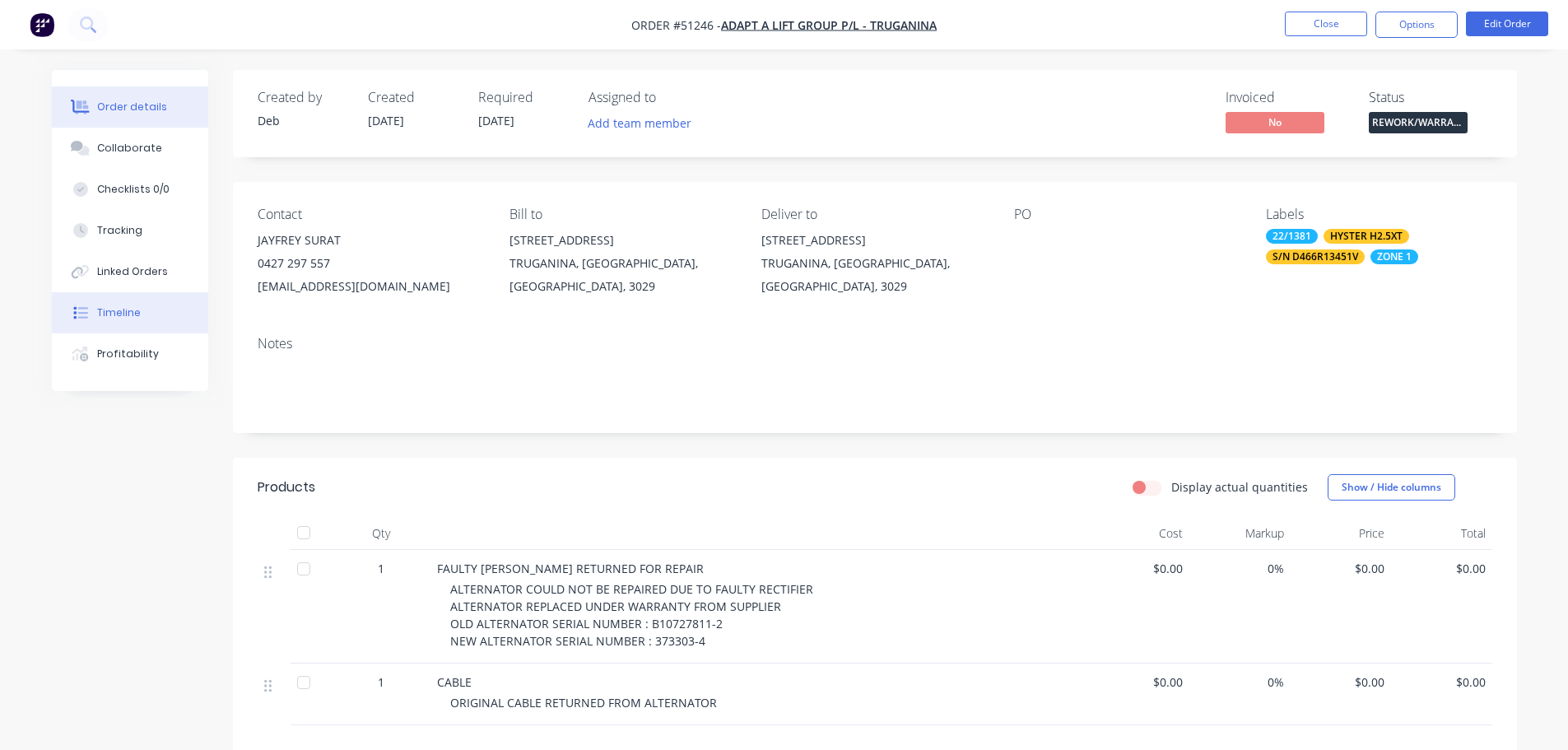
click at [138, 308] on div "Timeline" at bounding box center [119, 313] width 44 height 15
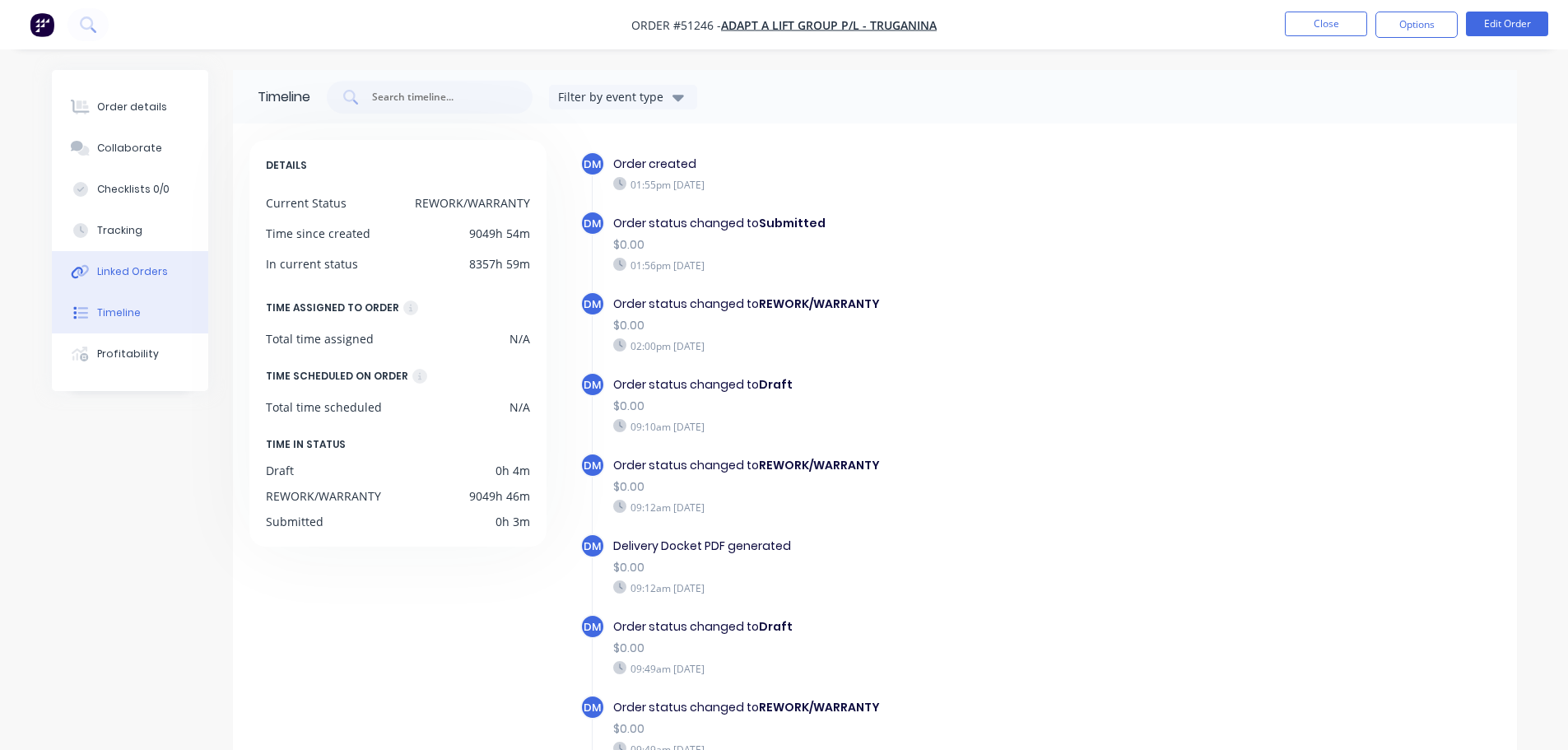
click at [132, 268] on div "Linked Orders" at bounding box center [133, 272] width 71 height 15
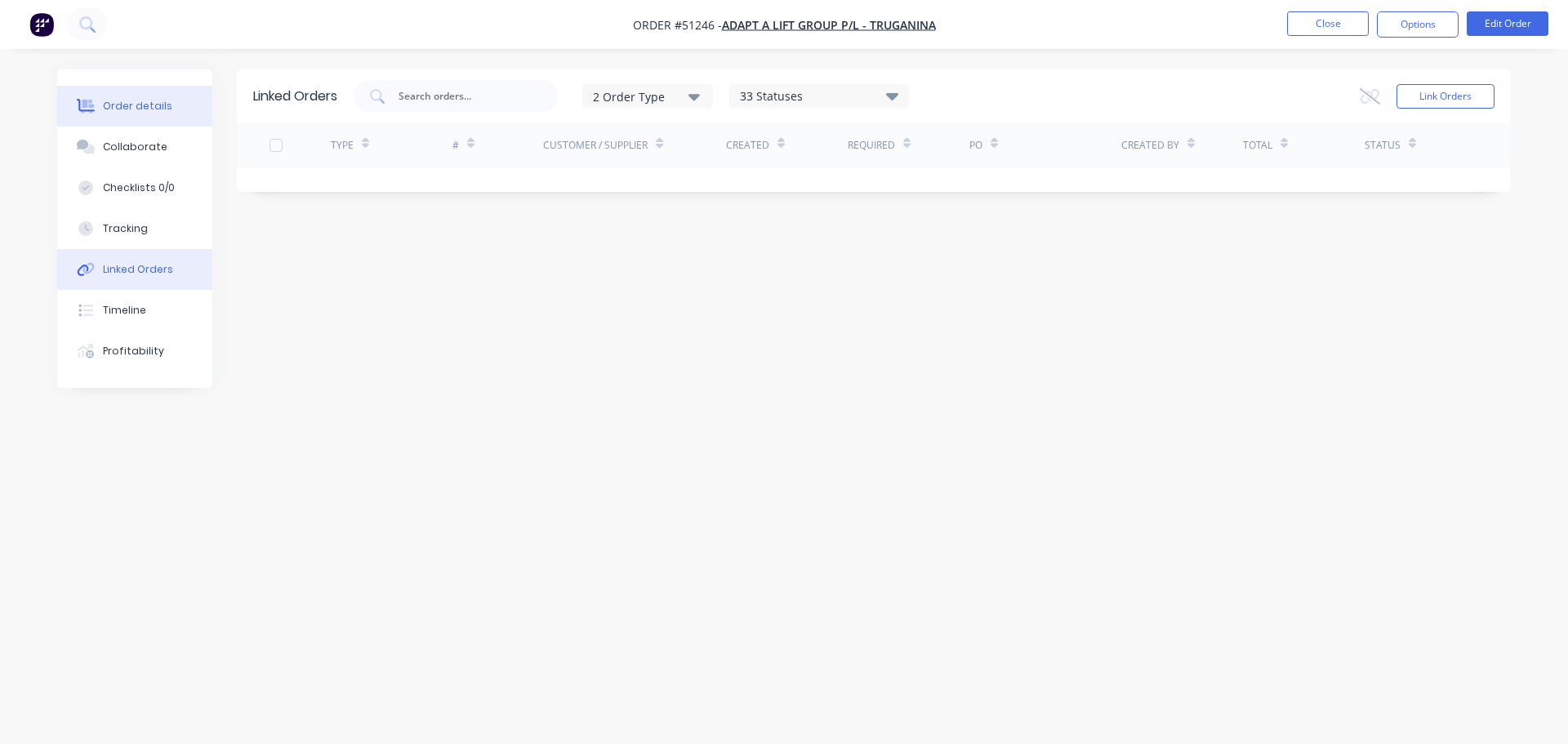
click at [127, 106] on div "Order details" at bounding box center [137, 106] width 69 height 15
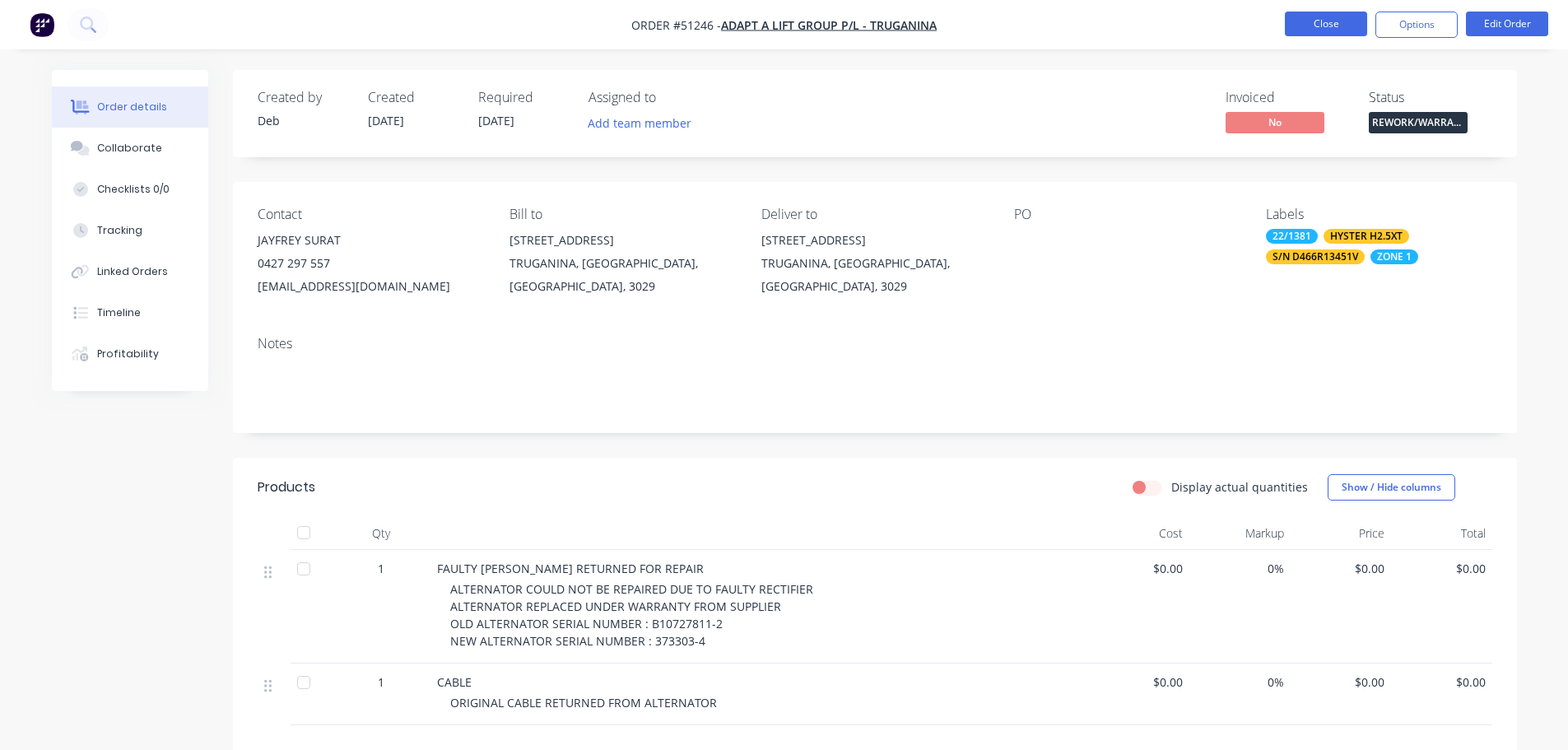
click at [1307, 24] on button "Close" at bounding box center [1325, 24] width 82 height 25
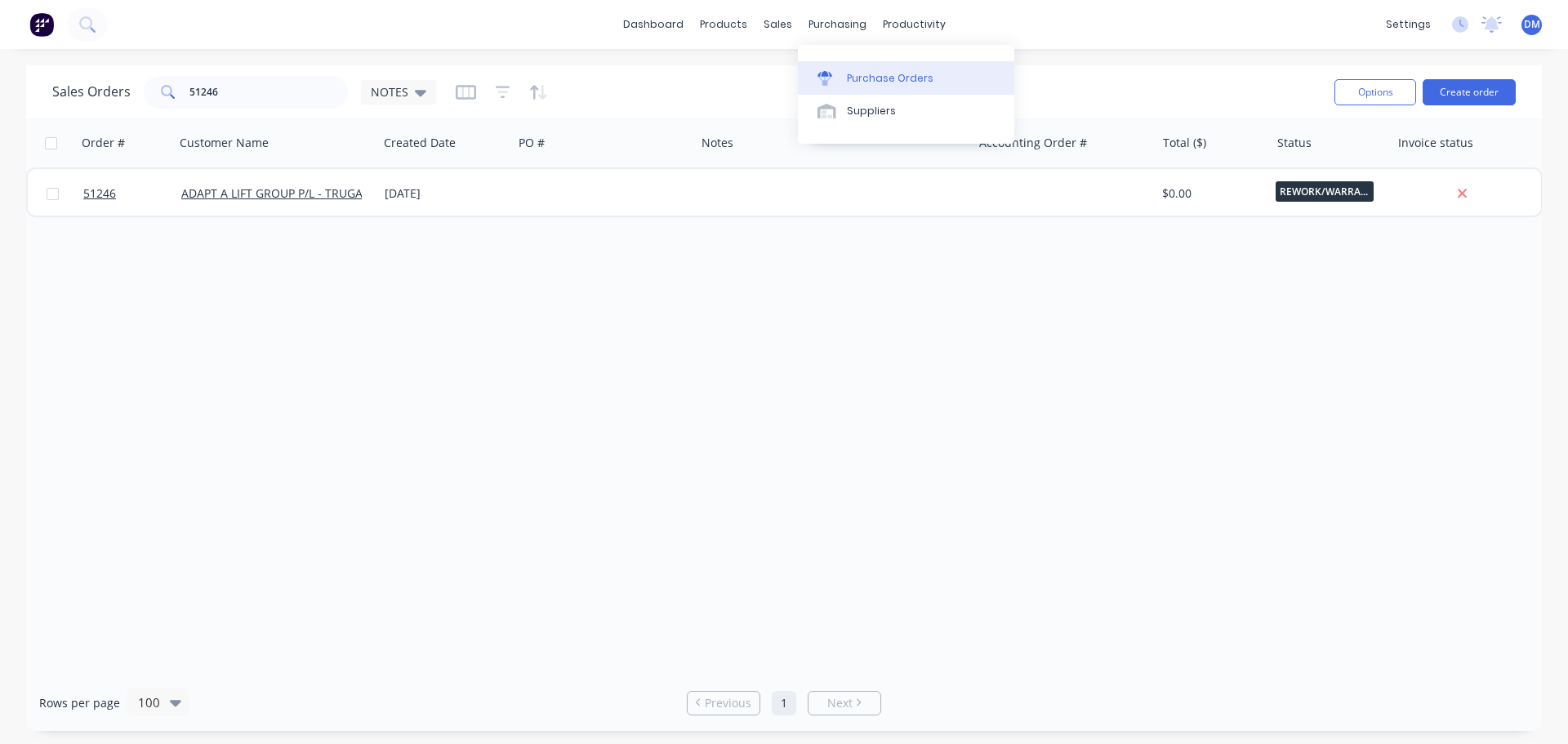
click at [867, 72] on div "Purchase Orders" at bounding box center [890, 79] width 86 height 15
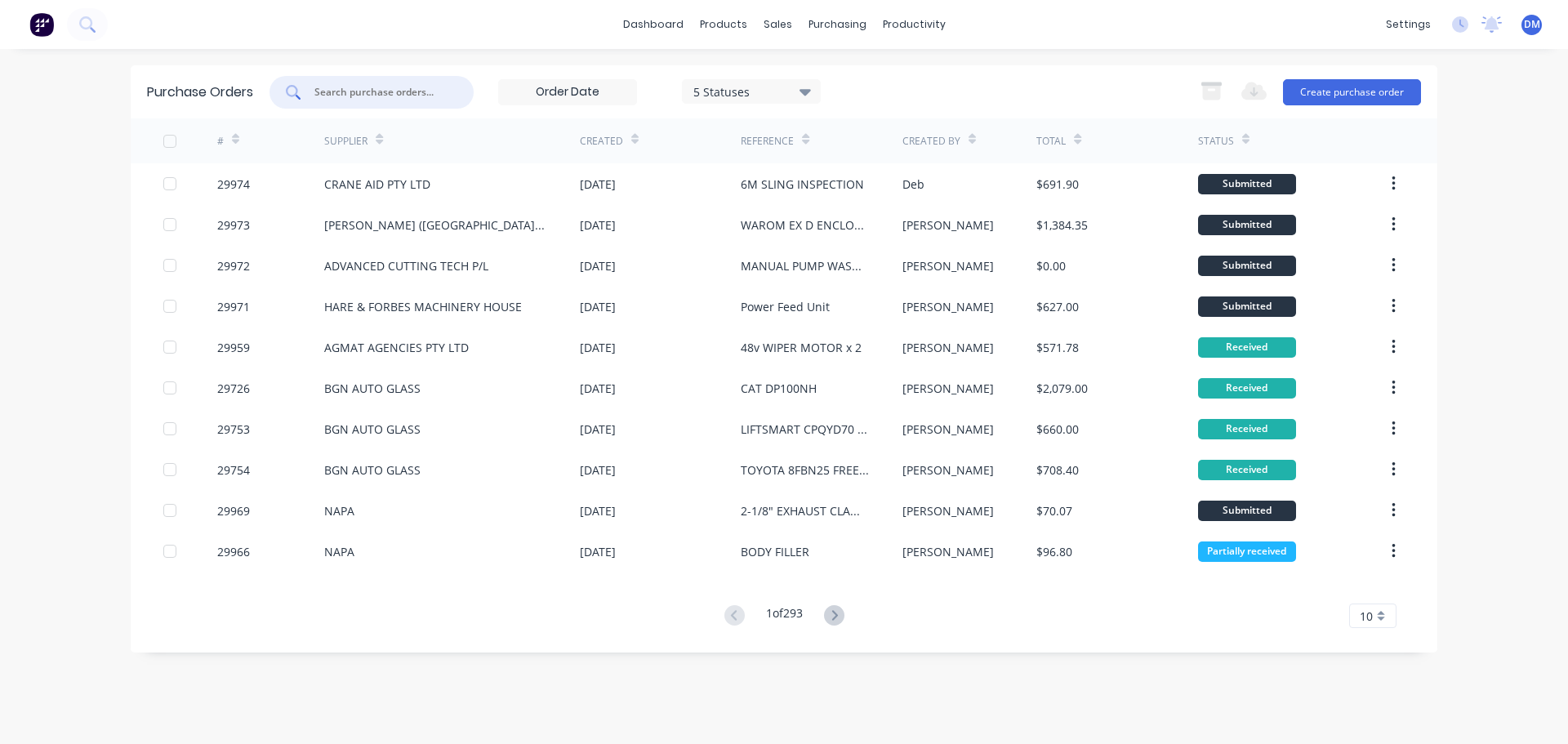
drag, startPoint x: 353, startPoint y: 89, endPoint x: 349, endPoint y: 103, distance: 14.6
click at [354, 94] on input "text" at bounding box center [380, 92] width 135 height 16
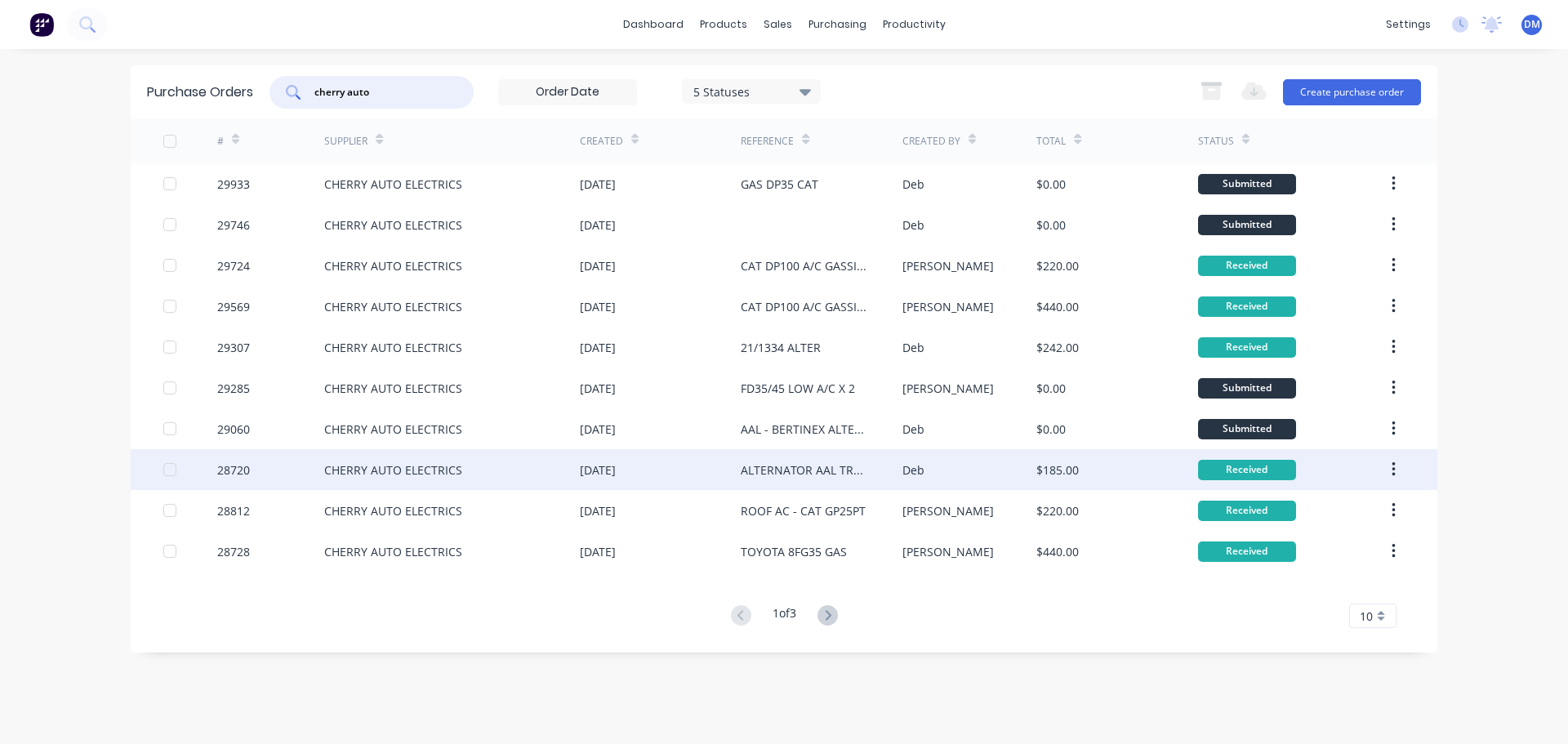
type input "cherry auto"
click at [604, 471] on div "[DATE]" at bounding box center [598, 470] width 36 height 17
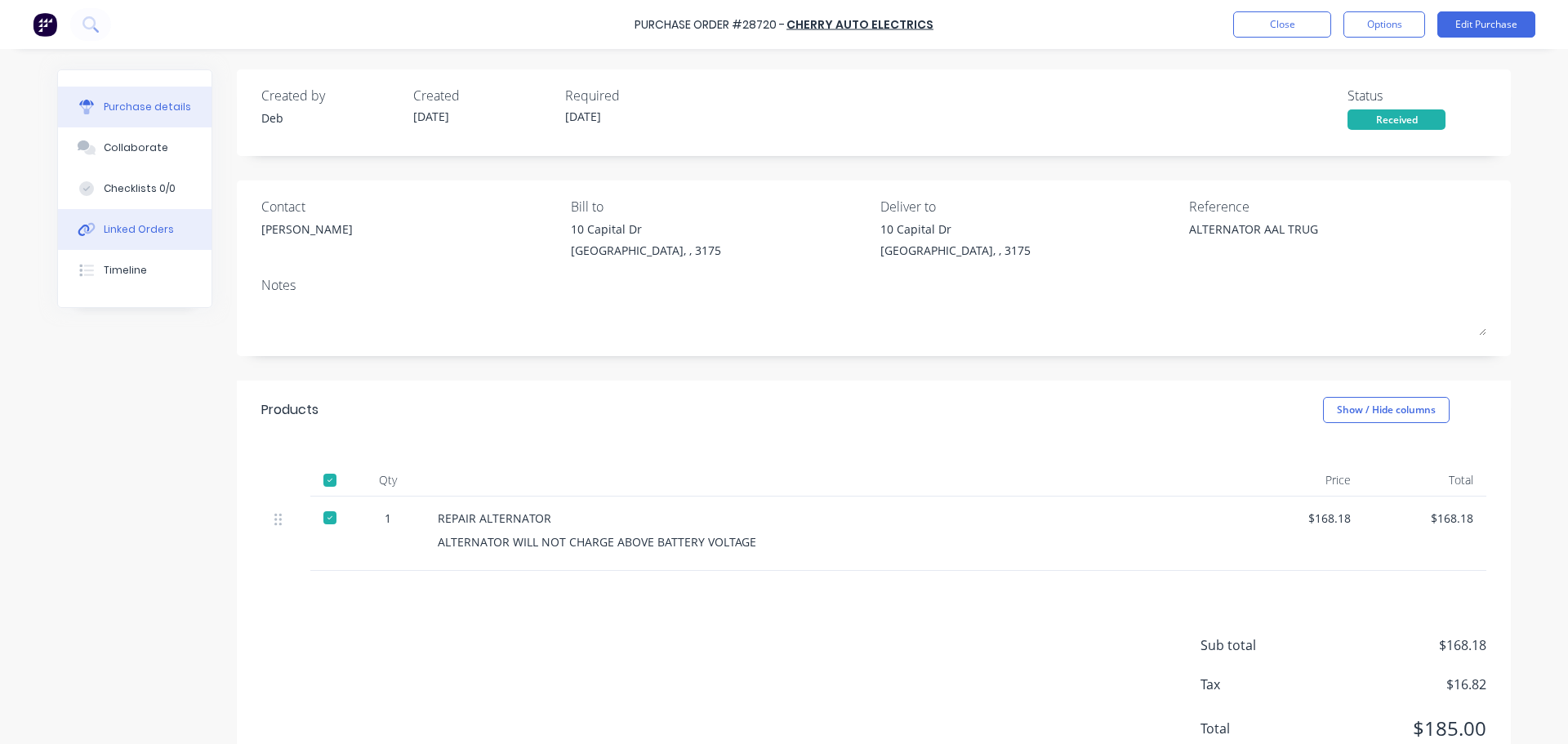
click at [169, 232] on button "Linked Orders" at bounding box center [135, 229] width 153 height 41
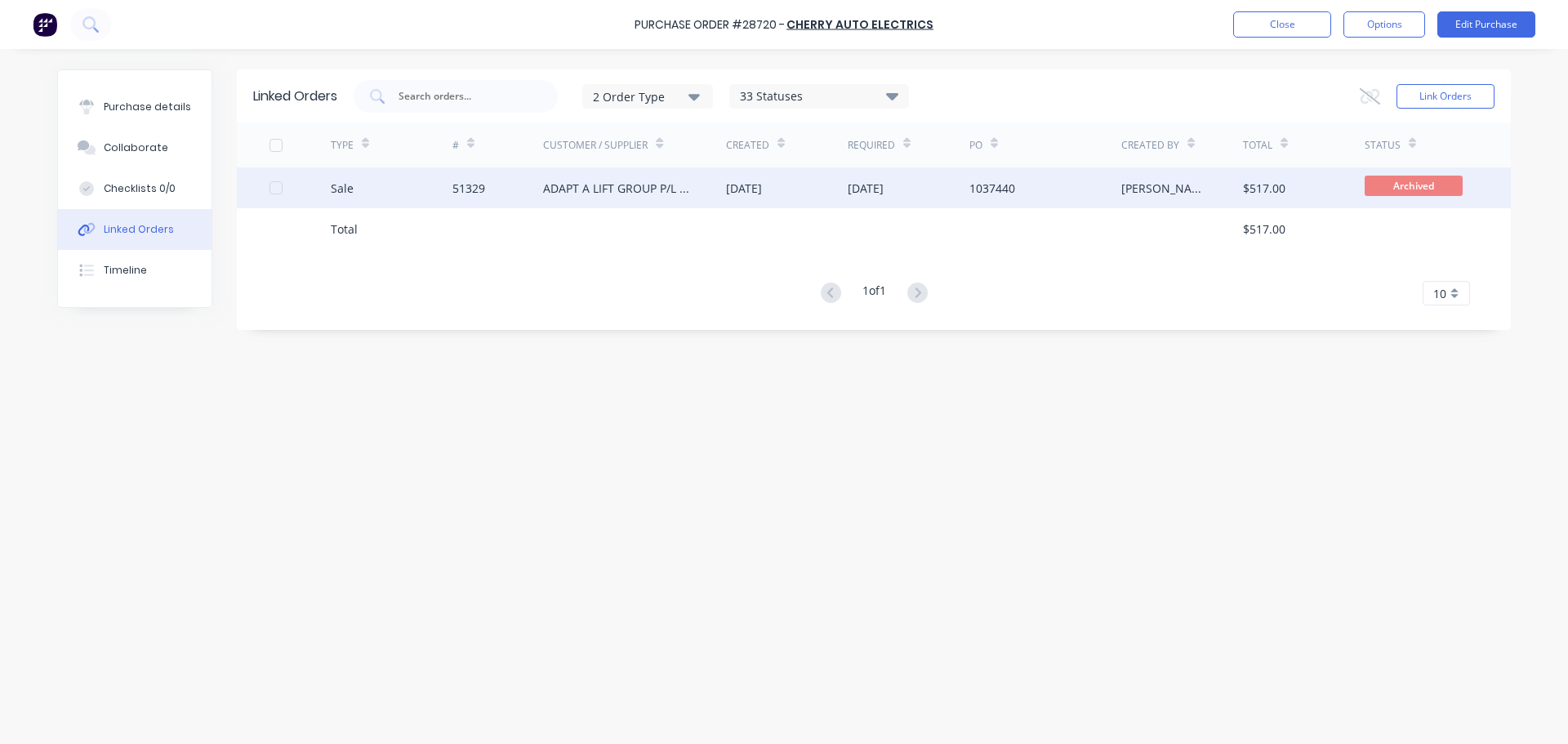
click at [884, 189] on div "[DATE]" at bounding box center [866, 189] width 36 height 17
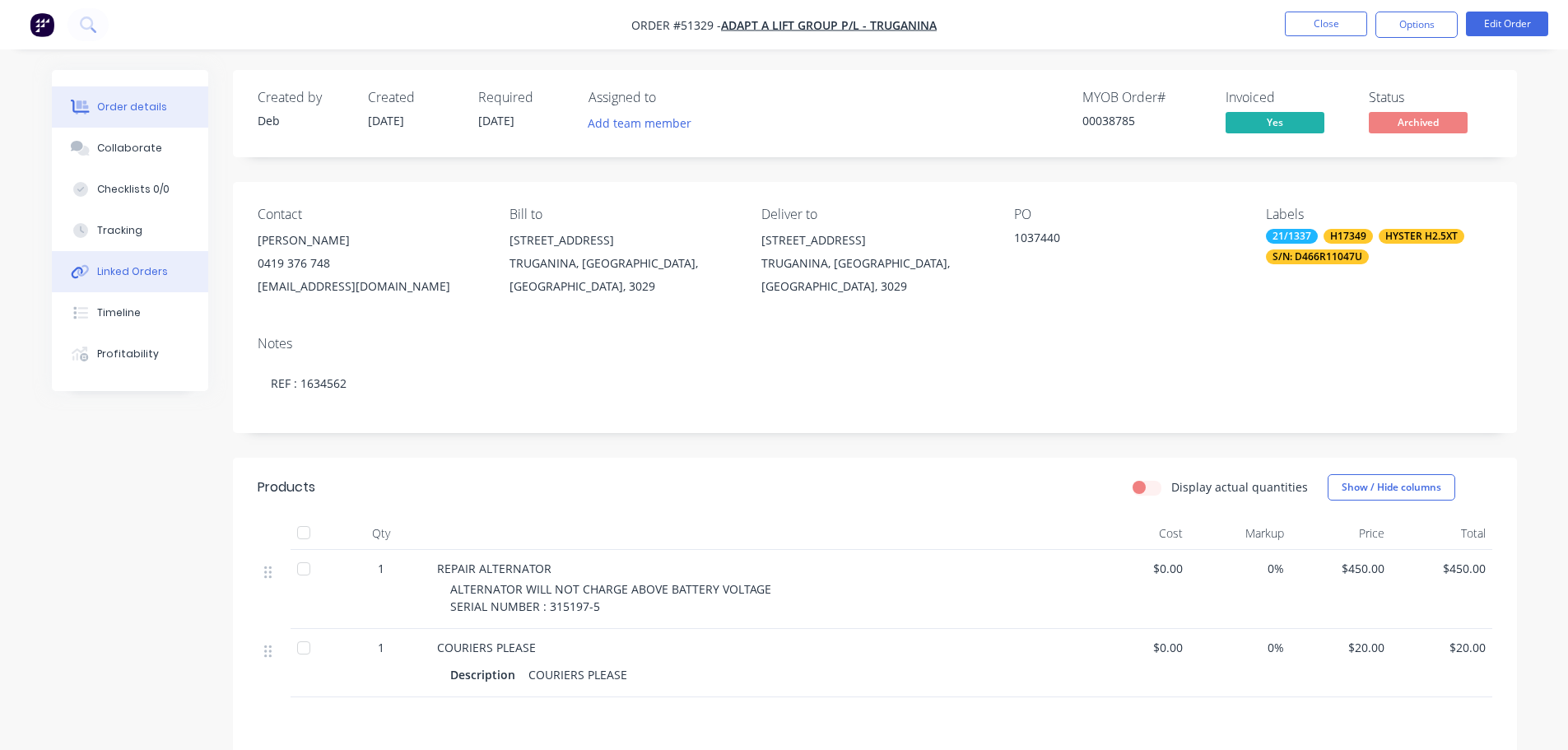
click at [138, 279] on button "Linked Orders" at bounding box center [130, 271] width 157 height 41
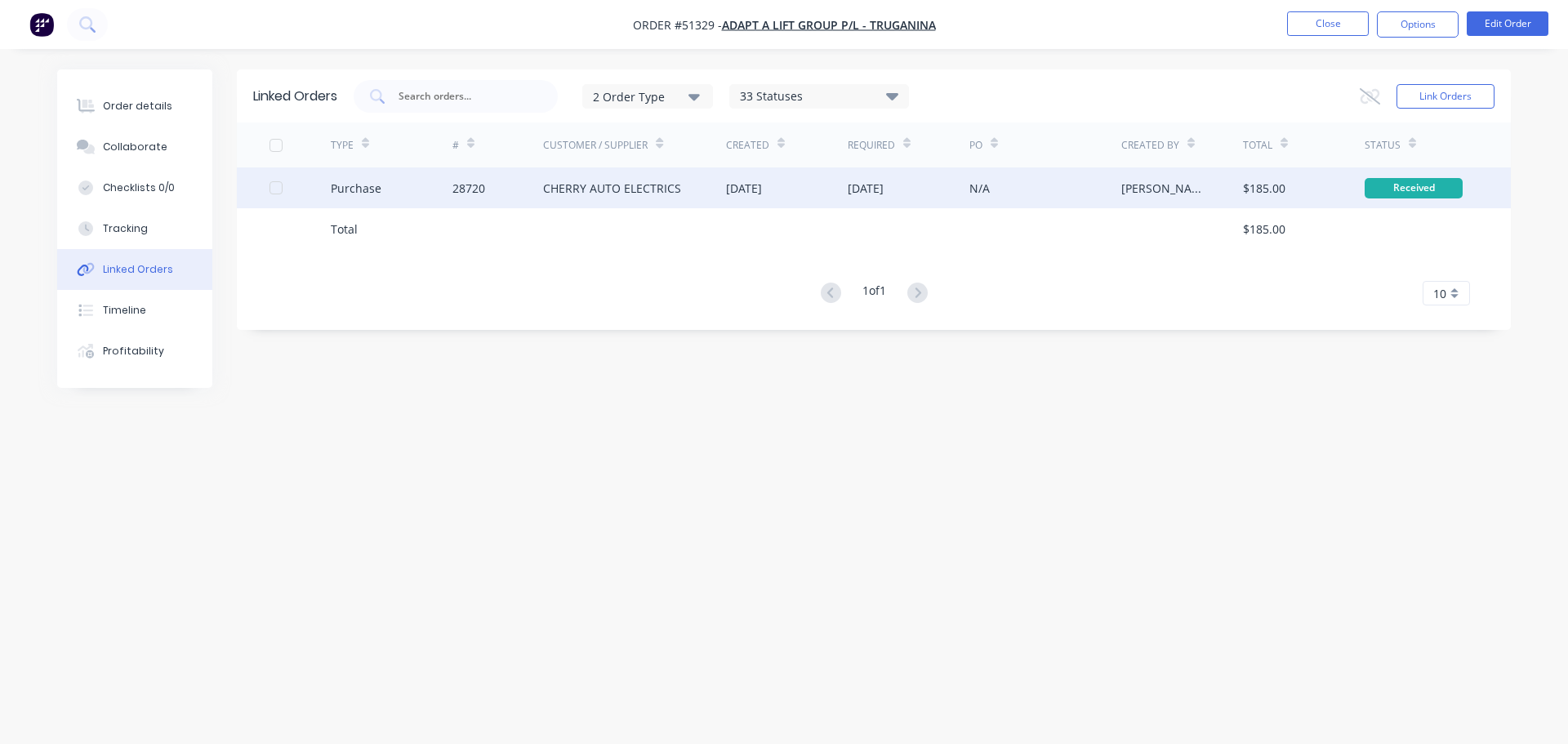
click at [651, 191] on div "CHERRY AUTO ELECTRICS" at bounding box center [612, 189] width 138 height 17
type textarea "x"
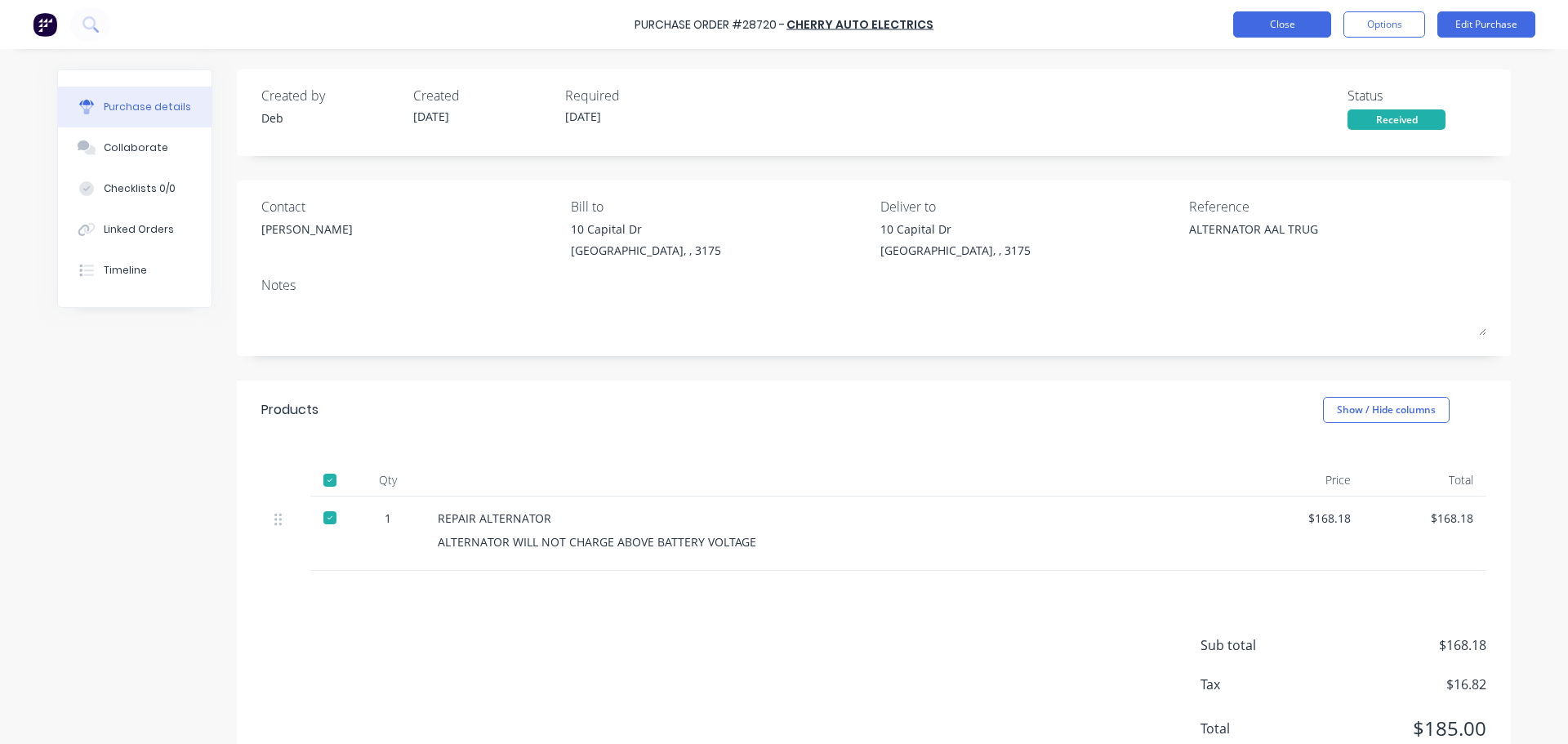
click at [1299, 27] on button "Close" at bounding box center [1281, 25] width 98 height 27
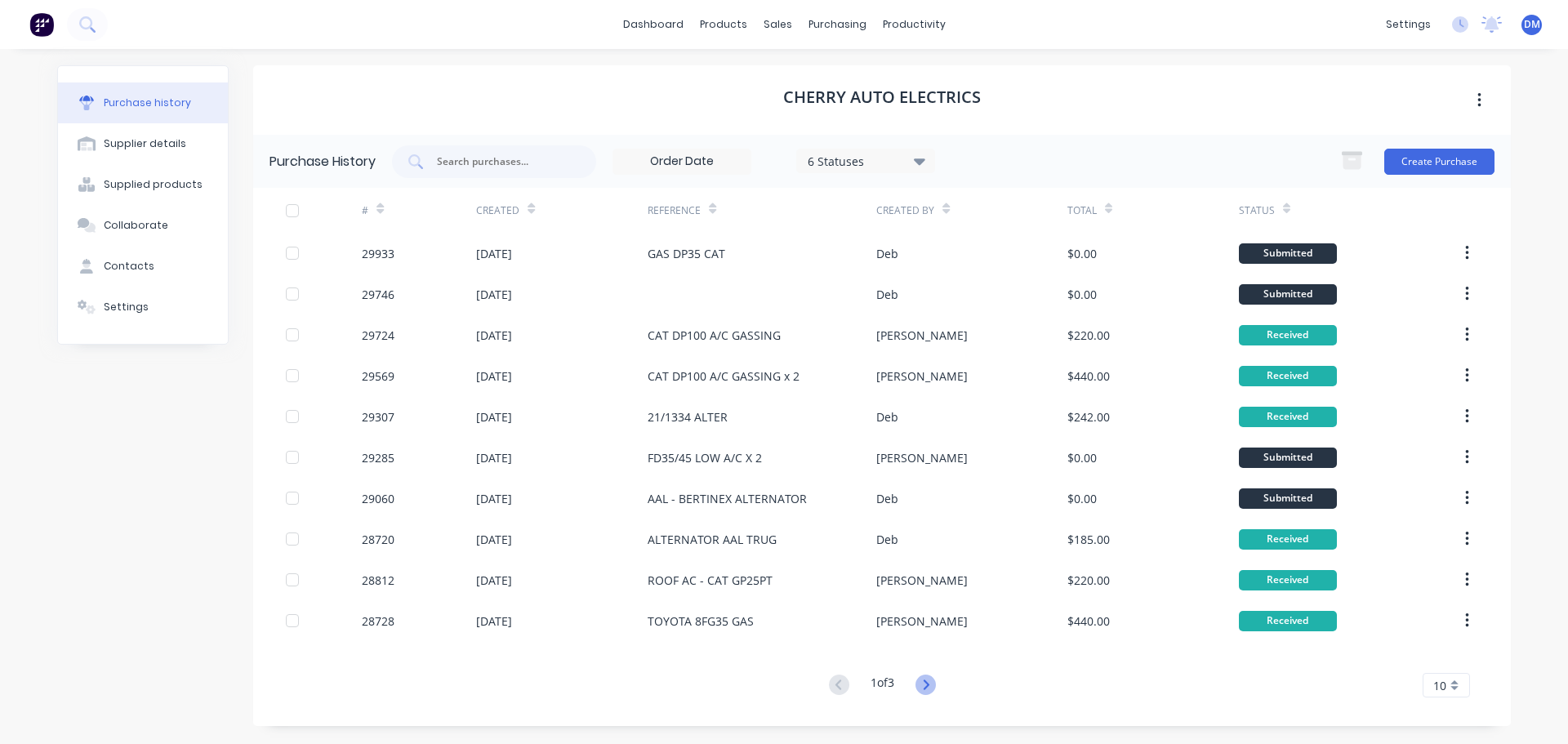
click at [934, 682] on icon at bounding box center [926, 685] width 21 height 21
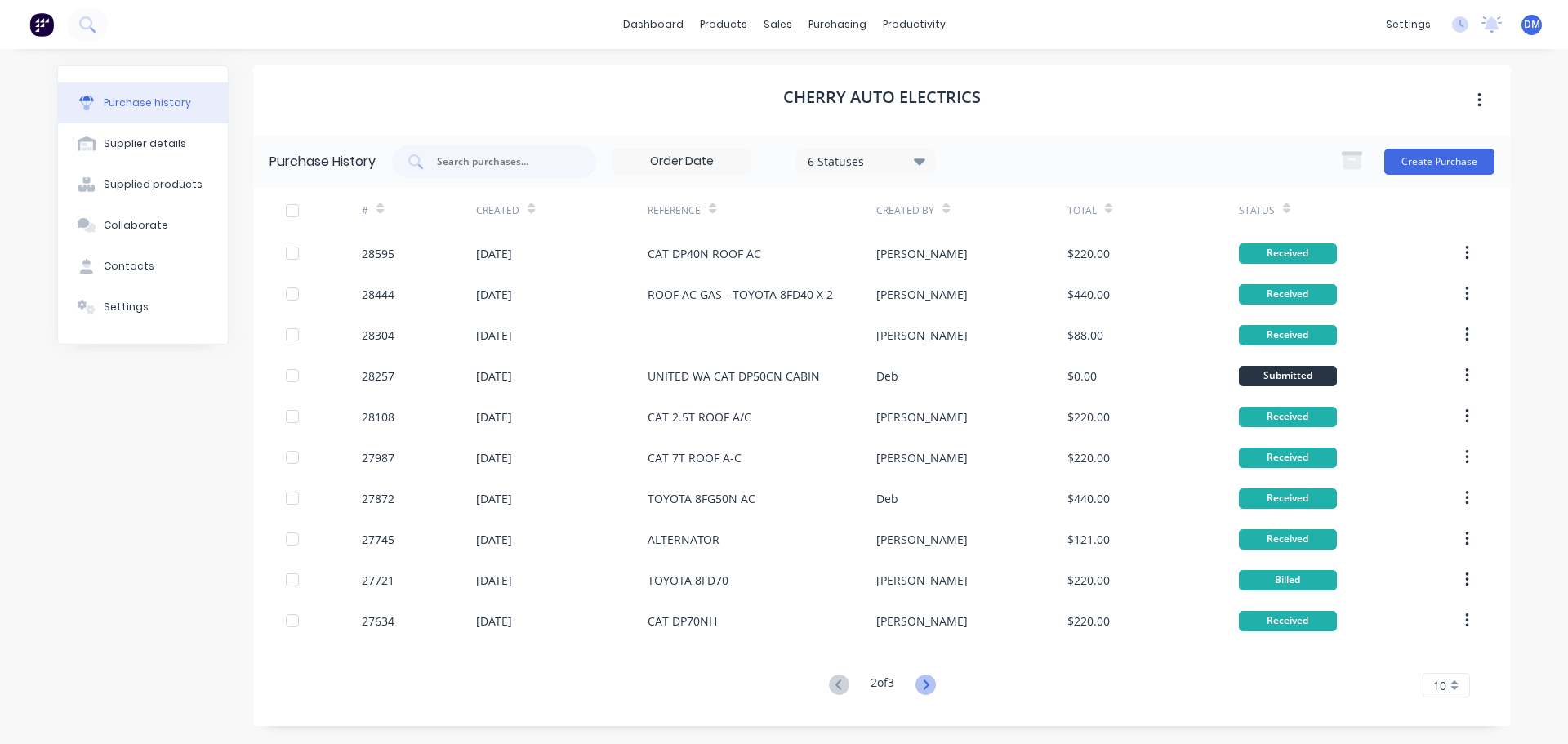
click at [919, 689] on icon at bounding box center [926, 685] width 21 height 21
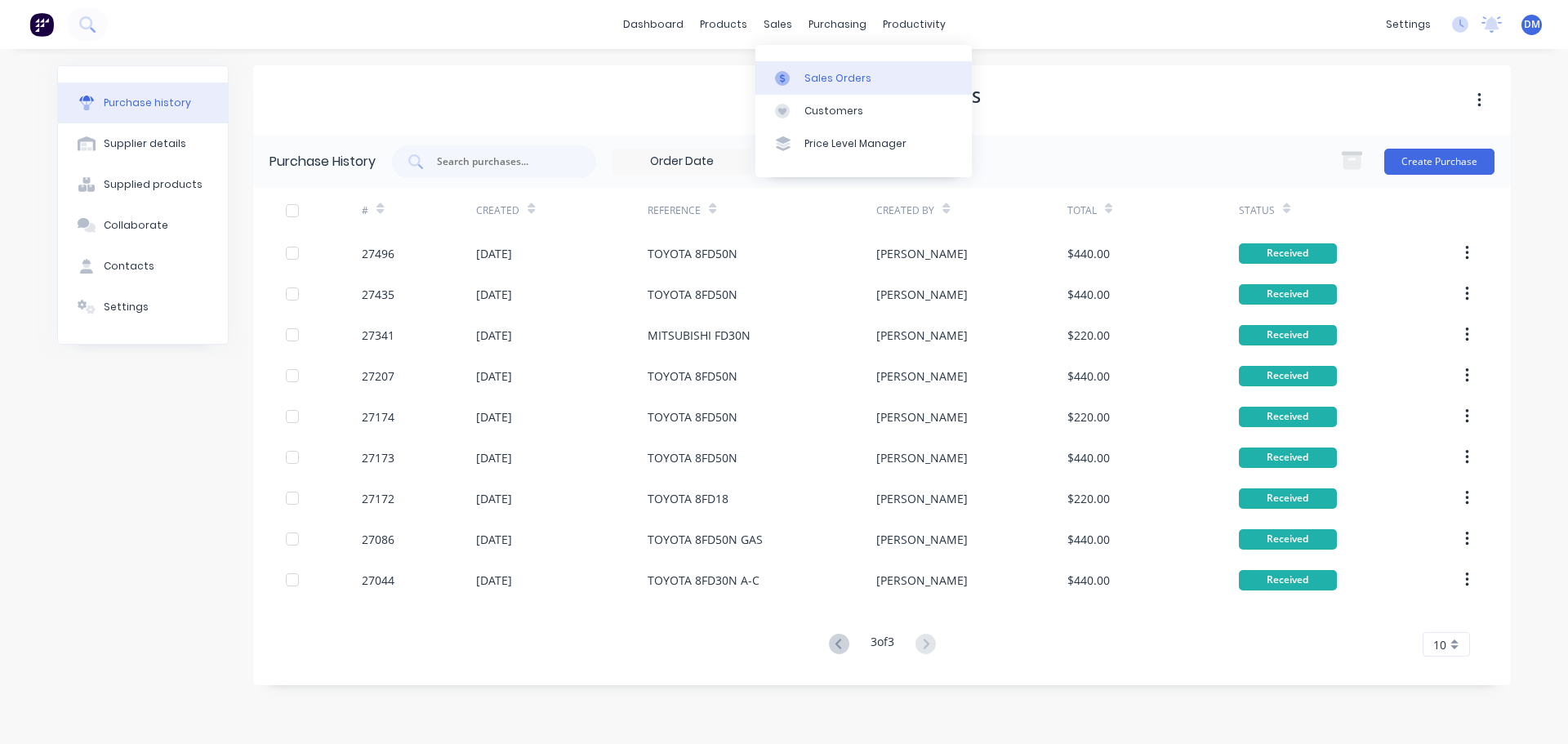
click at [838, 91] on link "Sales Orders" at bounding box center [863, 78] width 216 height 32
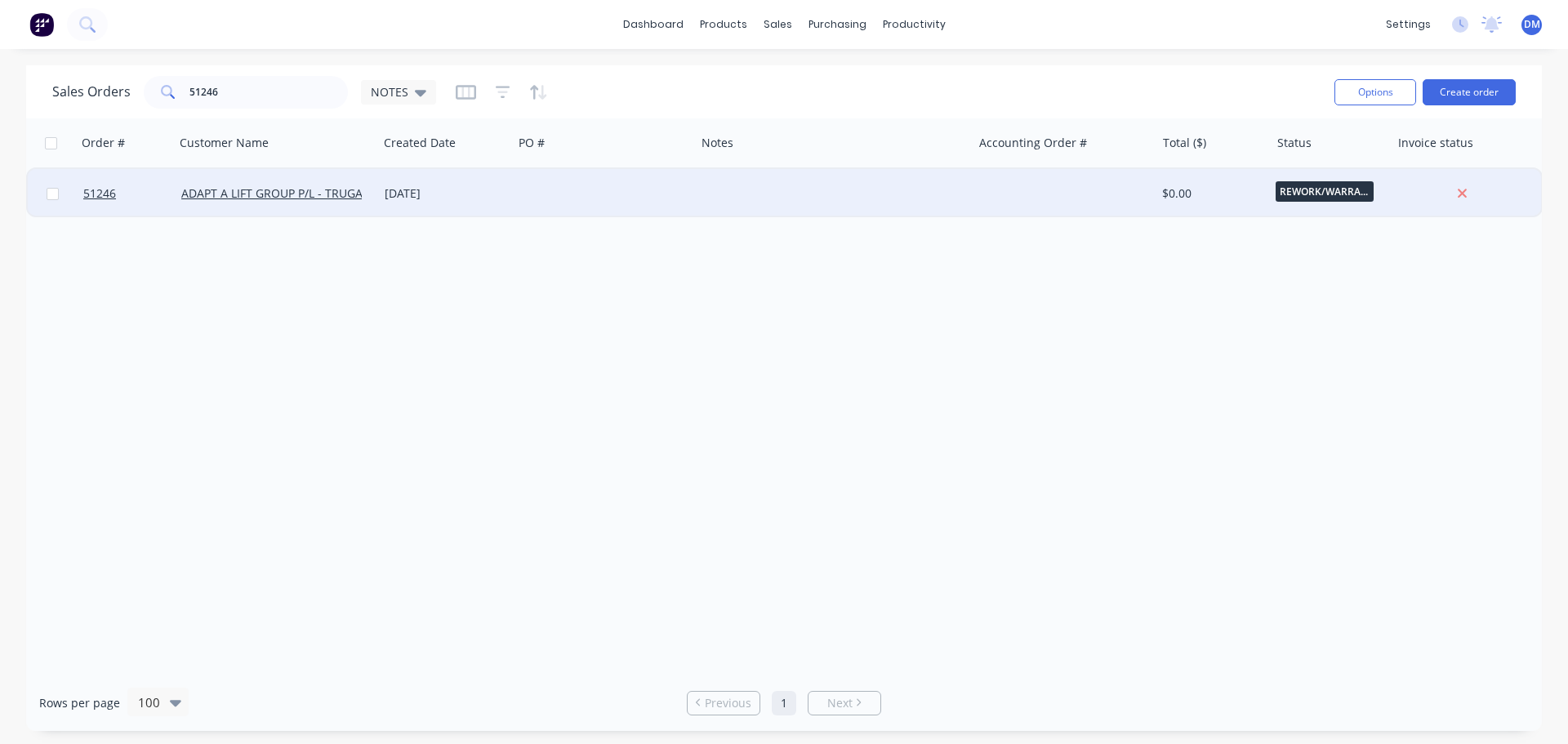
click at [525, 197] on div at bounding box center [604, 193] width 182 height 49
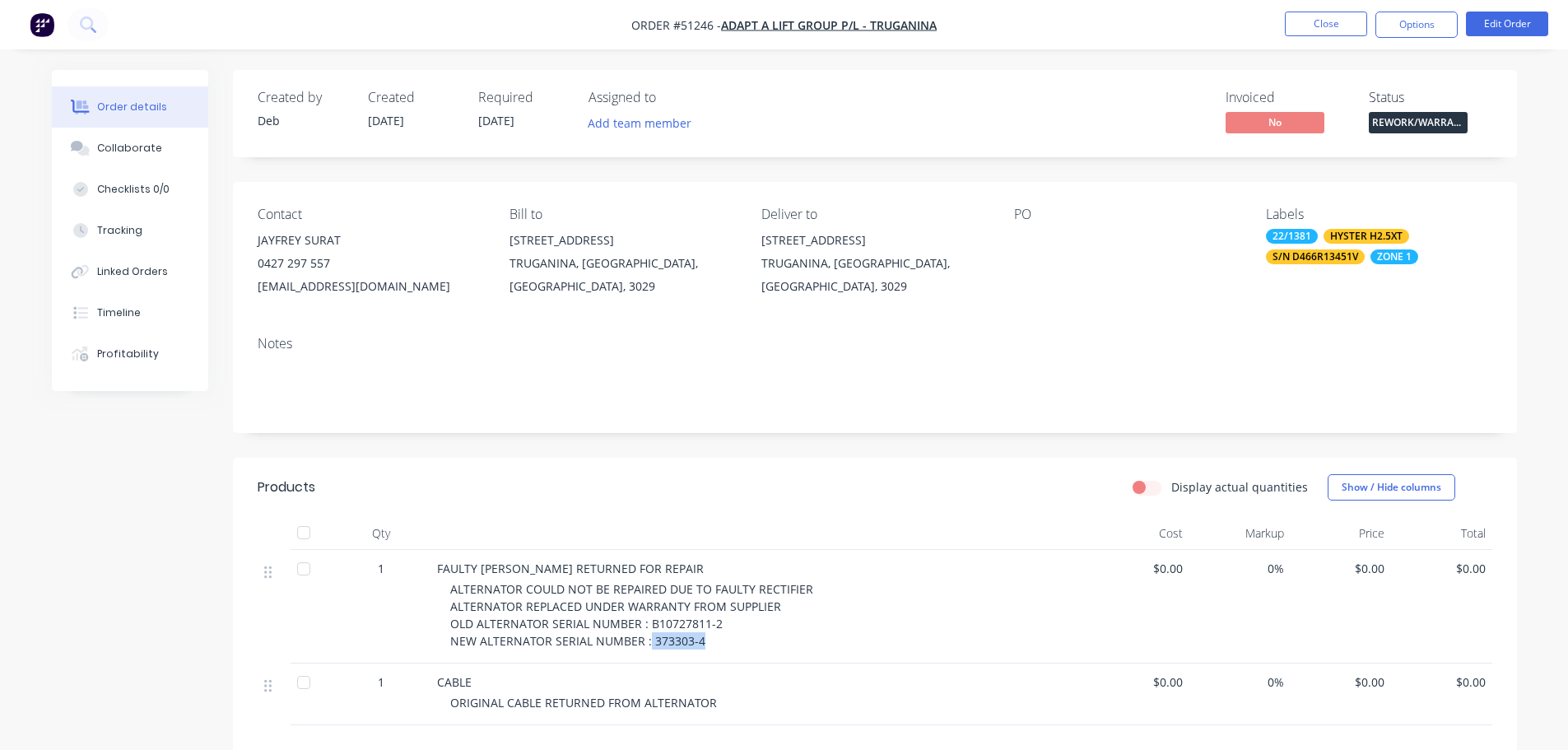
drag, startPoint x: 646, startPoint y: 641, endPoint x: 700, endPoint y: 643, distance: 54.0
click at [700, 643] on div "ALTERNATOR COULD NOT BE REPAIRED DUE TO FAULTY RECTIFIER ALTERNATOR REPLACED UN…" at bounding box center [766, 615] width 632 height 69
copy span "373303-4"
click at [132, 150] on div "Collaborate" at bounding box center [130, 148] width 65 height 15
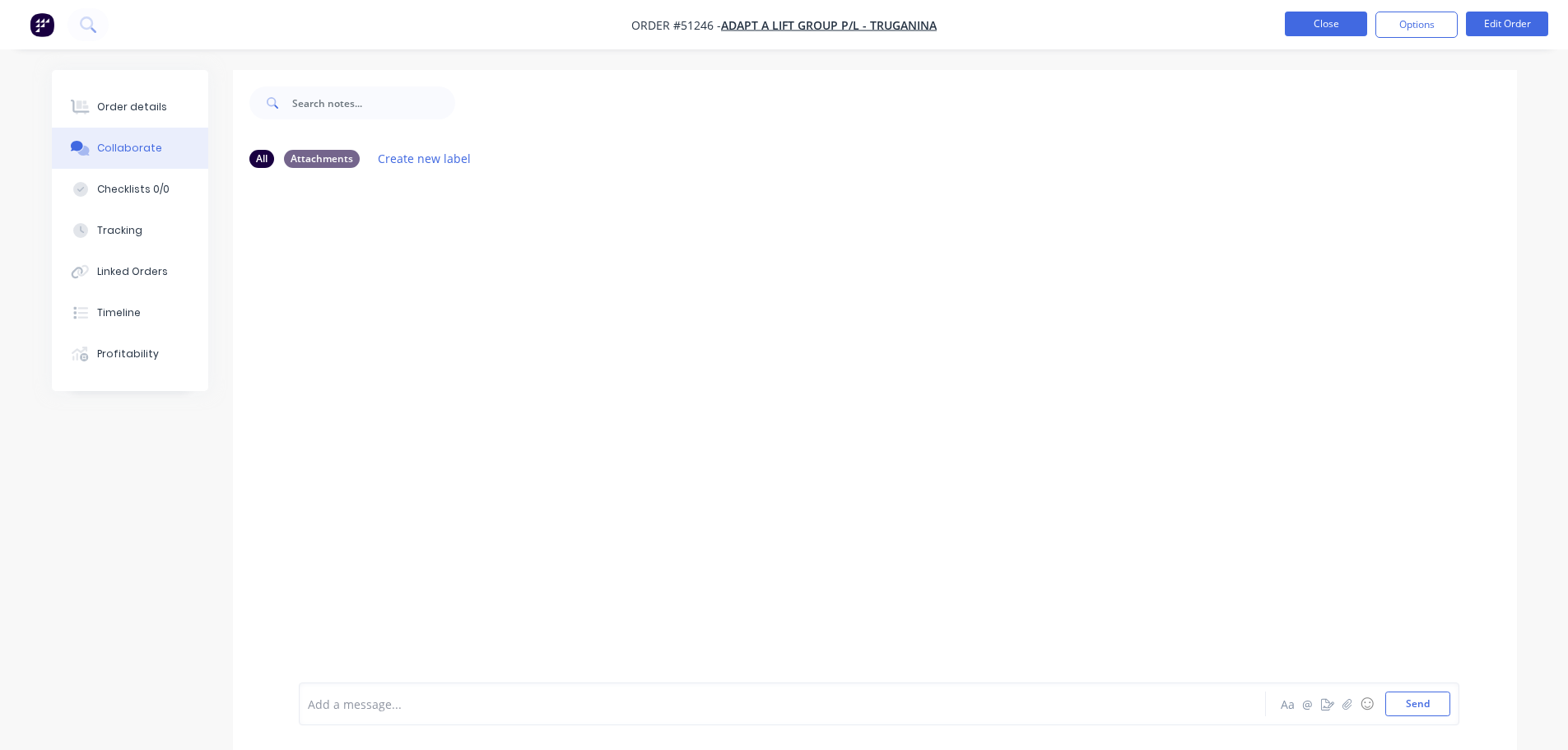
click at [1305, 27] on button "Close" at bounding box center [1325, 24] width 82 height 25
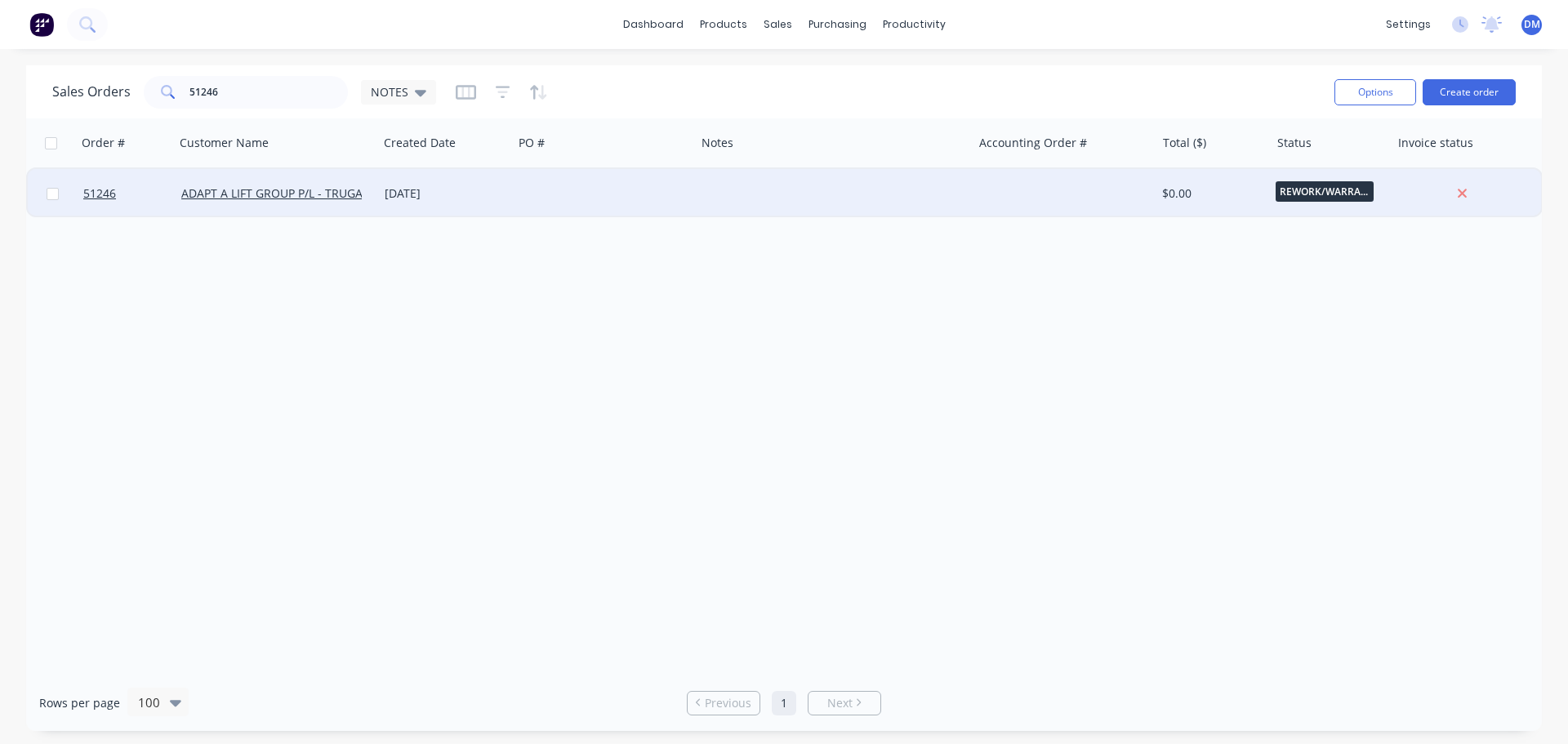
click at [535, 192] on div at bounding box center [604, 193] width 182 height 49
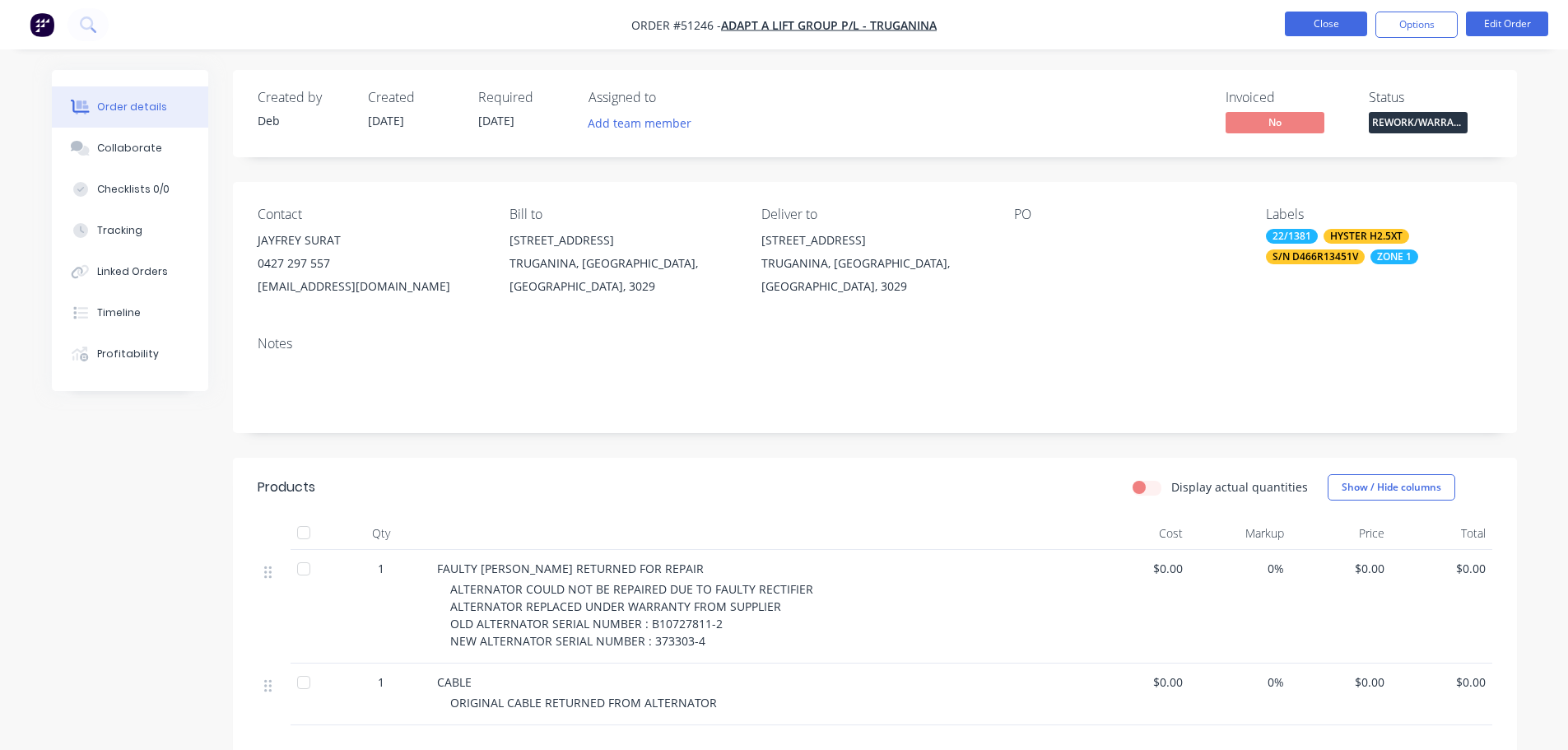
click at [1298, 17] on button "Close" at bounding box center [1325, 24] width 82 height 25
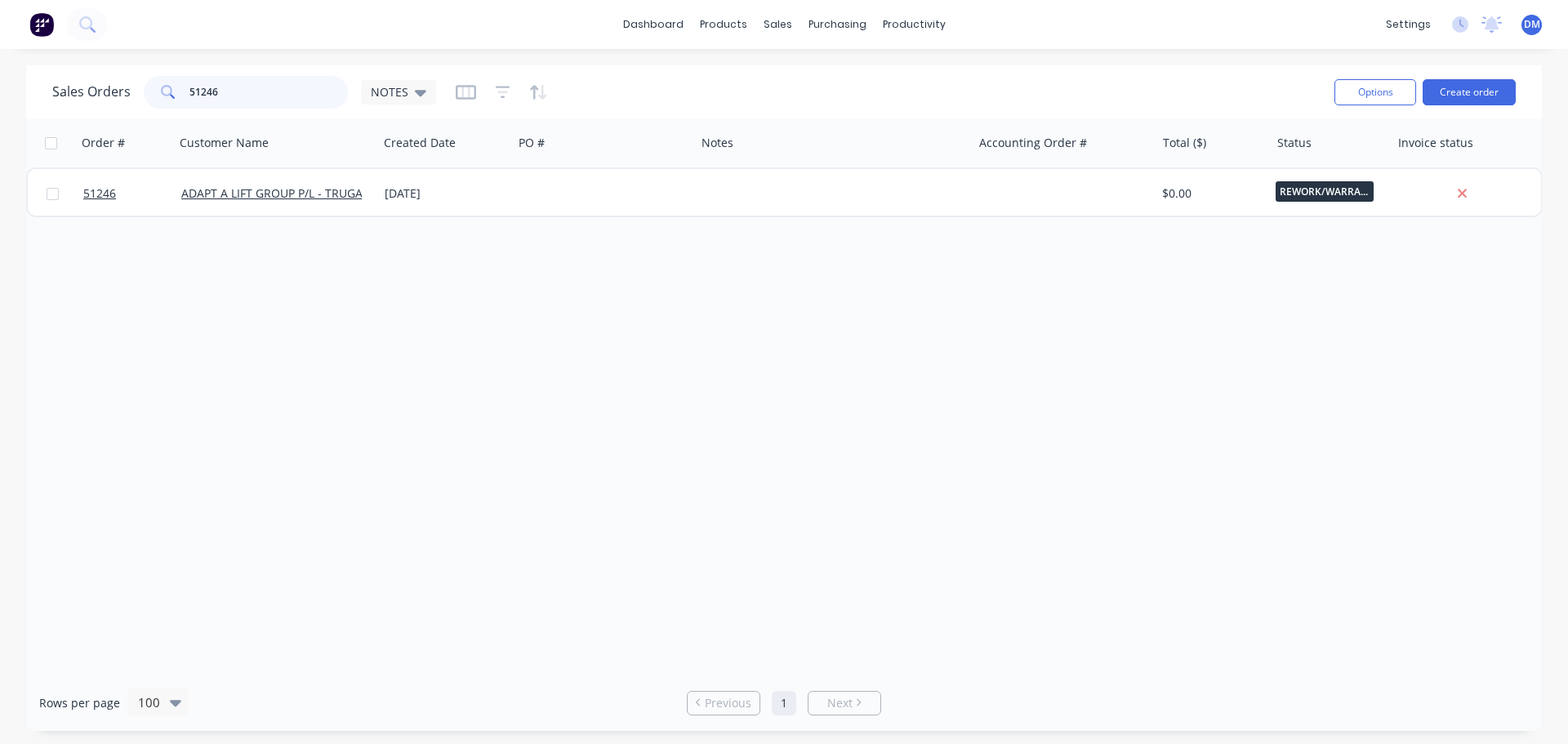
drag, startPoint x: 240, startPoint y: 95, endPoint x: 171, endPoint y: 93, distance: 69.0
click at [171, 93] on div "51246" at bounding box center [245, 92] width 204 height 32
type input "22/1381"
click at [421, 96] on icon at bounding box center [421, 92] width 11 height 18
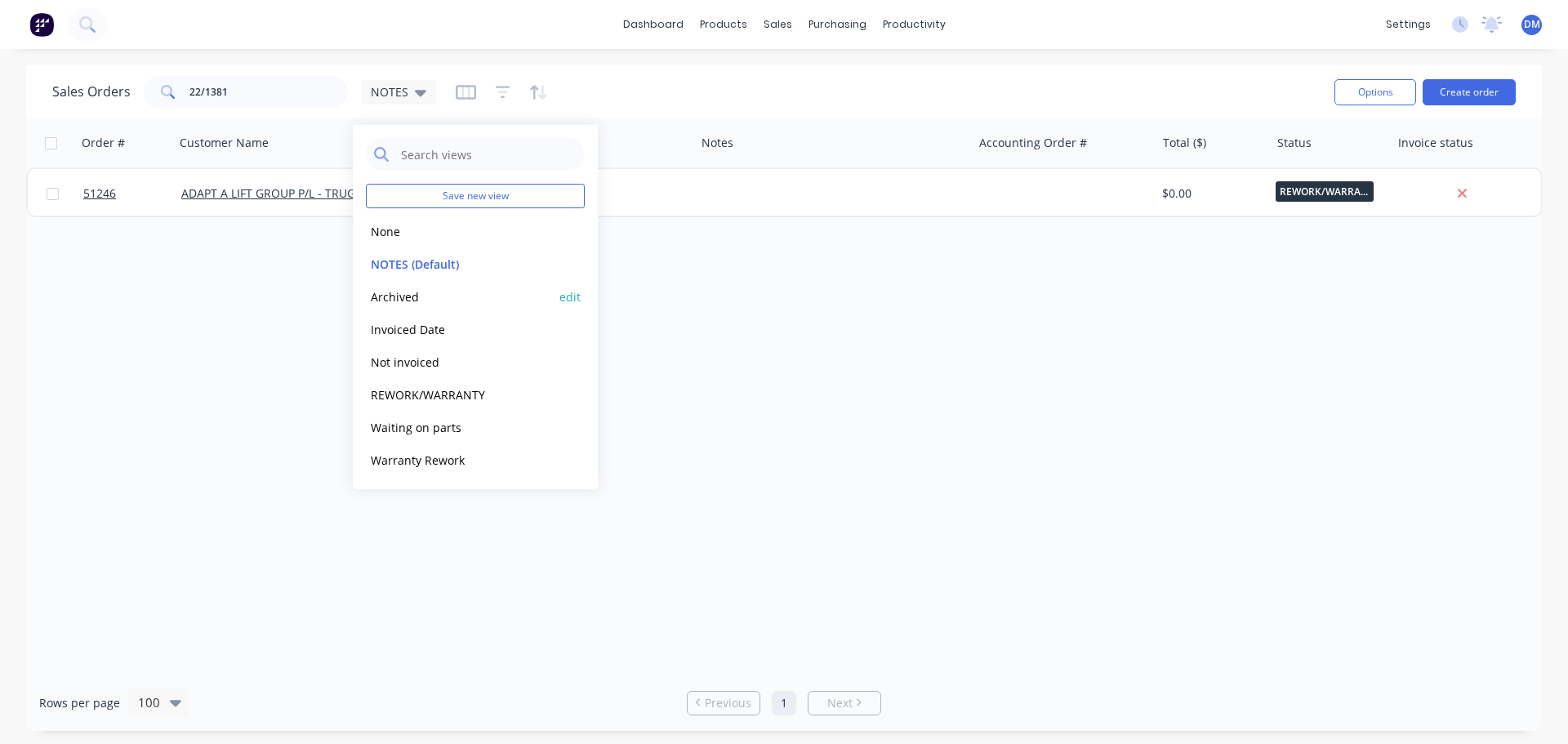
click at [404, 300] on button "Archived" at bounding box center [459, 297] width 187 height 19
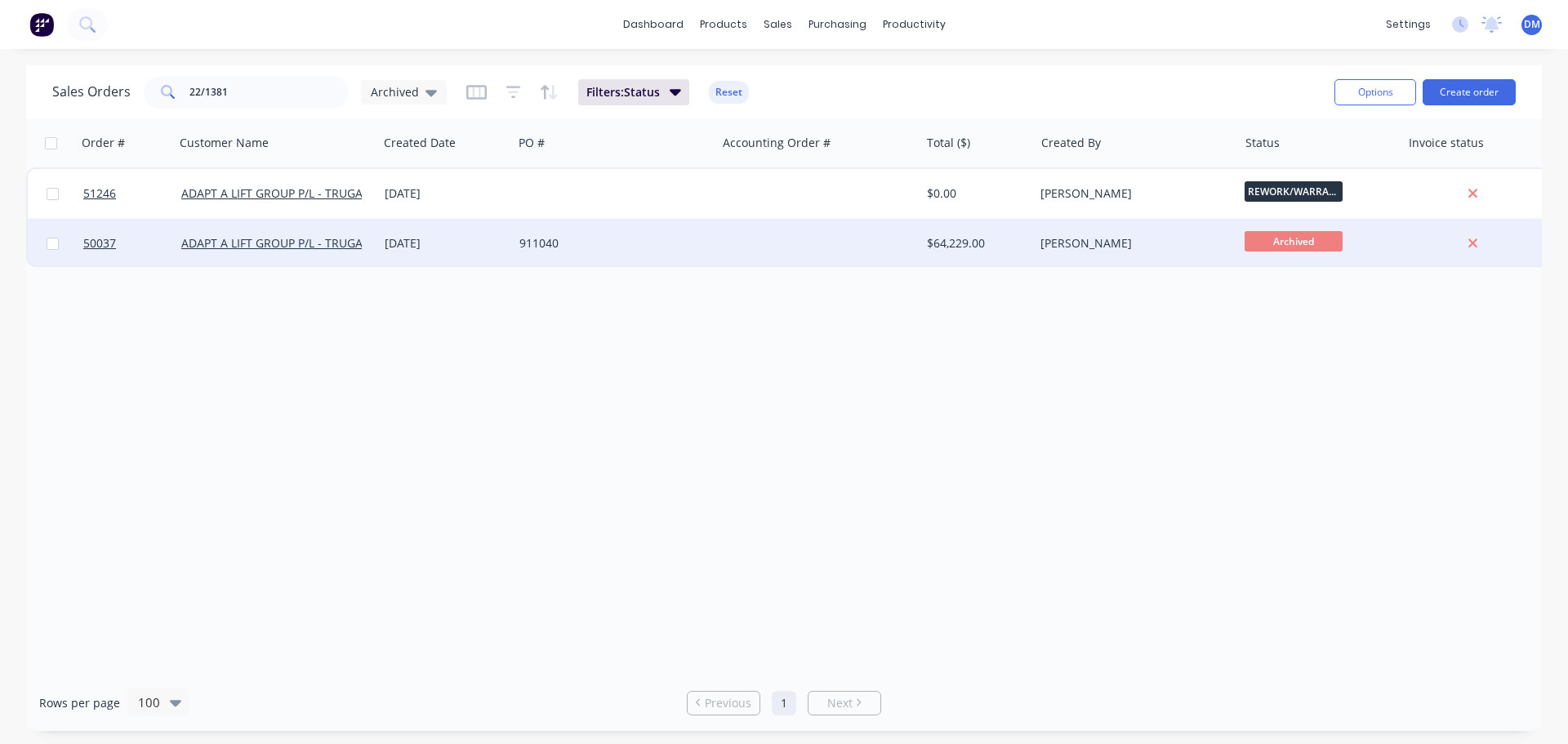
click at [907, 245] on div at bounding box center [818, 244] width 204 height 49
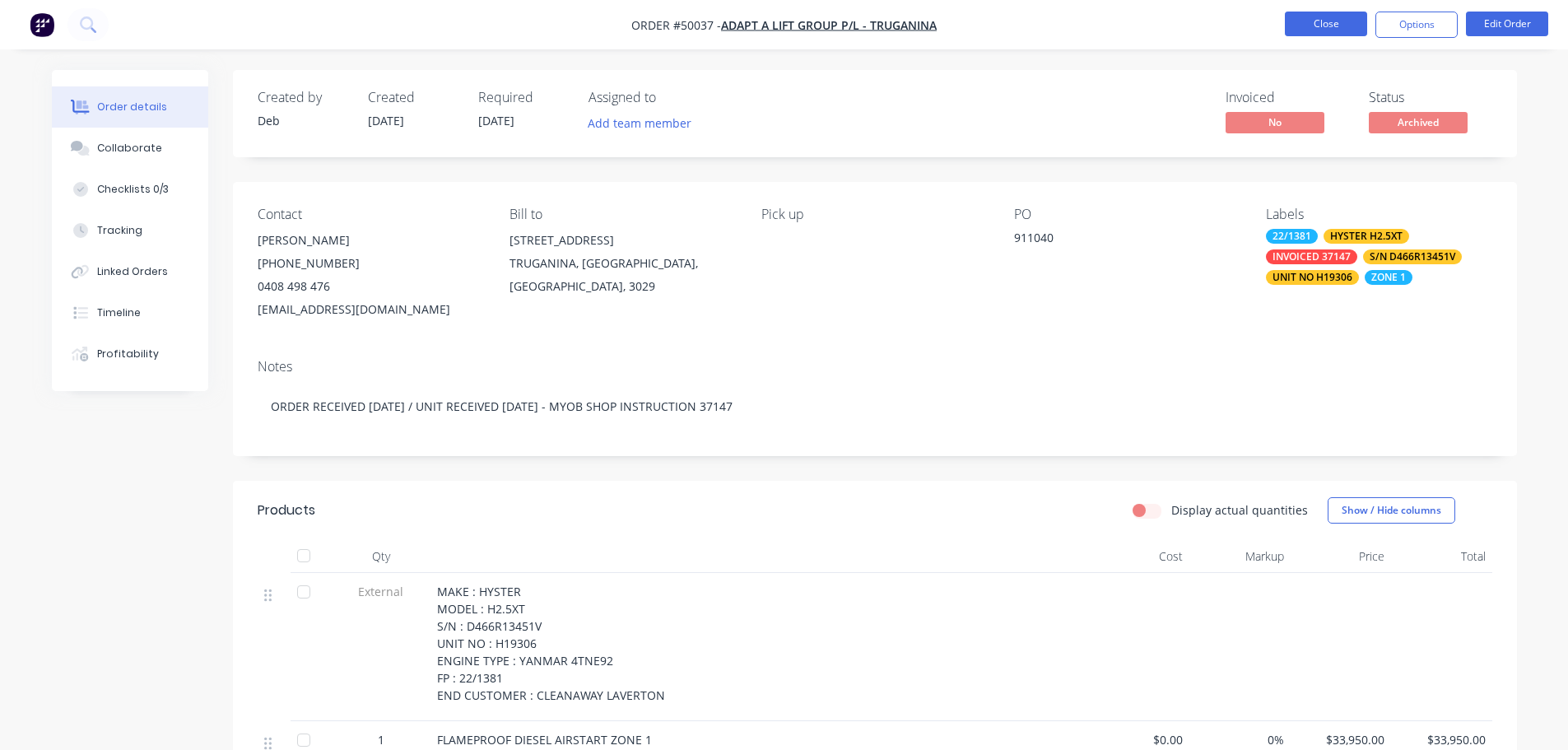
click at [1336, 27] on button "Close" at bounding box center [1325, 24] width 82 height 25
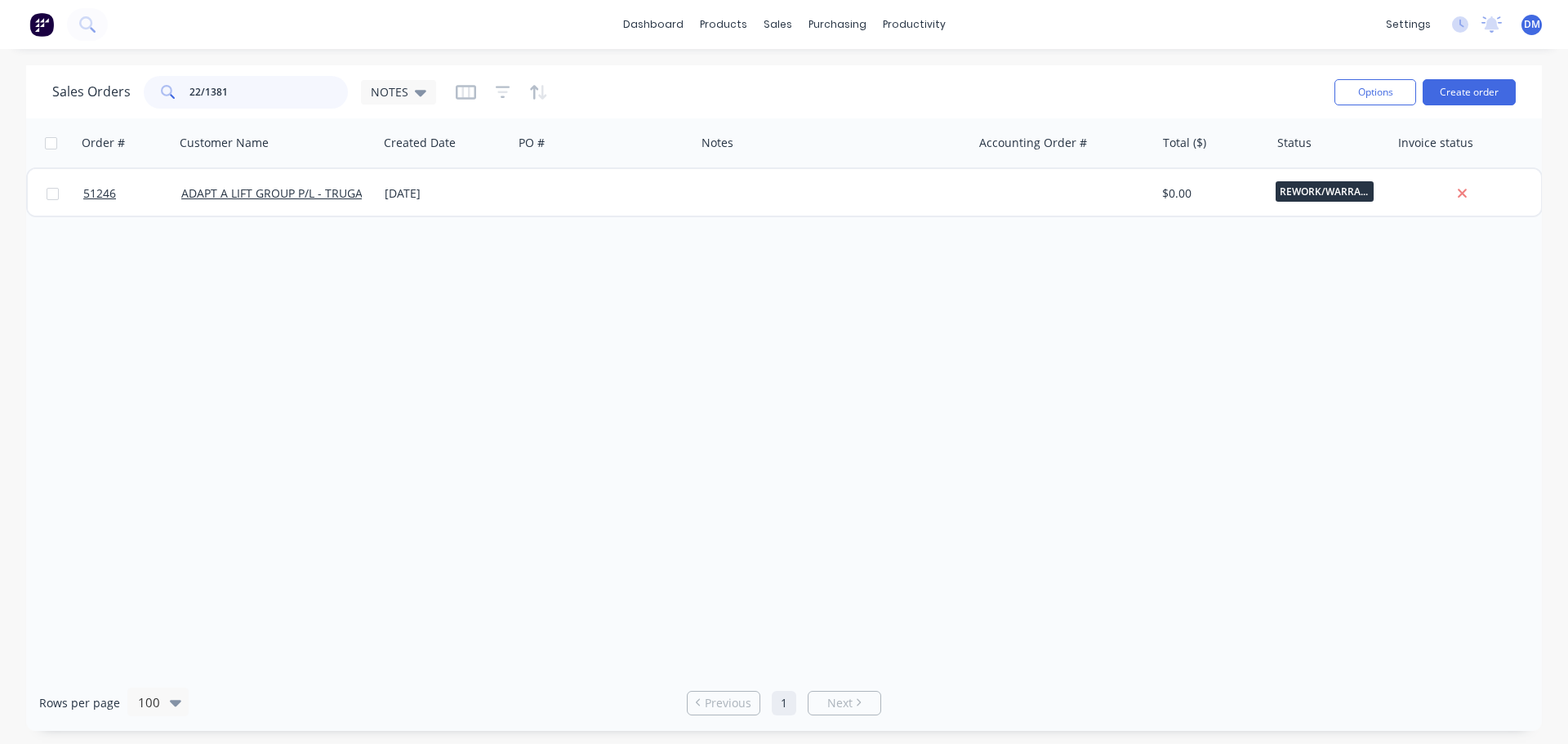
click at [262, 80] on input "22/1381" at bounding box center [269, 92] width 159 height 32
drag, startPoint x: 245, startPoint y: 82, endPoint x: -15, endPoint y: 45, distance: 262.6
click at [0, 45] on html "dashboard products sales purchasing productivity dashboard products Product Cat…" at bounding box center [784, 372] width 1568 height 744
click at [415, 92] on icon at bounding box center [421, 92] width 11 height 18
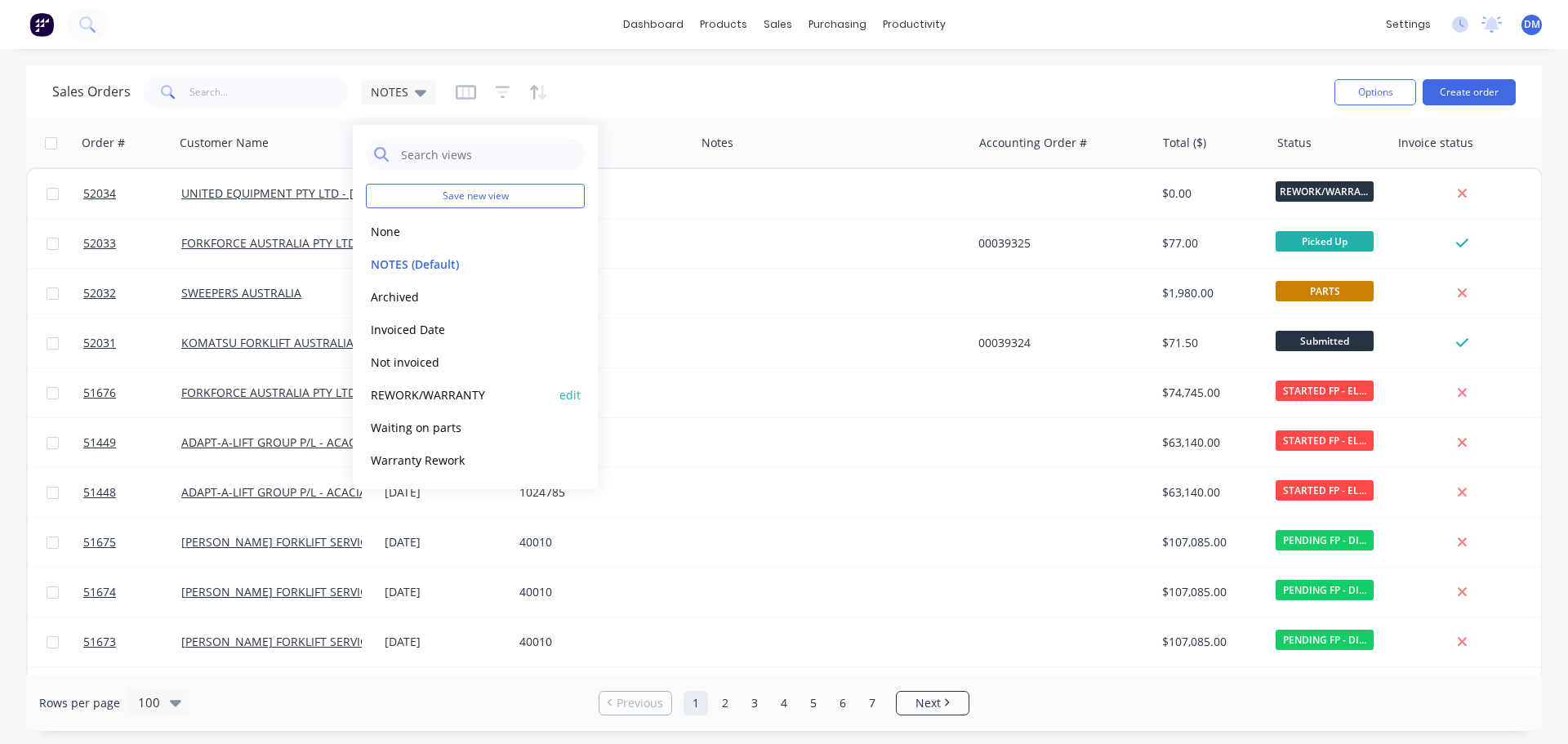
click at [441, 396] on button "REWORK/WARRANTY" at bounding box center [459, 395] width 187 height 19
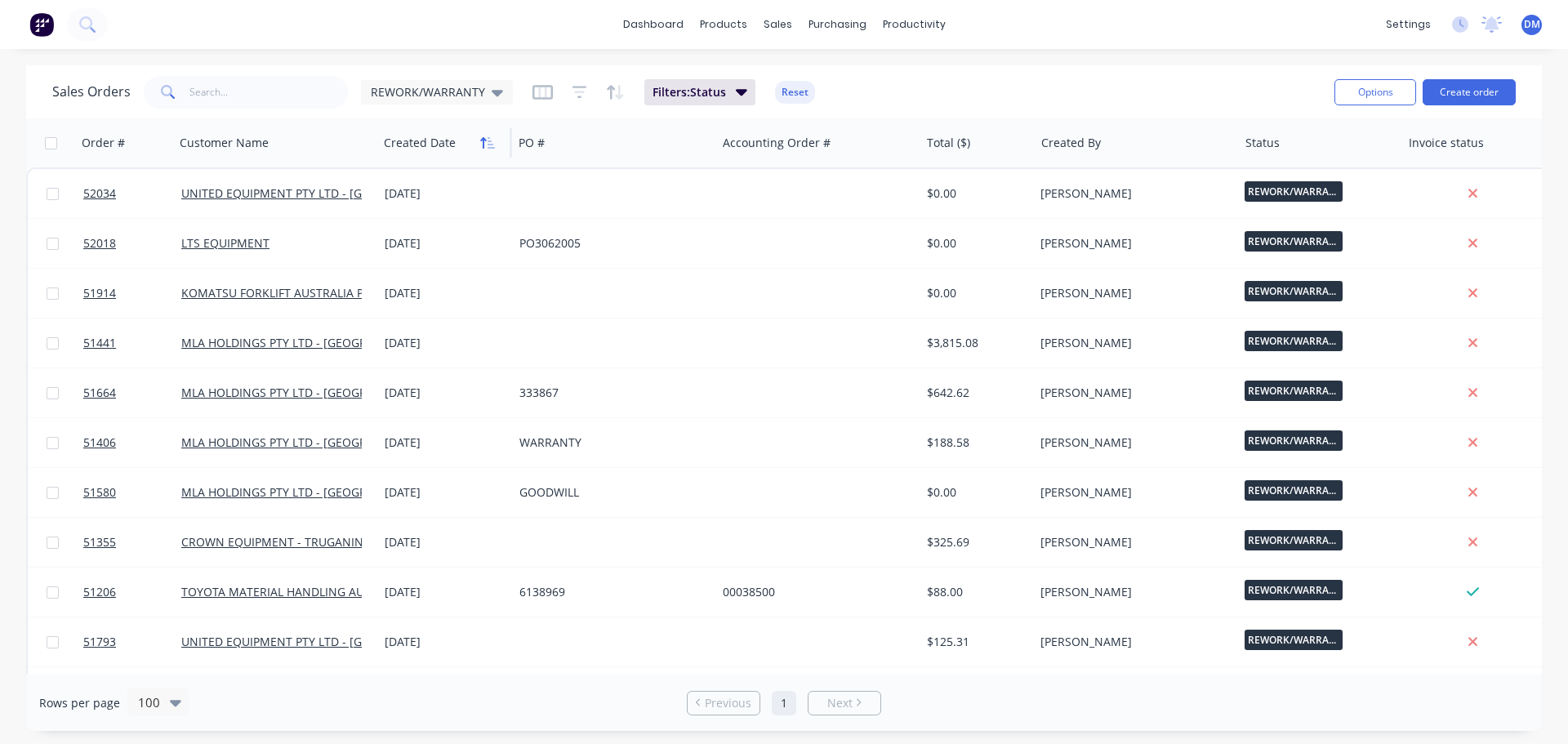
click at [488, 145] on icon "button" at bounding box center [492, 143] width 8 height 11
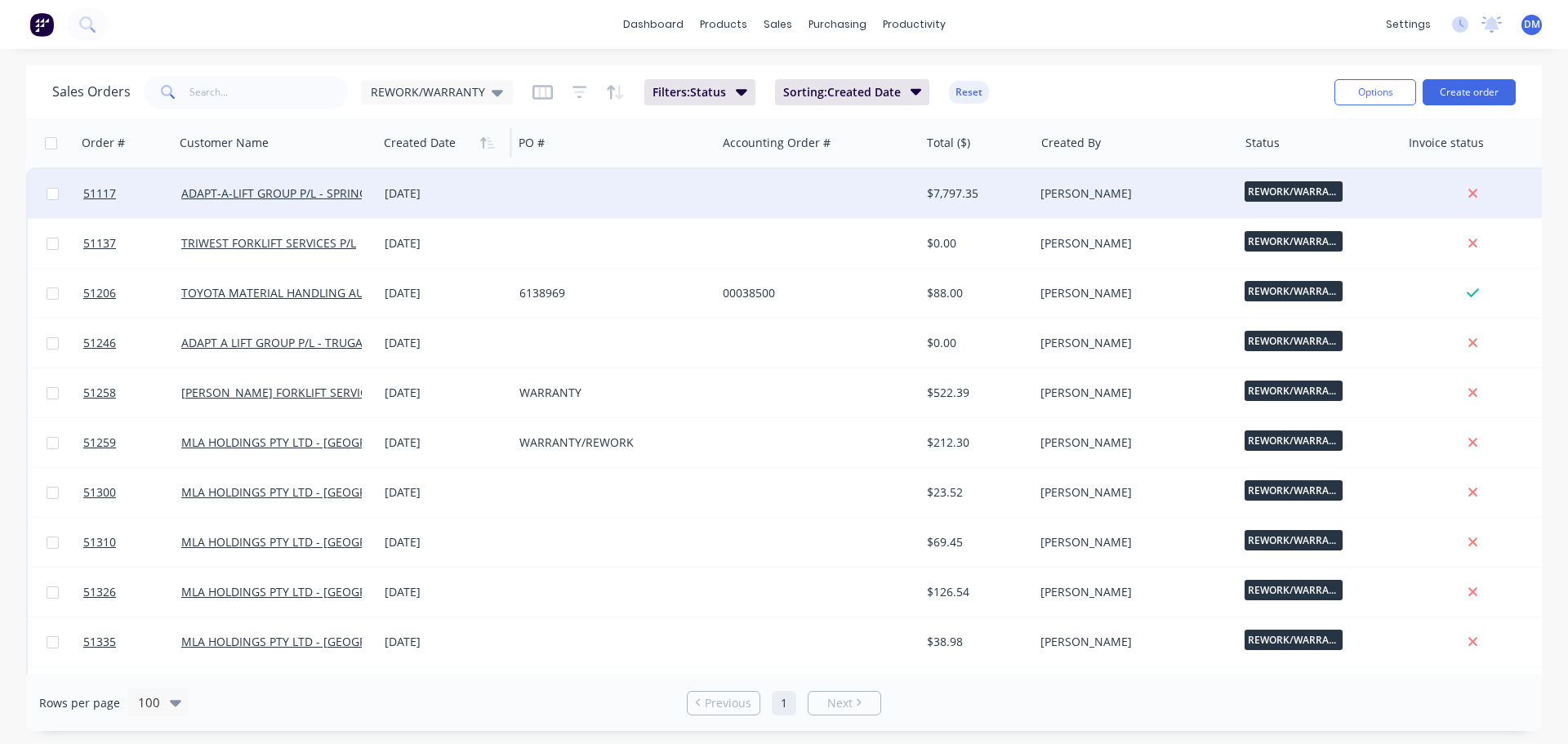
click at [427, 191] on div "[DATE]" at bounding box center [445, 193] width 121 height 16
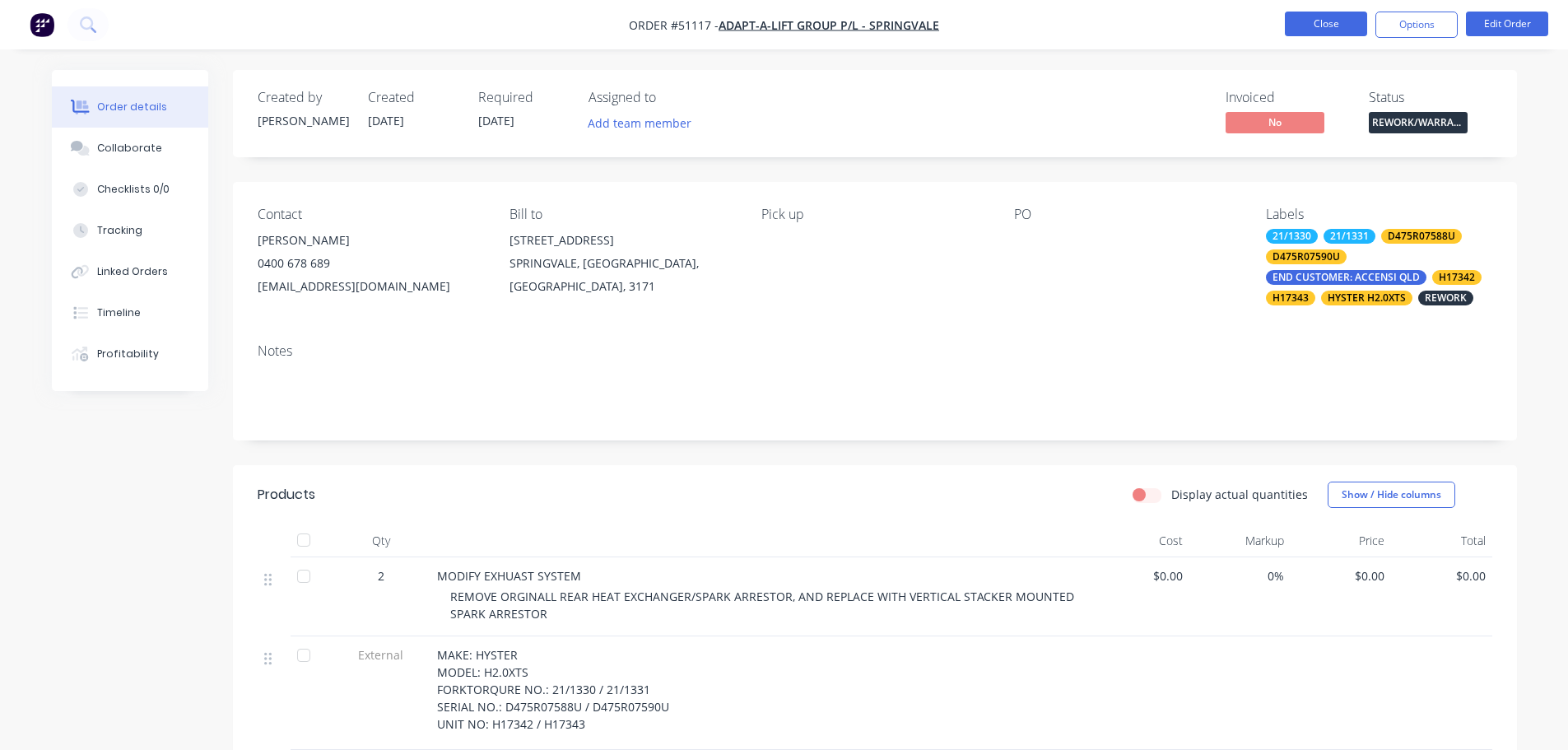
click at [1310, 25] on button "Close" at bounding box center [1325, 24] width 82 height 25
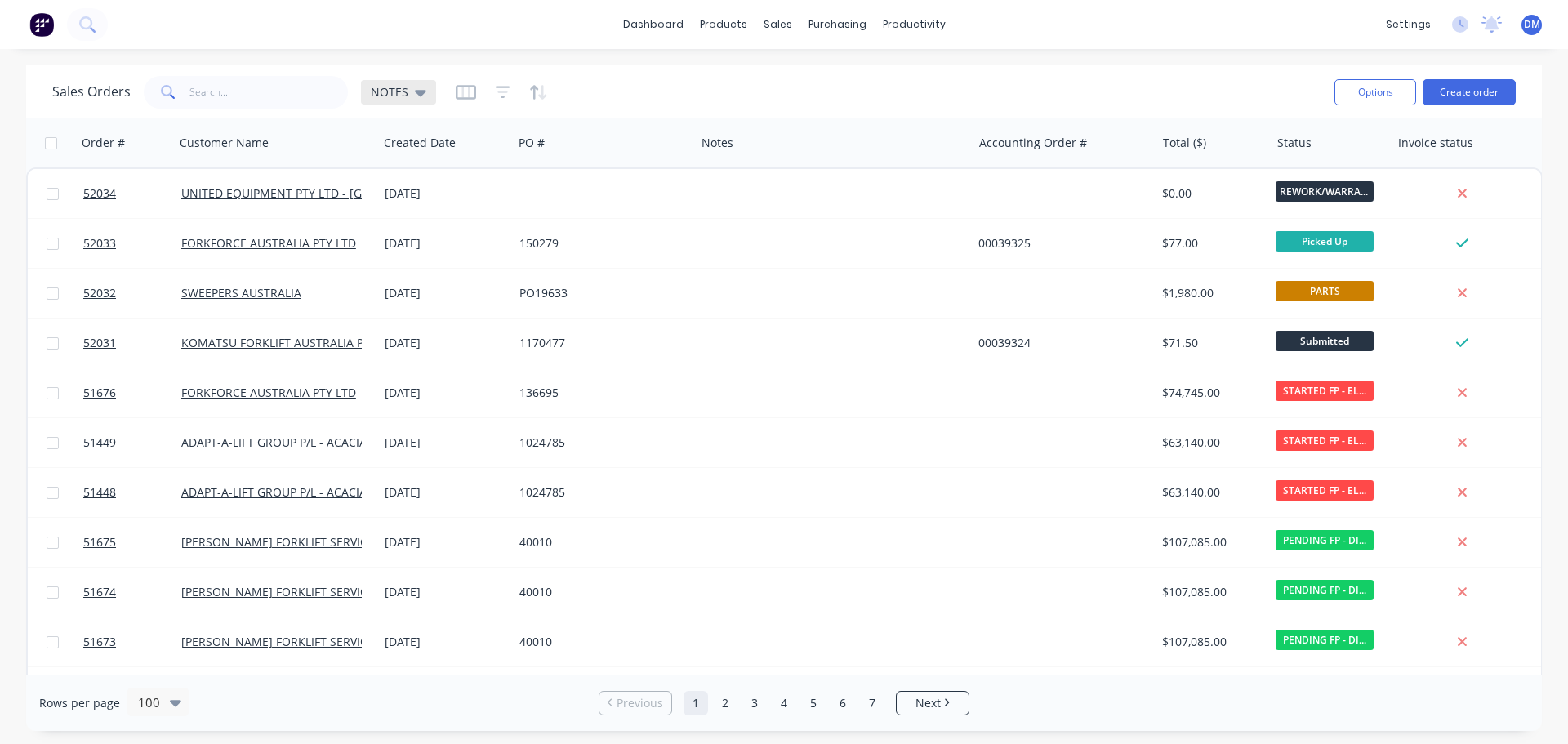
click at [418, 95] on icon at bounding box center [421, 93] width 11 height 7
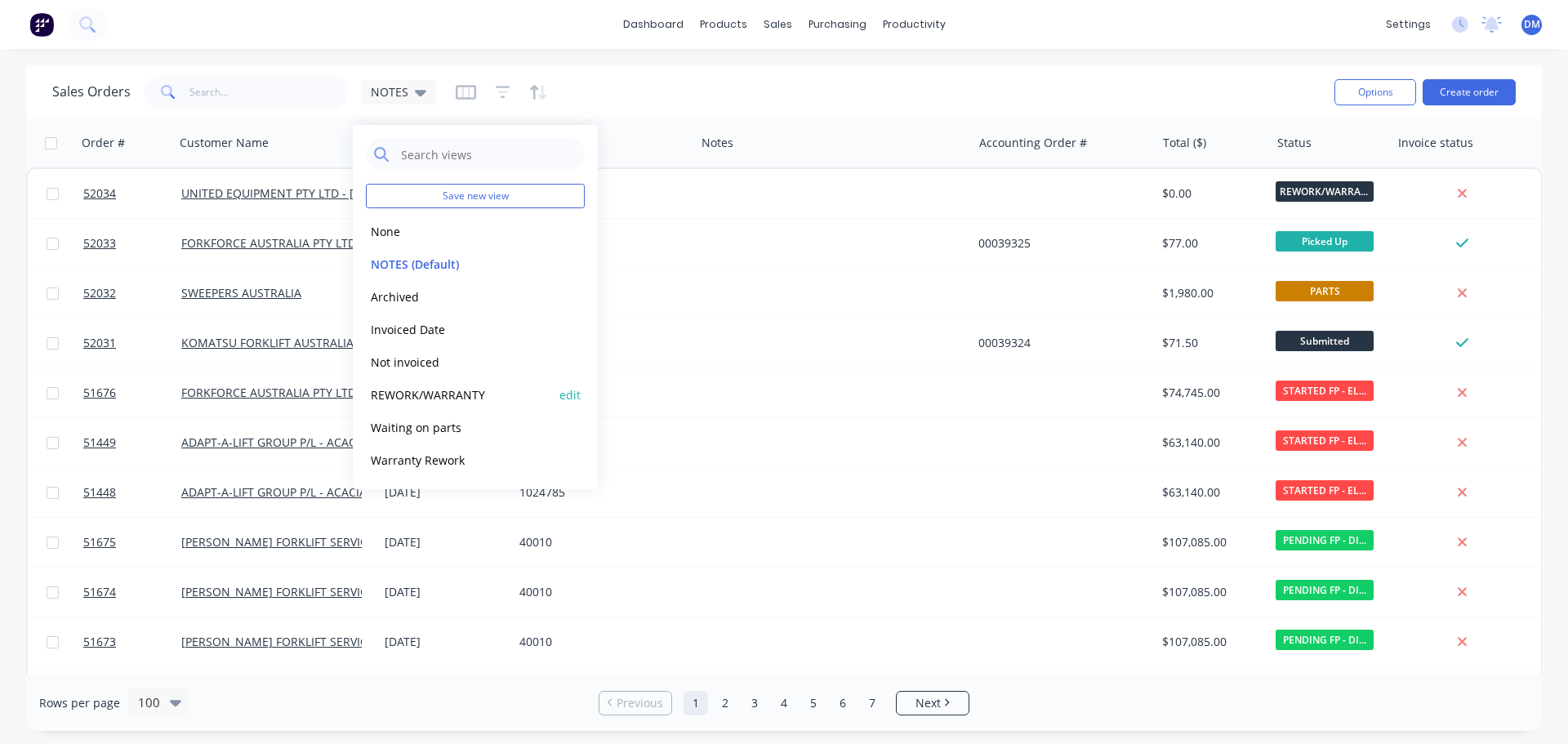
click at [475, 391] on button "REWORK/WARRANTY" at bounding box center [459, 395] width 187 height 19
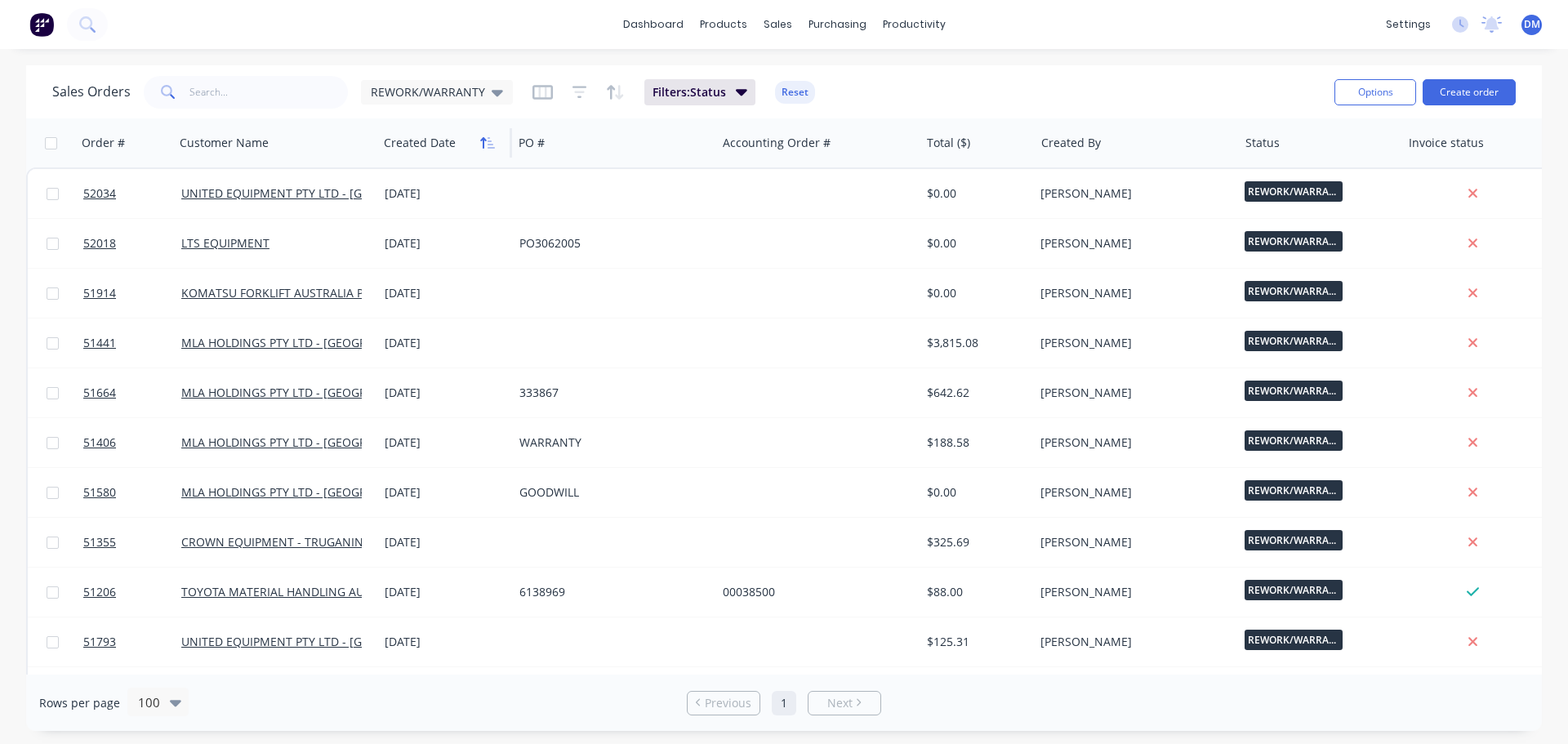
click at [490, 145] on icon "button" at bounding box center [488, 143] width 15 height 13
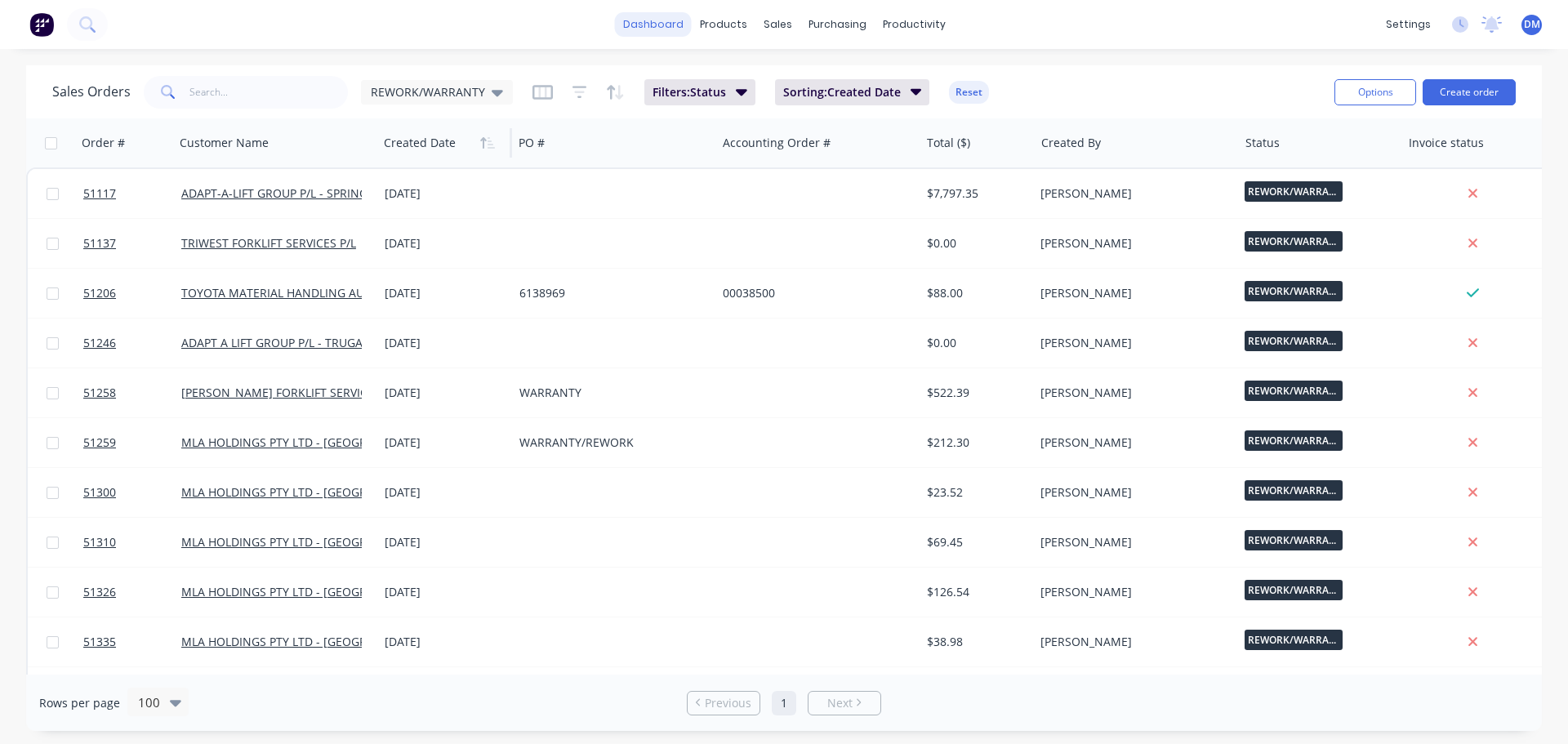
click at [644, 28] on link "dashboard" at bounding box center [653, 25] width 77 height 25
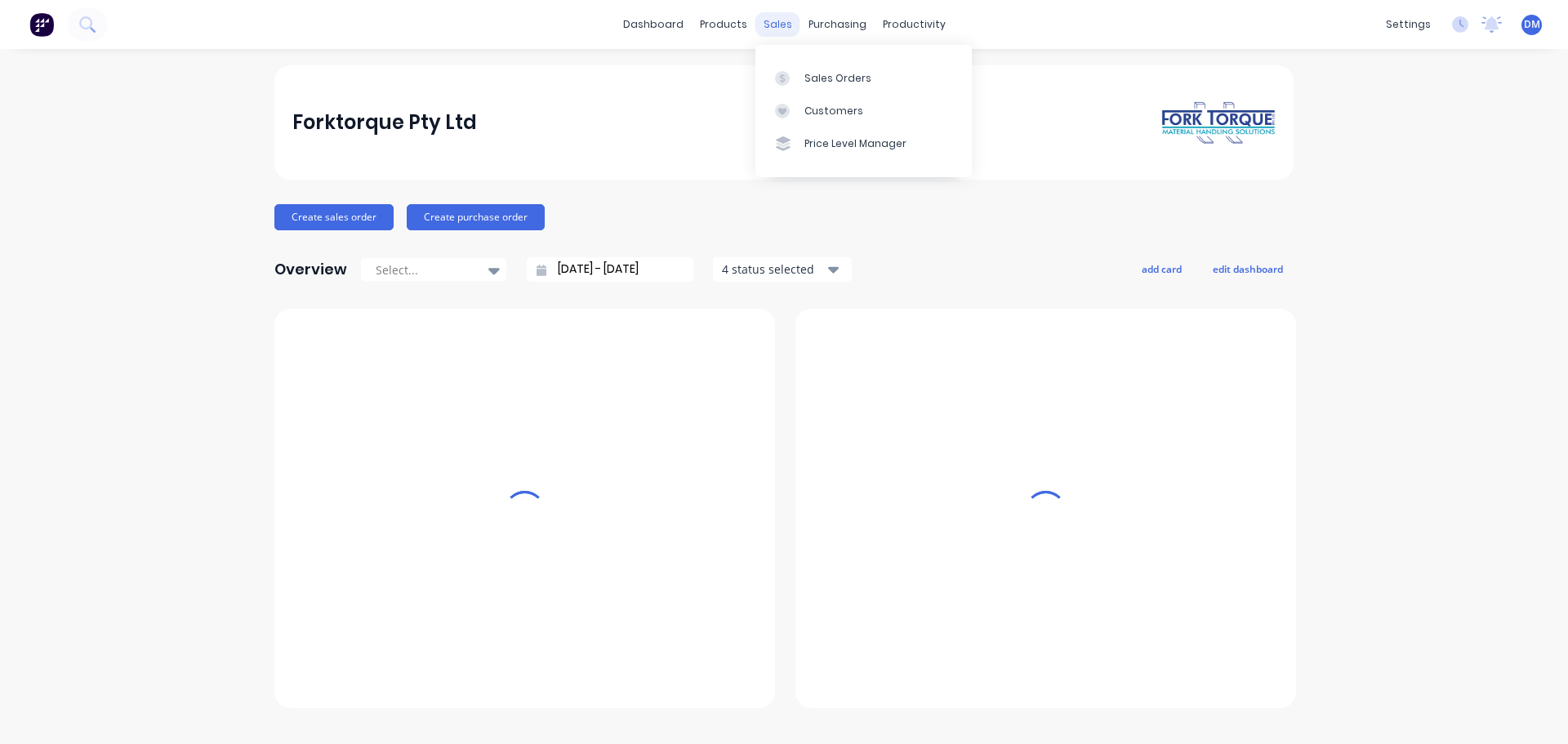
click at [771, 21] on div "sales" at bounding box center [777, 25] width 45 height 25
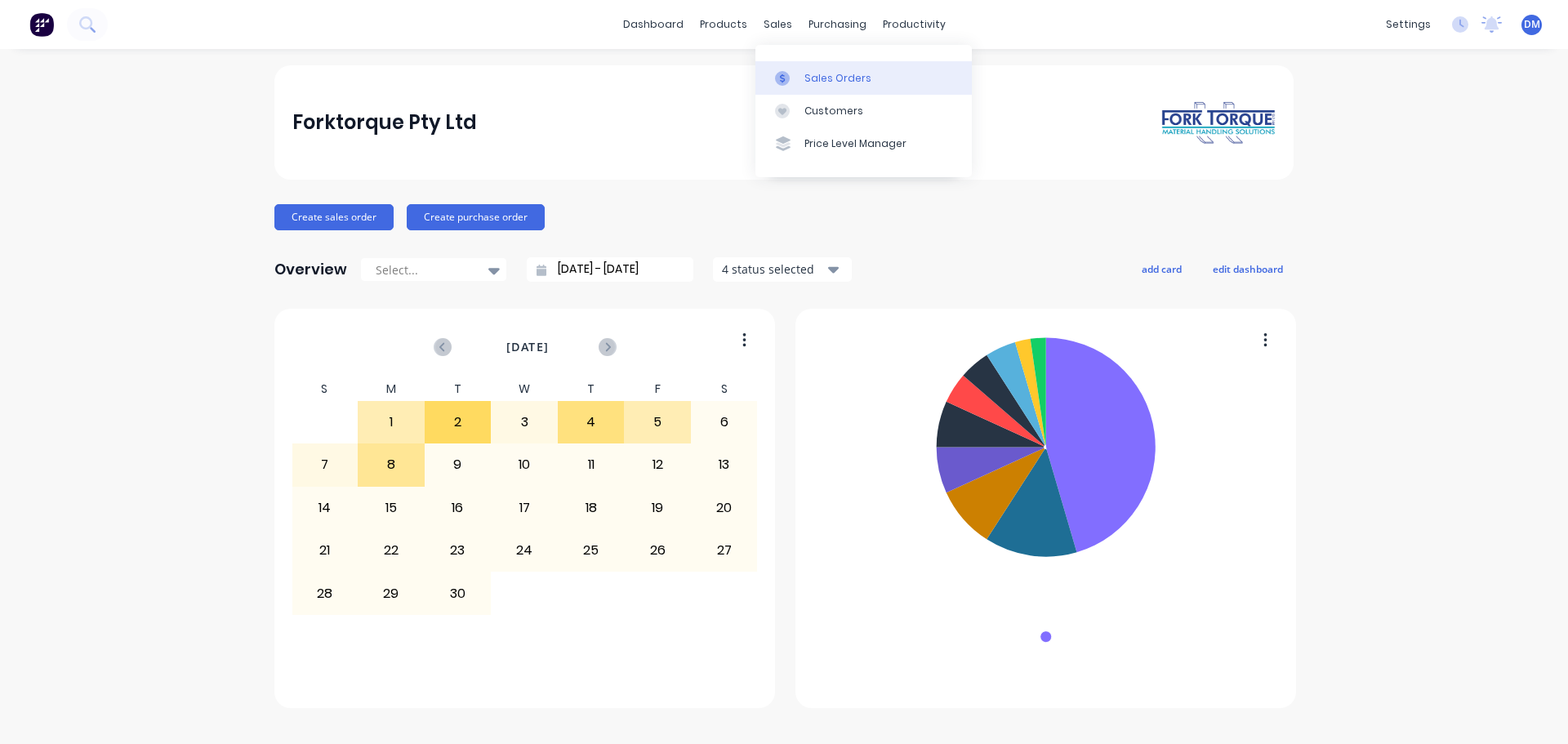
click at [812, 64] on link "Sales Orders" at bounding box center [863, 78] width 216 height 32
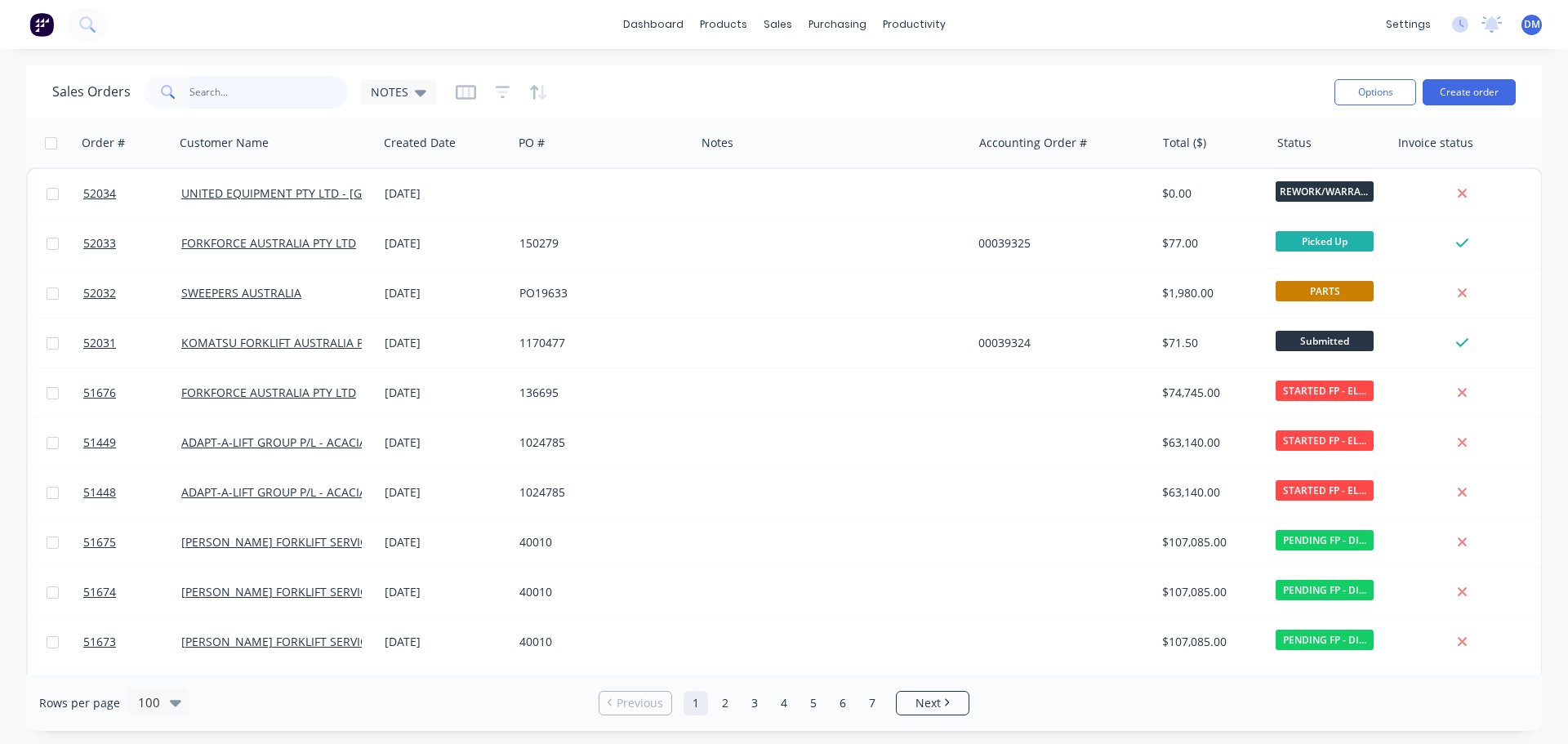
click at [261, 91] on input "text" at bounding box center [269, 92] width 159 height 32
type input "77572"
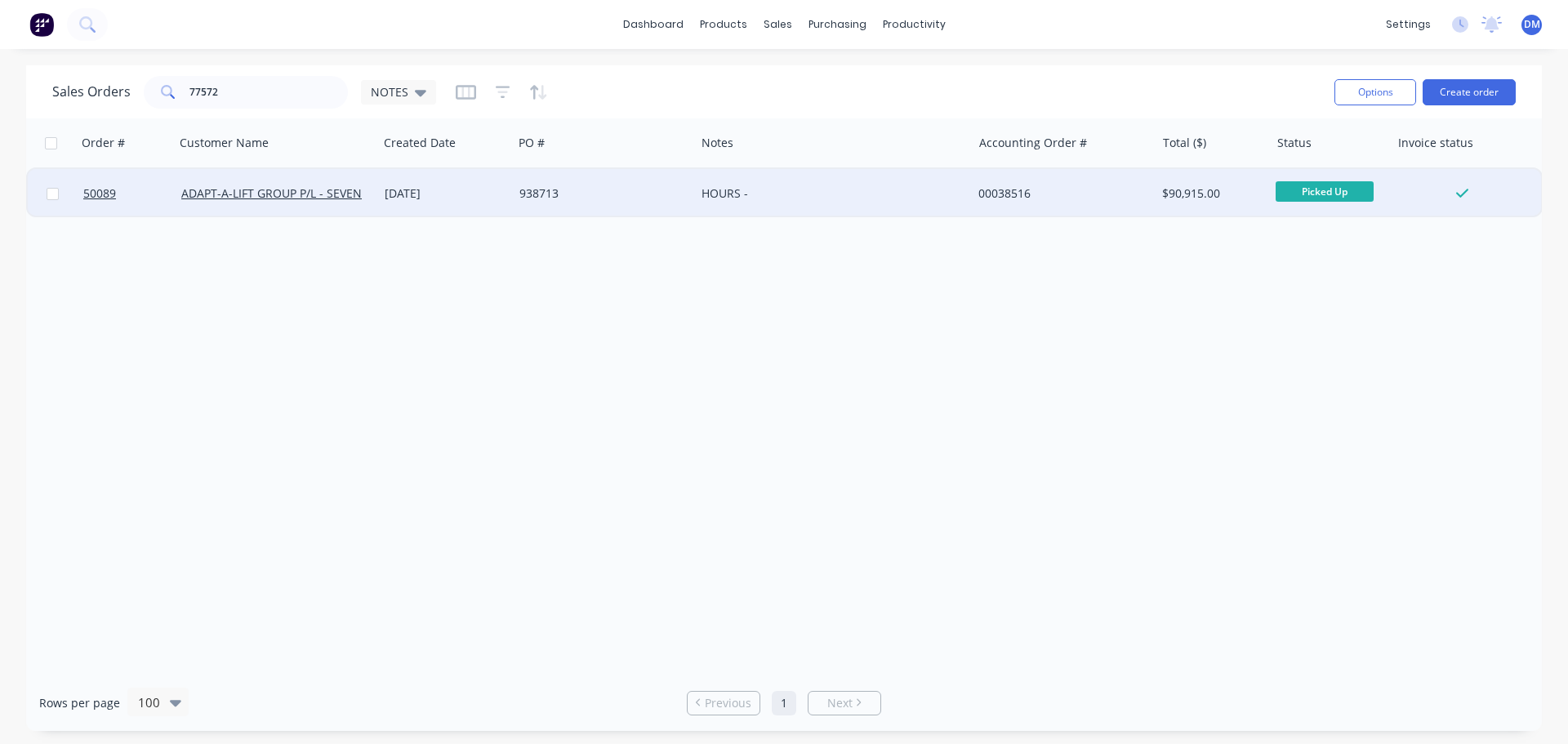
click at [572, 189] on div "938713" at bounding box center [600, 193] width 161 height 16
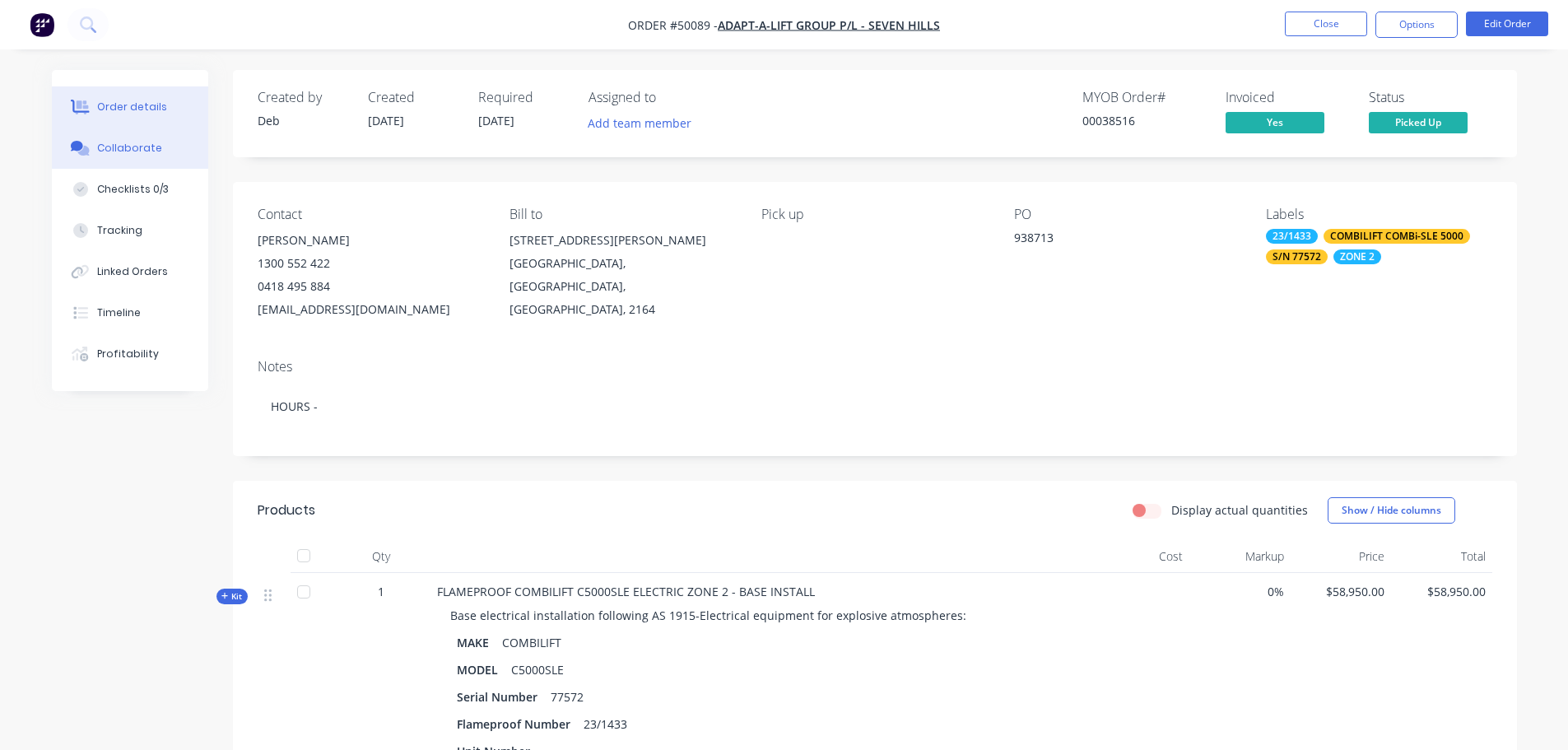
click at [126, 142] on div "Collaborate" at bounding box center [130, 148] width 65 height 15
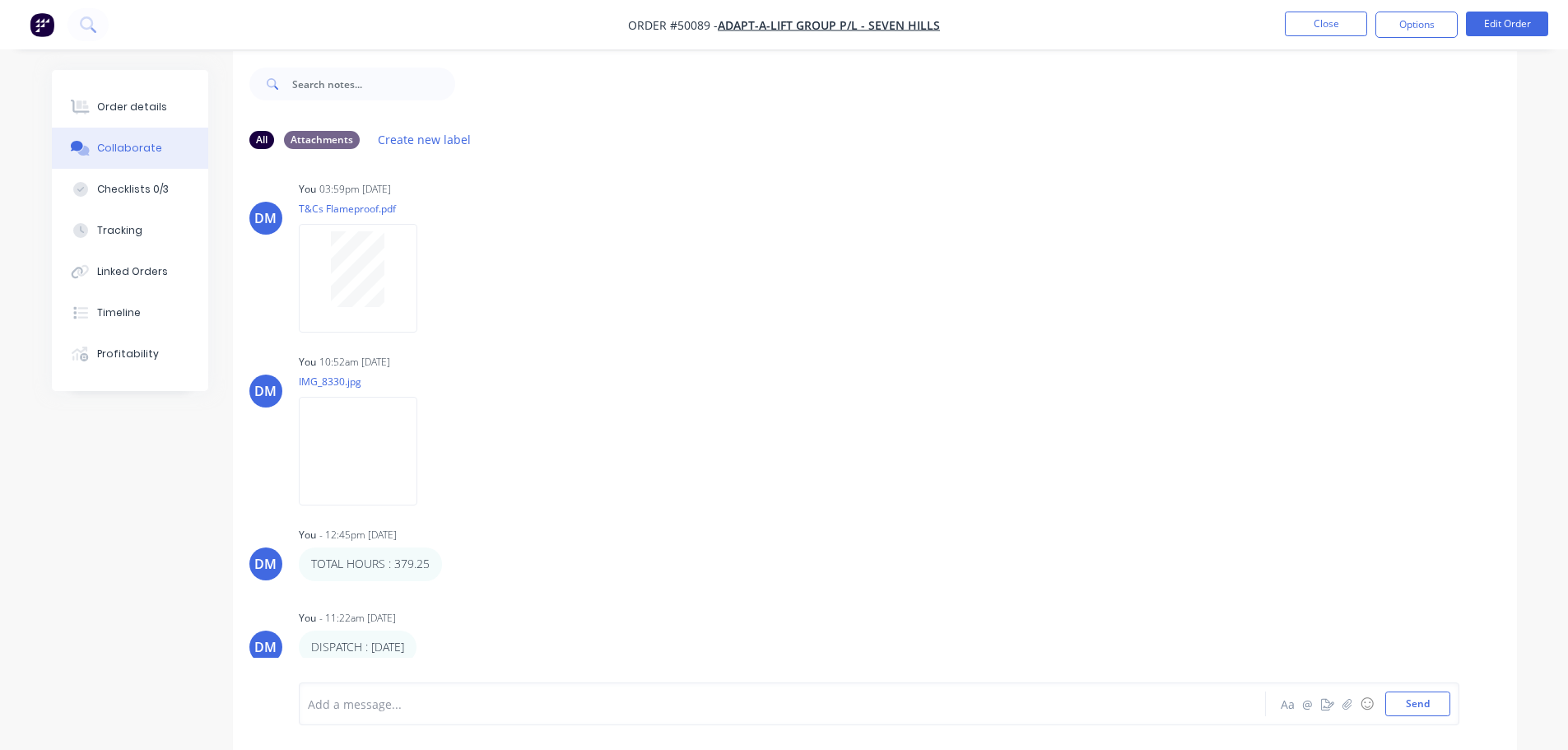
scroll to position [25, 0]
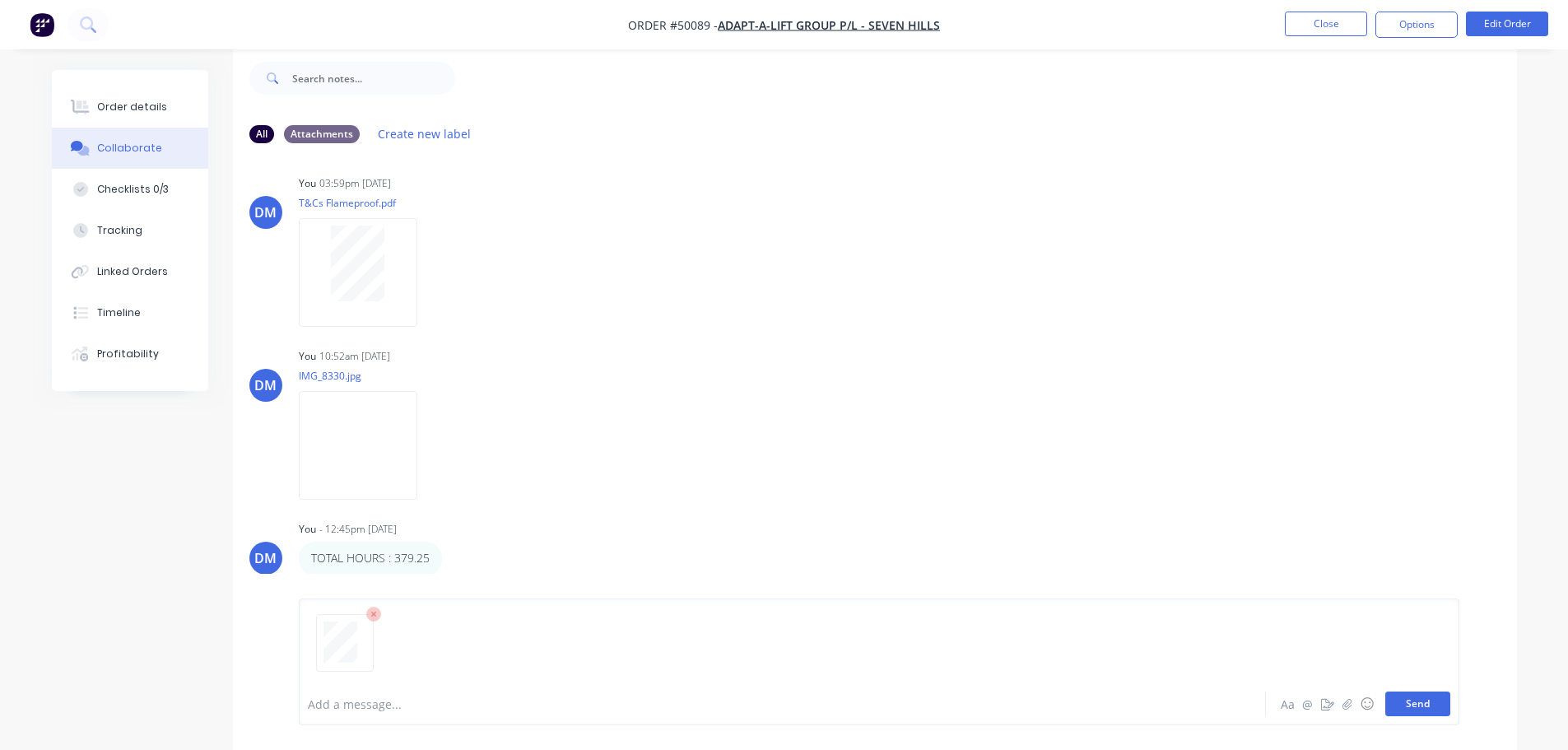
click at [1397, 706] on button "Send" at bounding box center [1417, 704] width 65 height 25
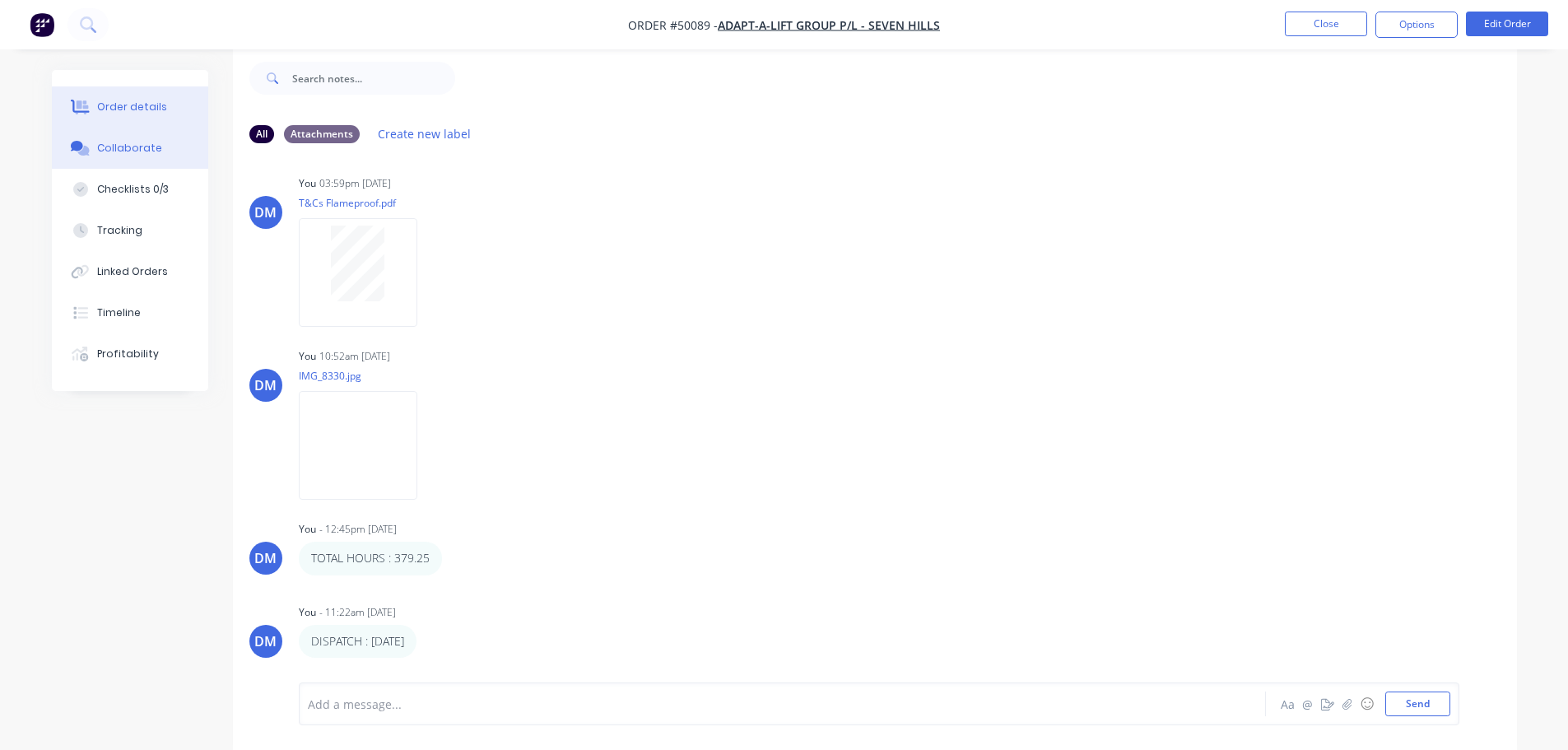
click at [117, 101] on div "Order details" at bounding box center [132, 107] width 70 height 15
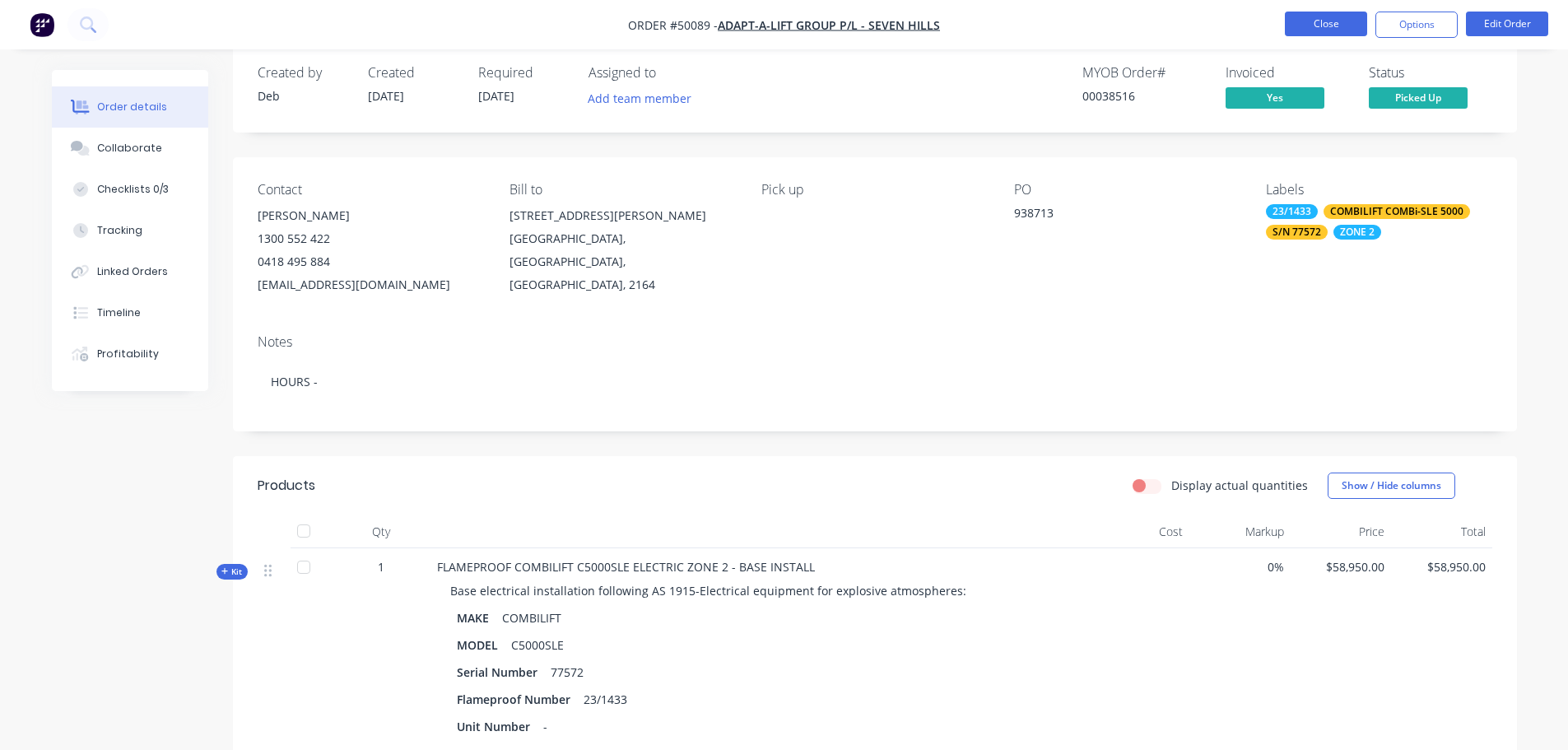
click at [1306, 21] on button "Close" at bounding box center [1325, 24] width 82 height 25
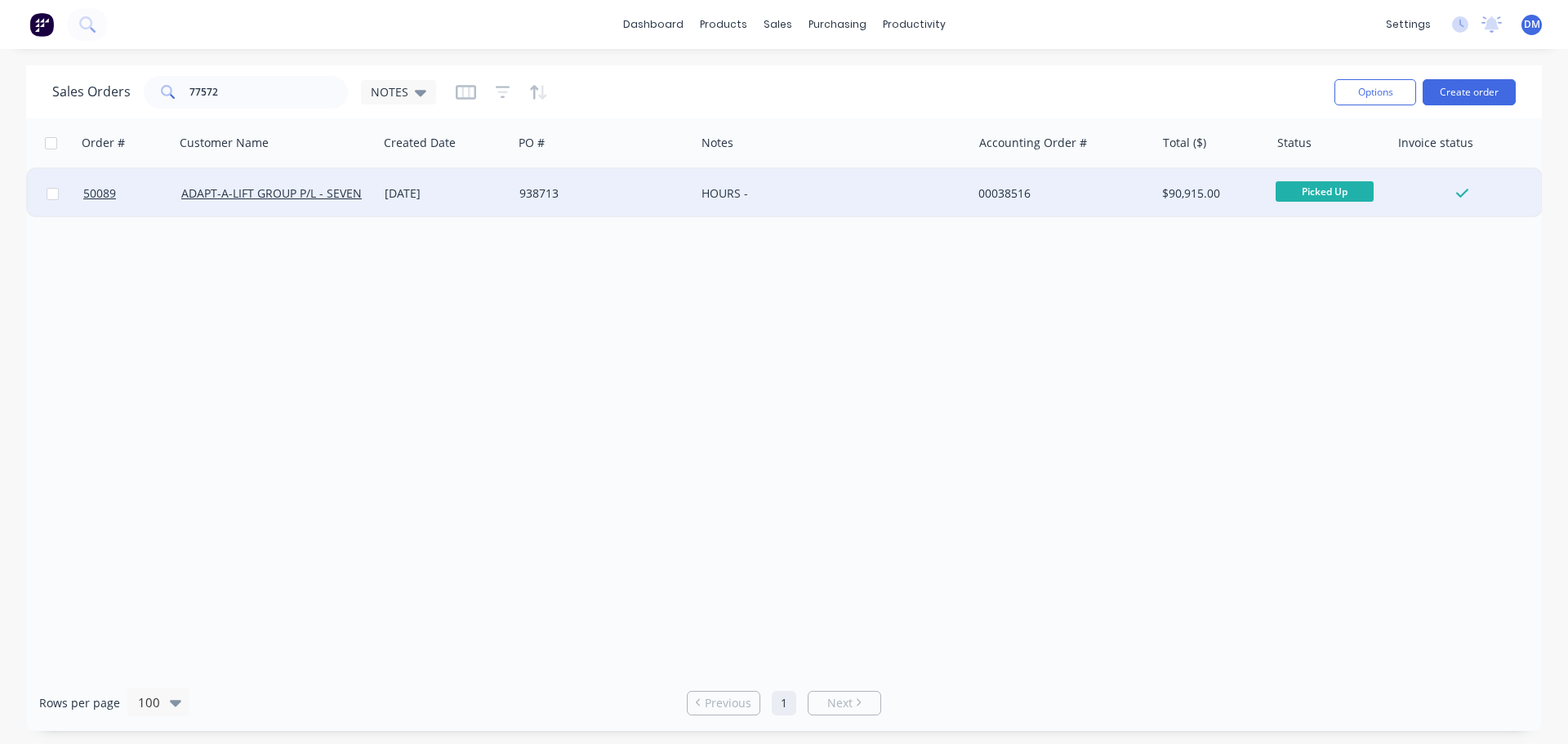
click at [564, 191] on div "938713" at bounding box center [600, 193] width 161 height 16
